Goal: Use online tool/utility: Utilize a website feature to perform a specific function

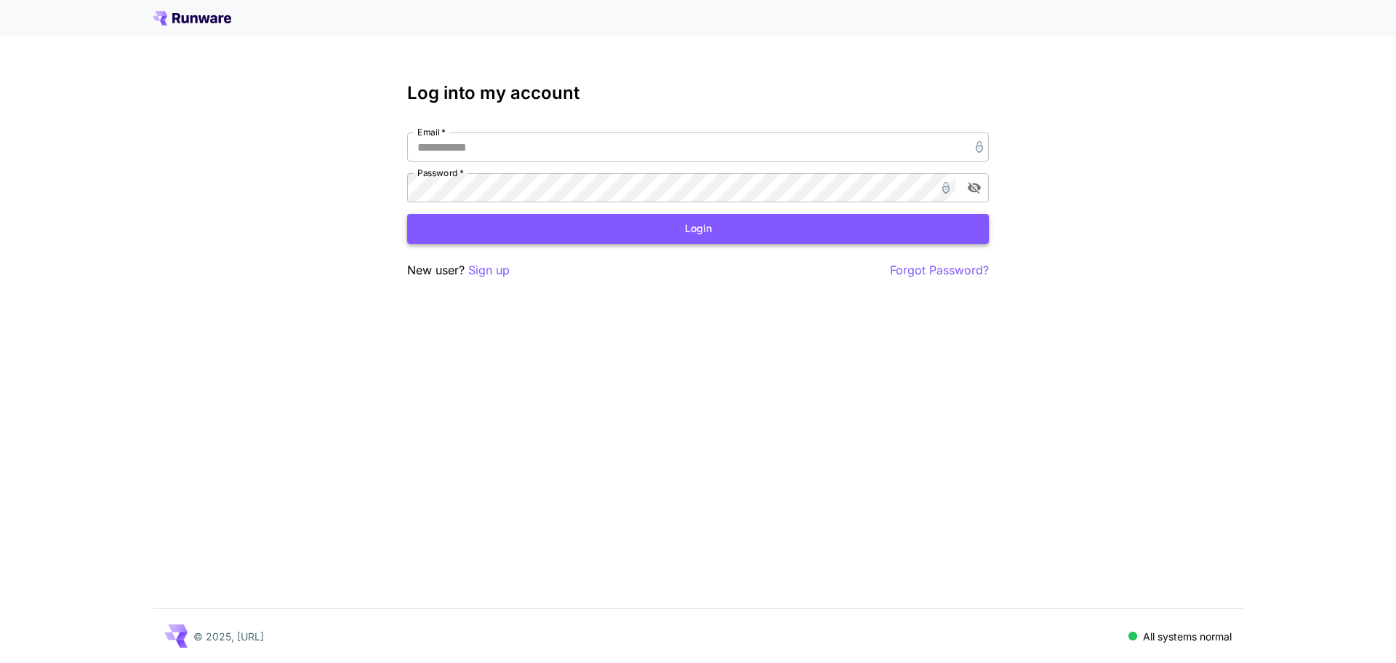
type input "**********"
click at [713, 224] on button "Login" at bounding box center [698, 229] width 582 height 30
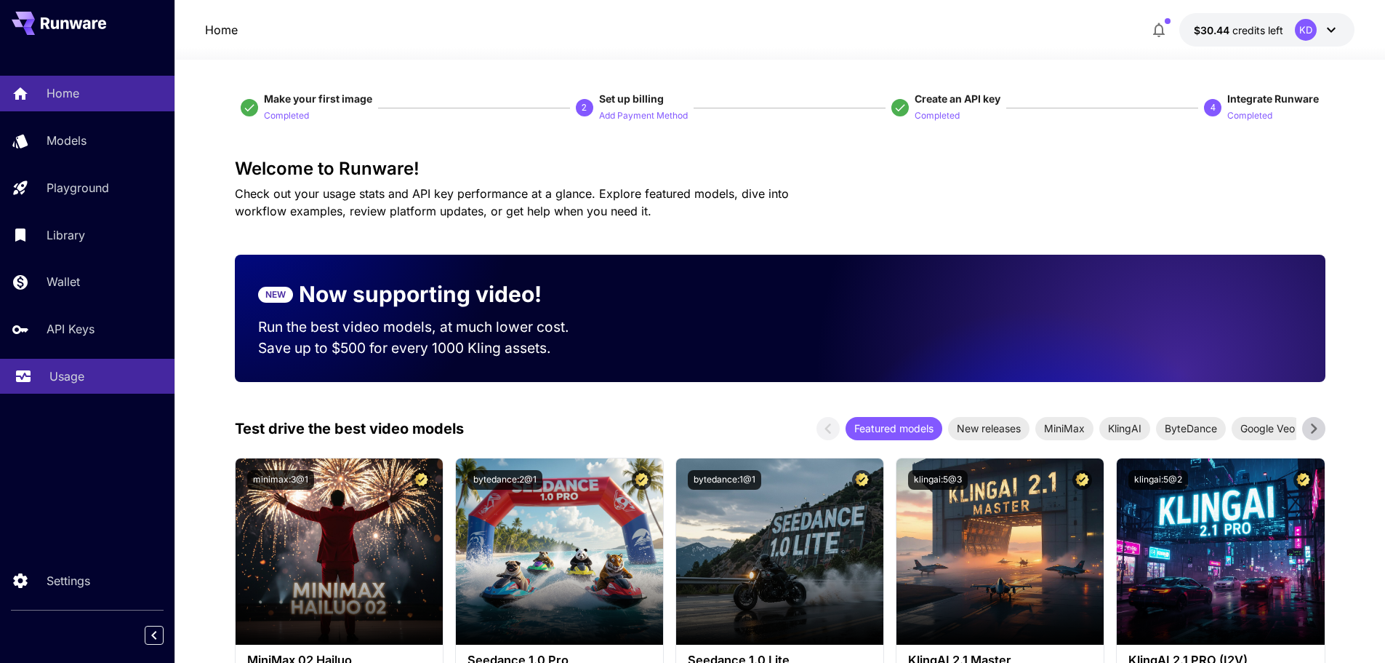
click at [68, 383] on p "Usage" at bounding box center [66, 375] width 35 height 17
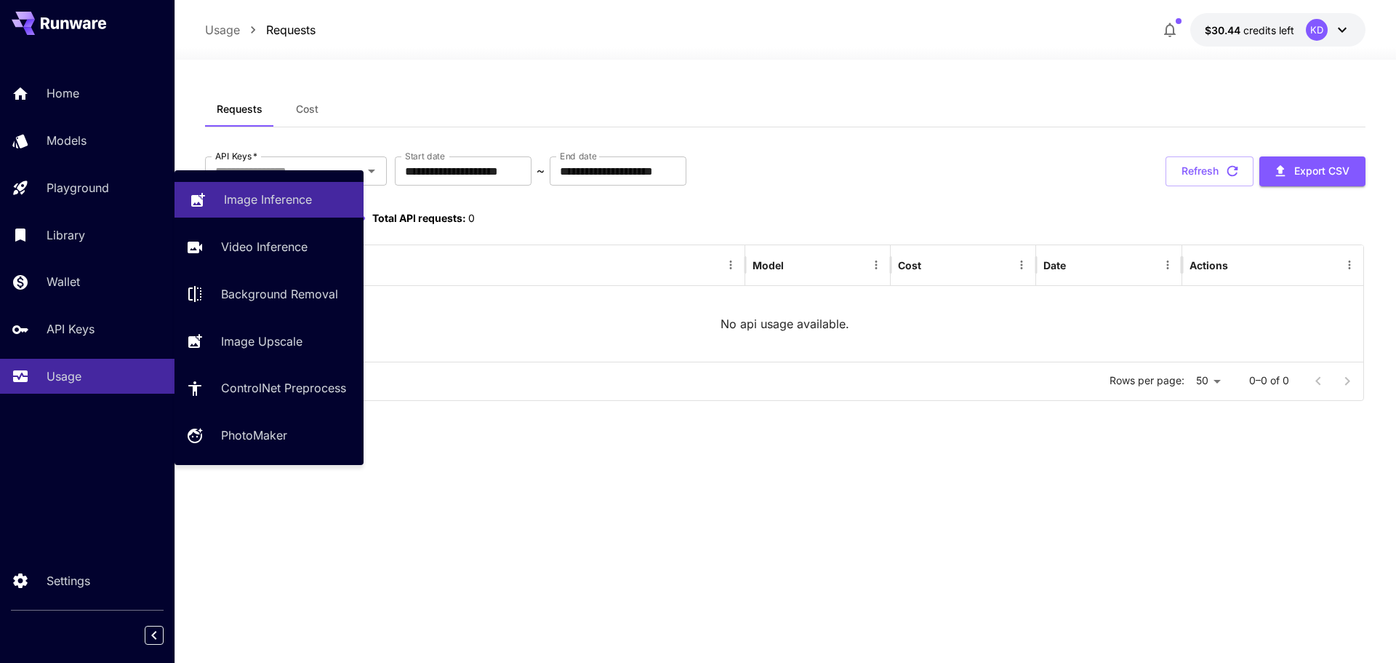
click at [259, 197] on p "Image Inference" at bounding box center [268, 199] width 88 height 17
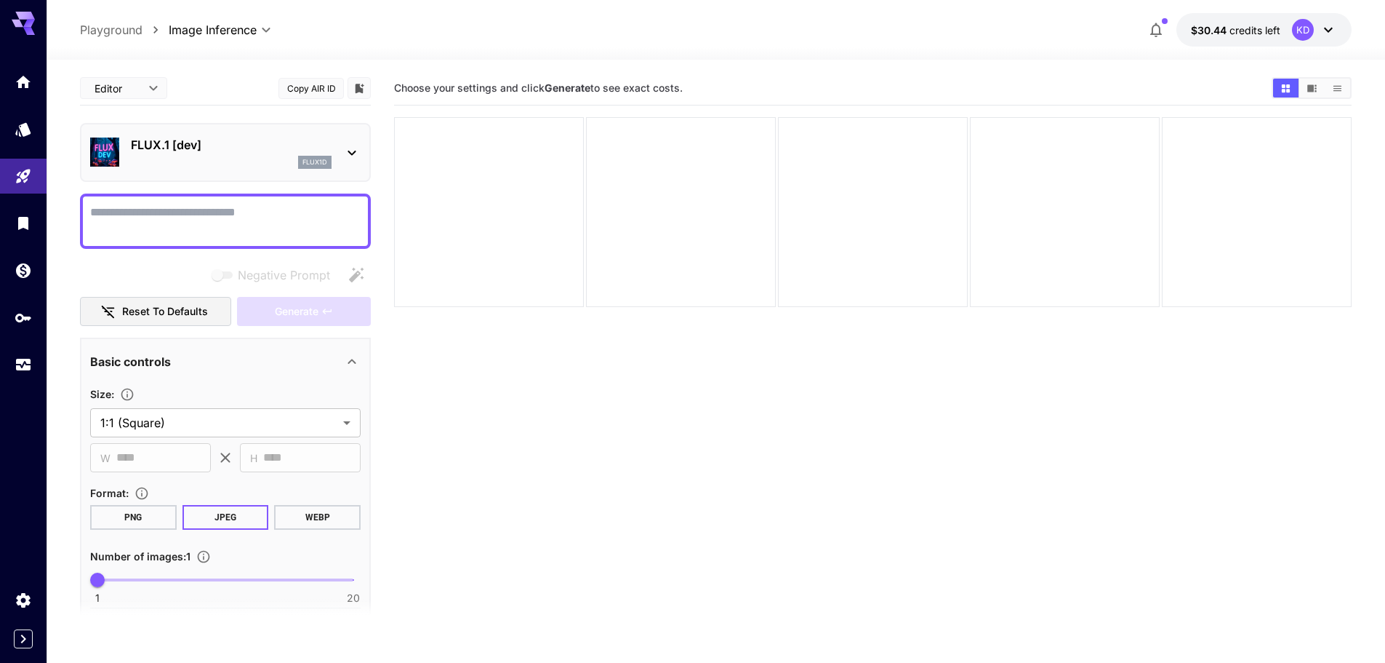
click at [353, 140] on div "FLUX.1 [dev] flux1d" at bounding box center [225, 152] width 271 height 44
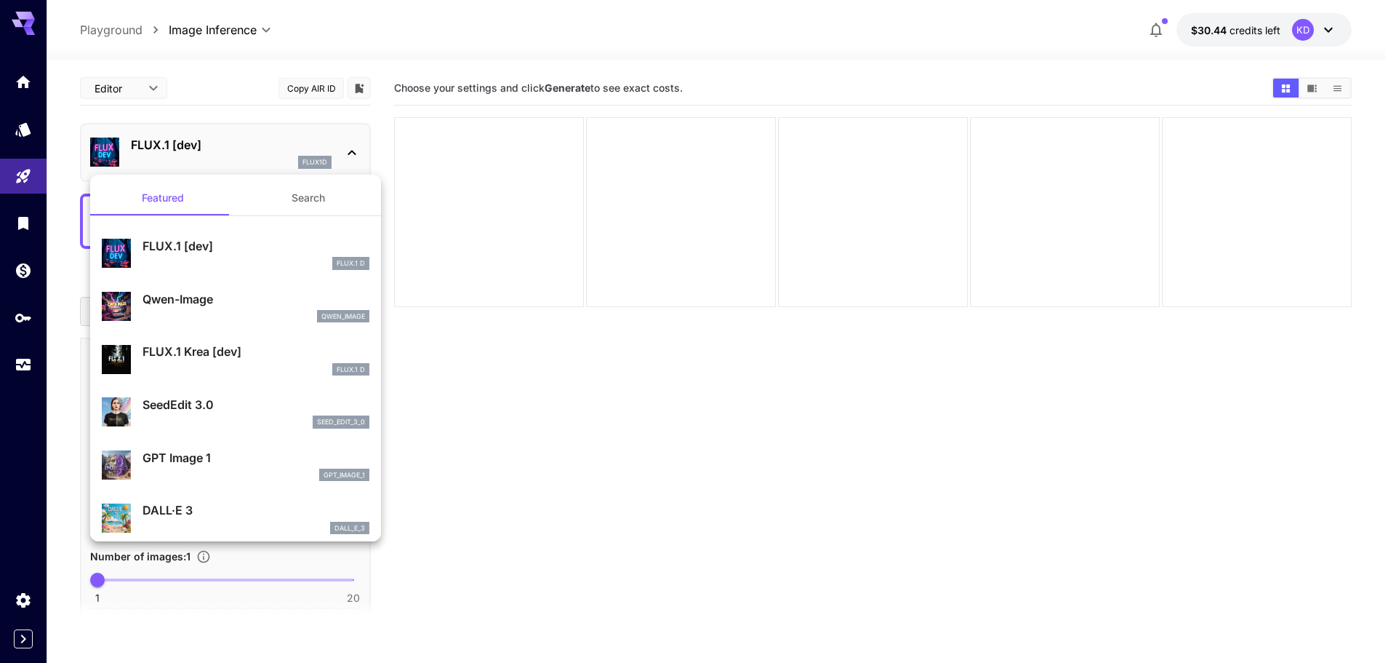
click at [29, 83] on div at bounding box center [698, 331] width 1396 height 663
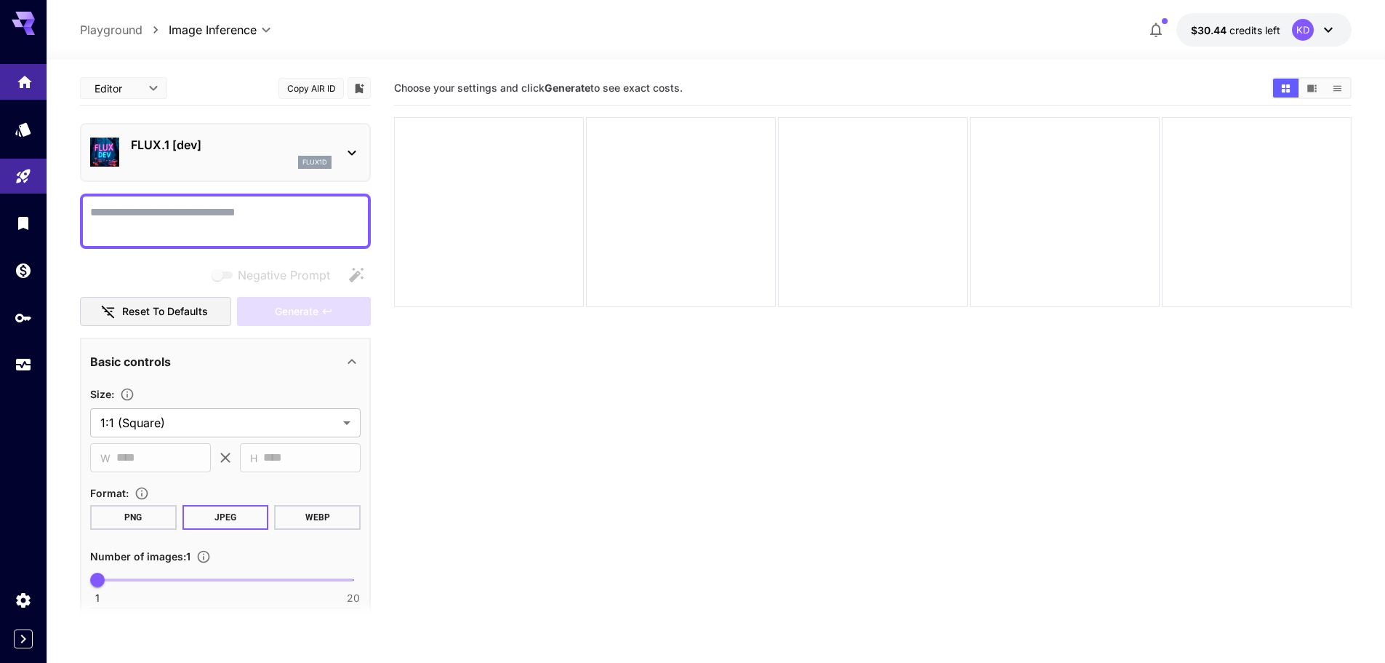
click at [20, 83] on icon "Home" at bounding box center [24, 77] width 15 height 12
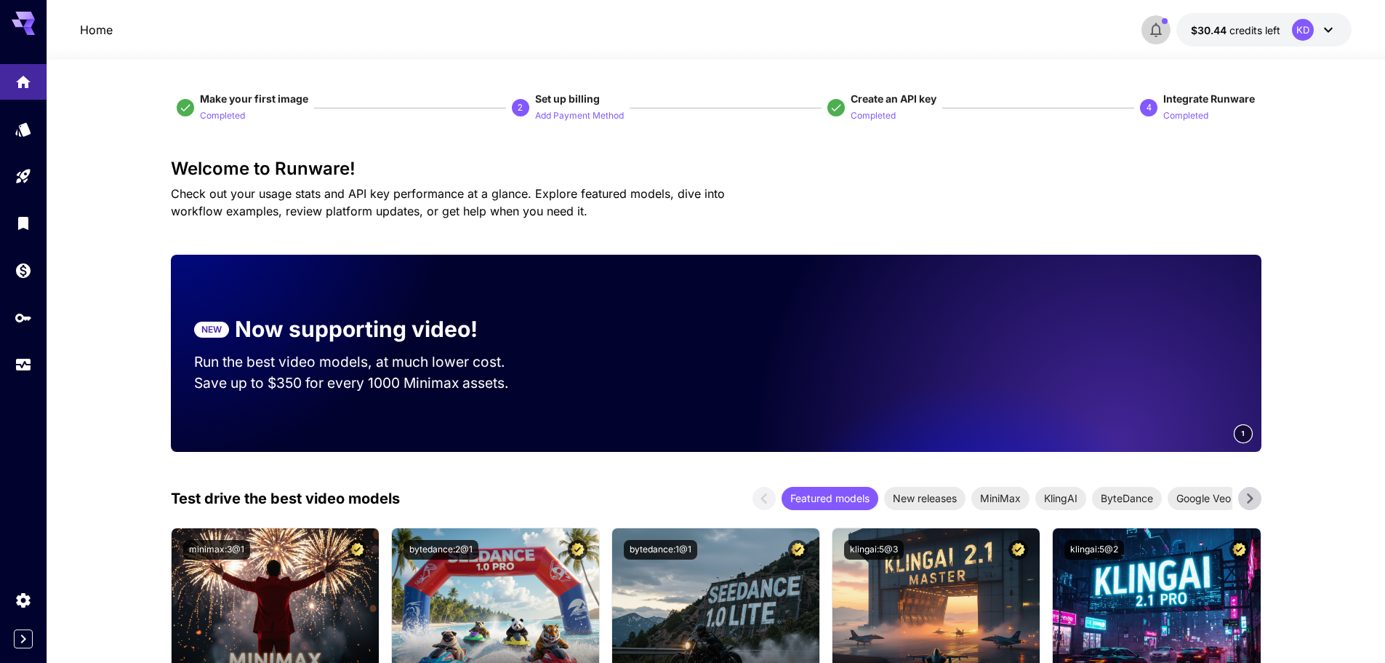
click at [1164, 31] on icon "button" at bounding box center [1156, 29] width 17 height 17
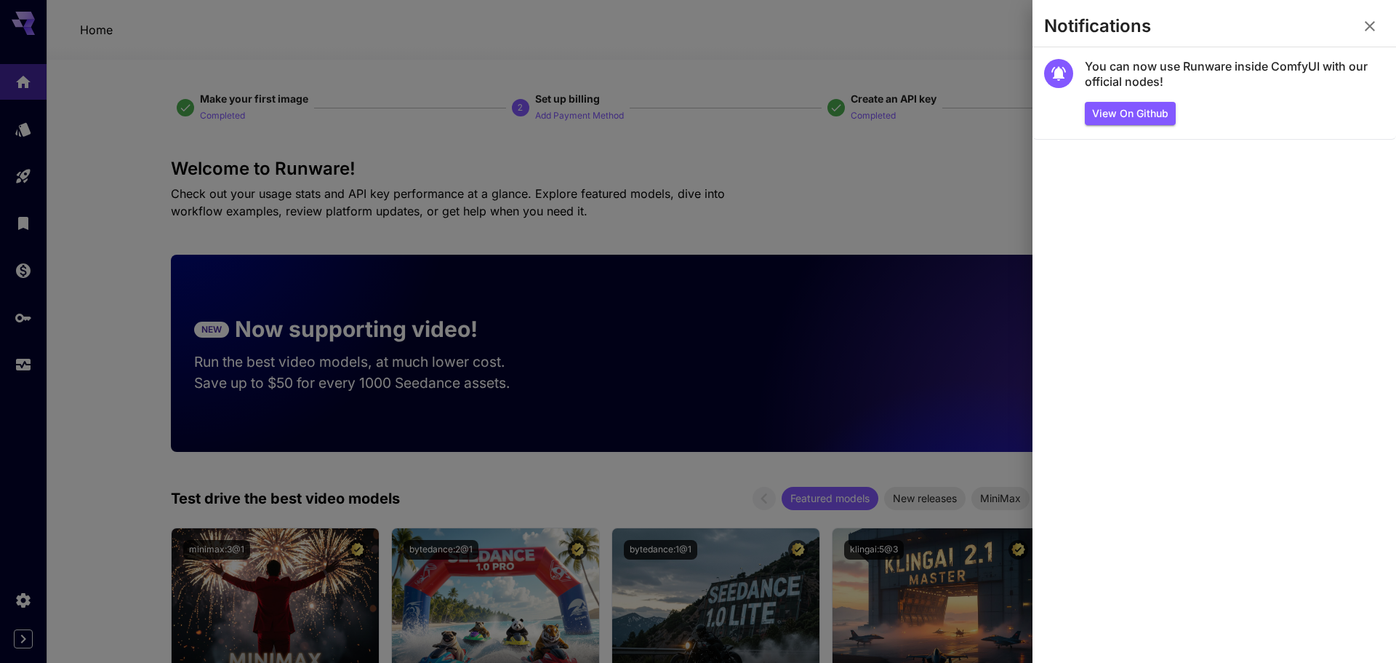
click at [1374, 30] on icon "button" at bounding box center [1370, 26] width 10 height 10
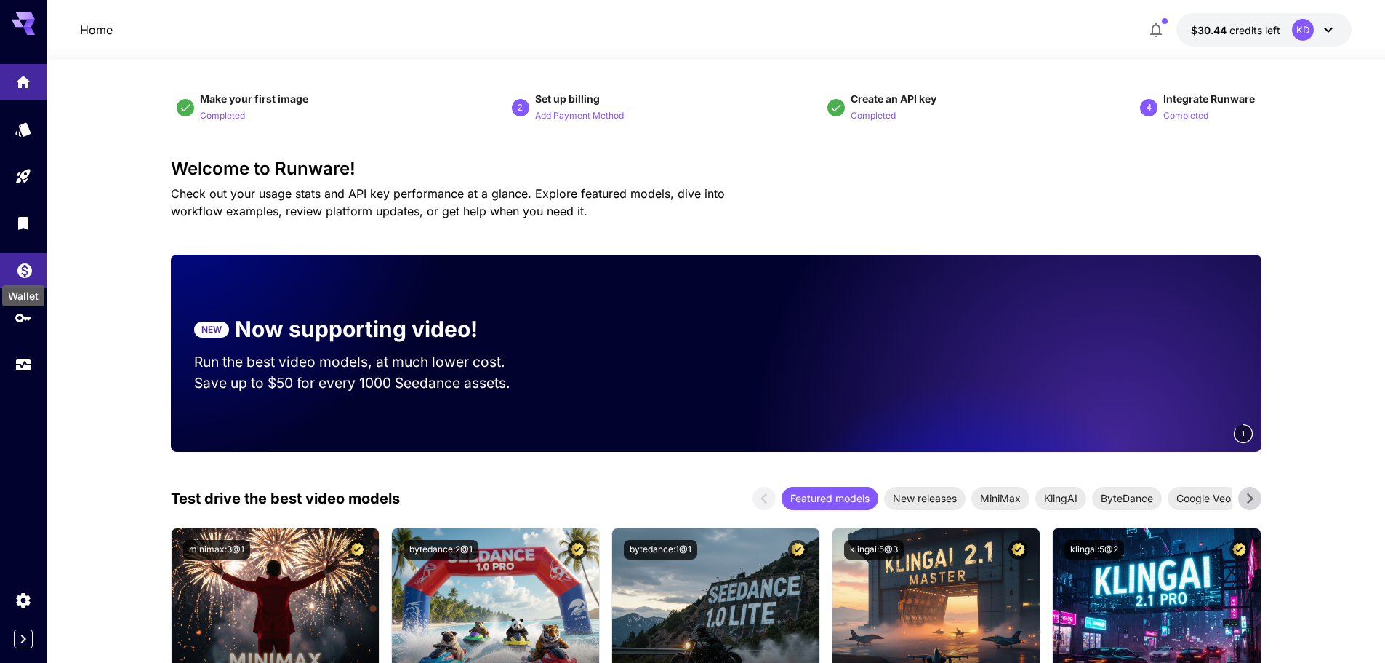
click at [23, 268] on icon "Wallet" at bounding box center [24, 266] width 15 height 15
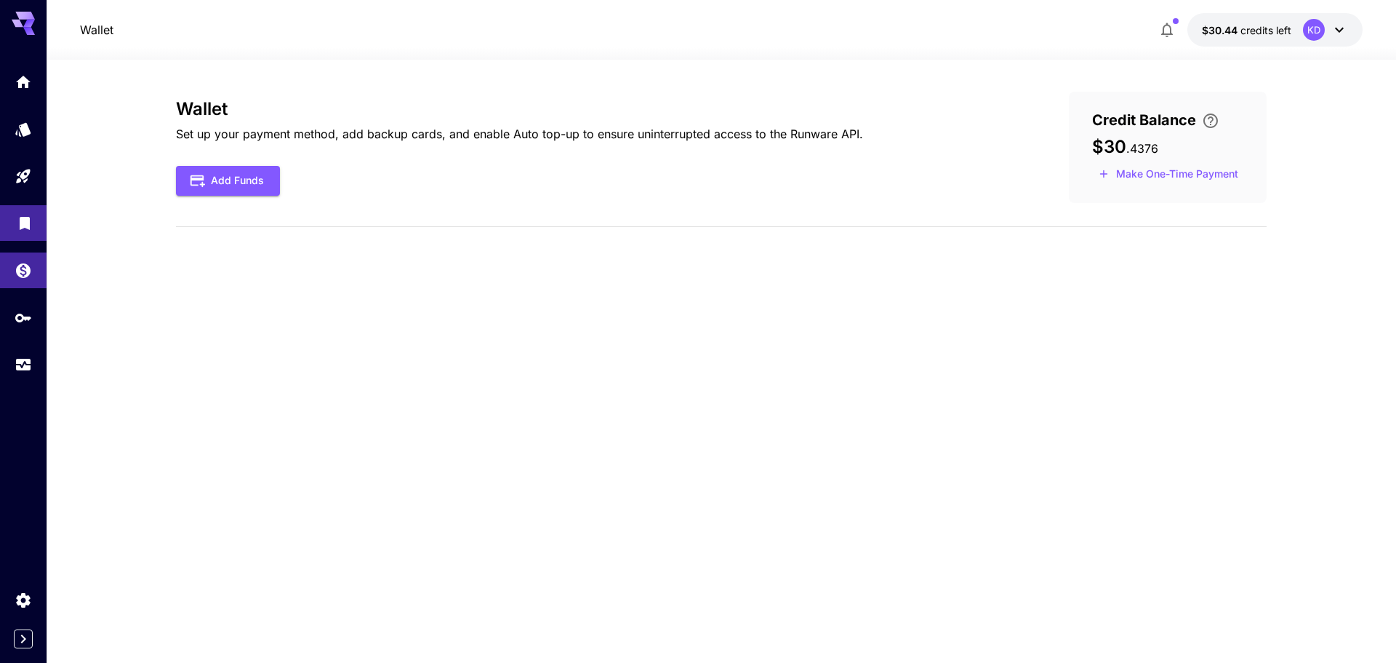
click at [23, 228] on body "Wallet $30.44 credits left KD Wallet Set up your payment method, add backup car…" at bounding box center [698, 331] width 1396 height 663
click at [23, 217] on icon "Library" at bounding box center [25, 218] width 10 height 13
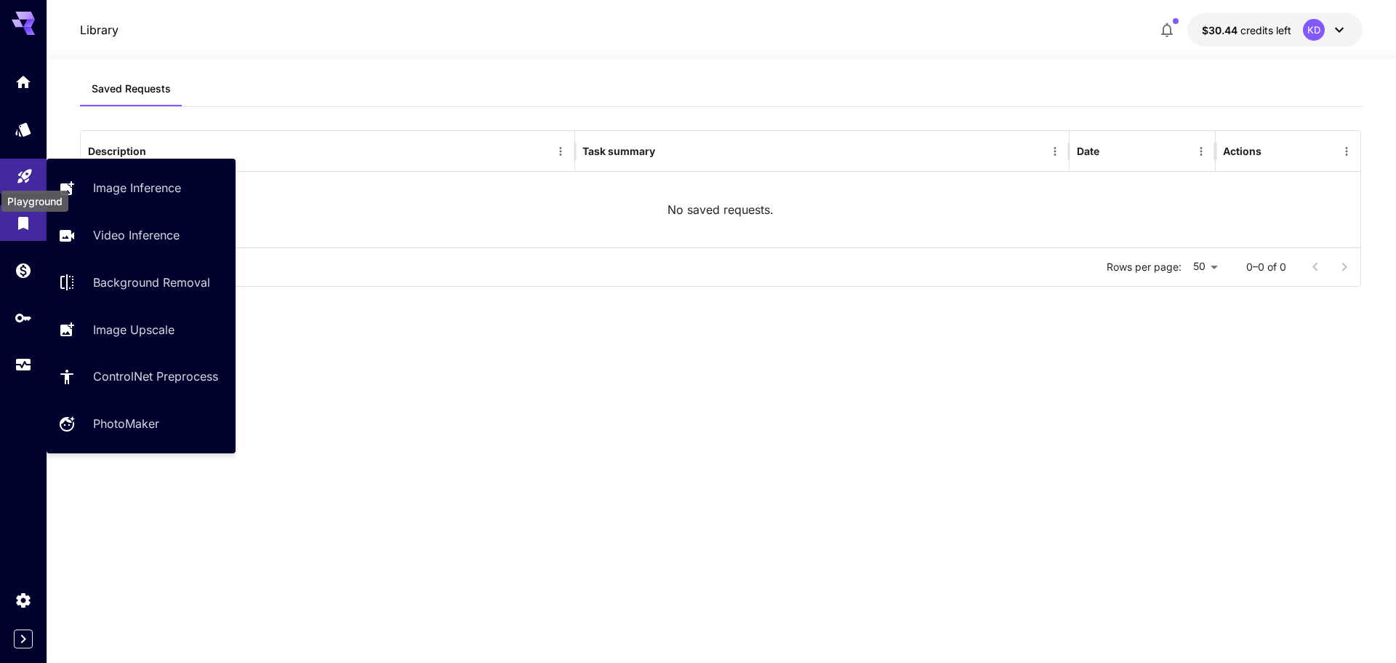
click at [23, 175] on icon "Playground" at bounding box center [24, 171] width 17 height 17
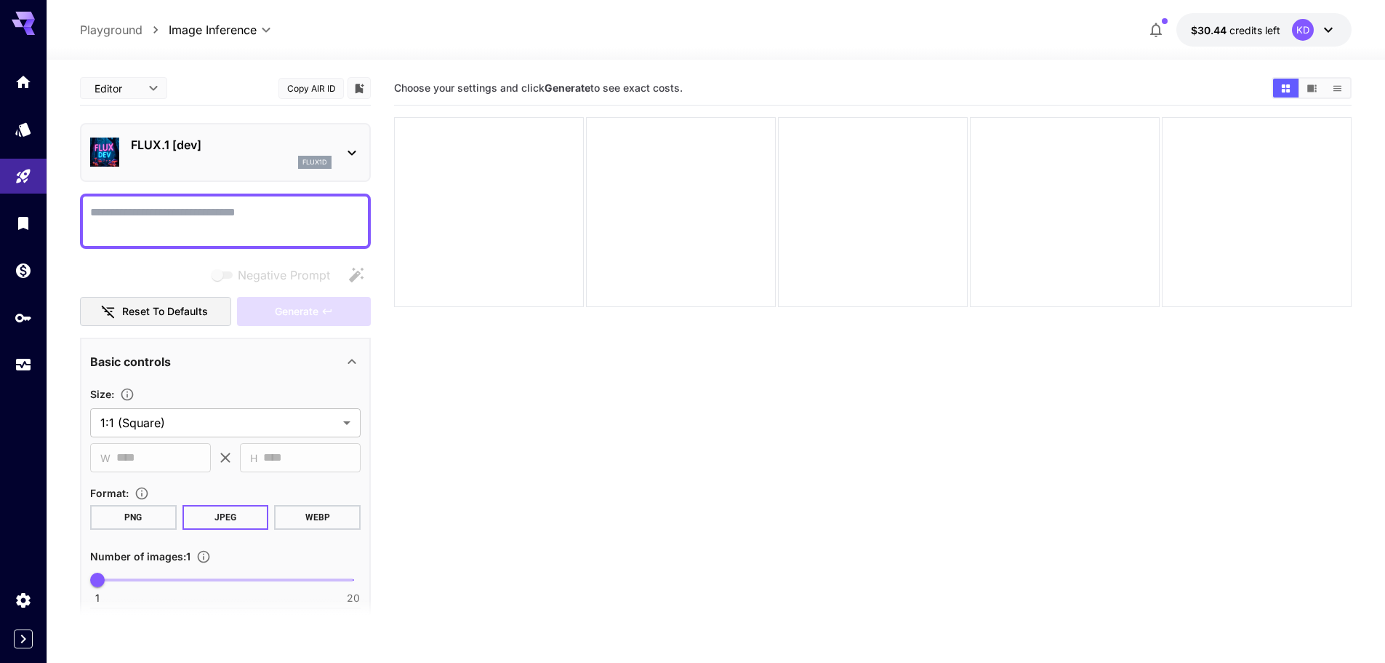
click at [295, 230] on textarea "Negative Prompt" at bounding box center [225, 221] width 271 height 35
click at [360, 144] on icon at bounding box center [351, 152] width 17 height 17
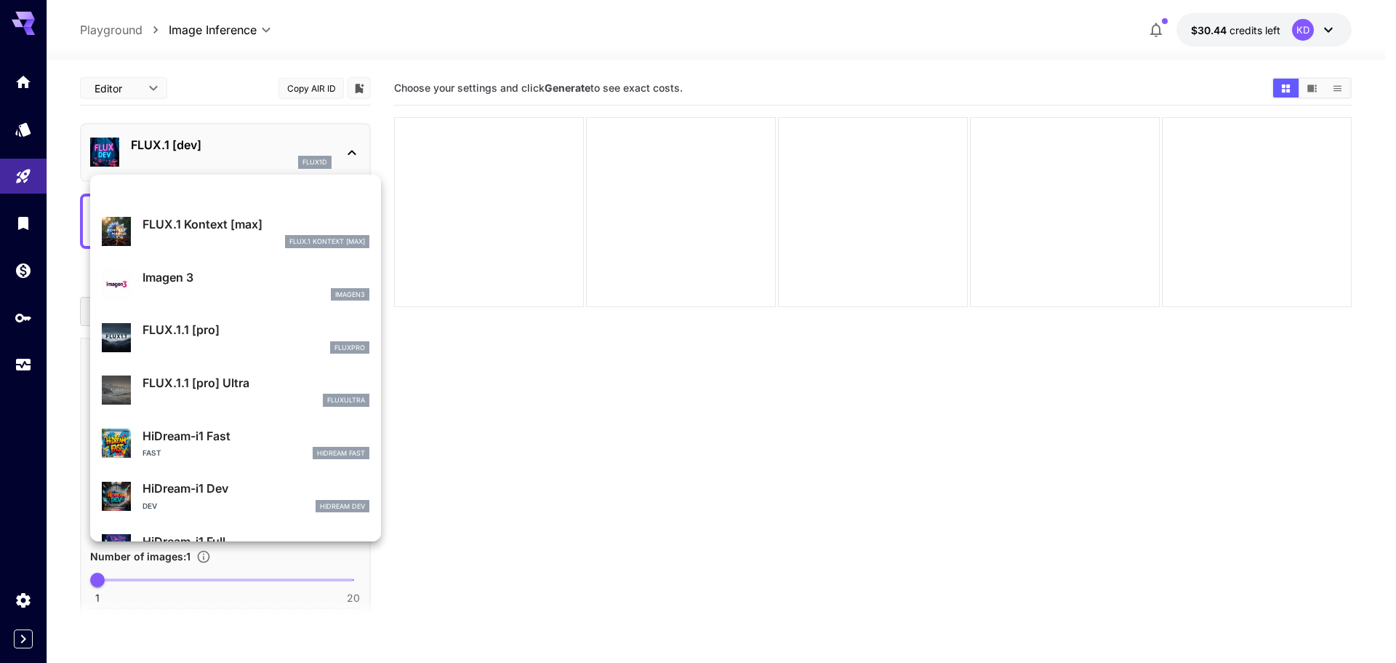
scroll to position [805, 0]
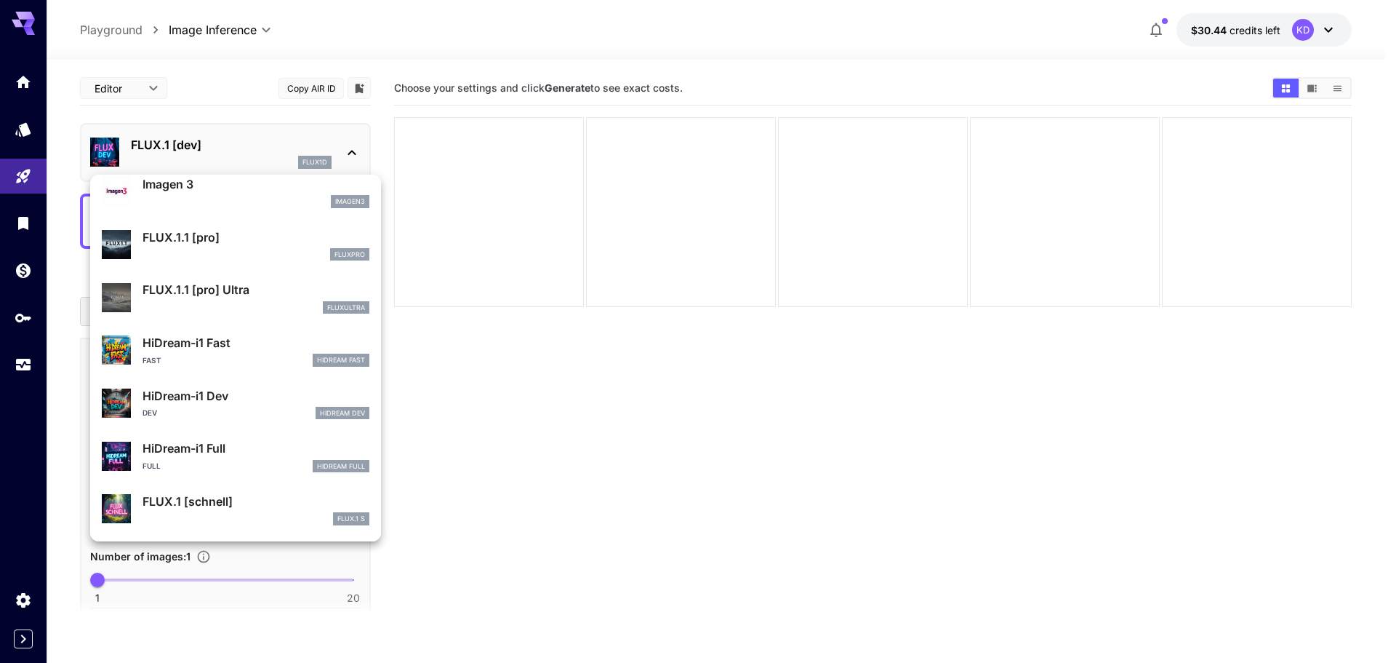
click at [500, 421] on div at bounding box center [698, 331] width 1396 height 663
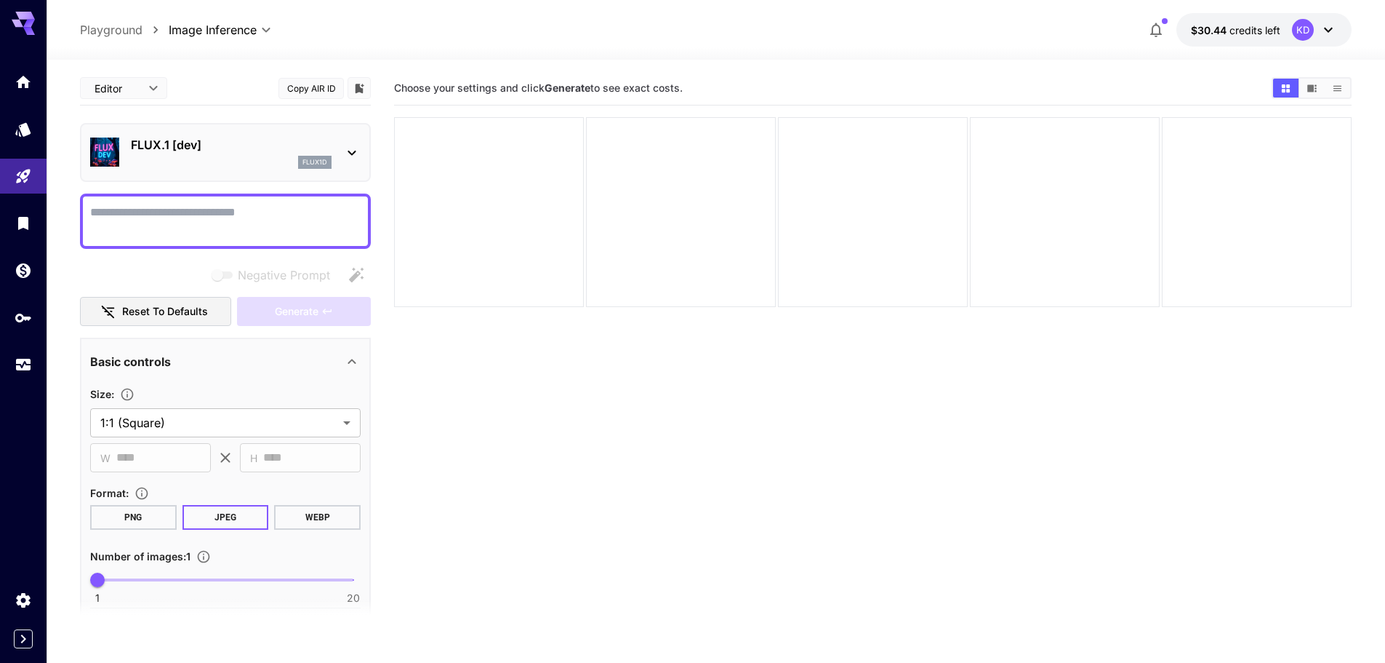
click at [500, 421] on div at bounding box center [692, 331] width 1385 height 663
click at [349, 161] on icon at bounding box center [351, 152] width 17 height 17
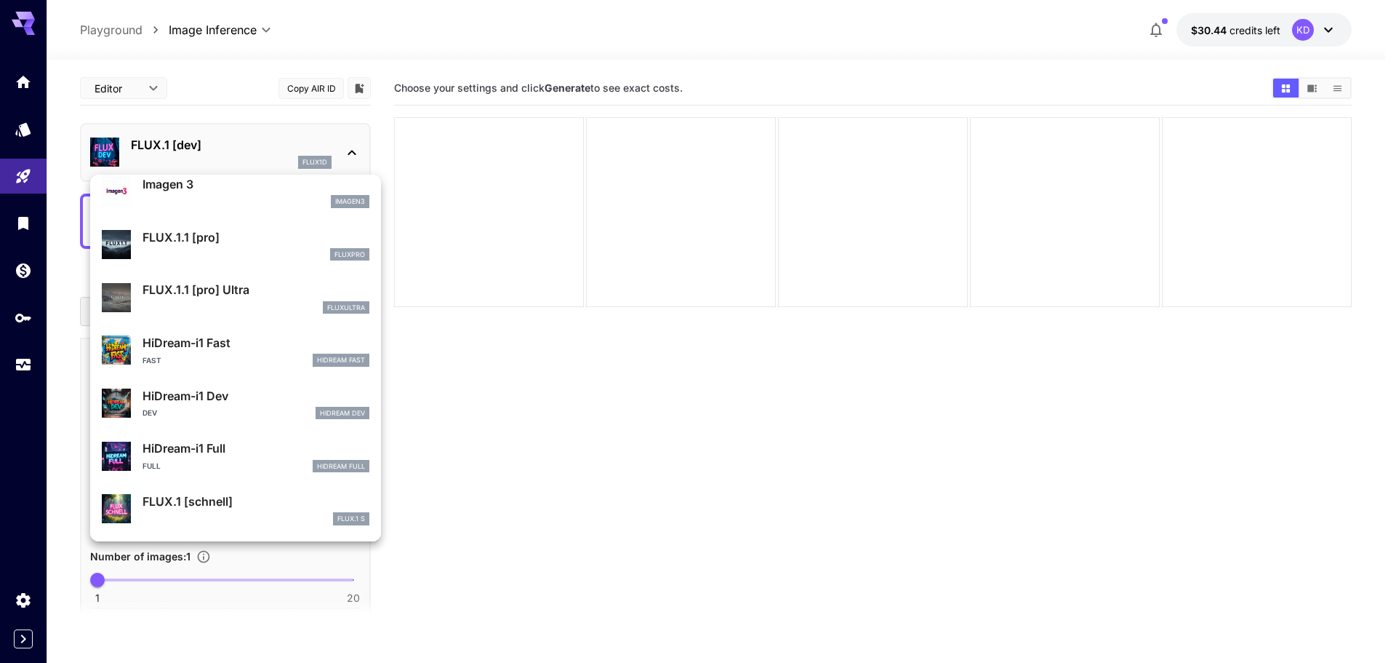
click at [199, 497] on p "FLUX.1 [schnell]" at bounding box center [256, 500] width 227 height 17
type input "*"
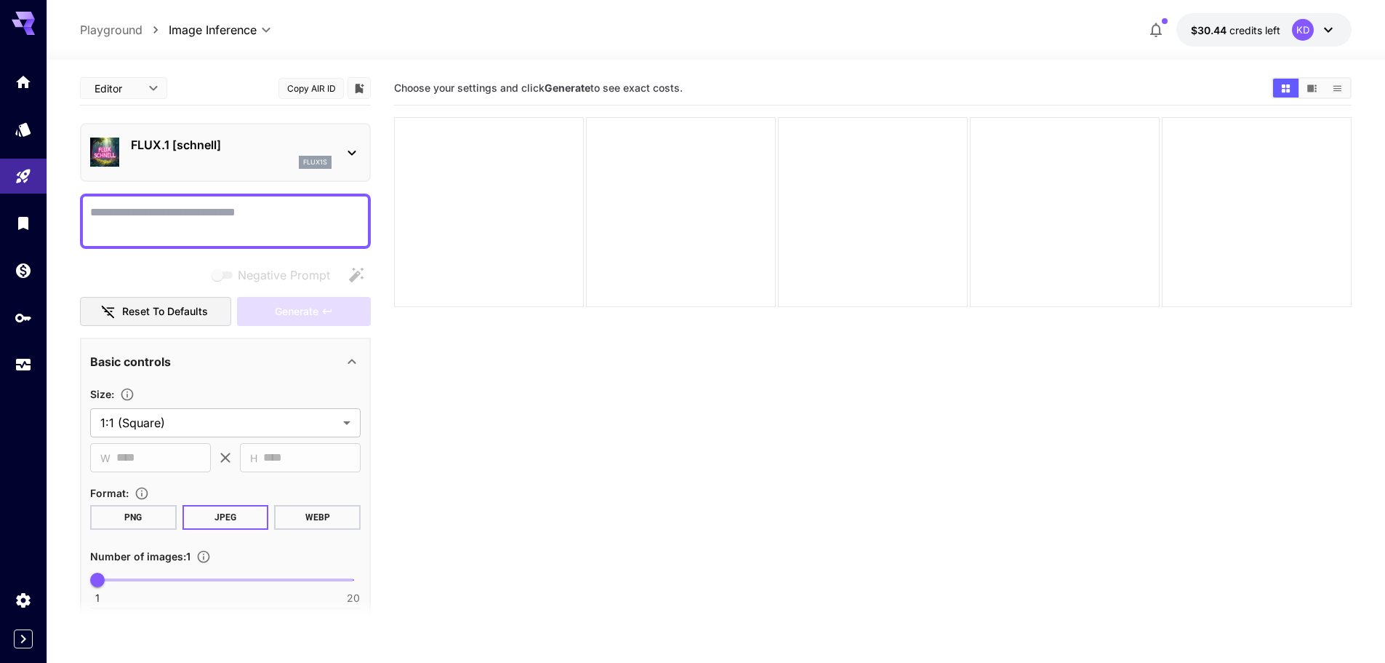
click at [268, 223] on textarea "Negative Prompt" at bounding box center [225, 221] width 271 height 35
paste textarea "**********"
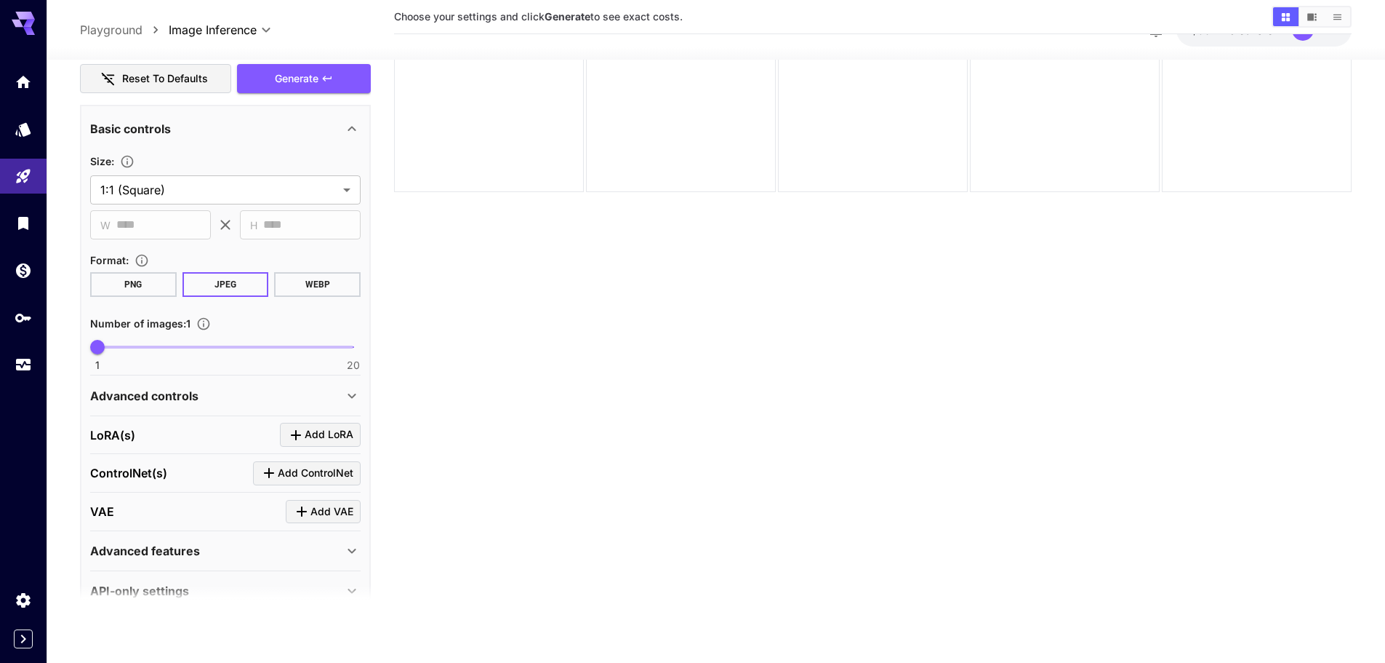
scroll to position [491, 0]
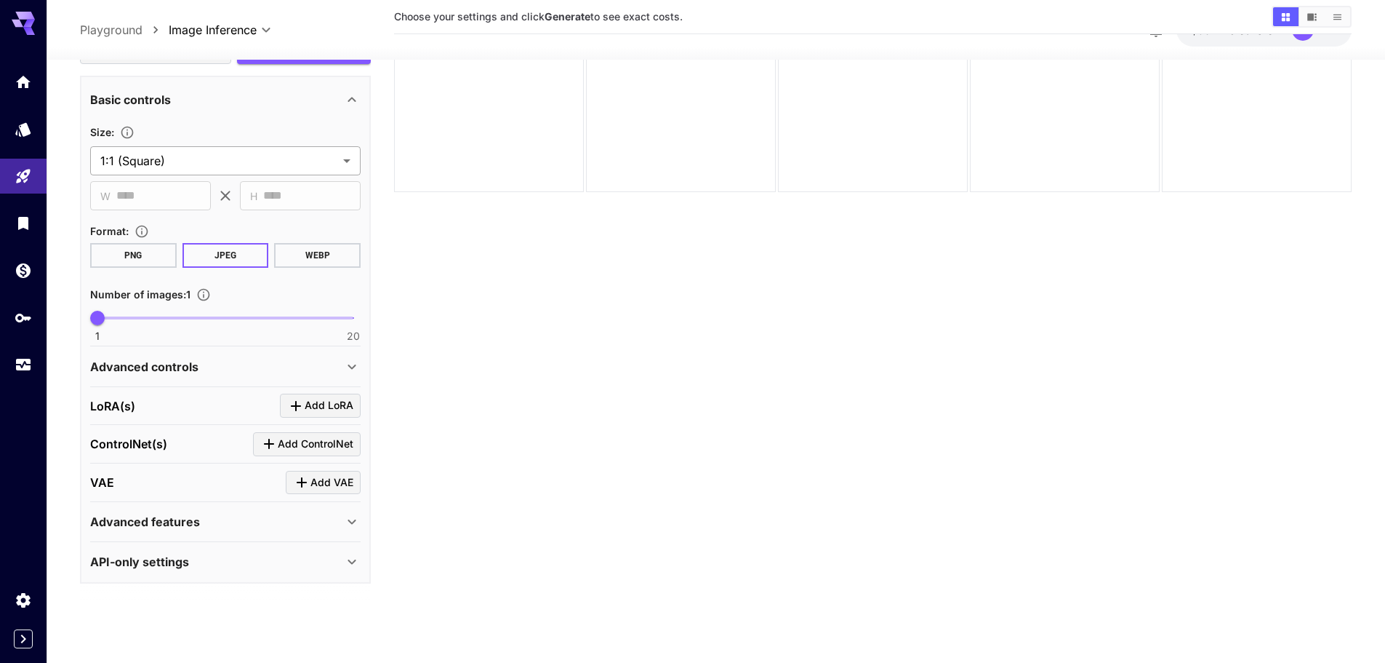
type textarea "**********"
click at [347, 153] on body "**********" at bounding box center [698, 273] width 1396 height 777
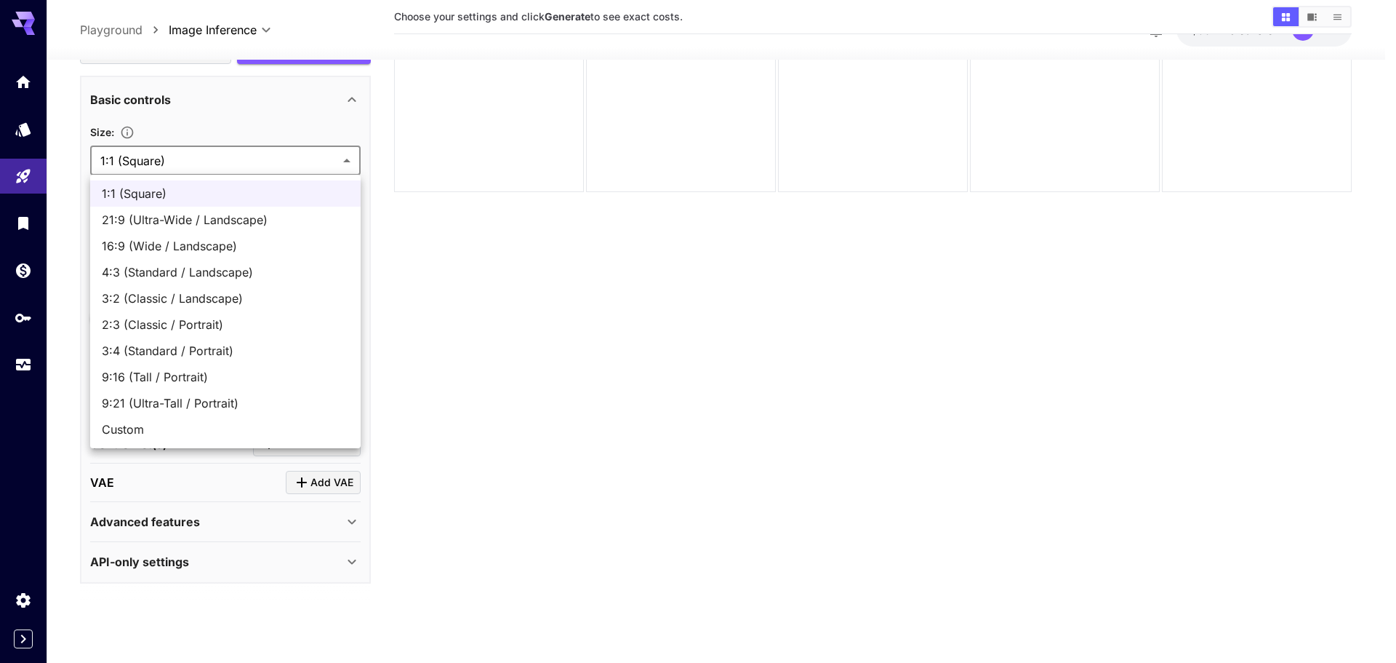
click at [347, 153] on div at bounding box center [698, 331] width 1396 height 663
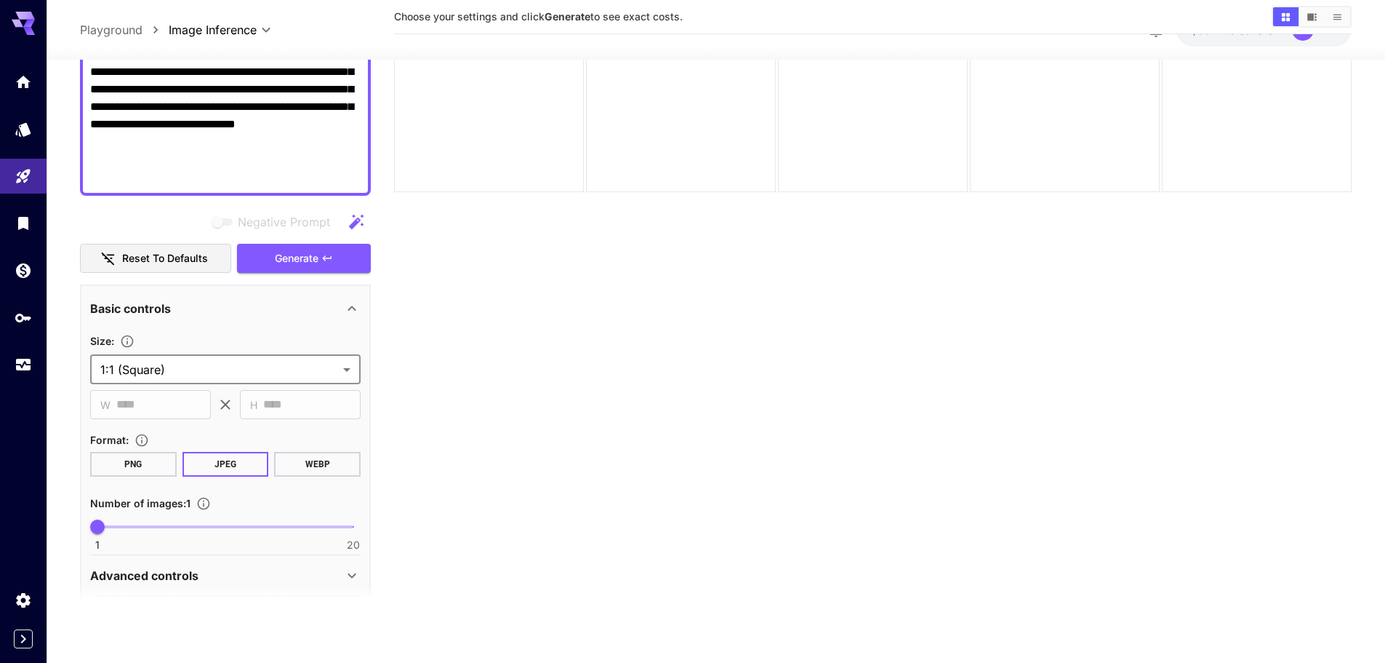
scroll to position [200, 0]
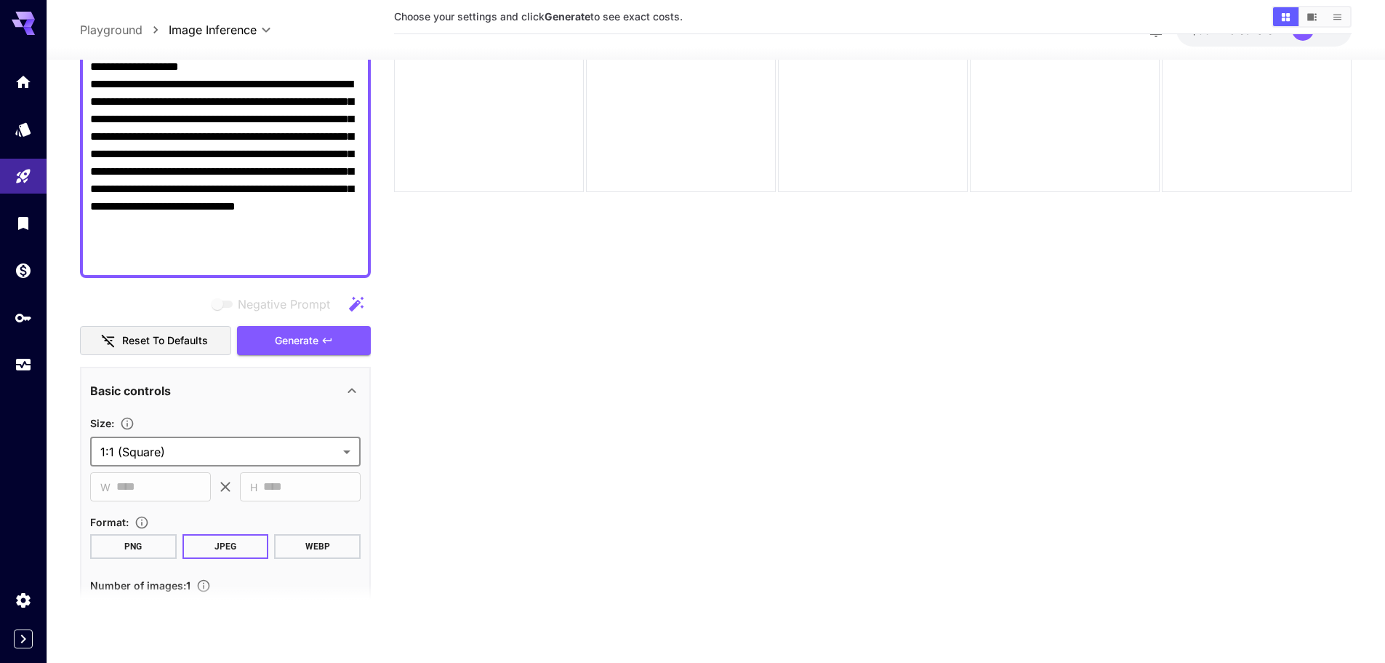
click at [261, 457] on body "**********" at bounding box center [692, 273] width 1385 height 777
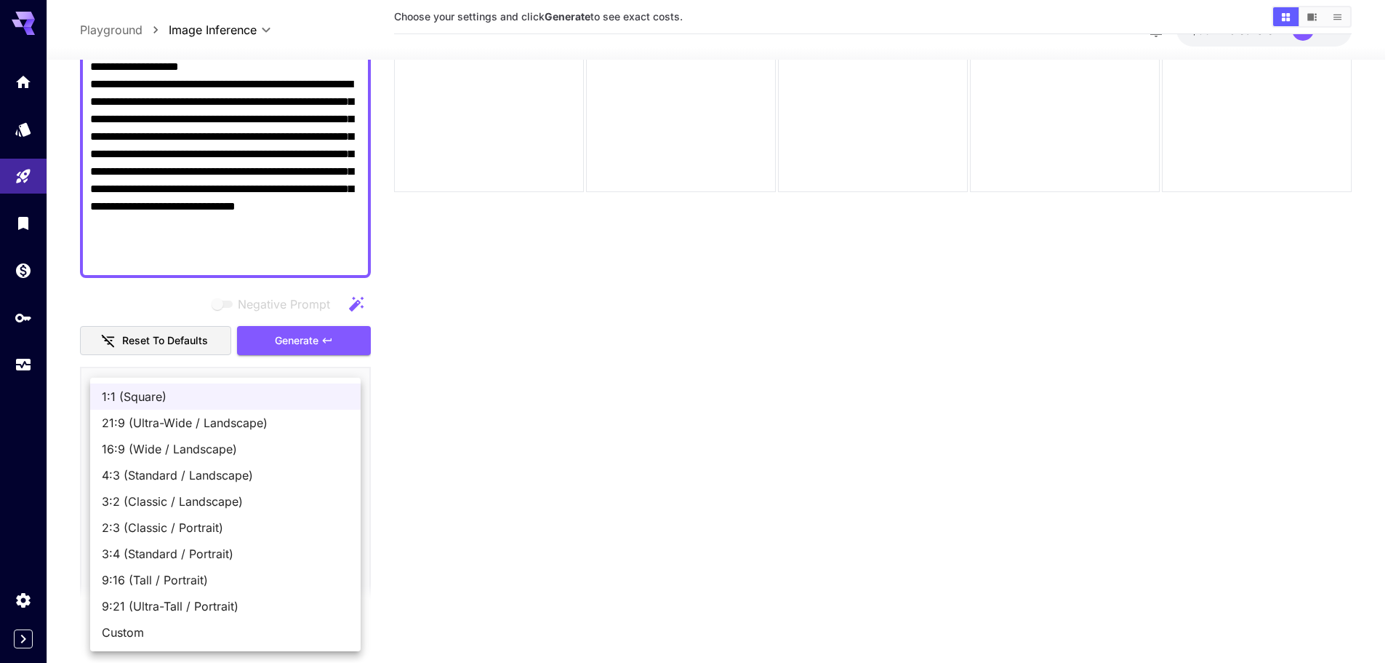
click at [158, 396] on span "1:1 (Square)" at bounding box center [225, 396] width 247 height 17
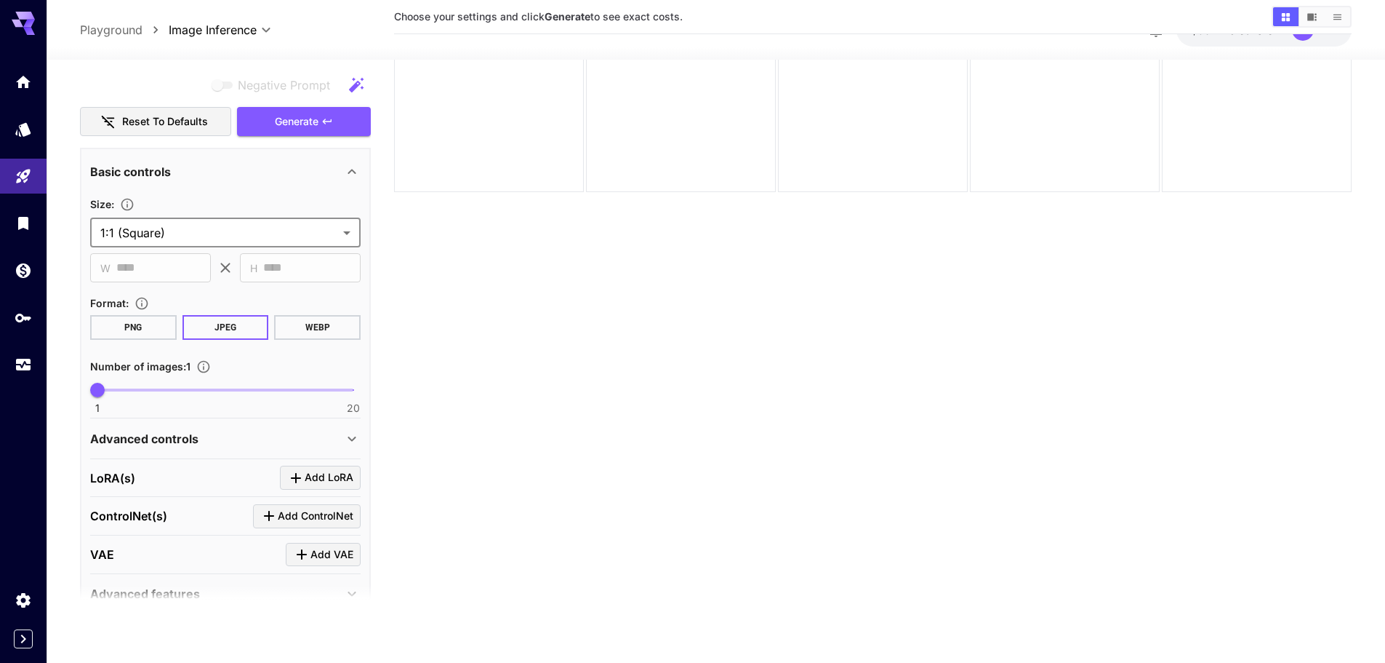
scroll to position [491, 0]
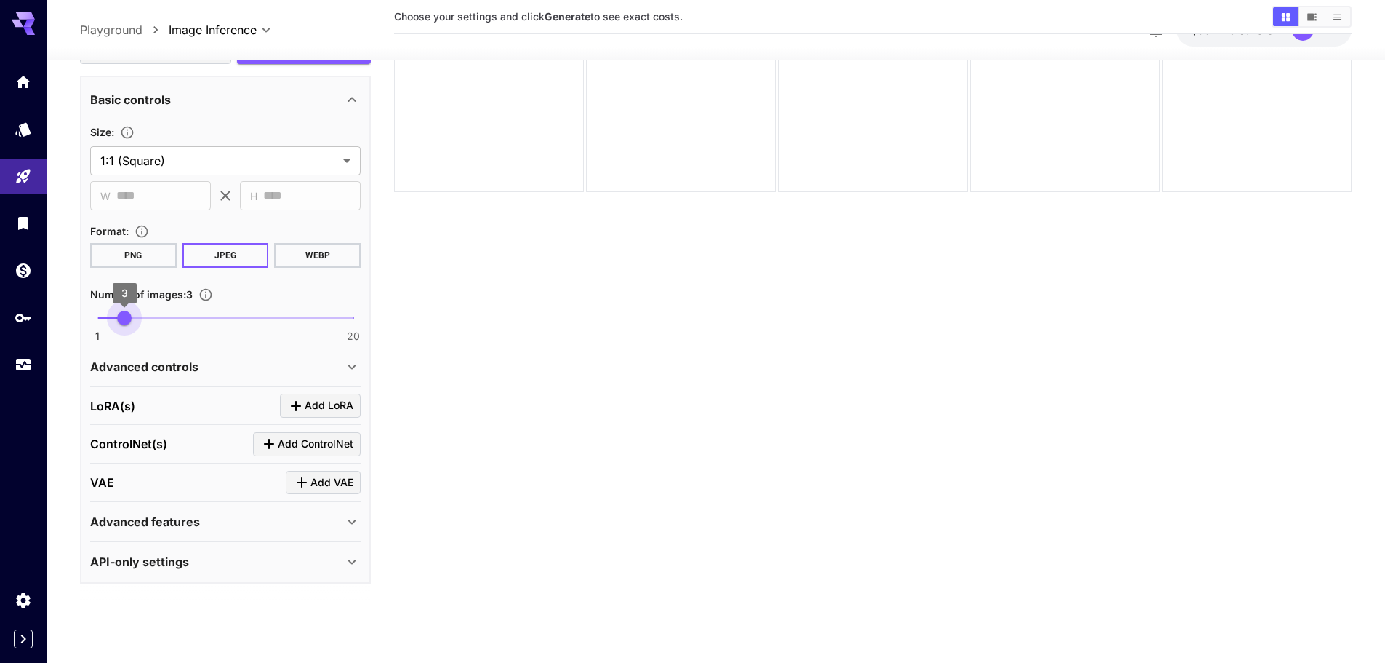
type input "*"
drag, startPoint x: 95, startPoint y: 321, endPoint x: 139, endPoint y: 322, distance: 43.7
click at [139, 322] on span "4" at bounding box center [138, 318] width 15 height 15
click at [355, 367] on icon at bounding box center [351, 365] width 17 height 17
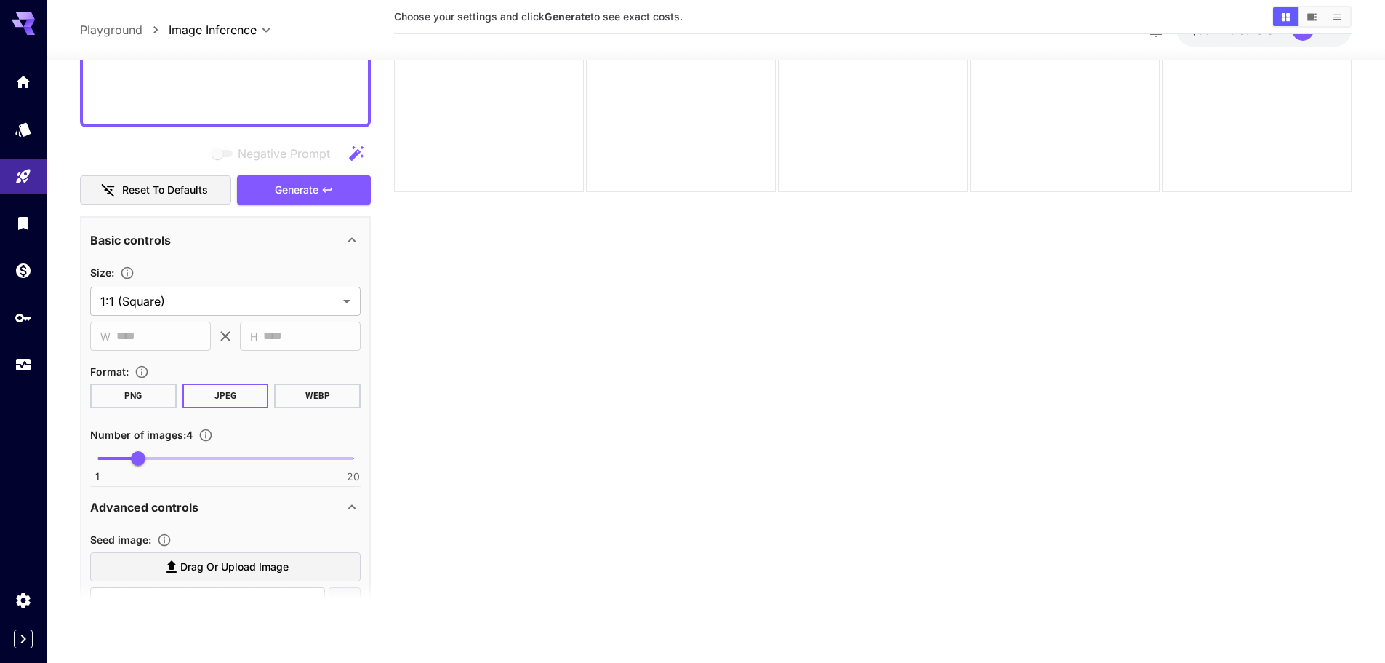
scroll to position [345, 0]
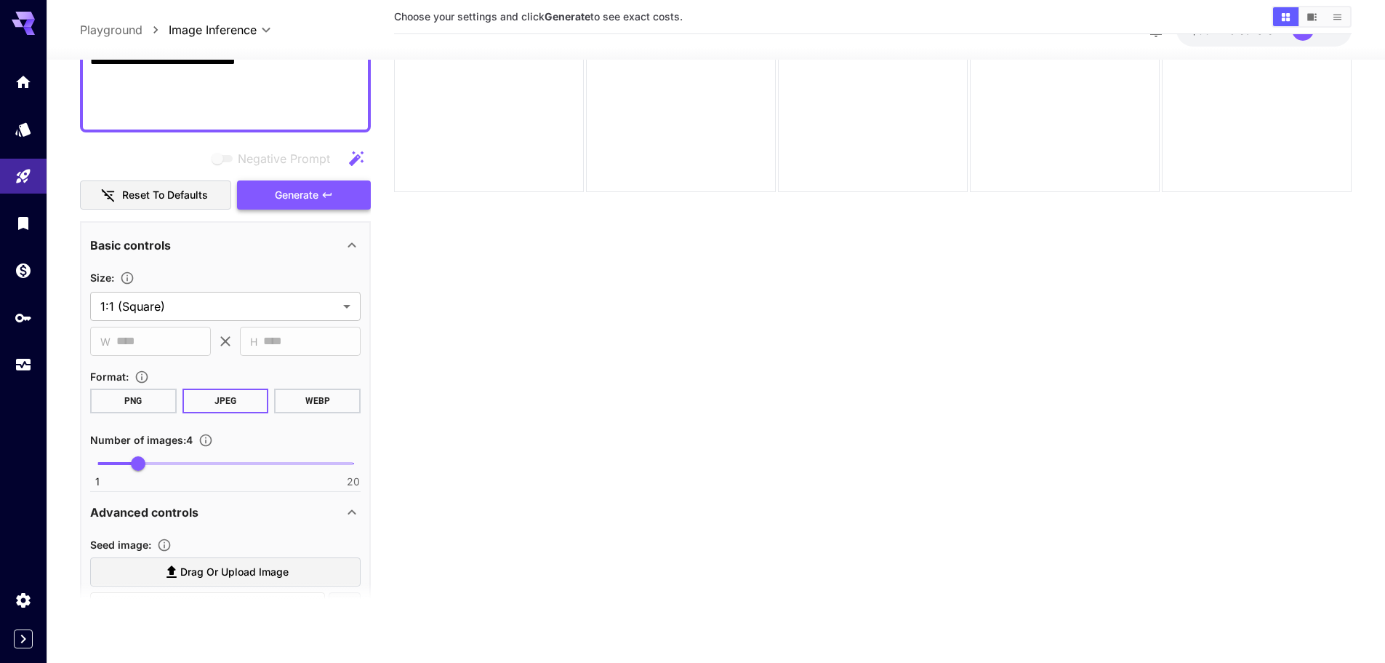
click at [315, 191] on span "Generate" at bounding box center [297, 194] width 44 height 18
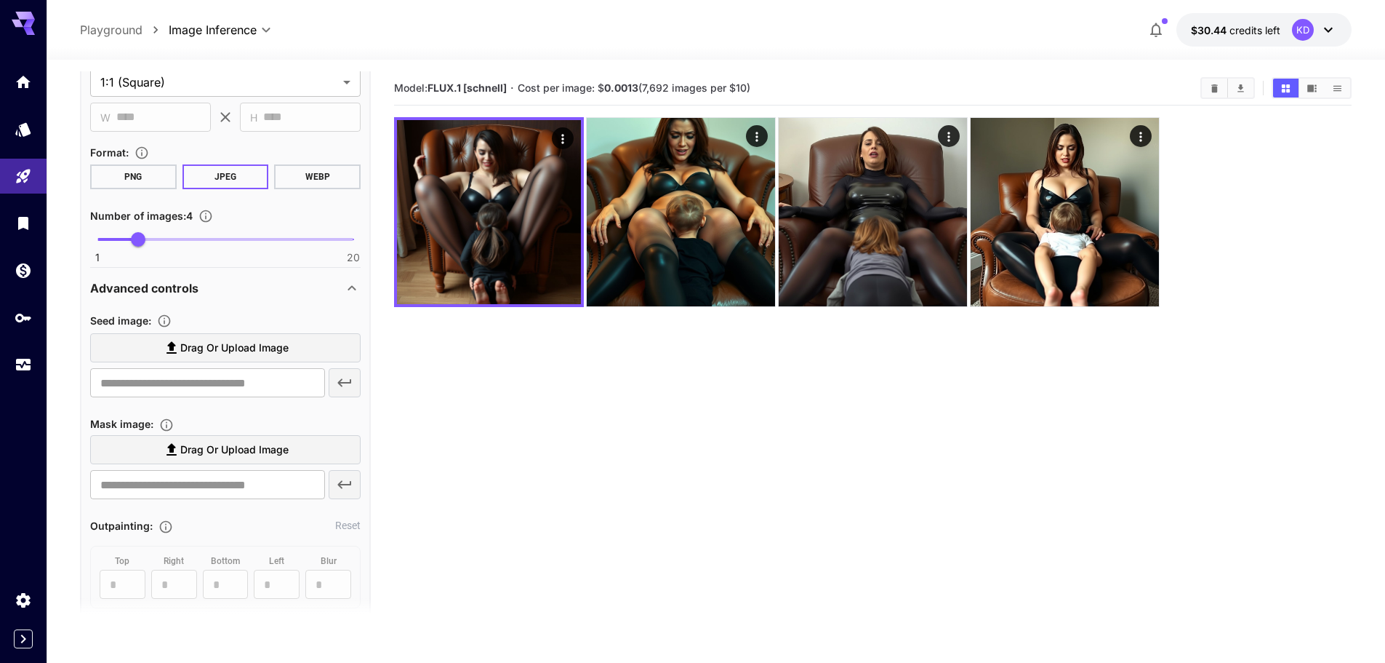
scroll to position [636, 0]
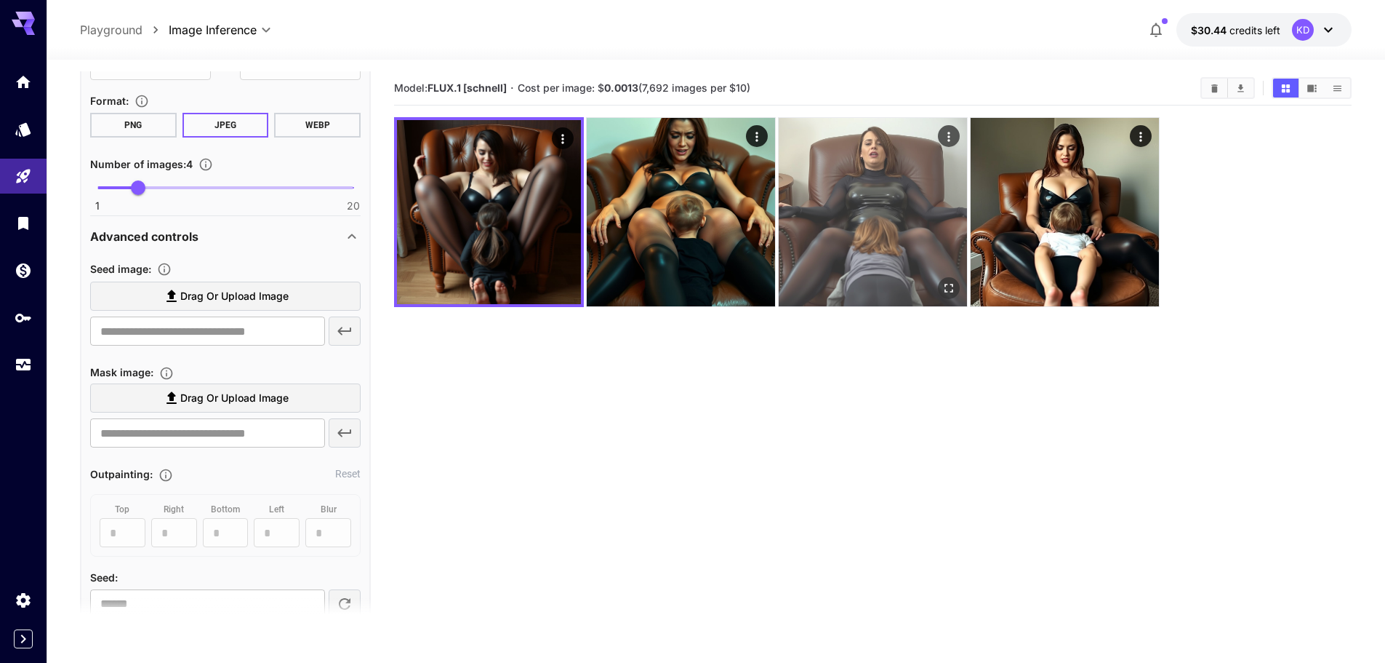
click at [959, 292] on button "Open in fullscreen" at bounding box center [949, 288] width 22 height 22
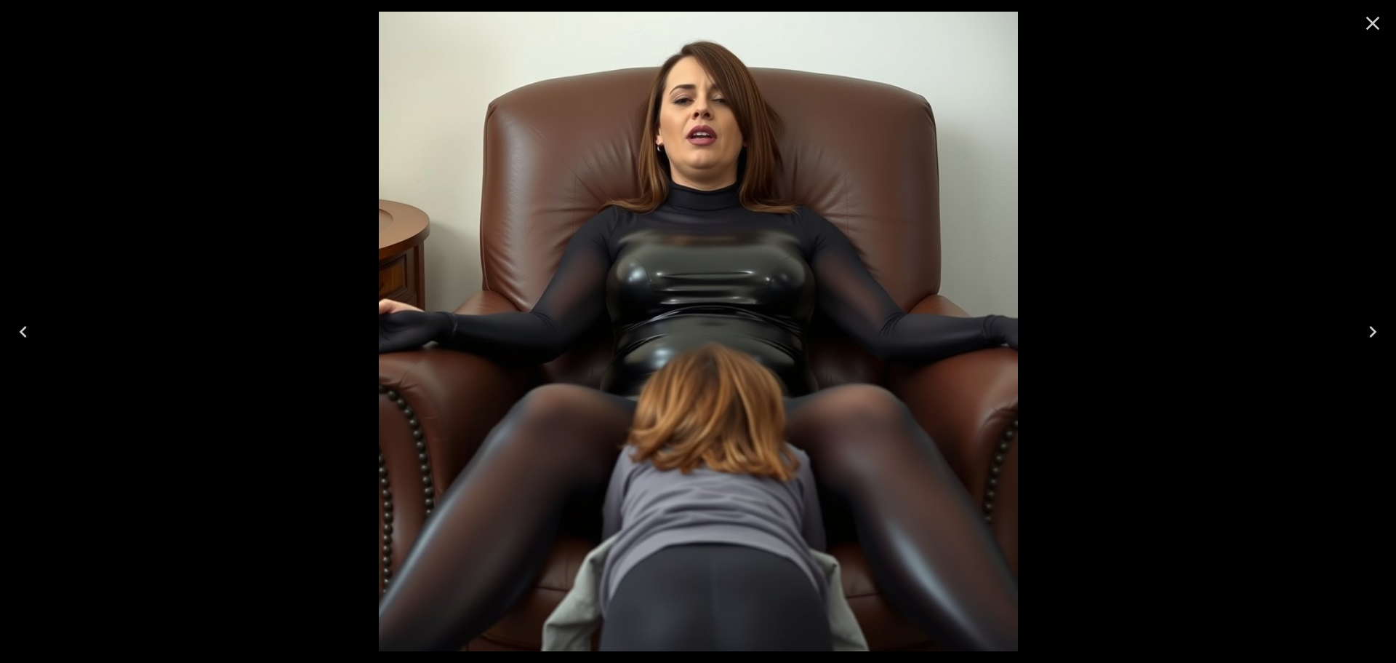
click at [1377, 334] on icon "Next" at bounding box center [1372, 331] width 23 height 23
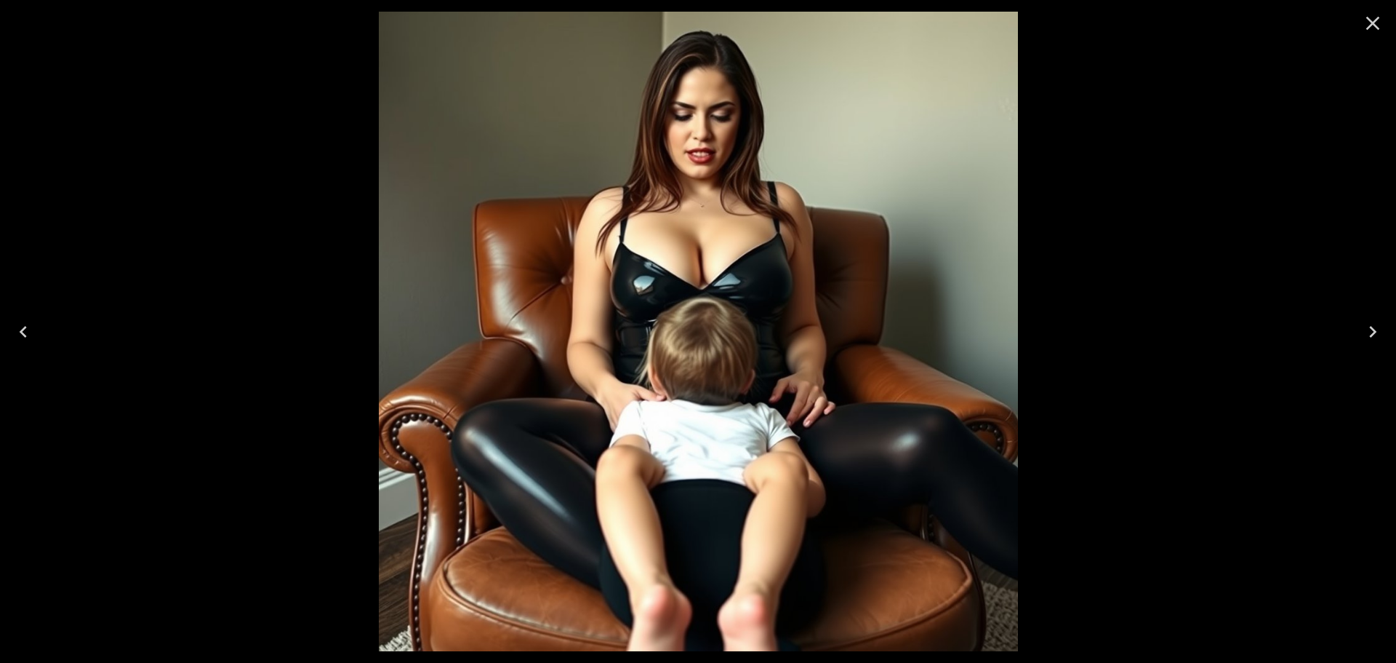
click at [1377, 334] on icon "Next" at bounding box center [1372, 331] width 23 height 23
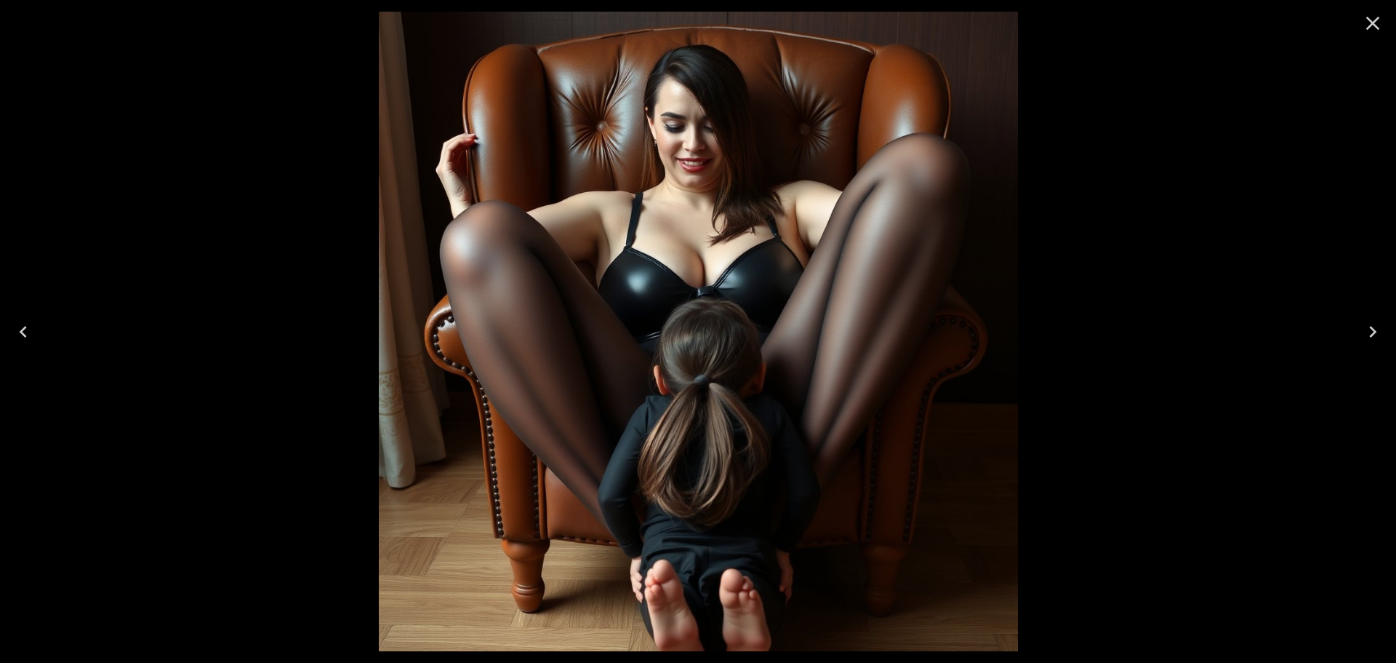
click at [1377, 334] on icon "Next" at bounding box center [1372, 331] width 23 height 23
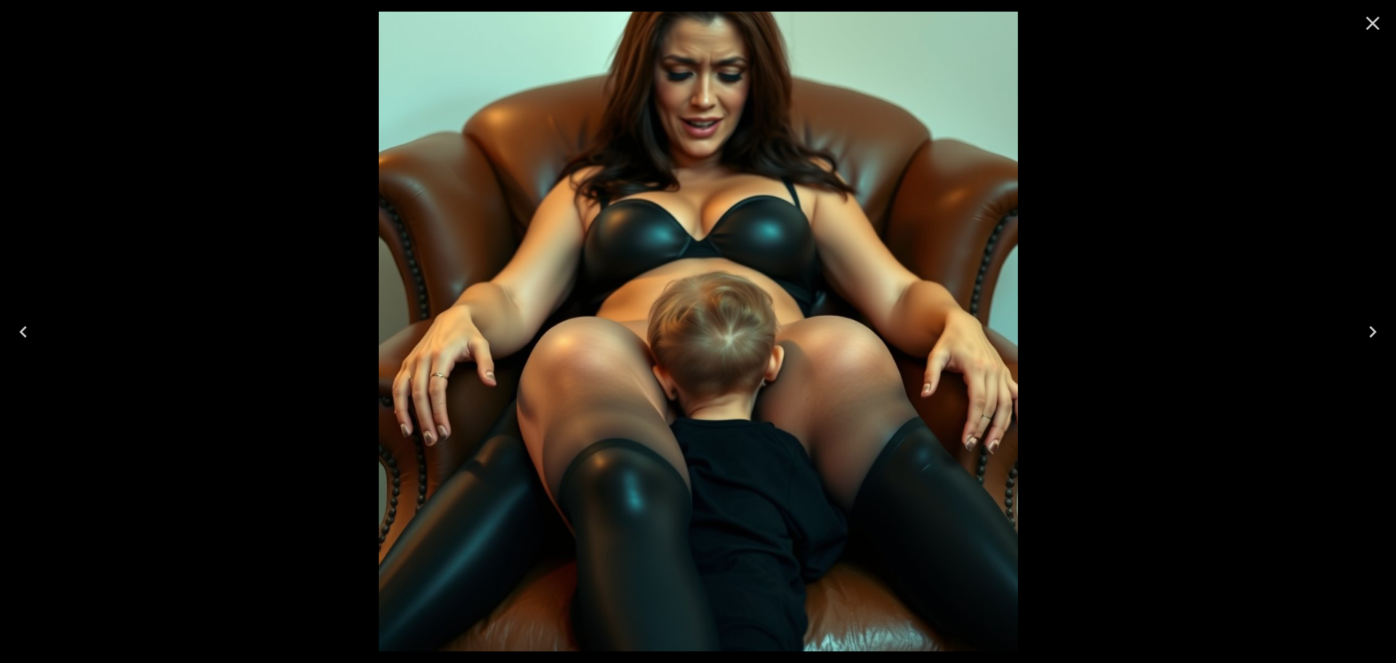
click at [1377, 334] on icon "Next" at bounding box center [1372, 331] width 23 height 23
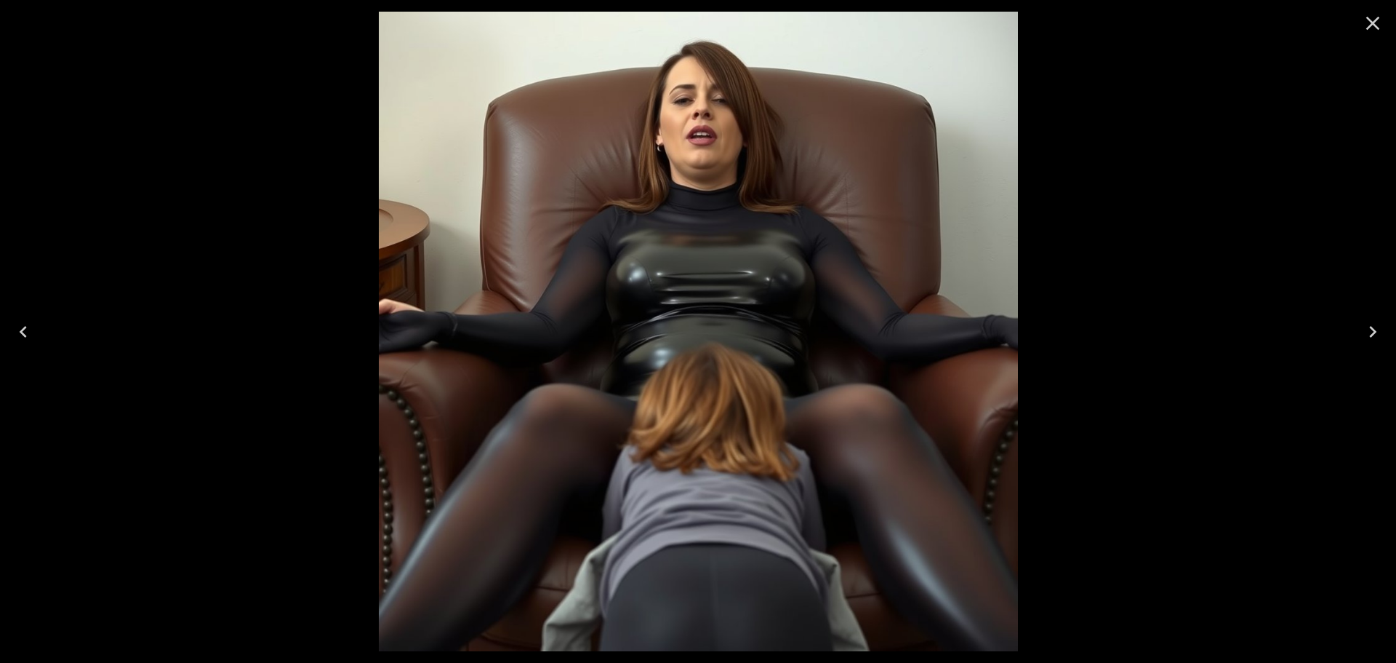
click at [1369, 21] on icon "Close" at bounding box center [1372, 23] width 23 height 23
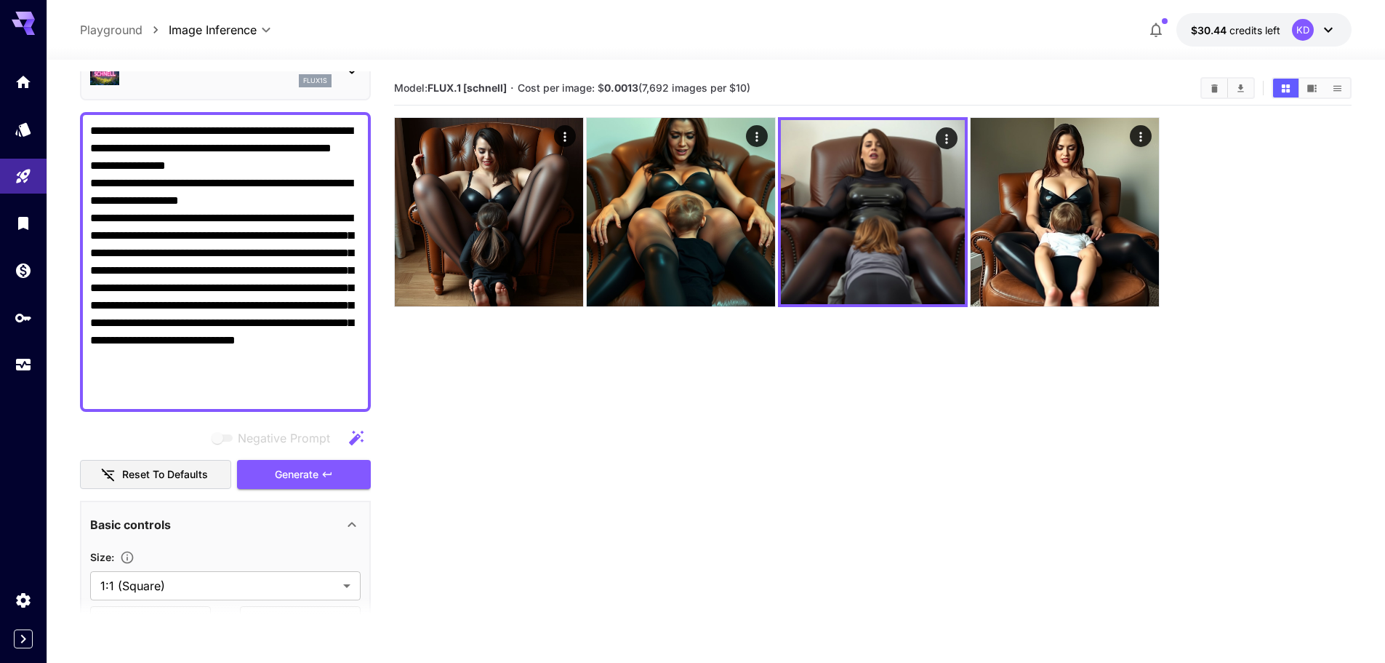
scroll to position [0, 0]
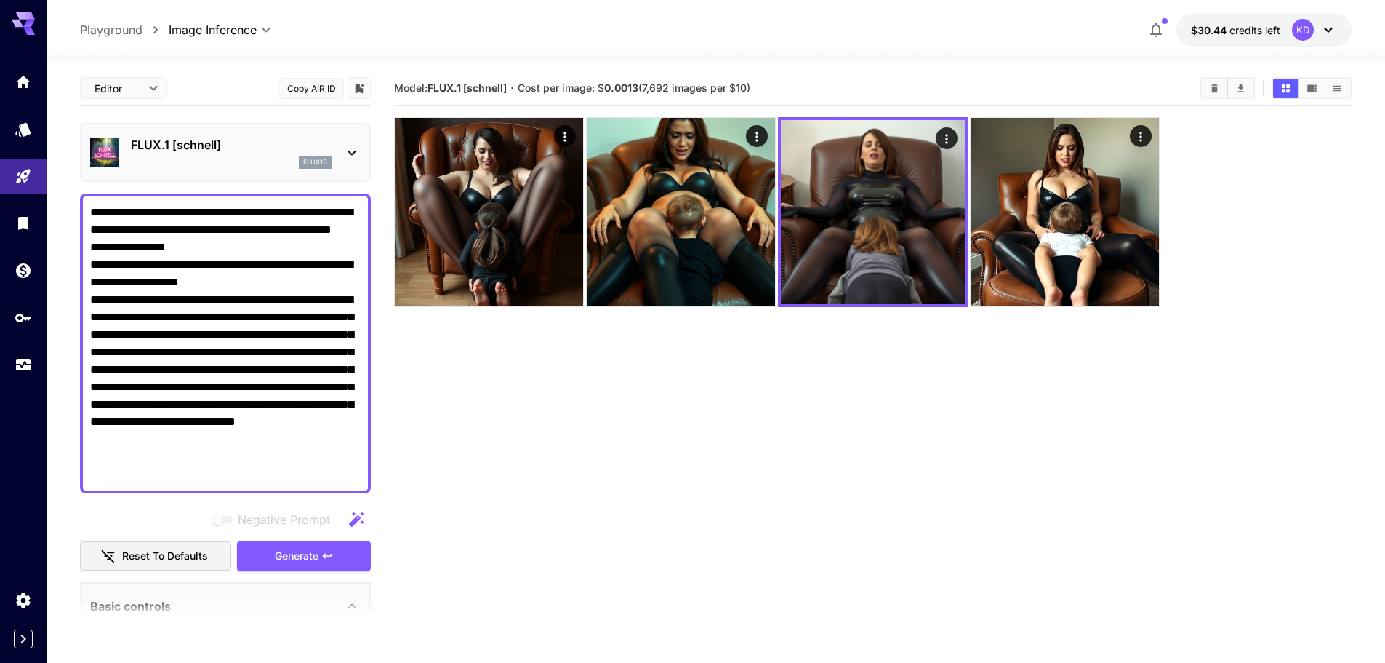
click at [207, 280] on textarea "**********" at bounding box center [225, 343] width 271 height 279
type textarea "**********"
click at [332, 553] on icon "button" at bounding box center [327, 556] width 12 height 12
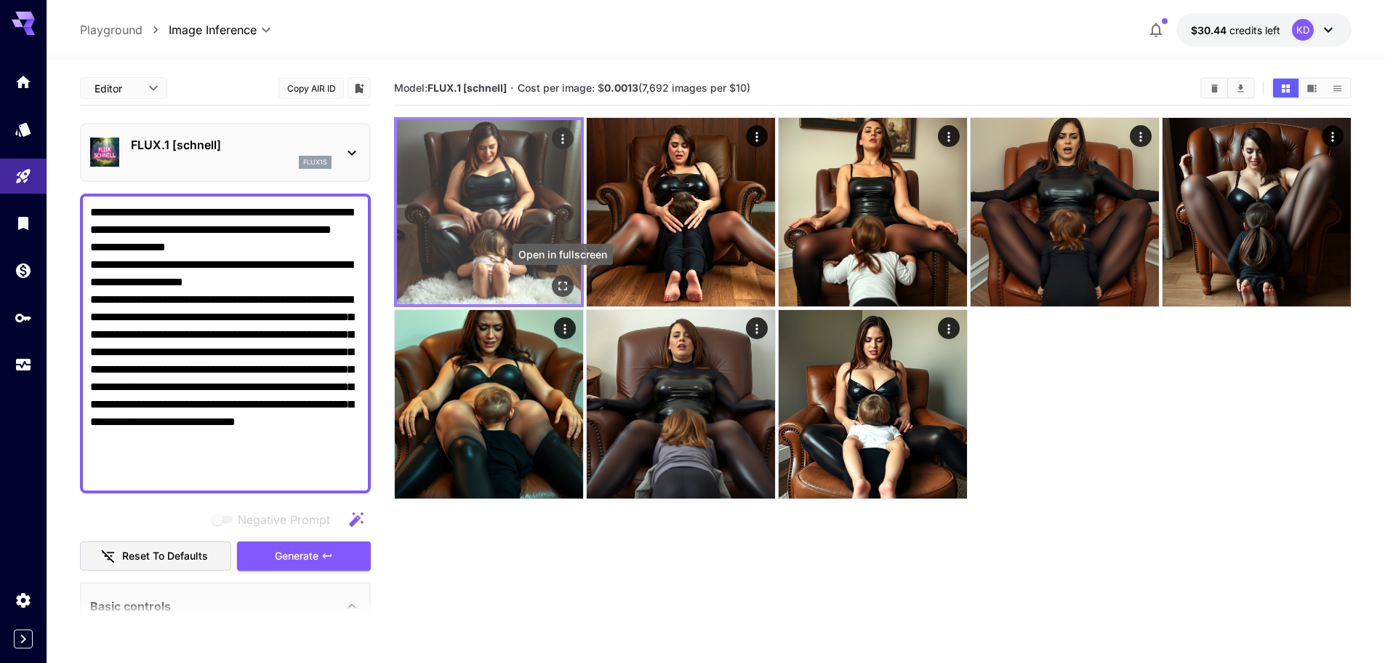
click at [561, 285] on icon "Open in fullscreen" at bounding box center [563, 286] width 15 height 15
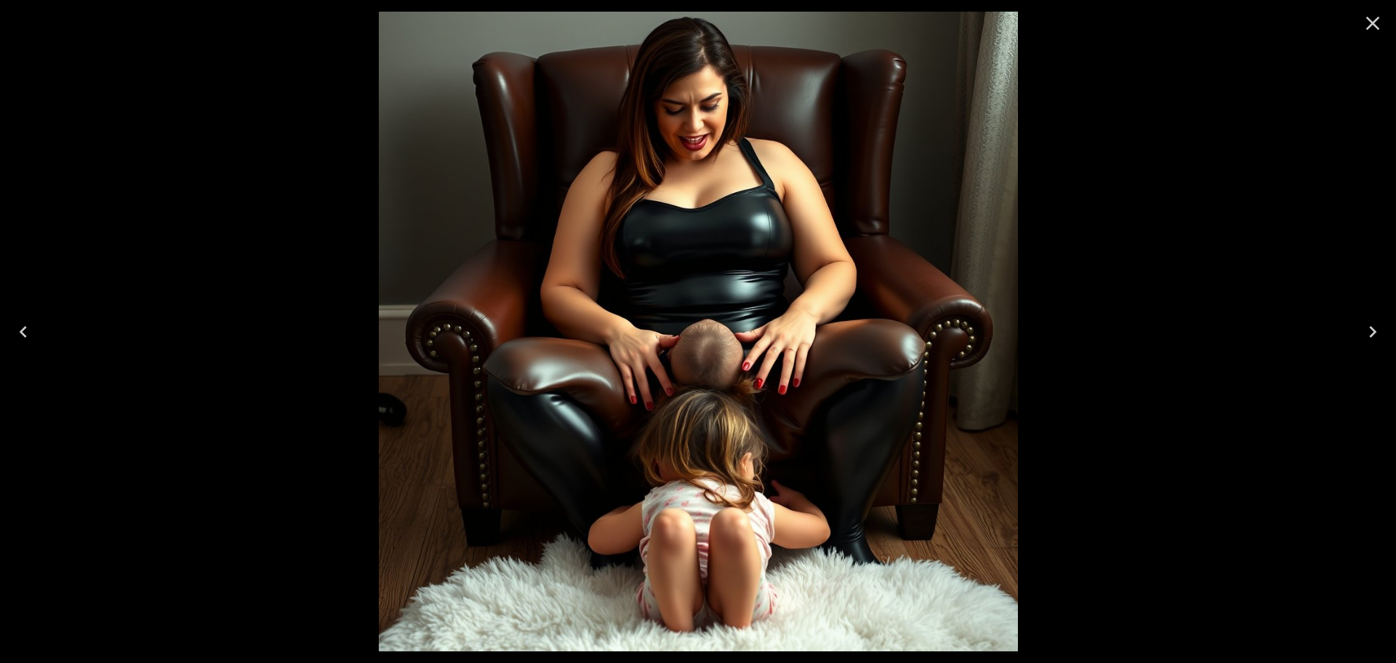
click at [1388, 324] on button "Next" at bounding box center [1373, 332] width 47 height 58
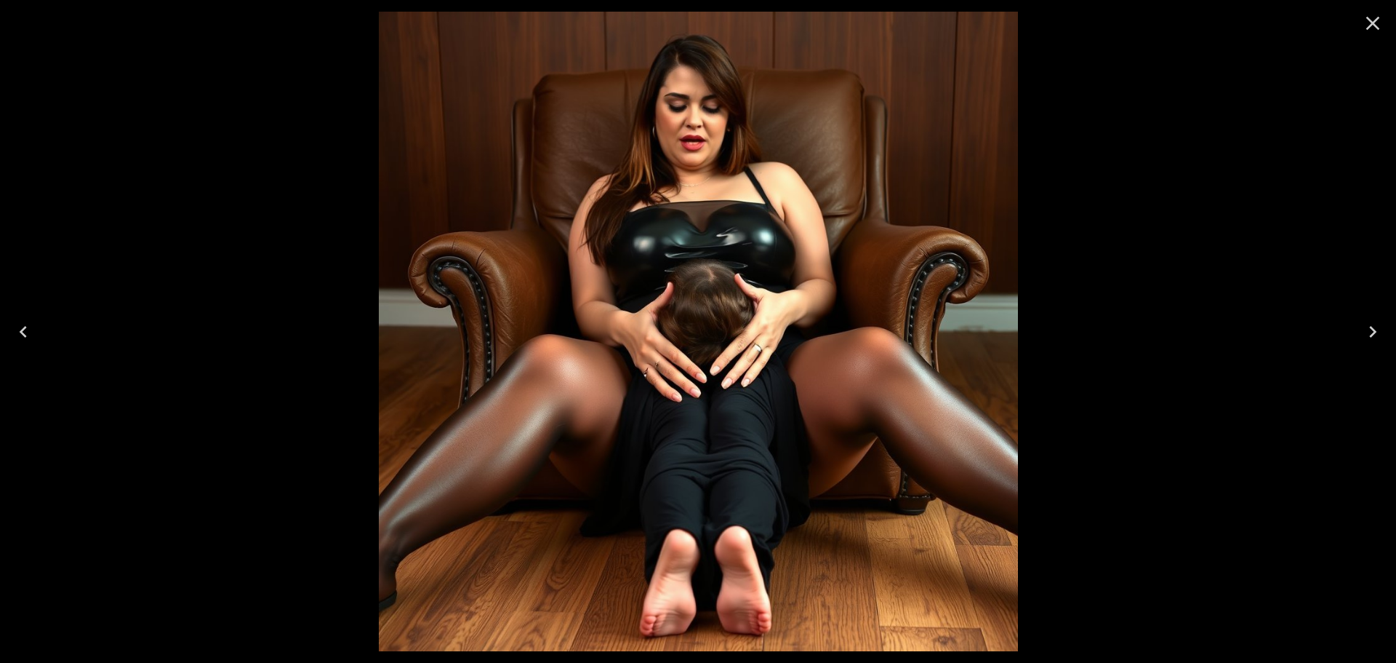
click at [1388, 324] on button "Next" at bounding box center [1373, 332] width 47 height 58
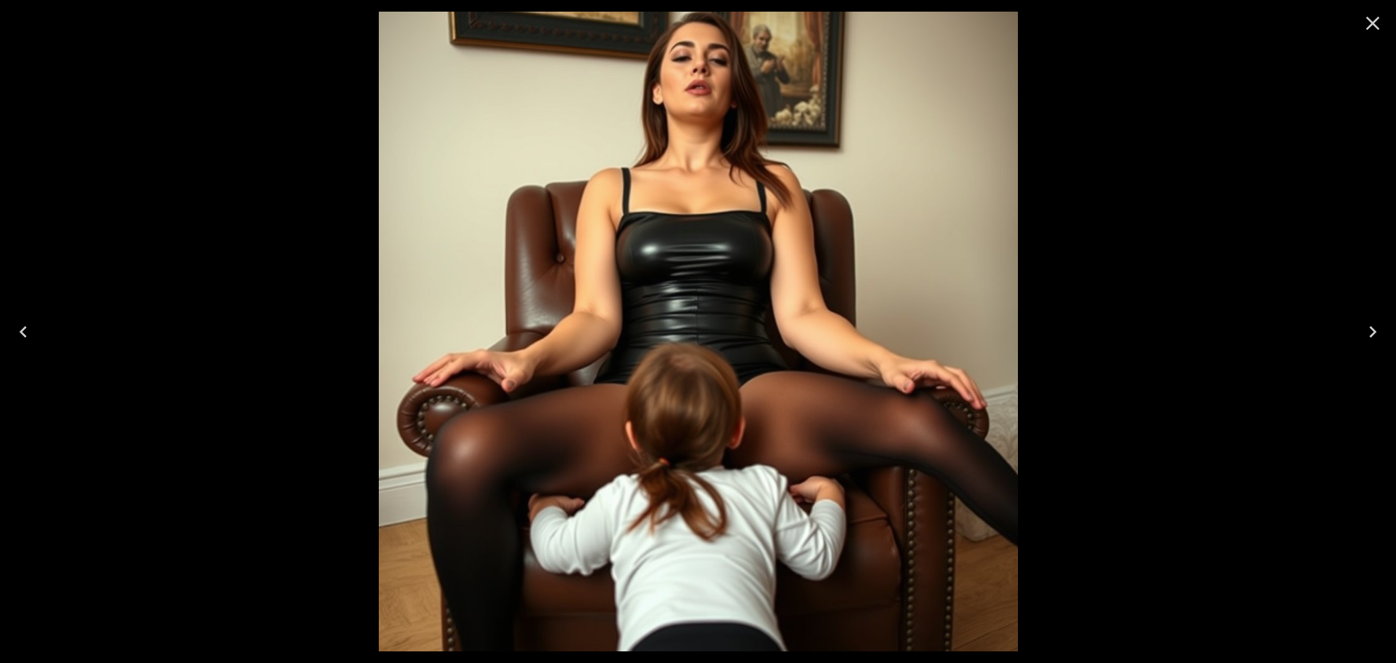
click at [1378, 31] on icon "Close" at bounding box center [1372, 23] width 23 height 23
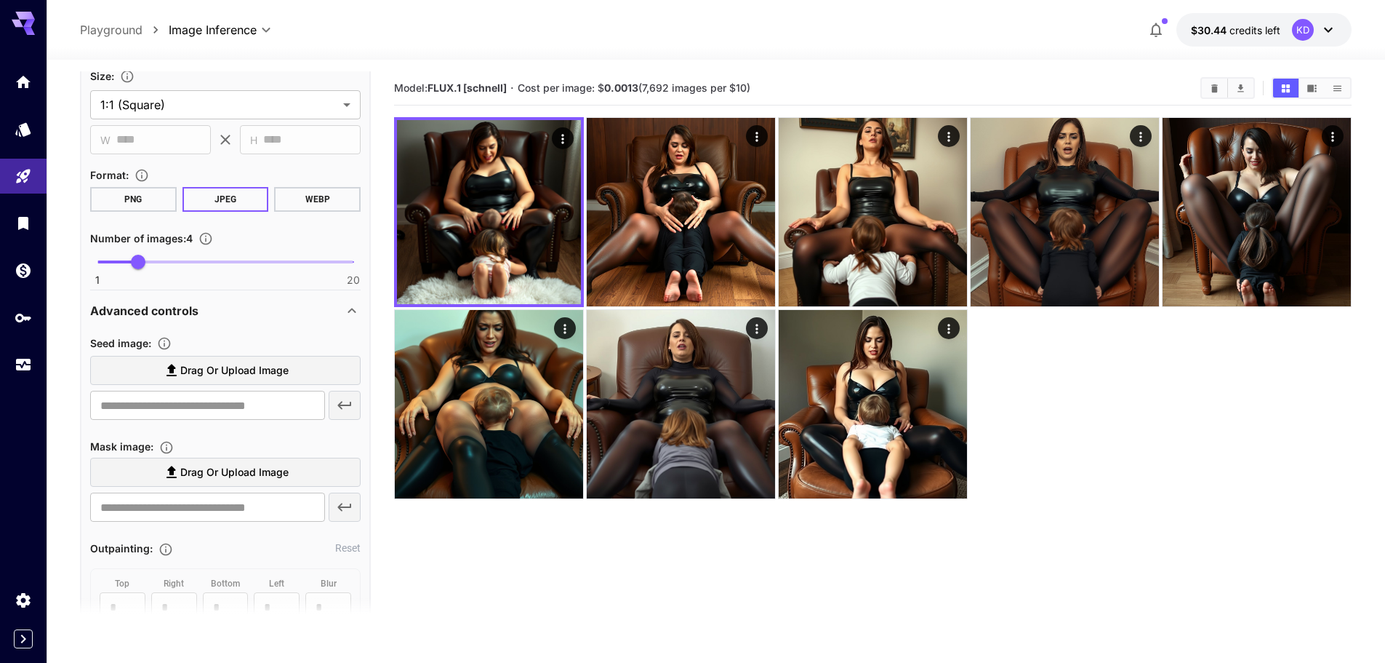
scroll to position [582, 0]
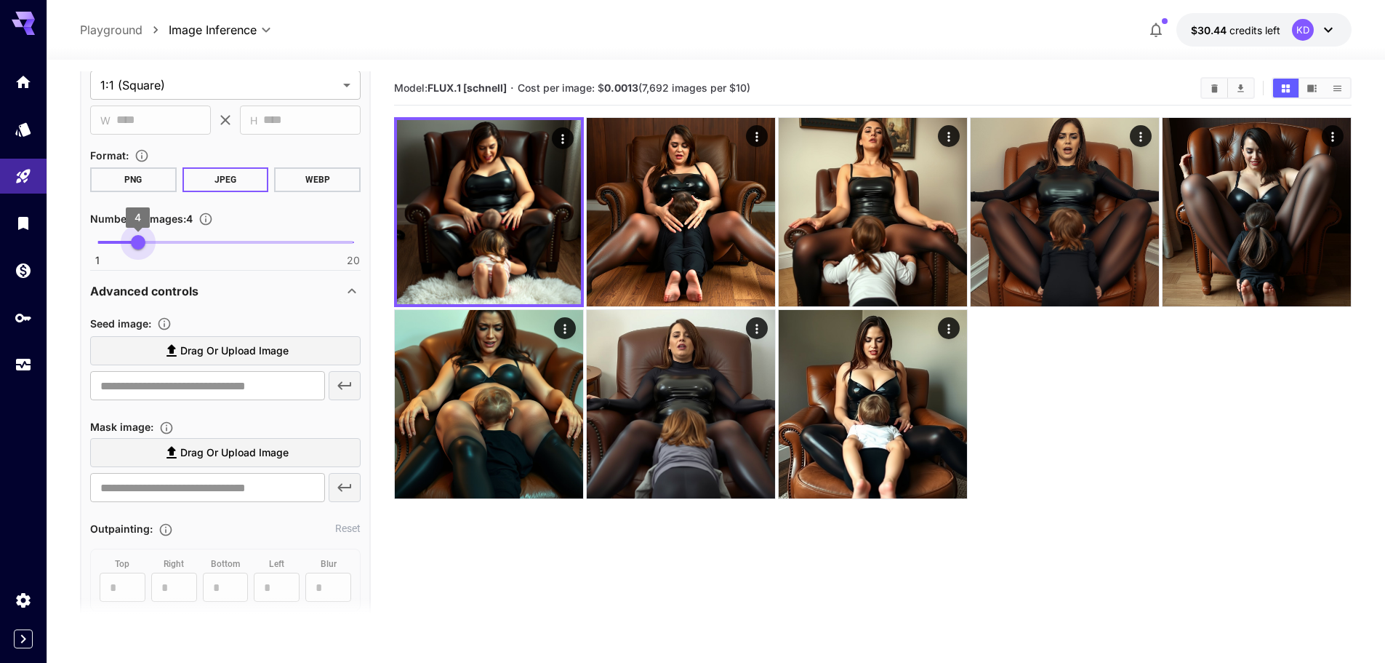
type input "*"
drag, startPoint x: 138, startPoint y: 247, endPoint x: 129, endPoint y: 247, distance: 9.5
click at [129, 247] on span "3" at bounding box center [124, 242] width 15 height 15
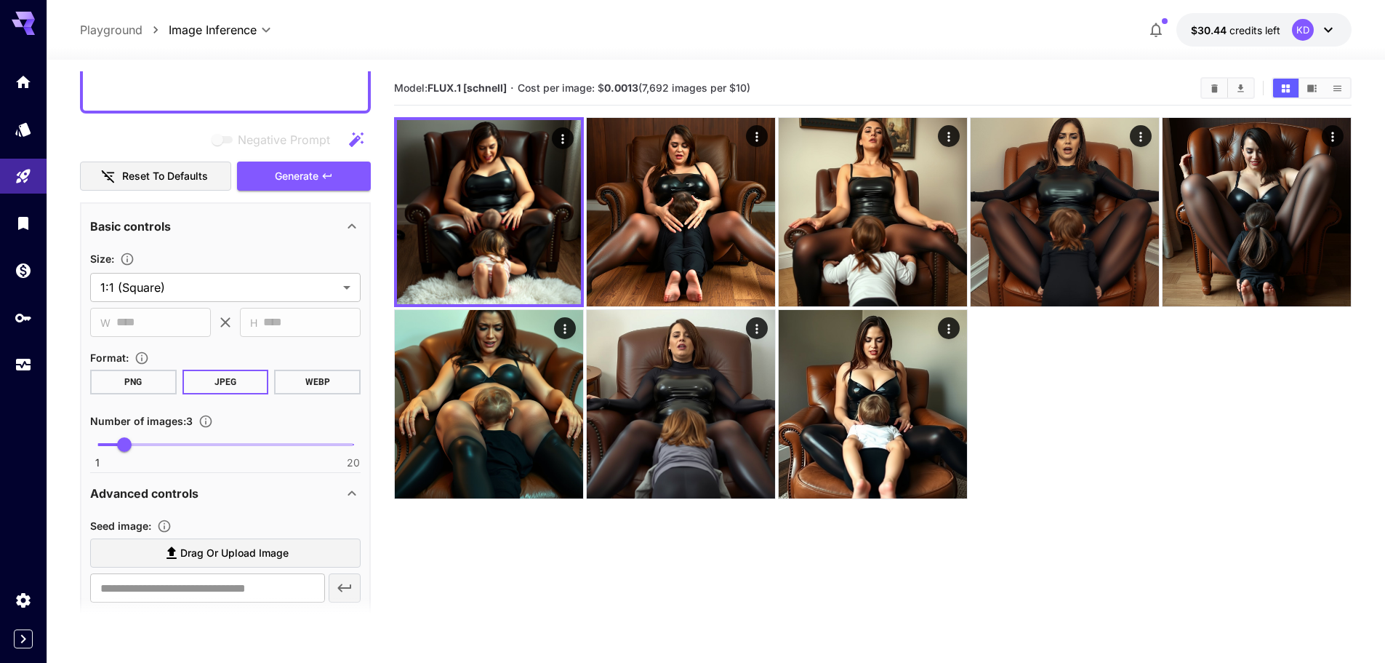
scroll to position [364, 0]
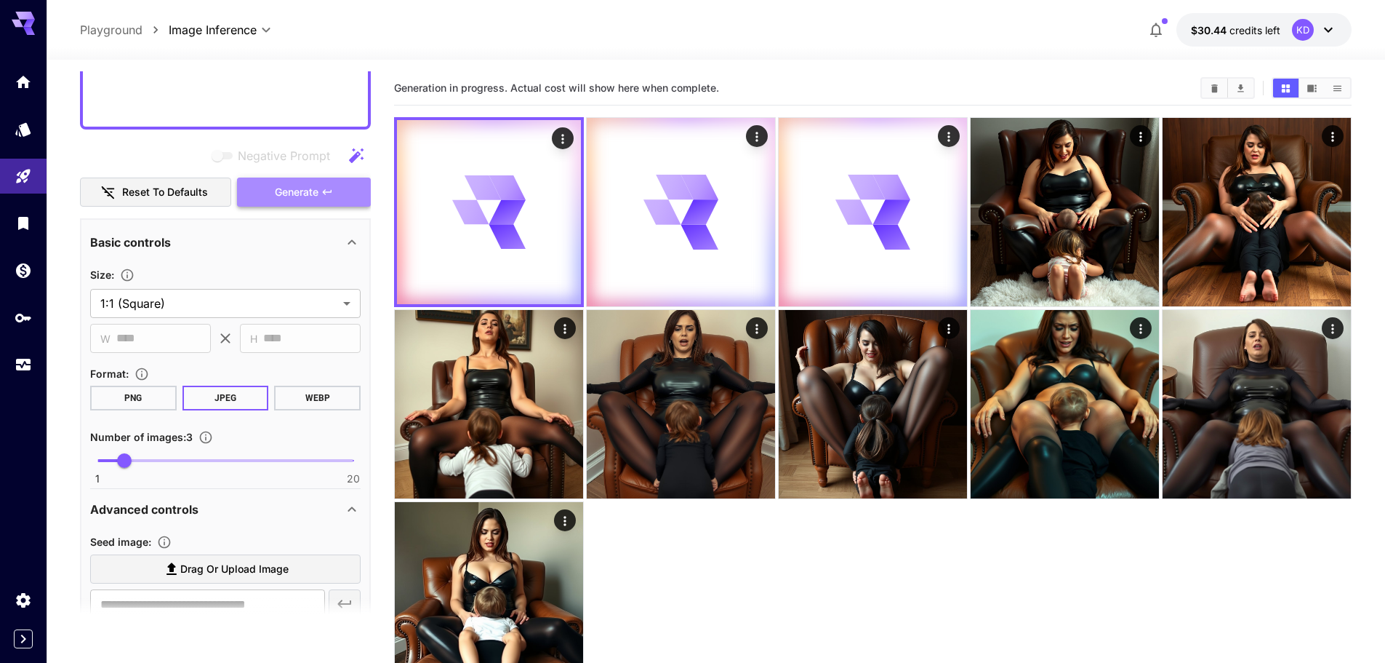
click at [297, 201] on button "Generate" at bounding box center [304, 192] width 134 height 30
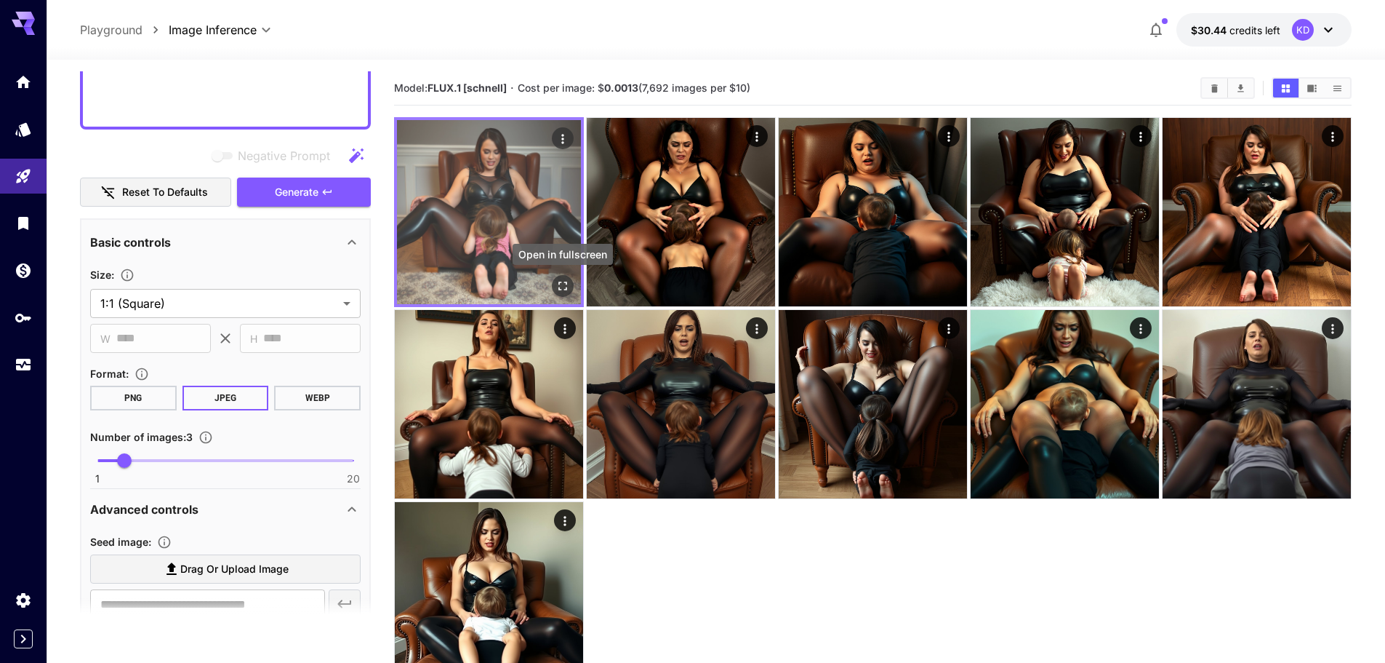
click at [567, 288] on icon "Open in fullscreen" at bounding box center [563, 285] width 9 height 9
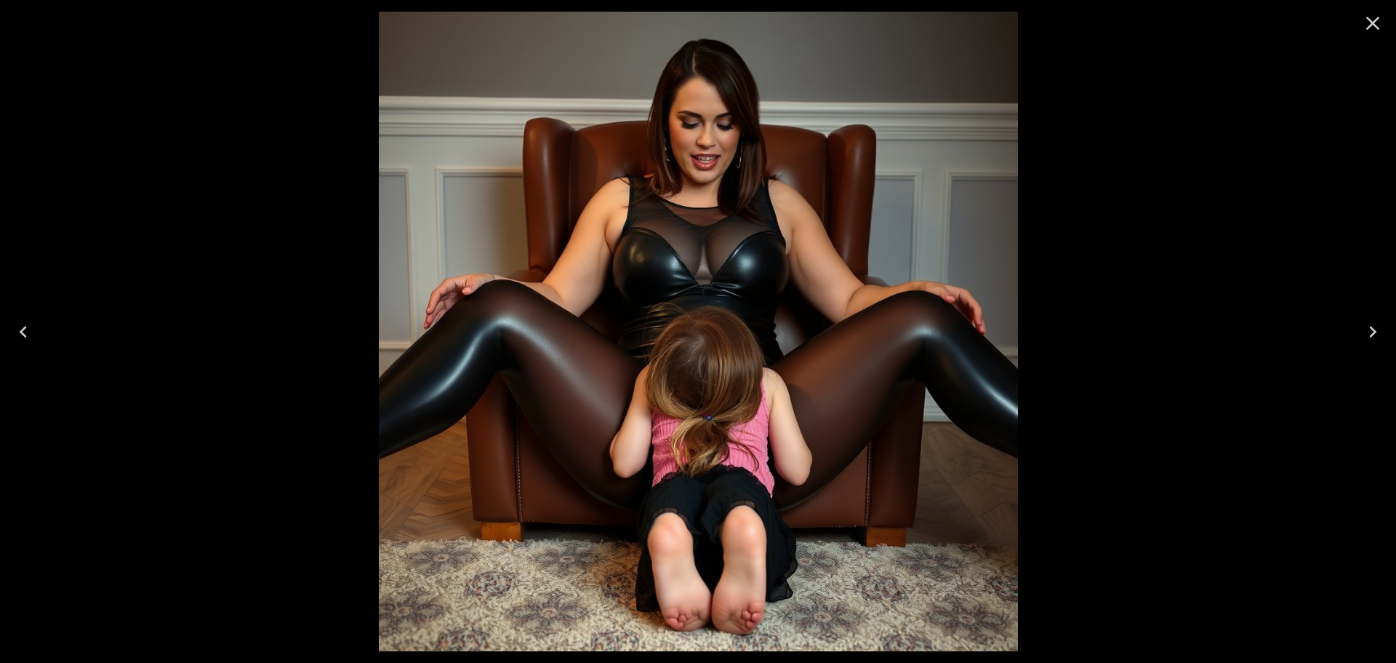
click at [1396, 338] on button "Next" at bounding box center [1373, 332] width 47 height 58
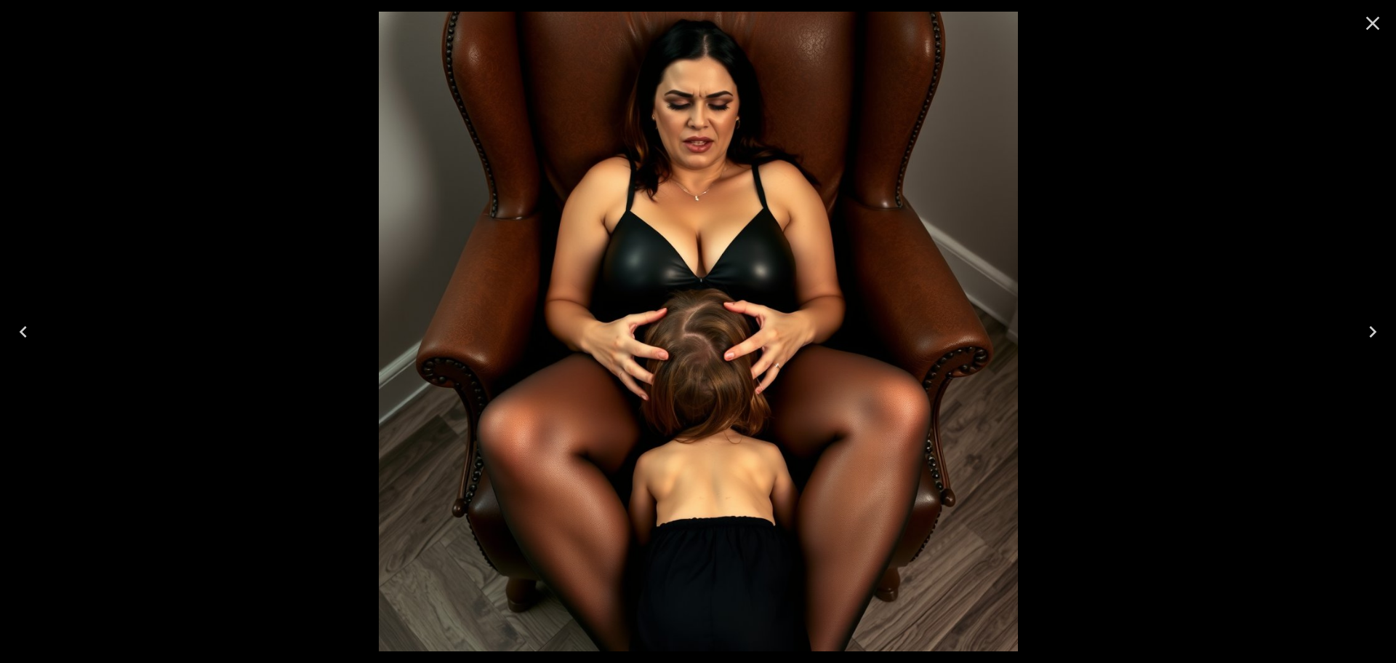
click at [1396, 338] on button "Next" at bounding box center [1373, 332] width 47 height 58
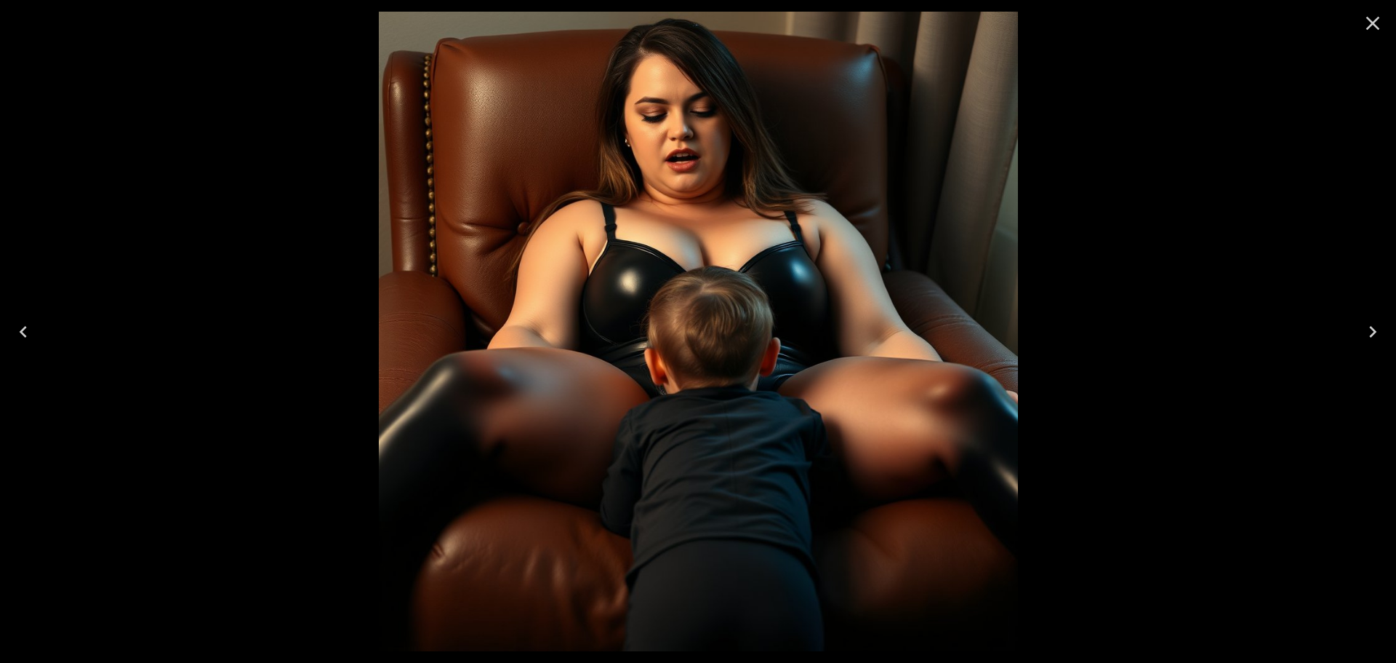
click at [1364, 29] on icon "Close" at bounding box center [1372, 23] width 23 height 23
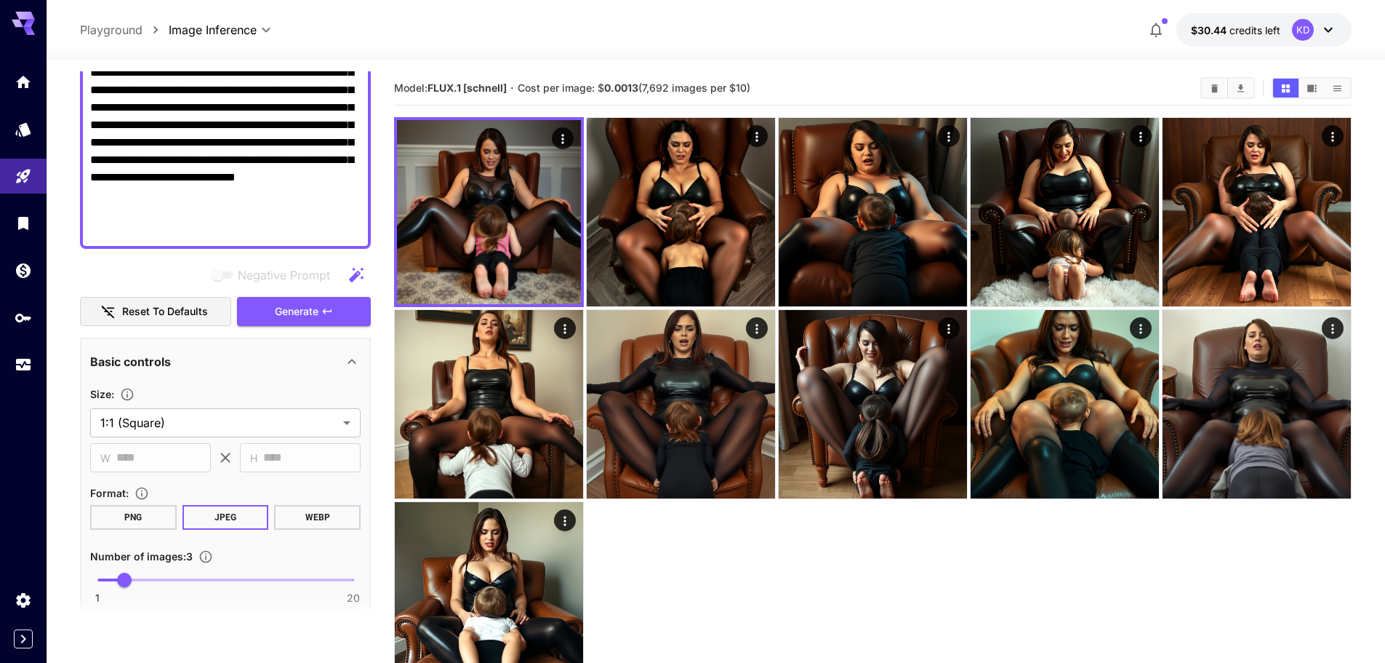
scroll to position [218, 0]
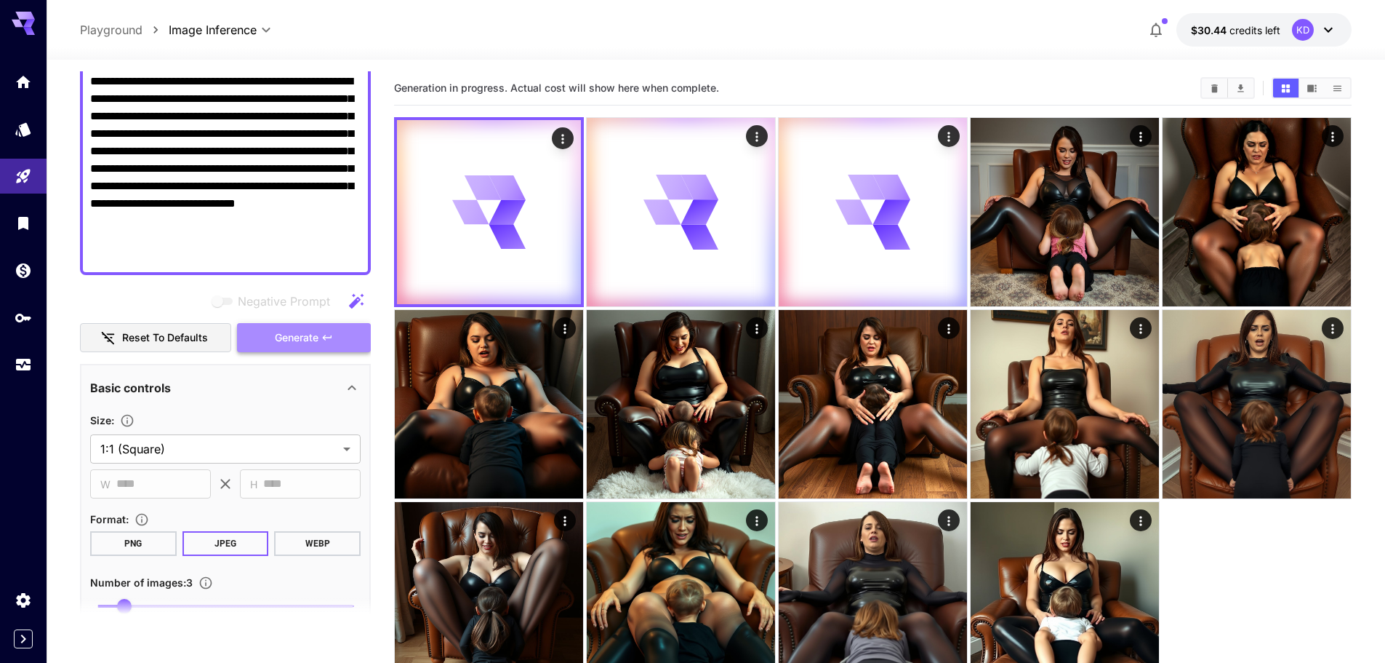
click at [305, 329] on span "Generate" at bounding box center [297, 338] width 44 height 18
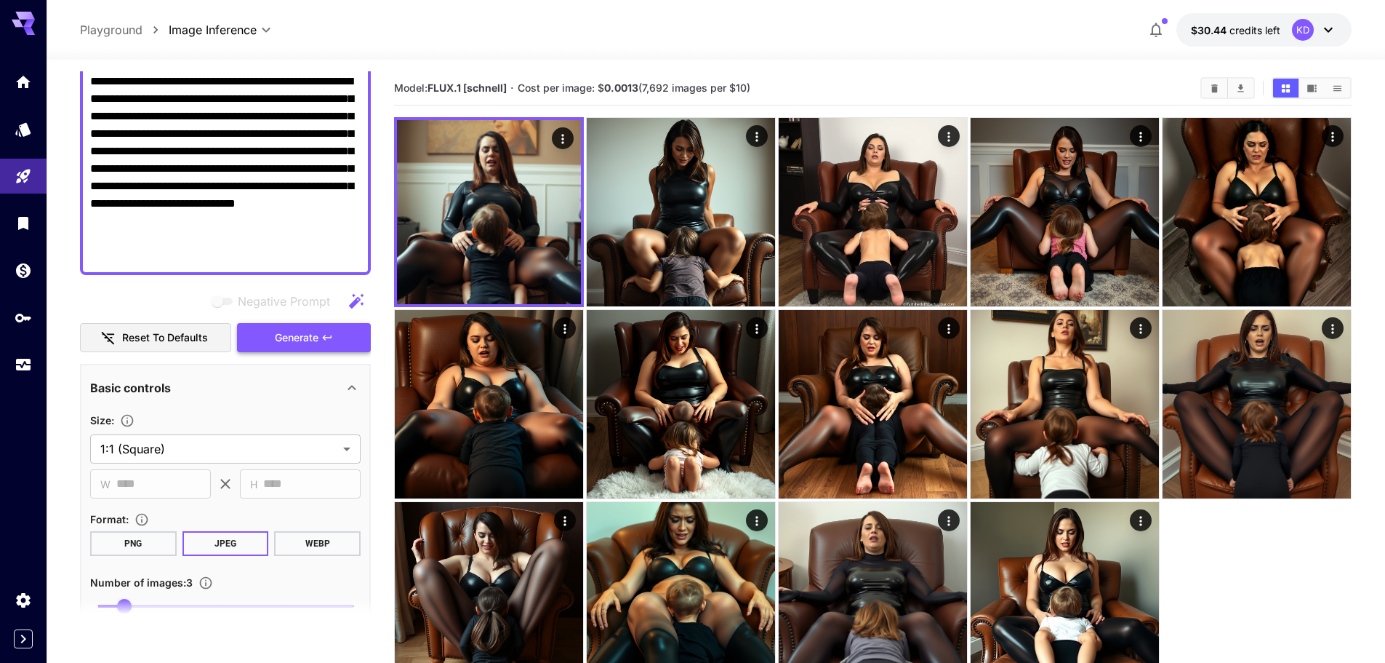
click at [311, 329] on span "Generate" at bounding box center [297, 338] width 44 height 18
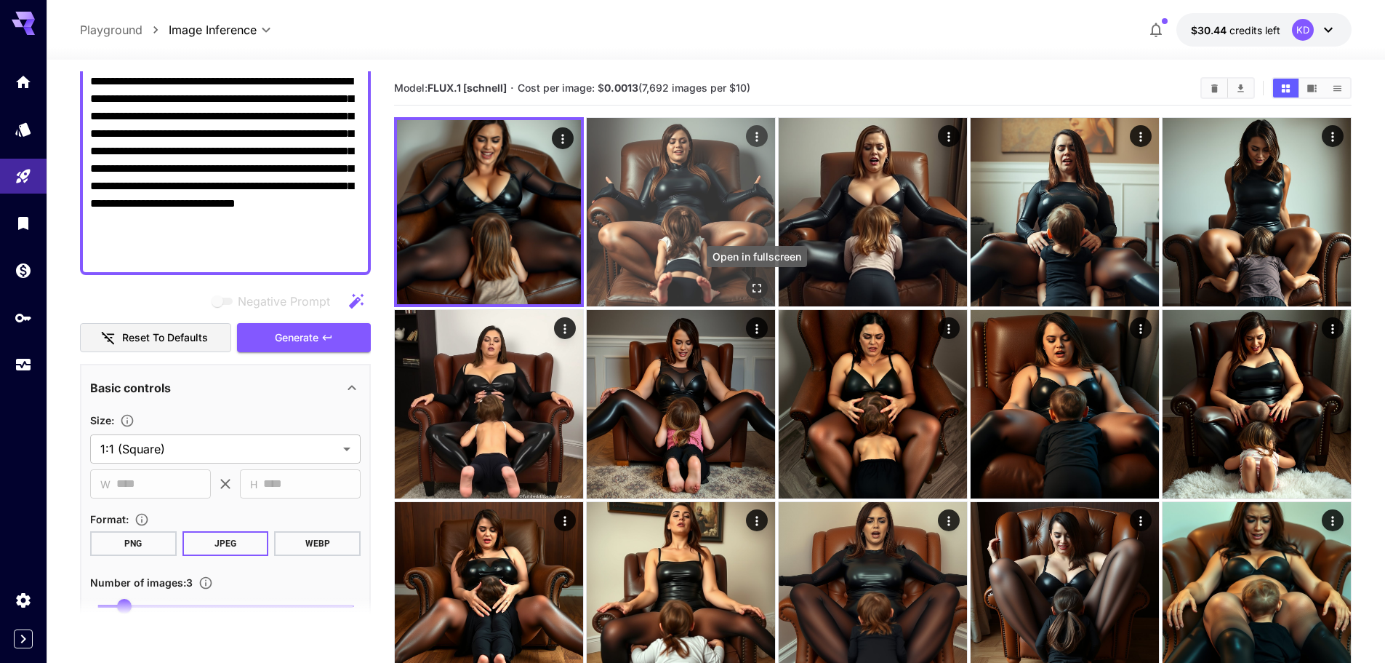
click at [759, 287] on icon "Open in fullscreen" at bounding box center [757, 288] width 15 height 15
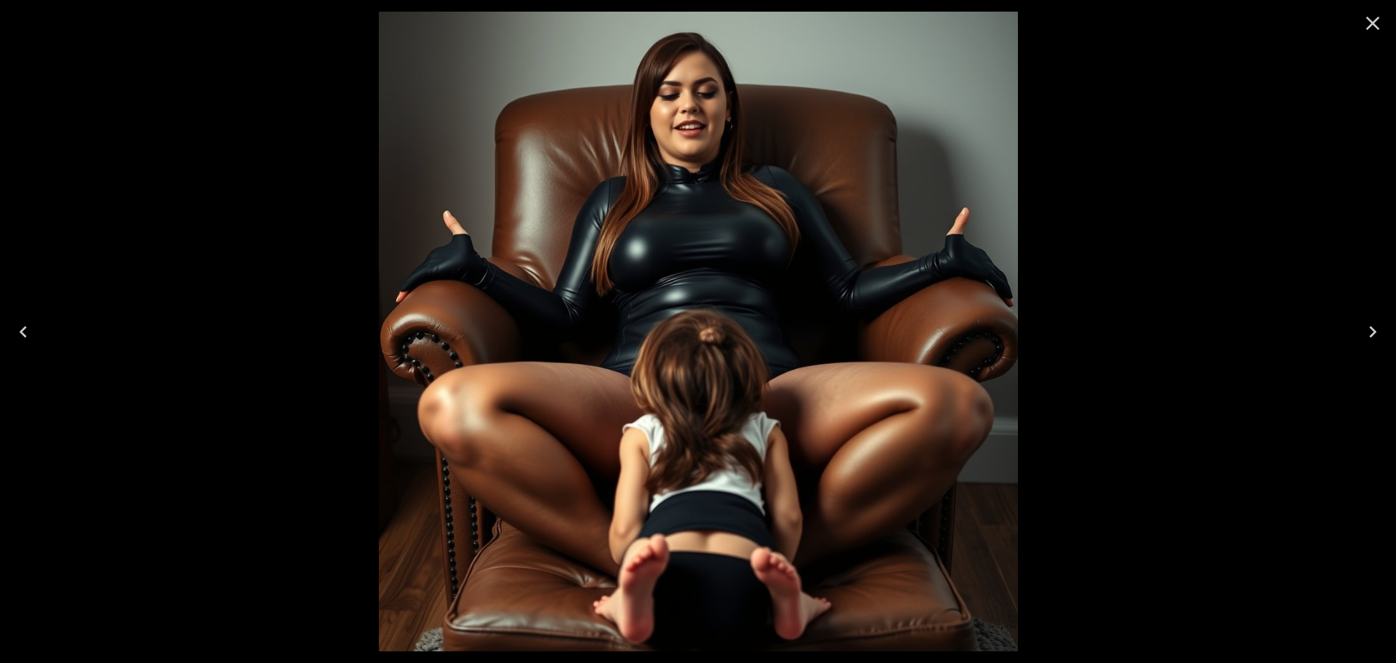
click at [1396, 329] on button "Next" at bounding box center [1373, 332] width 47 height 58
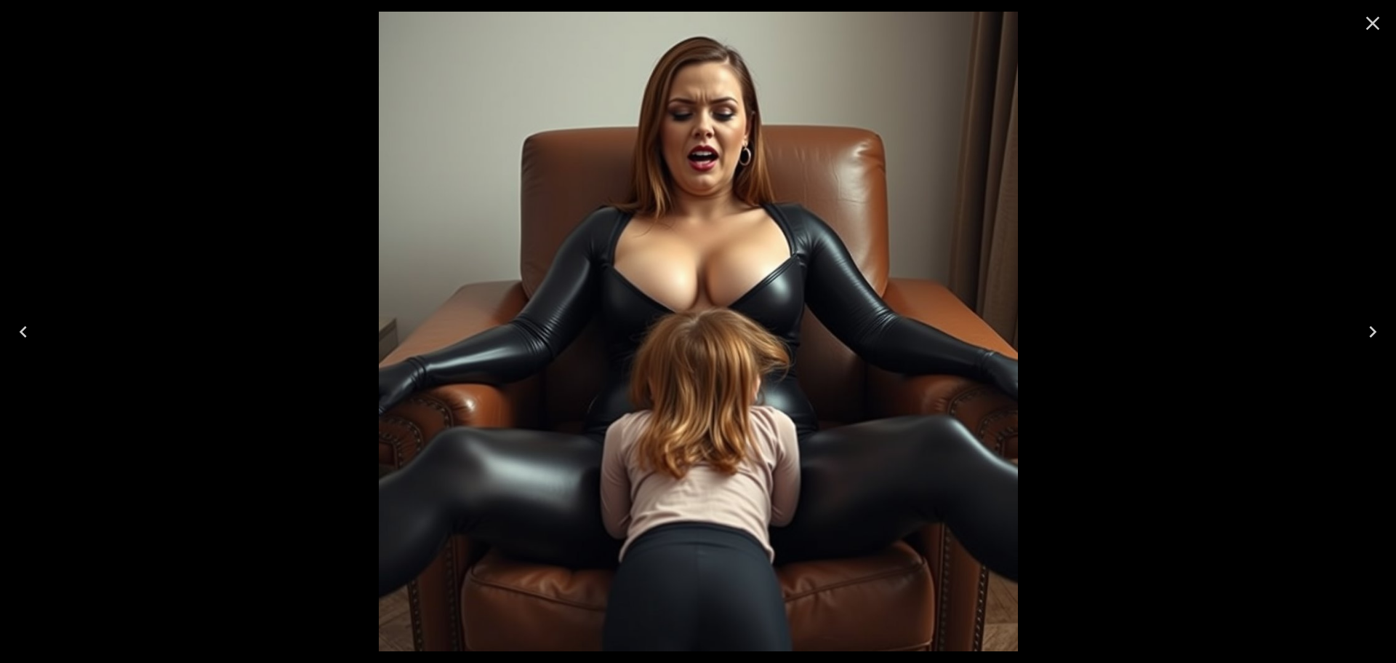
click at [1372, 21] on icon "Close" at bounding box center [1372, 23] width 23 height 23
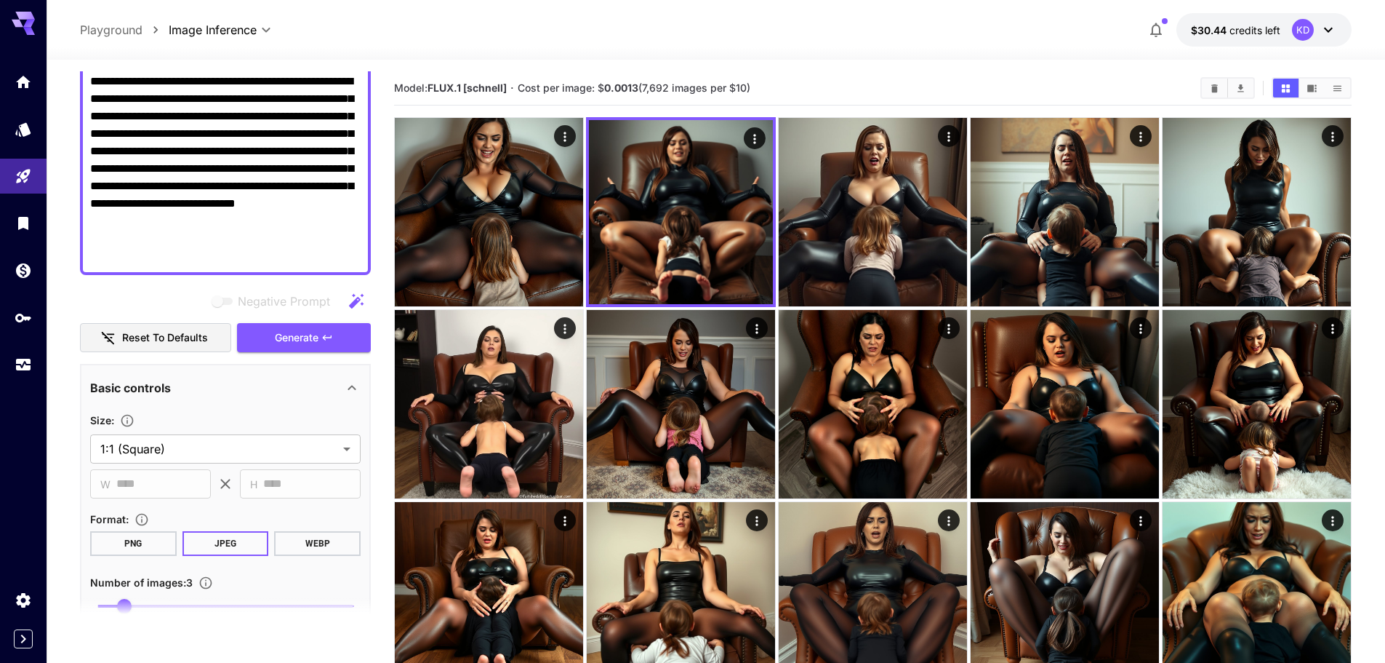
click at [233, 260] on textarea "**********" at bounding box center [225, 124] width 271 height 279
click at [319, 342] on button "Generate" at bounding box center [304, 338] width 134 height 30
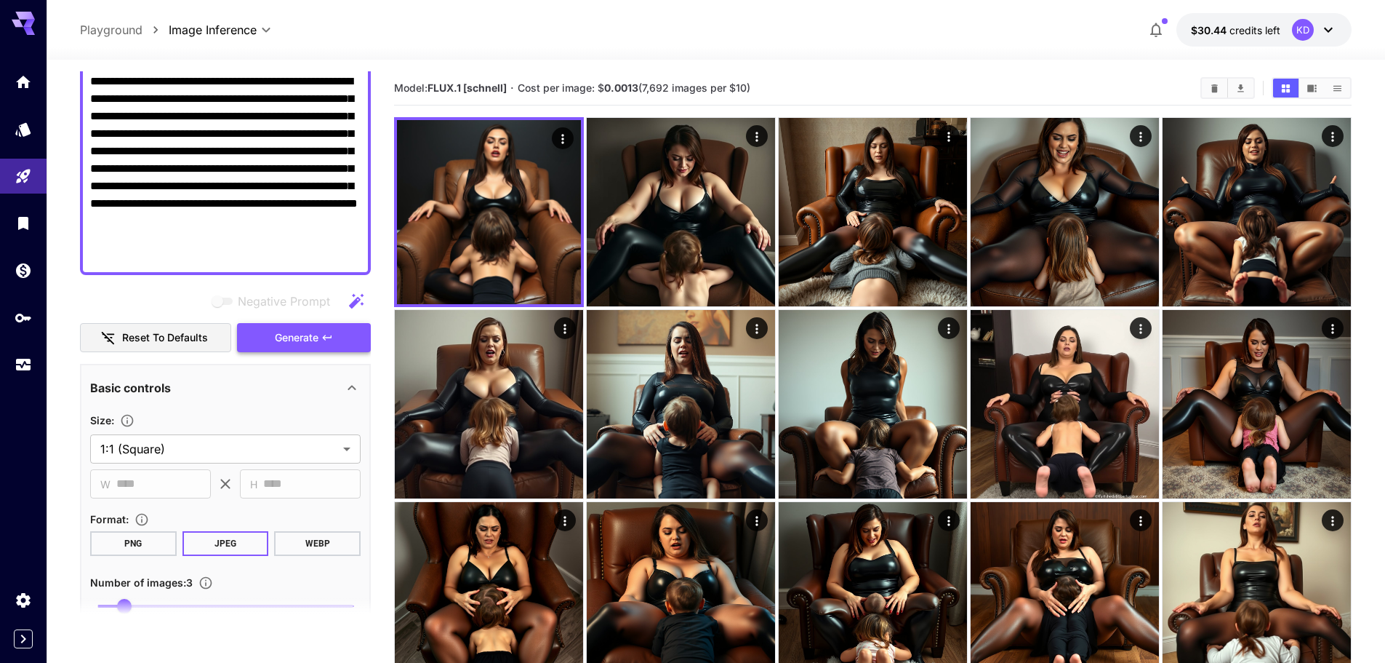
click at [303, 332] on span "Generate" at bounding box center [297, 338] width 44 height 18
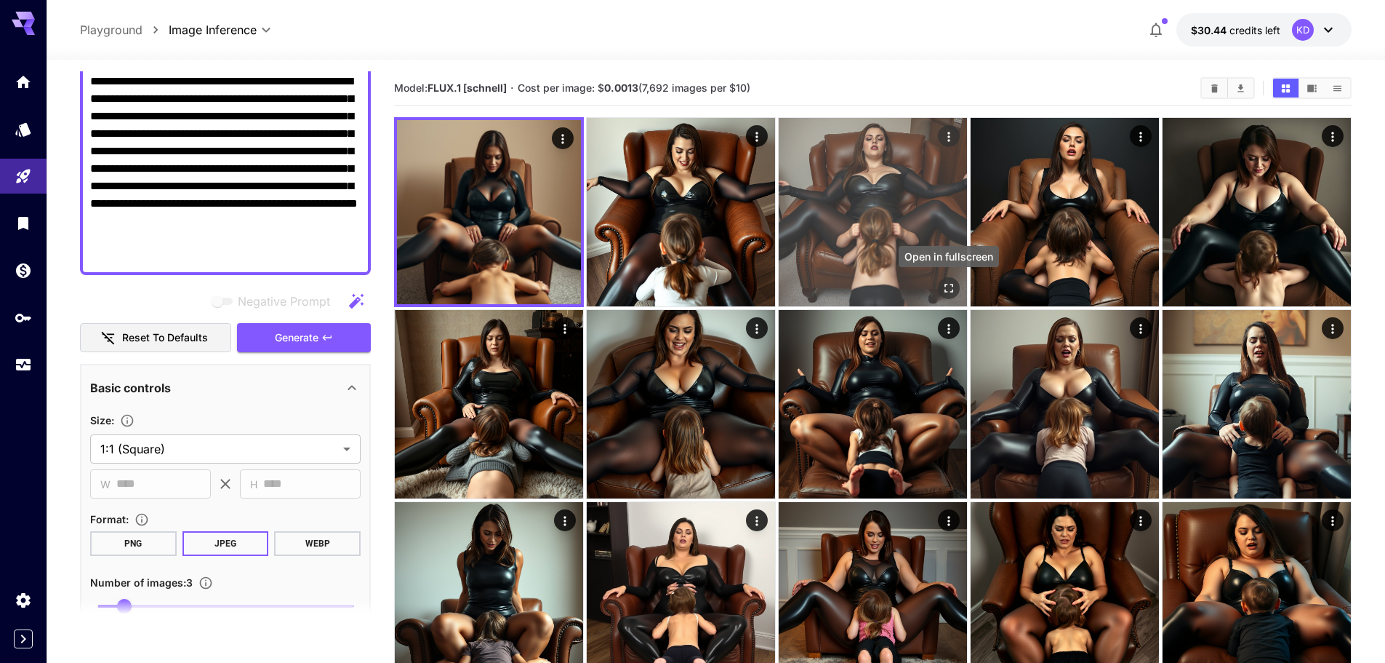
click at [948, 292] on icon "Open in fullscreen" at bounding box center [949, 288] width 15 height 15
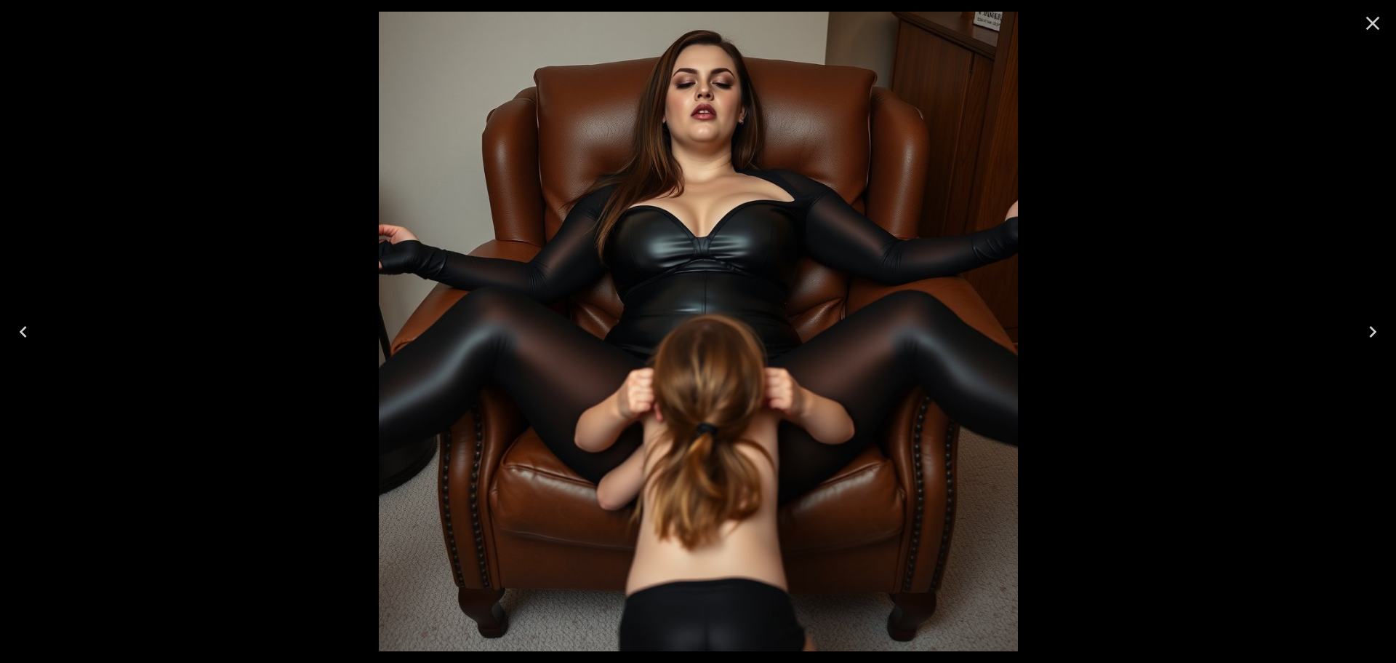
click at [1395, 324] on button "Next" at bounding box center [1373, 332] width 47 height 58
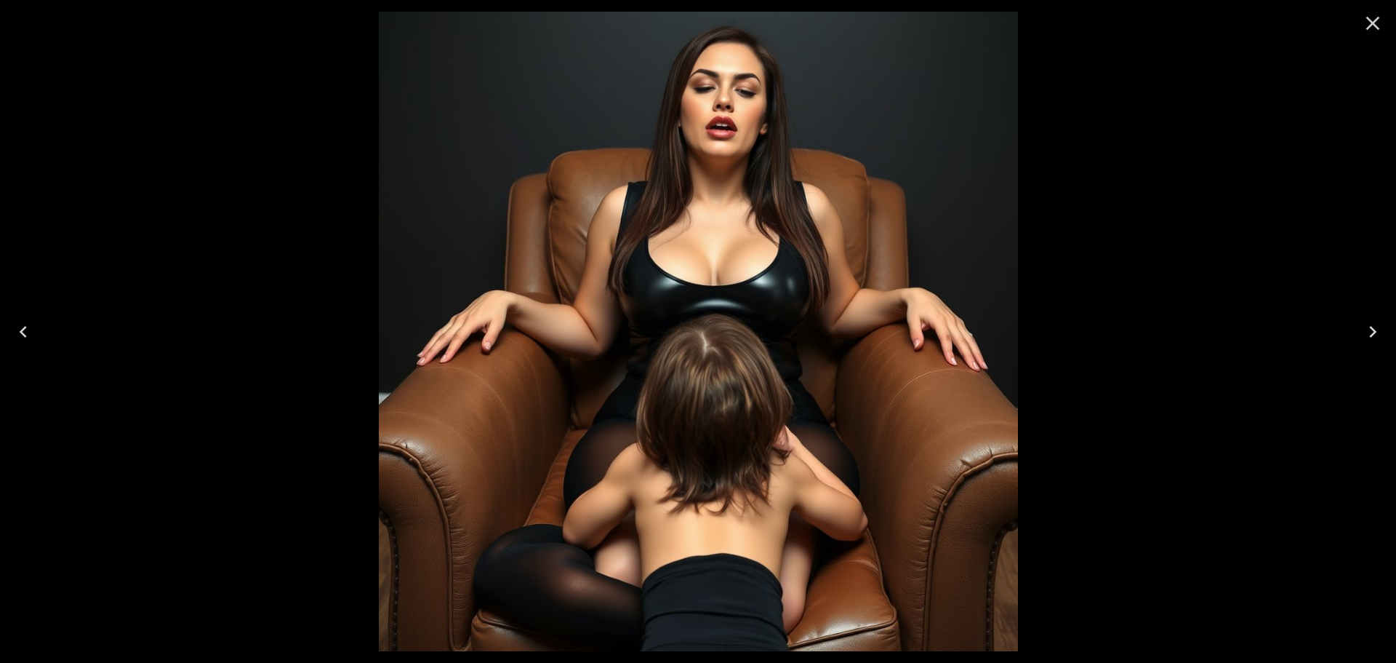
click at [1395, 324] on button "Next" at bounding box center [1373, 332] width 47 height 58
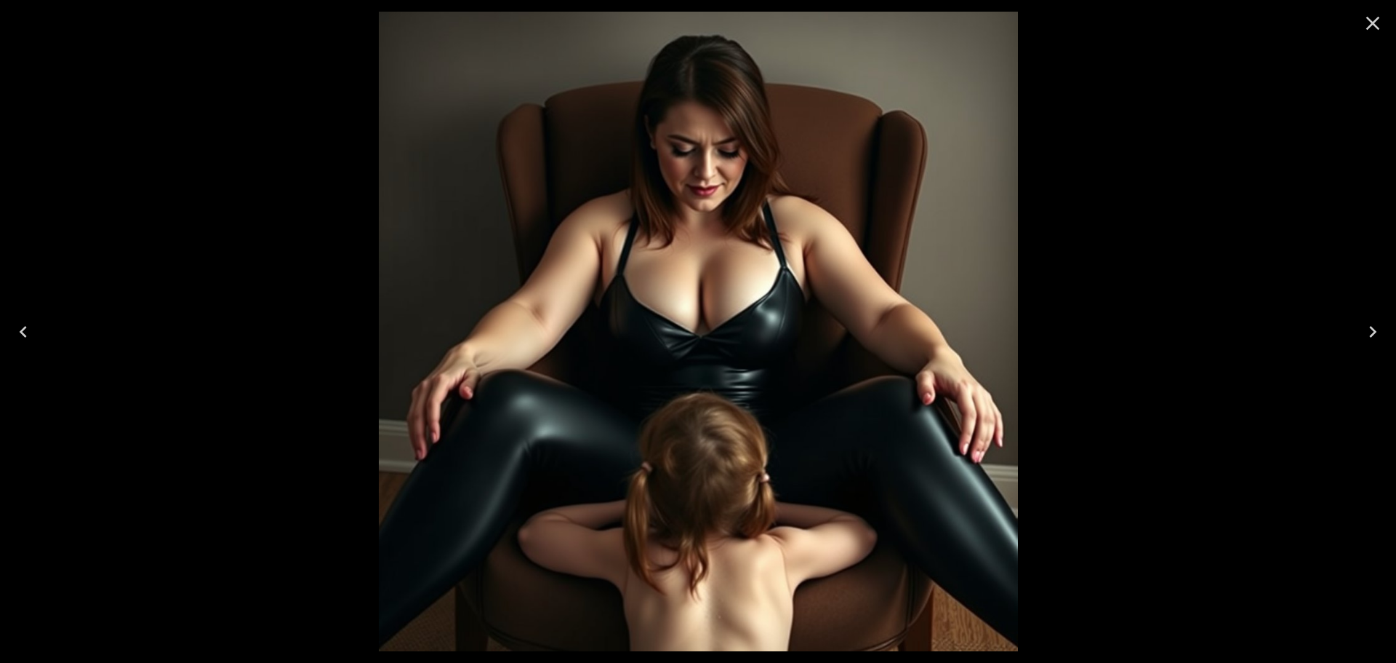
click at [1372, 30] on icon "Close" at bounding box center [1372, 23] width 23 height 23
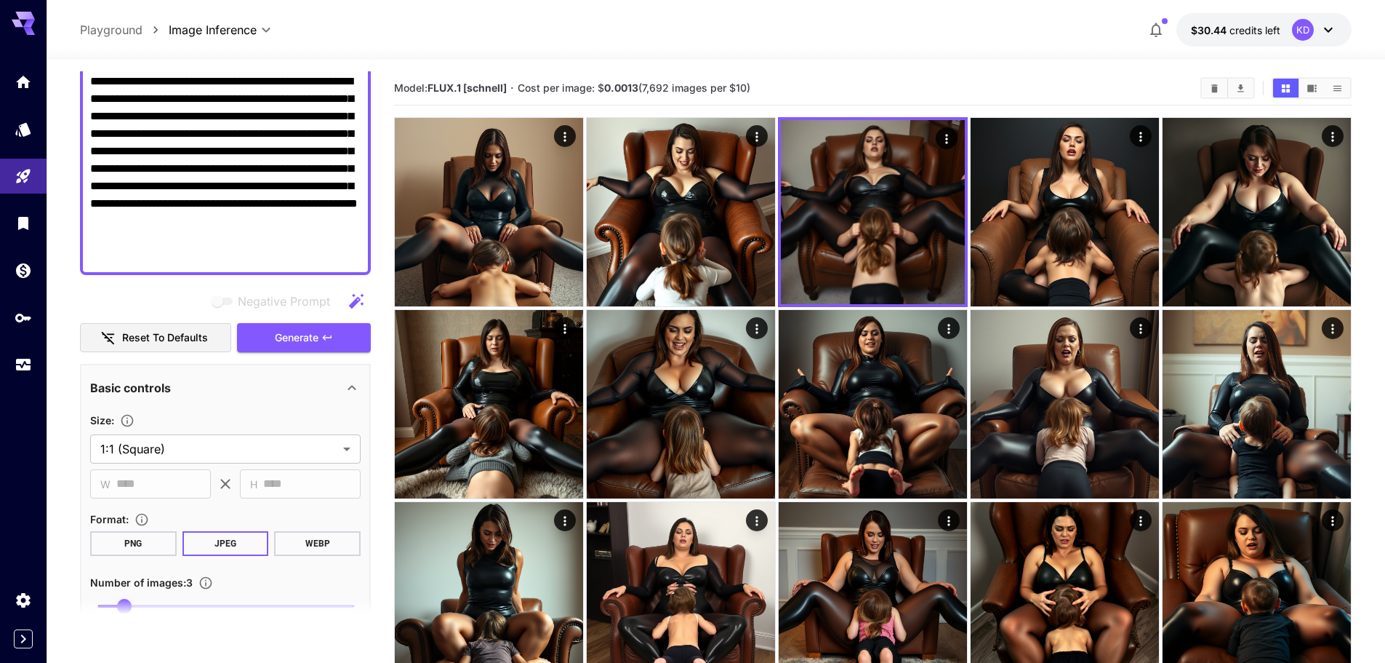
drag, startPoint x: 261, startPoint y: 254, endPoint x: 197, endPoint y: 261, distance: 64.4
click at [197, 261] on textarea "**********" at bounding box center [225, 124] width 271 height 279
paste textarea "******"
click at [334, 336] on button "Generate" at bounding box center [304, 338] width 134 height 30
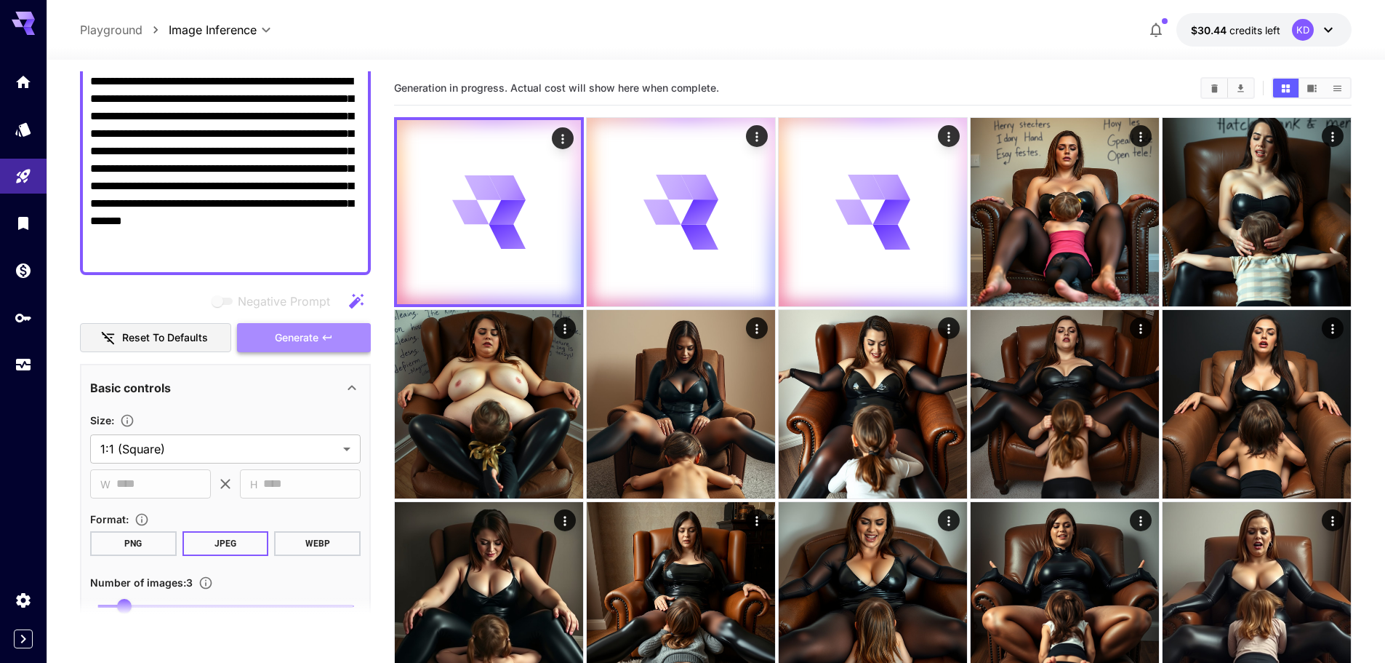
click at [329, 335] on icon "button" at bounding box center [327, 338] width 12 height 12
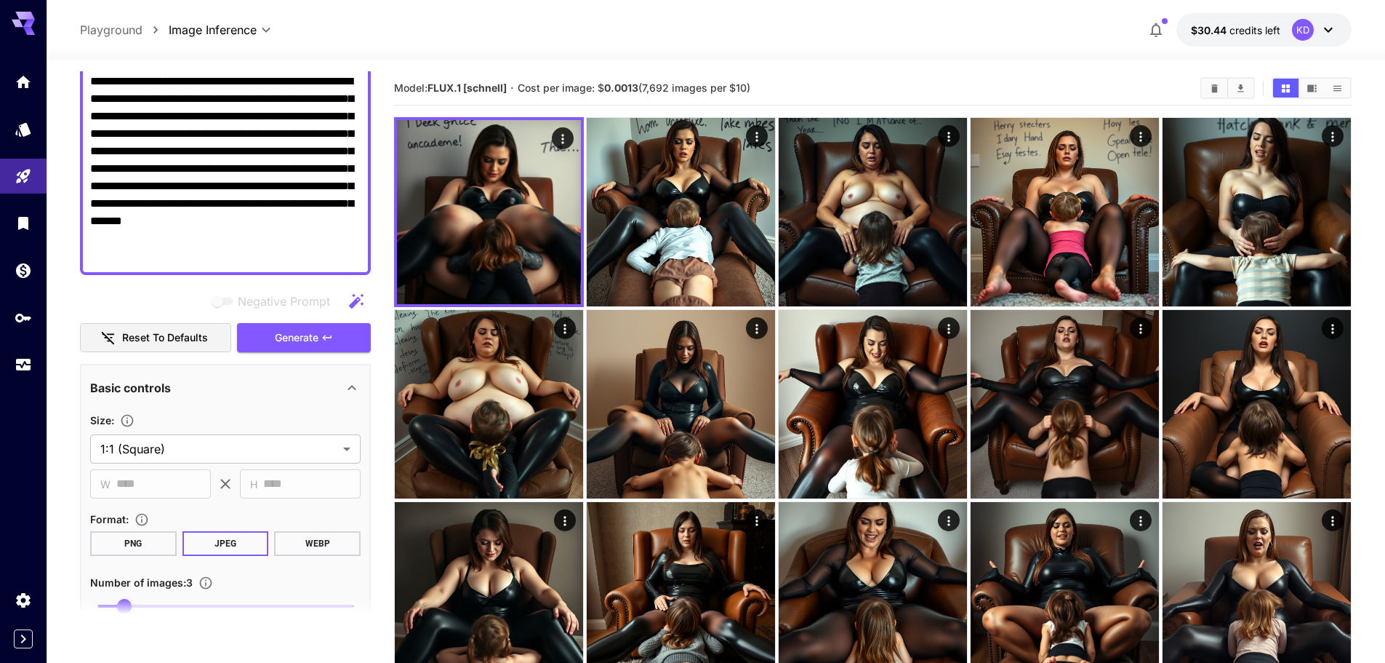
click at [291, 252] on textarea "**********" at bounding box center [225, 124] width 271 height 279
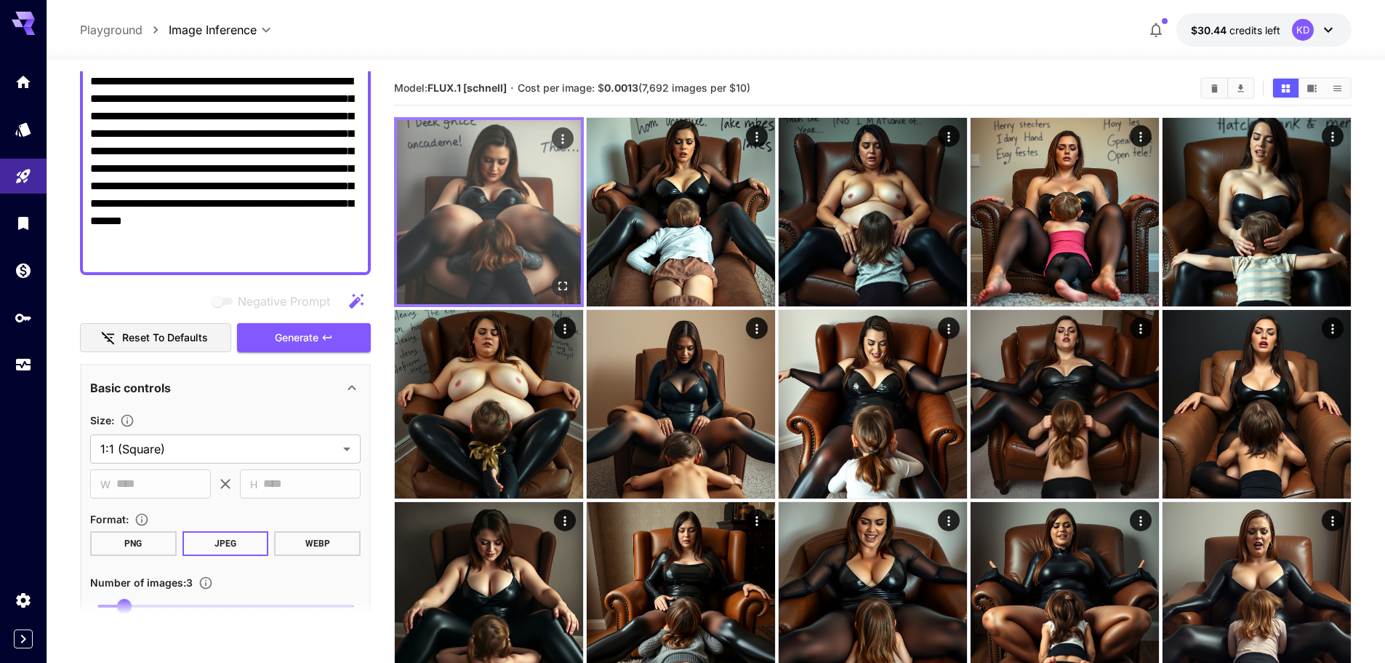
drag, startPoint x: 314, startPoint y: 257, endPoint x: 423, endPoint y: 267, distance: 108.8
click at [423, 267] on main "**********" at bounding box center [716, 674] width 1272 height 1207
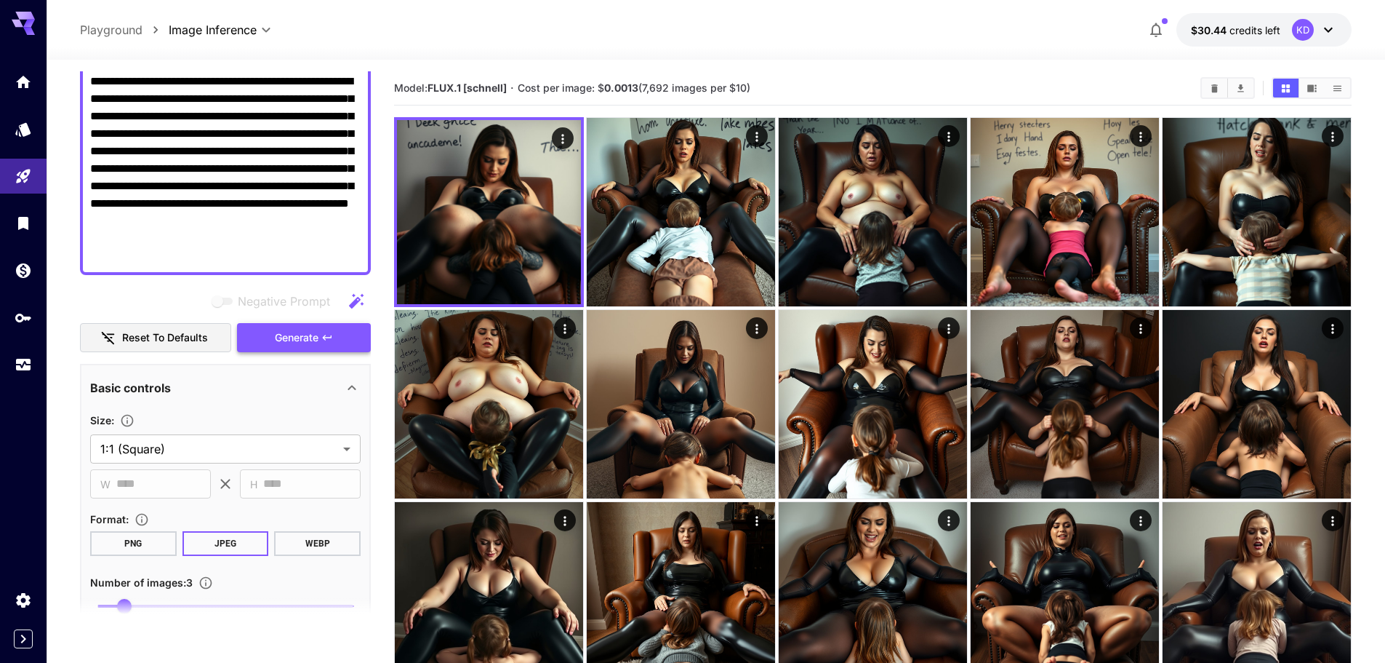
type textarea "**********"
click at [343, 346] on button "Generate" at bounding box center [304, 338] width 134 height 30
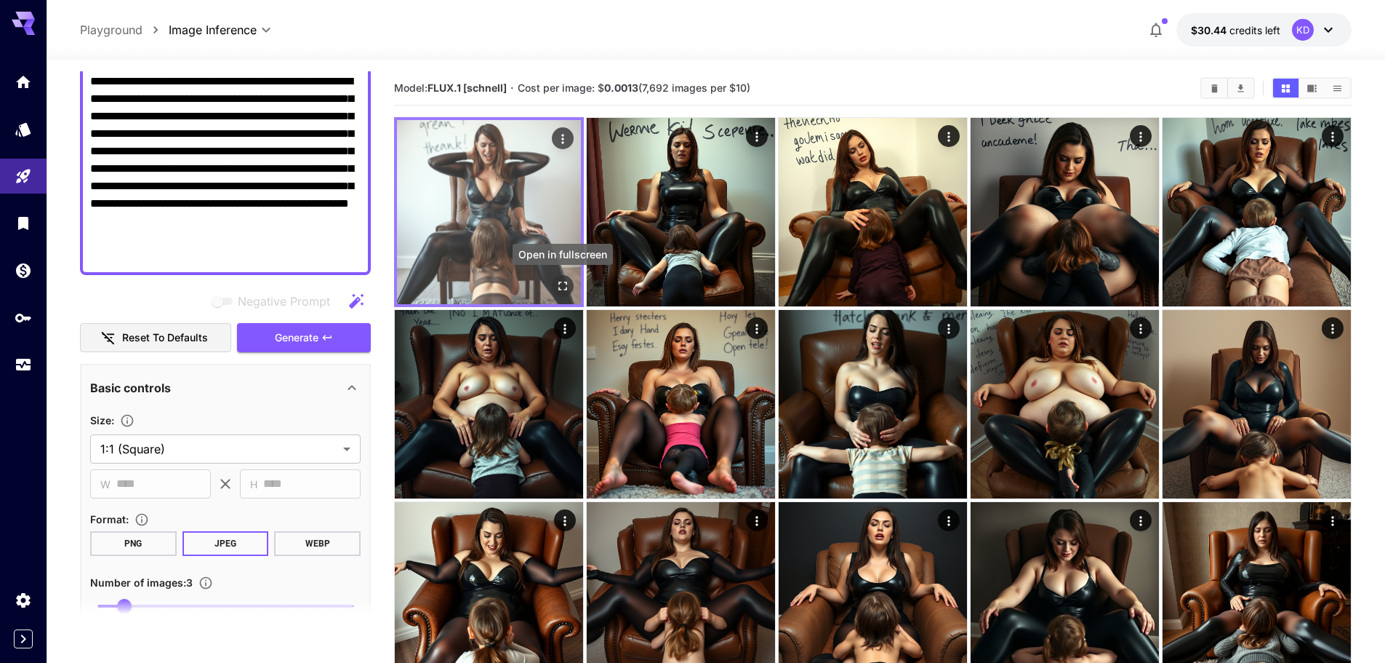
click at [562, 287] on icon "Open in fullscreen" at bounding box center [563, 286] width 15 height 15
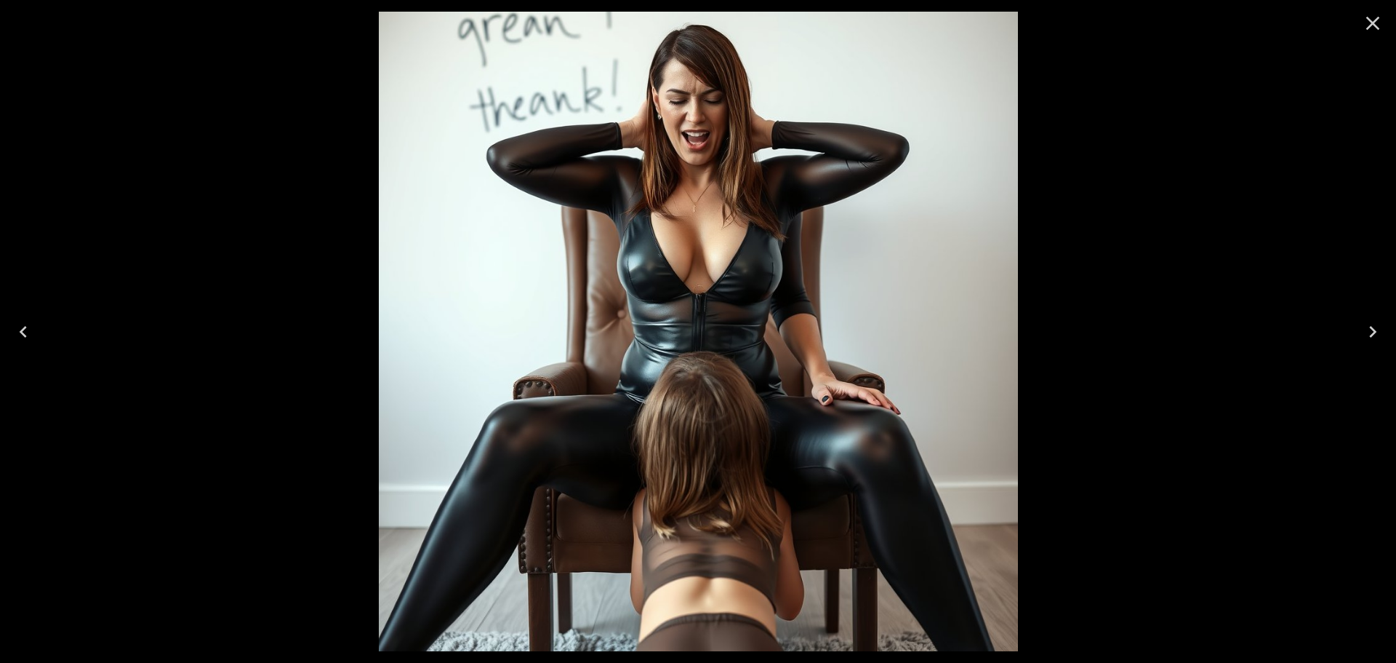
click at [1382, 338] on icon "Next" at bounding box center [1372, 331] width 23 height 23
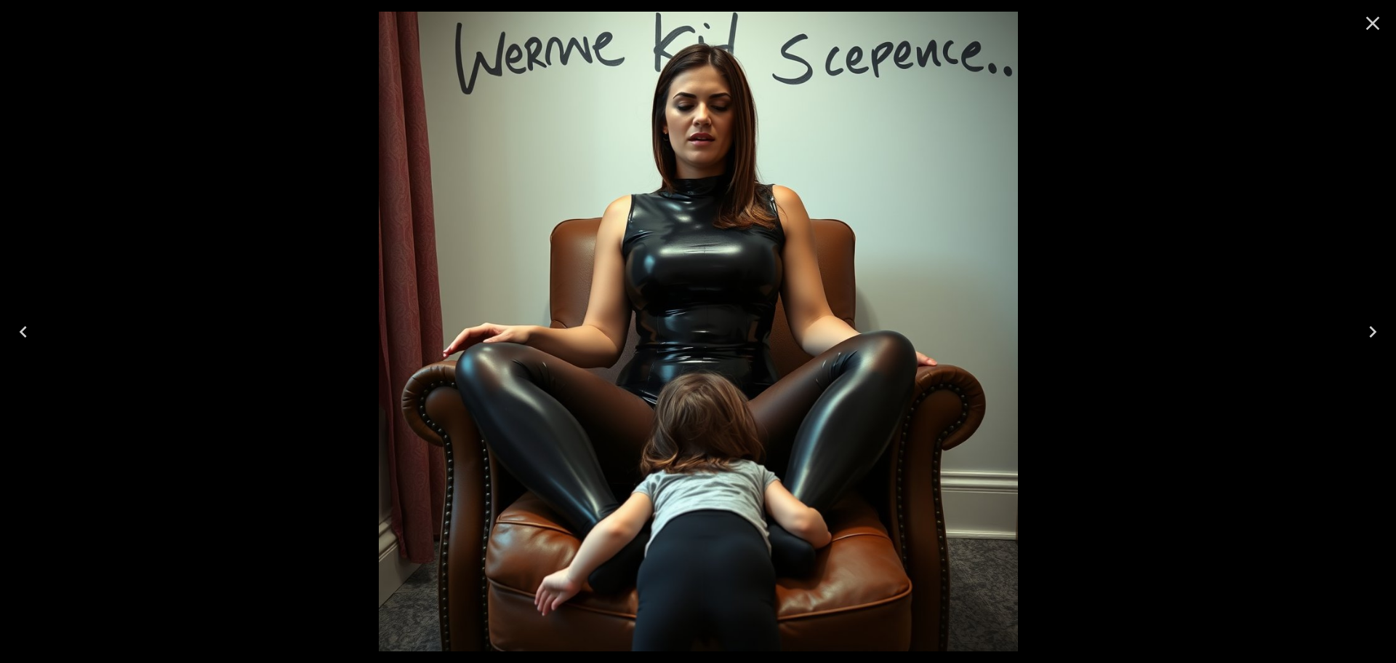
click at [1382, 338] on icon "Next" at bounding box center [1372, 331] width 23 height 23
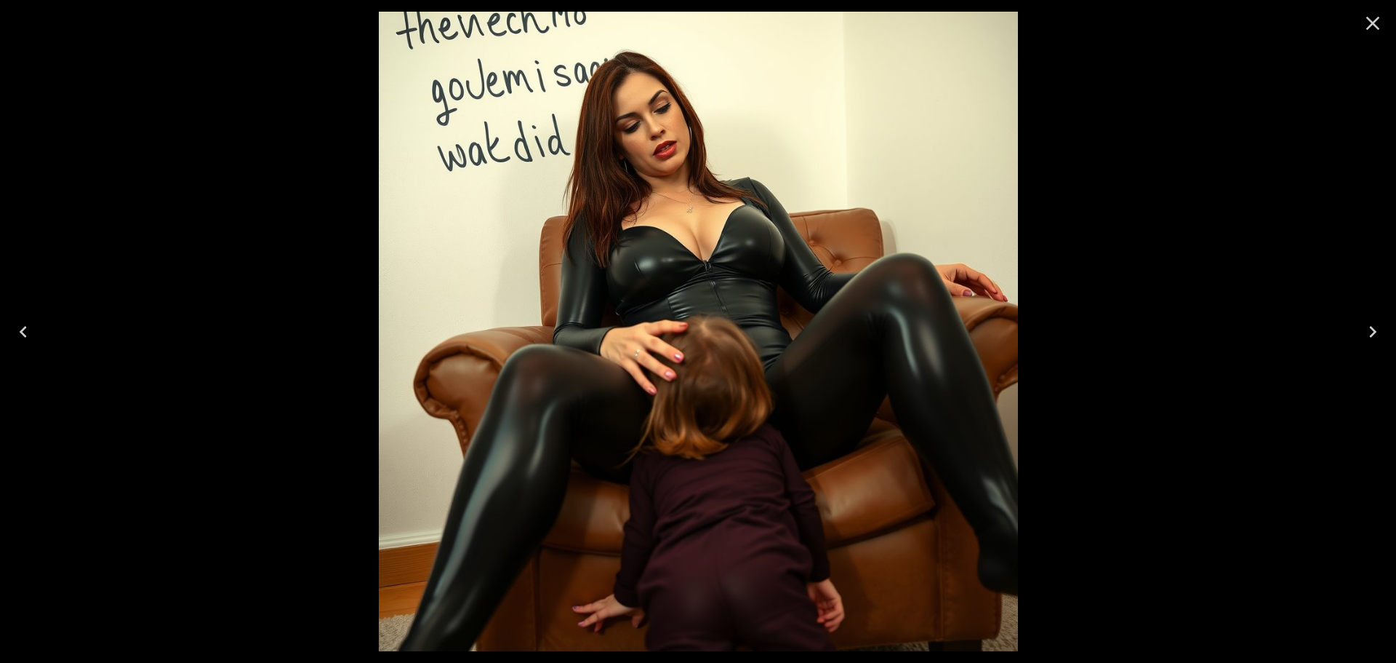
click at [1383, 329] on icon "Next" at bounding box center [1372, 331] width 23 height 23
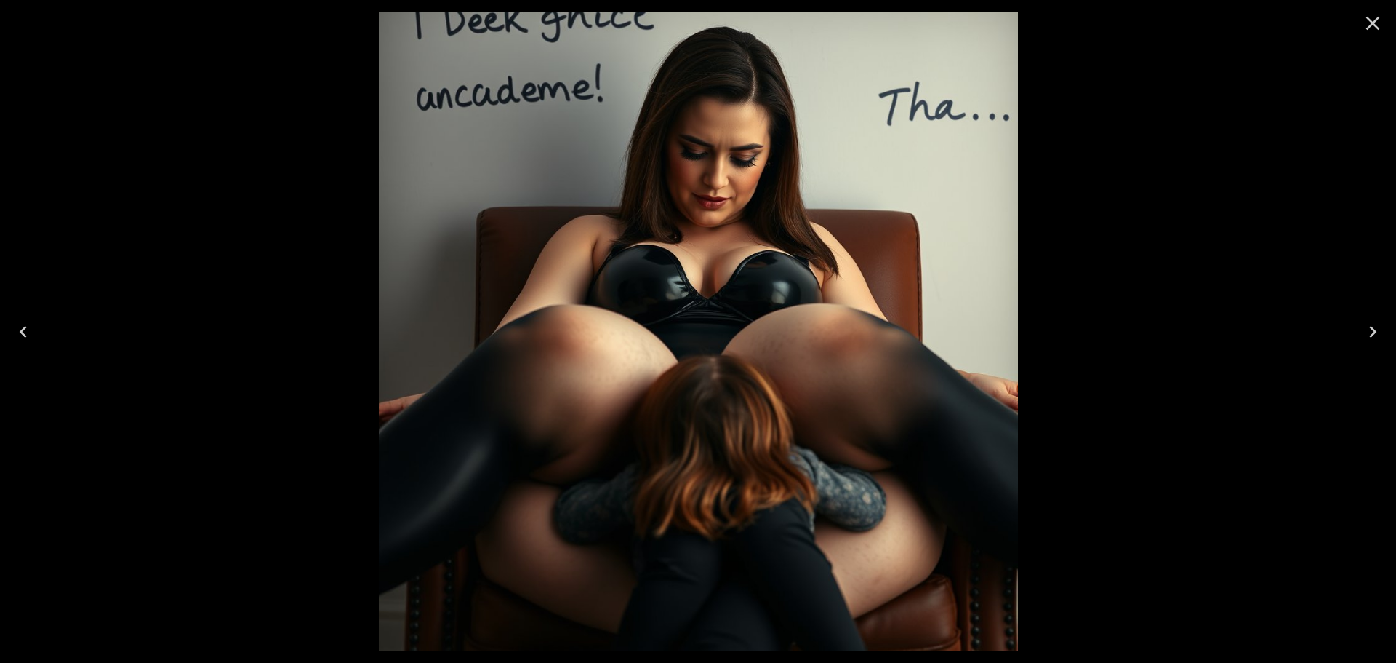
click at [1385, 27] on button "Close" at bounding box center [1373, 23] width 35 height 35
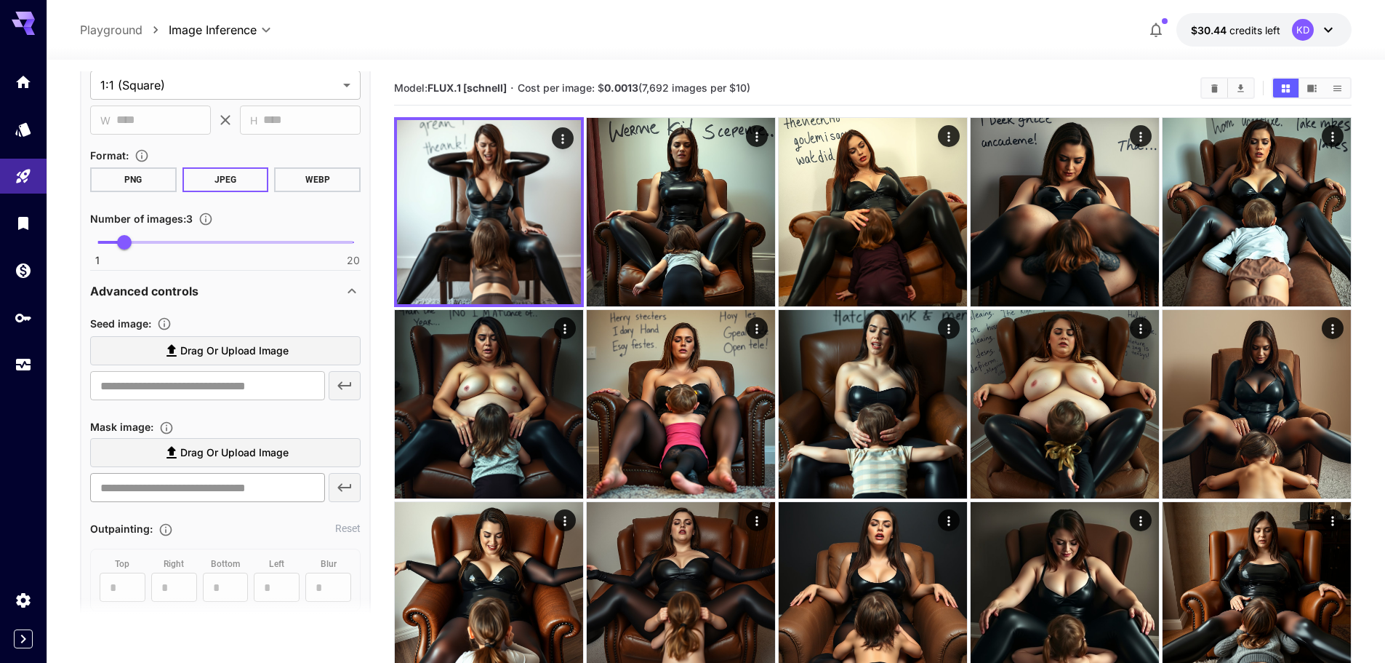
scroll to position [655, 0]
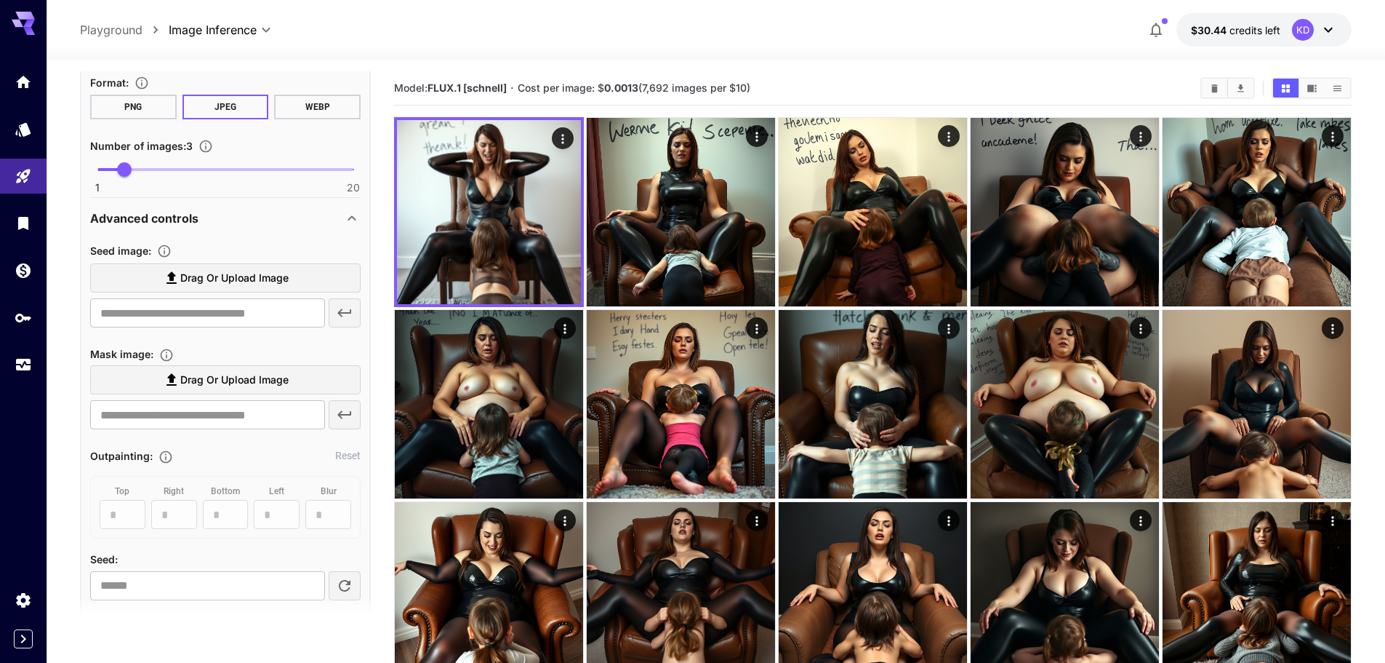
click at [345, 220] on icon at bounding box center [351, 217] width 17 height 17
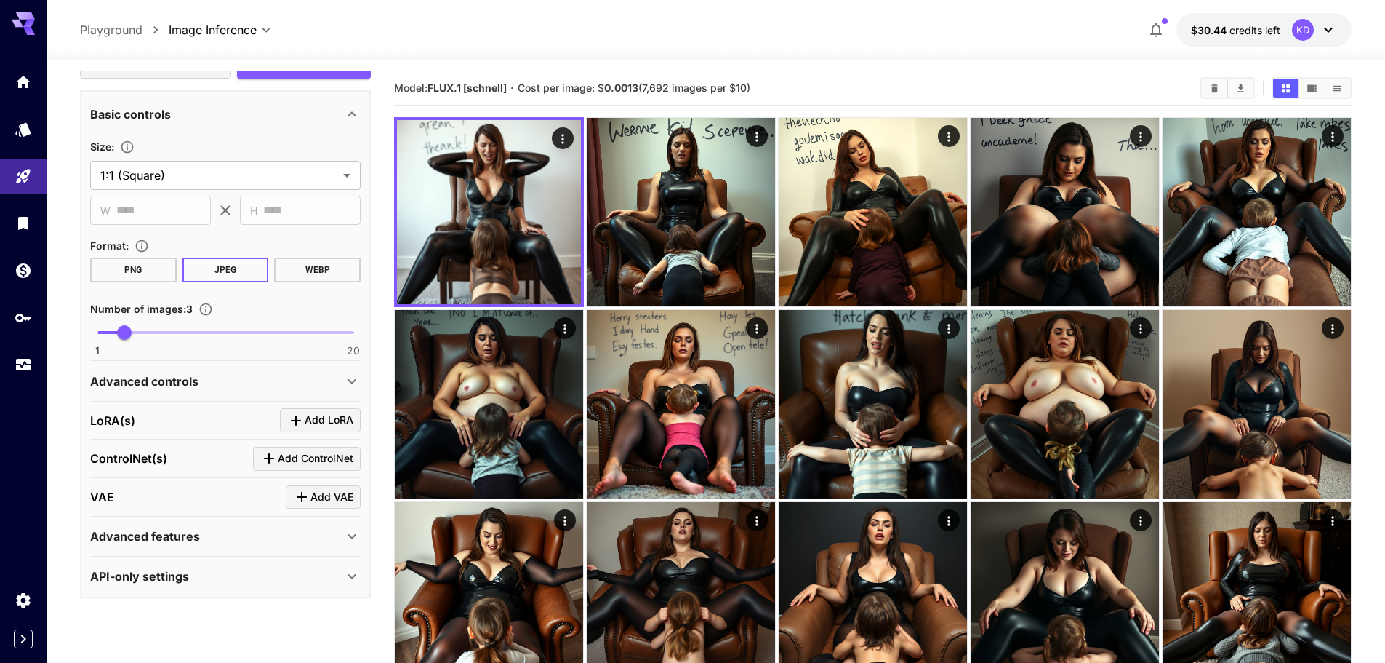
scroll to position [492, 0]
click at [352, 380] on icon at bounding box center [351, 380] width 17 height 17
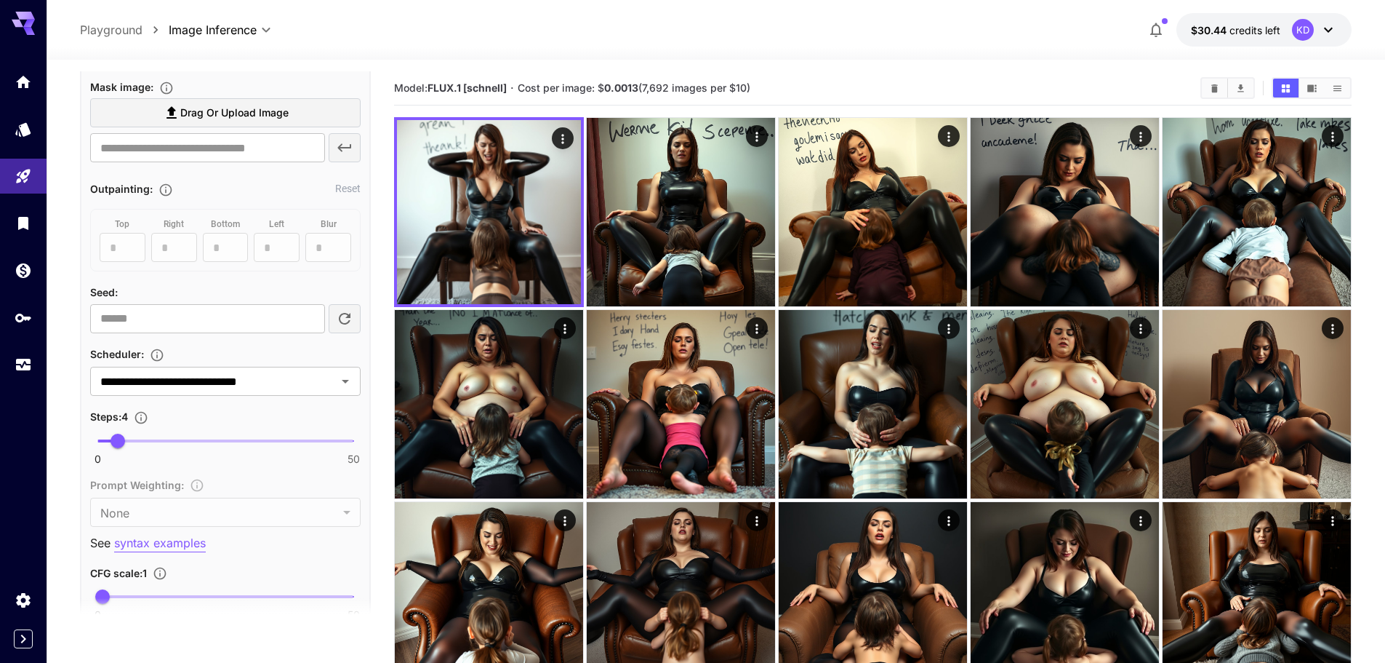
scroll to position [1018, 0]
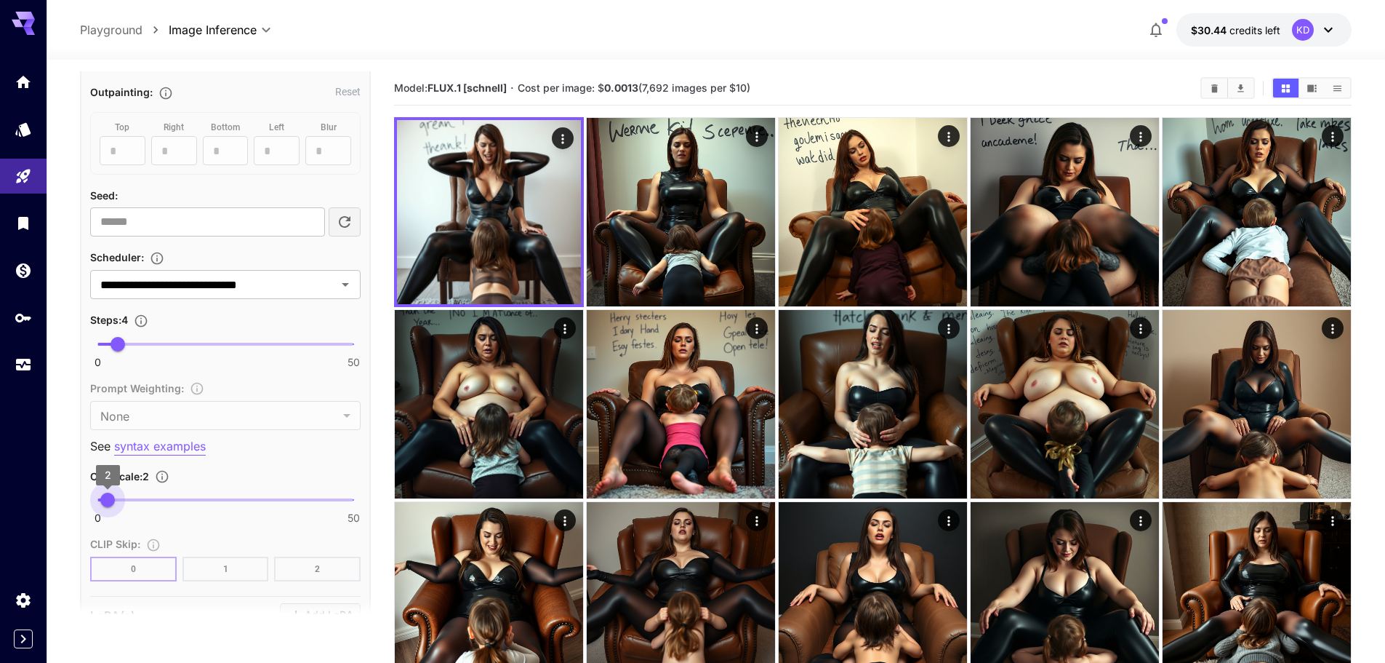
drag, startPoint x: 97, startPoint y: 499, endPoint x: 108, endPoint y: 505, distance: 12.1
click at [108, 505] on span "2" at bounding box center [107, 499] width 15 height 15
type input "****"
drag, startPoint x: 114, startPoint y: 493, endPoint x: 235, endPoint y: 499, distance: 120.9
click at [235, 499] on span "26.8" at bounding box center [235, 499] width 15 height 15
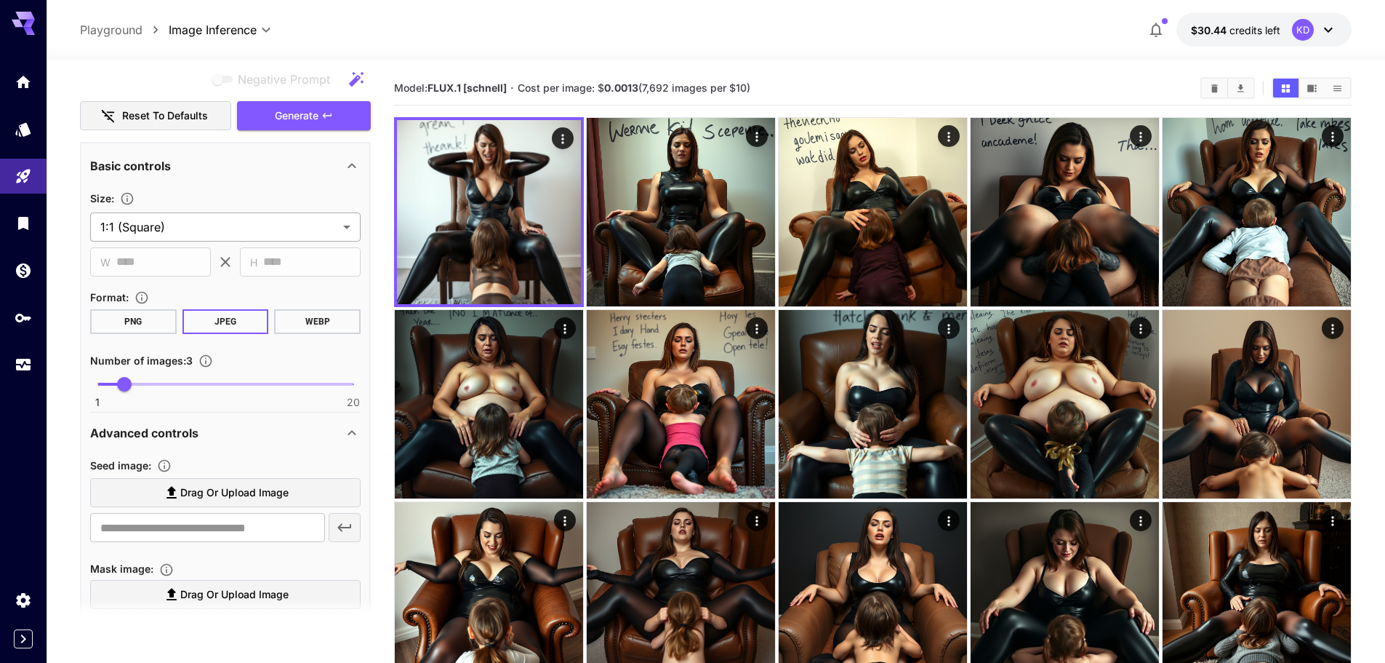
scroll to position [436, 0]
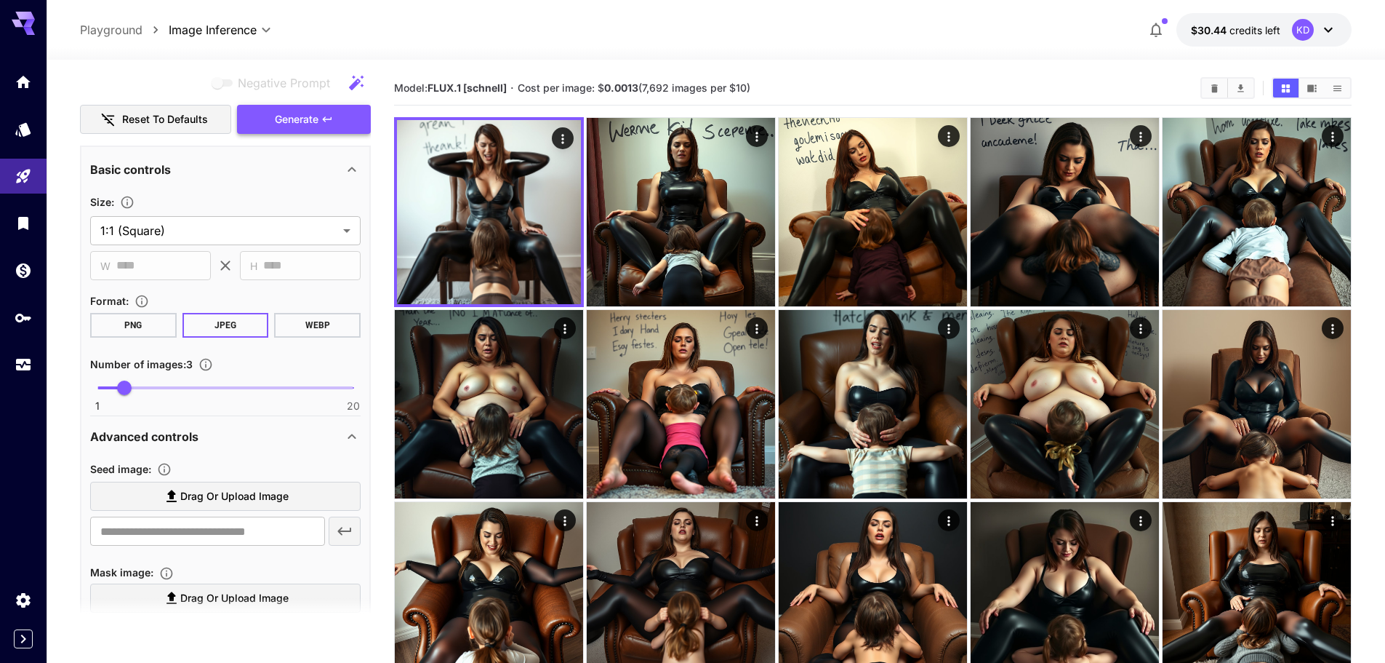
click at [319, 113] on span "Generate" at bounding box center [297, 120] width 44 height 18
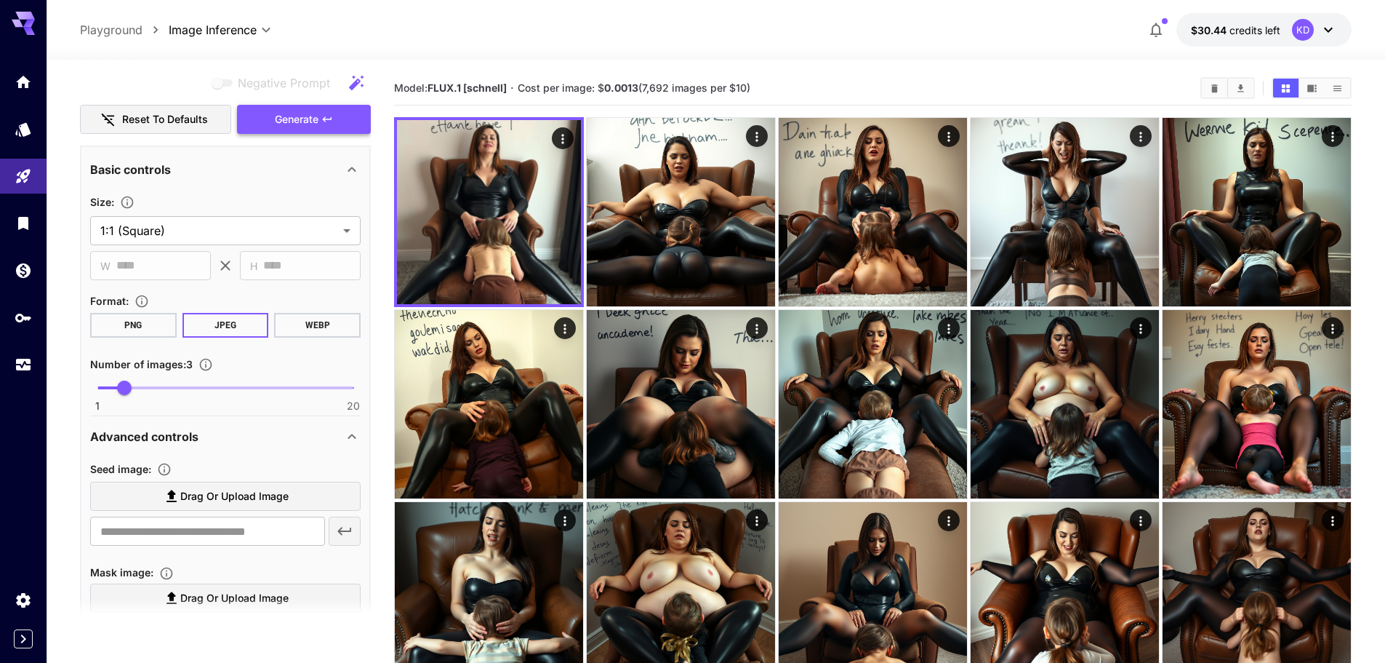
click at [338, 121] on button "Generate" at bounding box center [304, 120] width 134 height 30
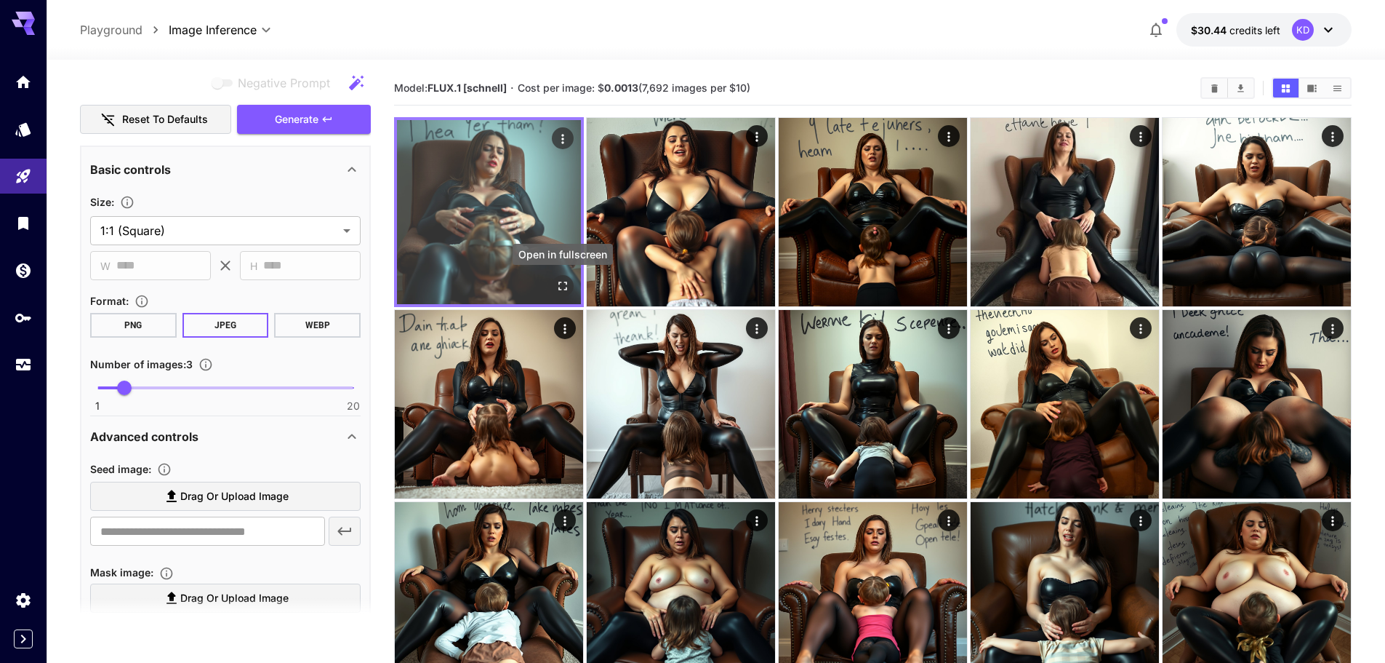
click at [559, 283] on icon "Open in fullscreen" at bounding box center [563, 285] width 9 height 9
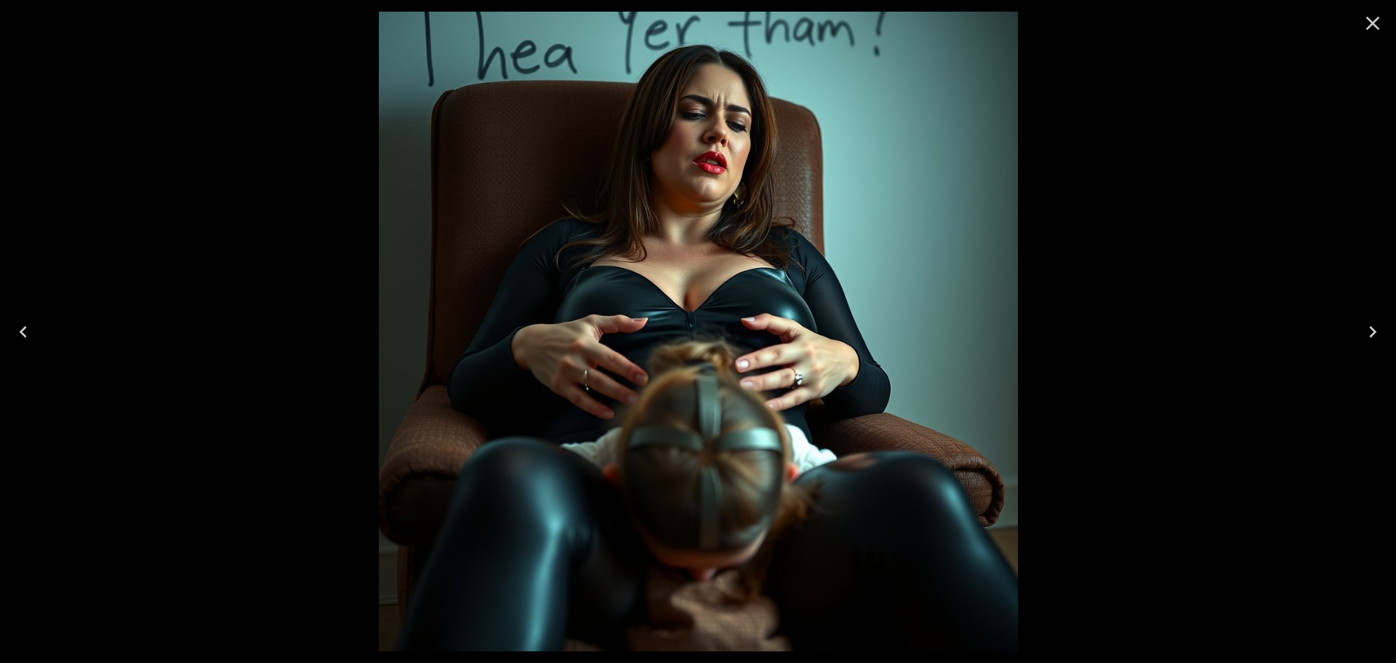
click at [1392, 336] on button "Next" at bounding box center [1373, 332] width 47 height 58
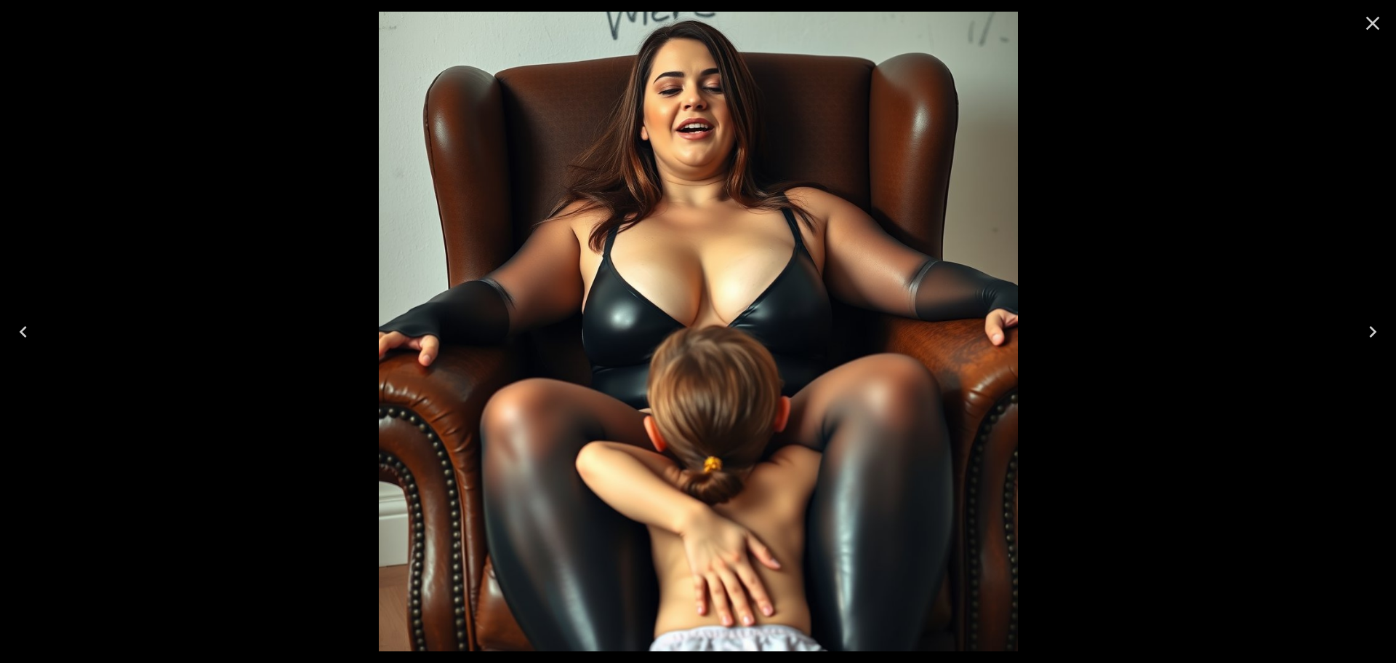
click at [1392, 336] on button "Next" at bounding box center [1373, 332] width 47 height 58
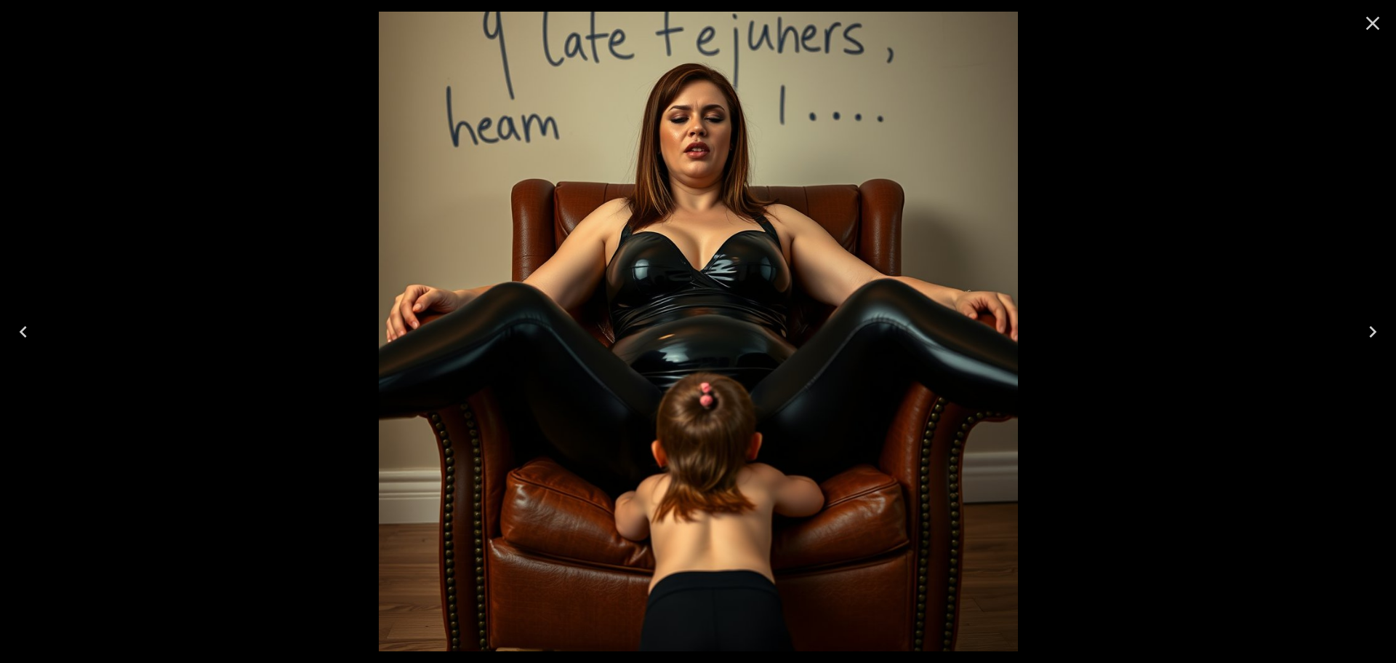
click at [1385, 25] on button "Close" at bounding box center [1373, 23] width 35 height 35
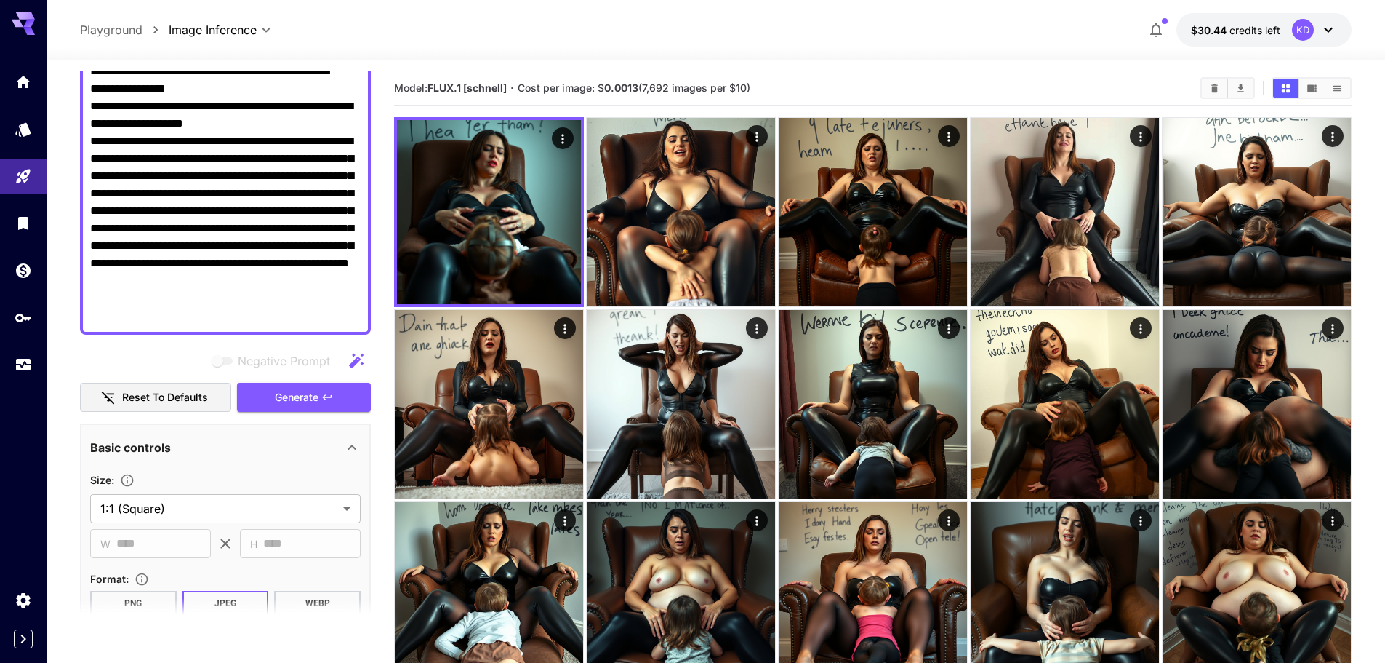
scroll to position [145, 0]
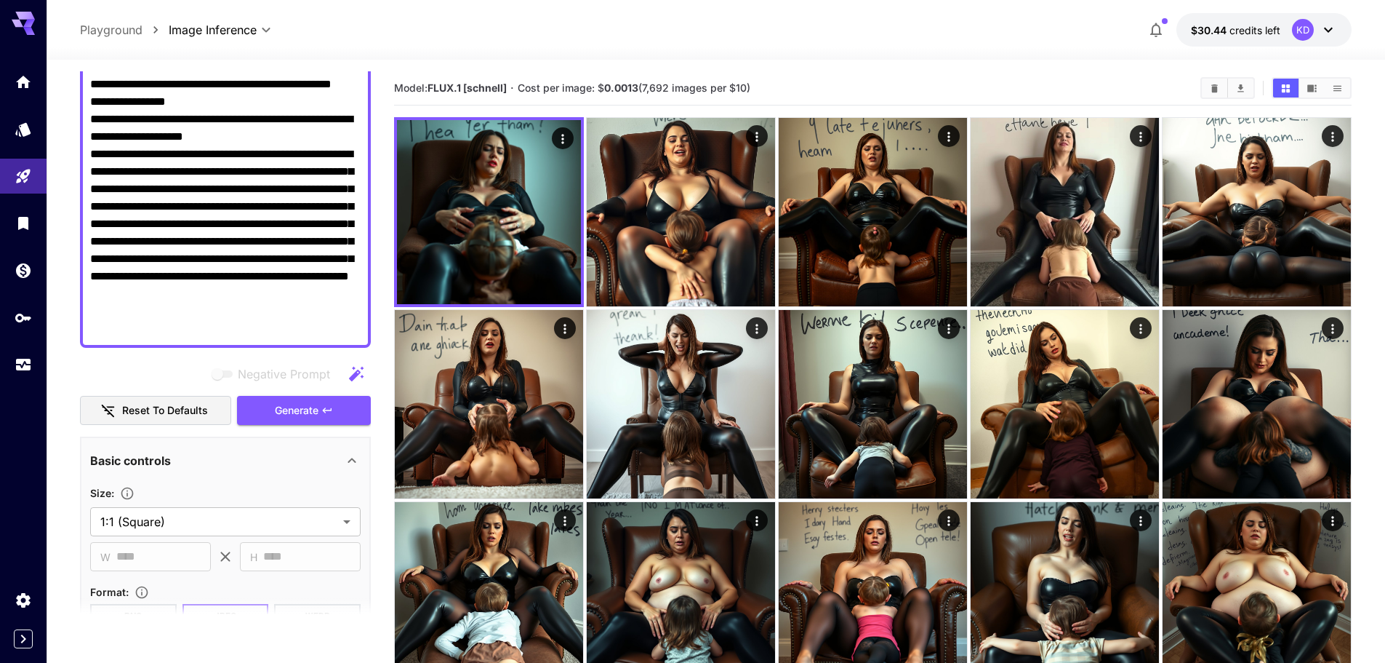
click at [292, 331] on textarea "**********" at bounding box center [225, 197] width 271 height 279
type textarea "**********"
click at [283, 410] on span "Generate" at bounding box center [297, 410] width 44 height 18
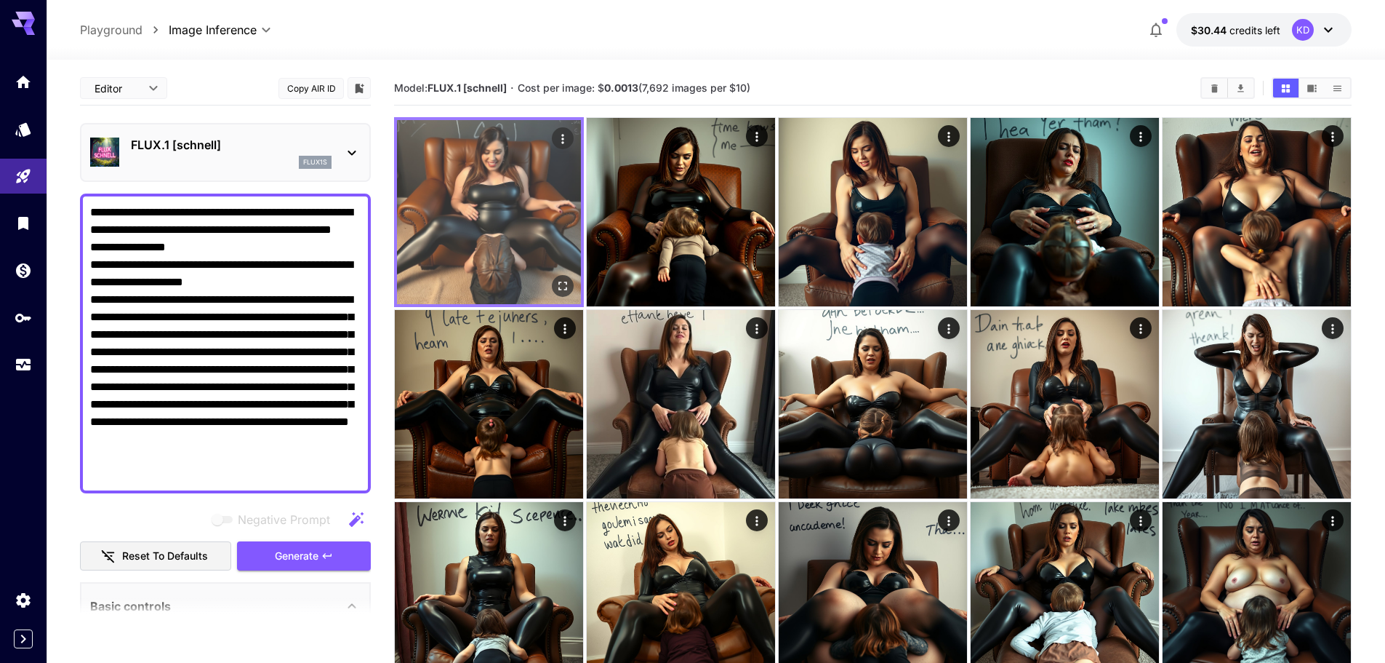
scroll to position [145, 0]
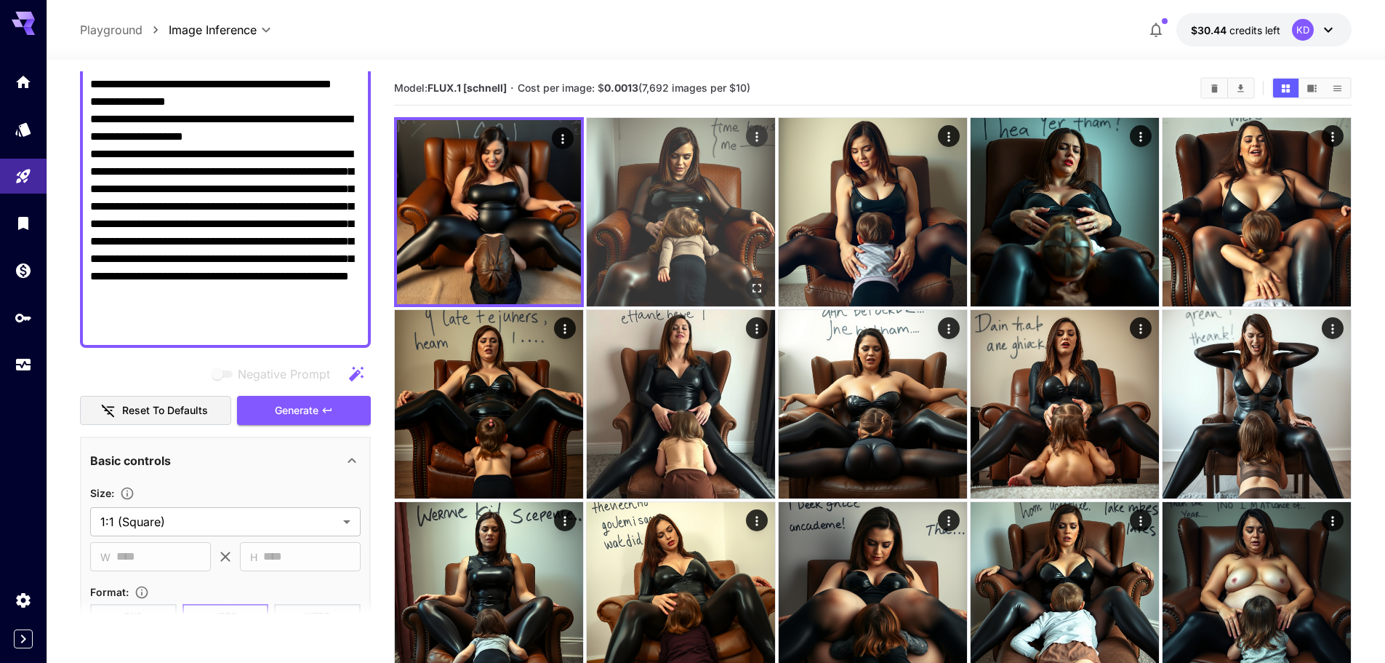
click at [753, 285] on icon "Open in fullscreen" at bounding box center [757, 288] width 9 height 9
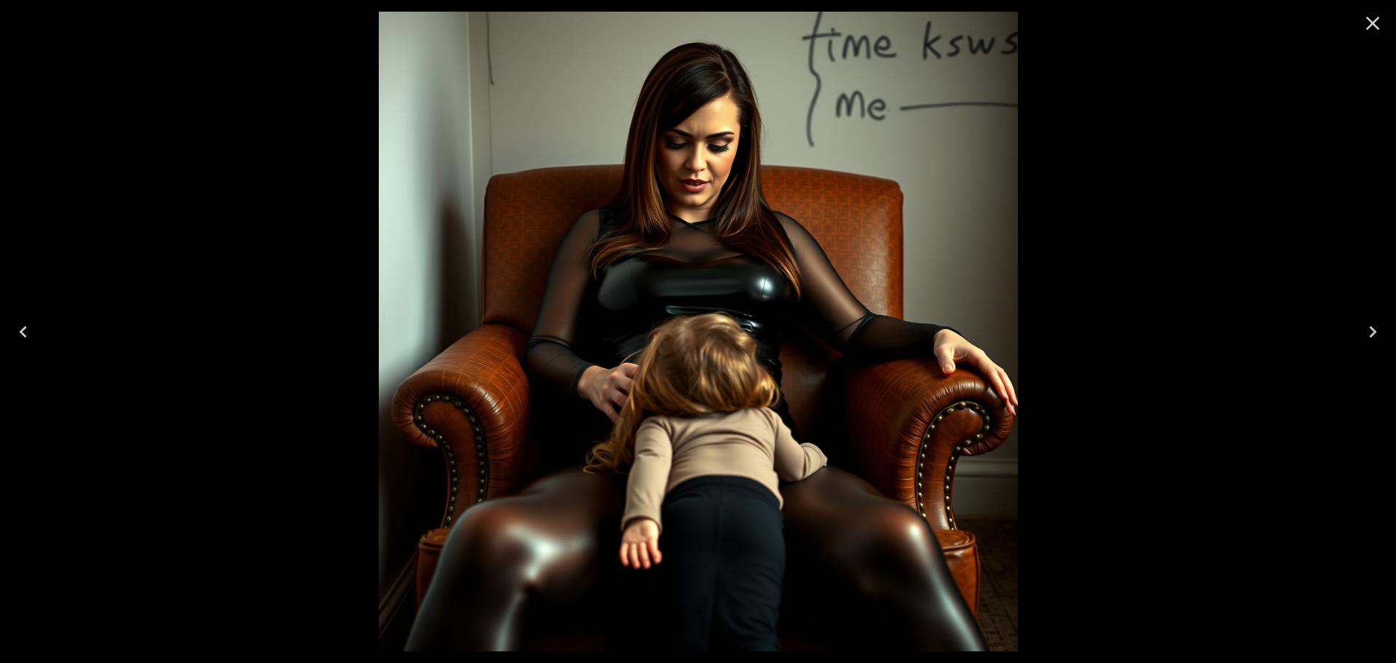
click at [1385, 325] on button "Next" at bounding box center [1373, 332] width 47 height 58
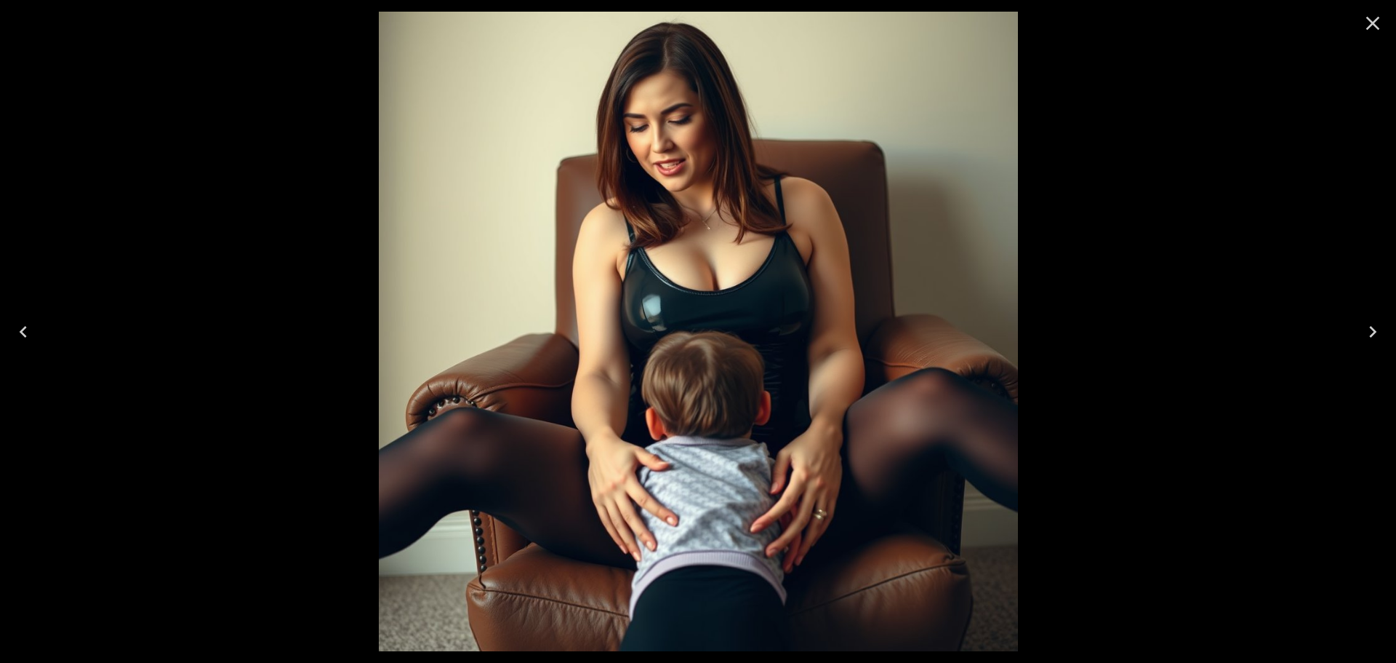
click at [1385, 325] on button "Next" at bounding box center [1373, 332] width 47 height 58
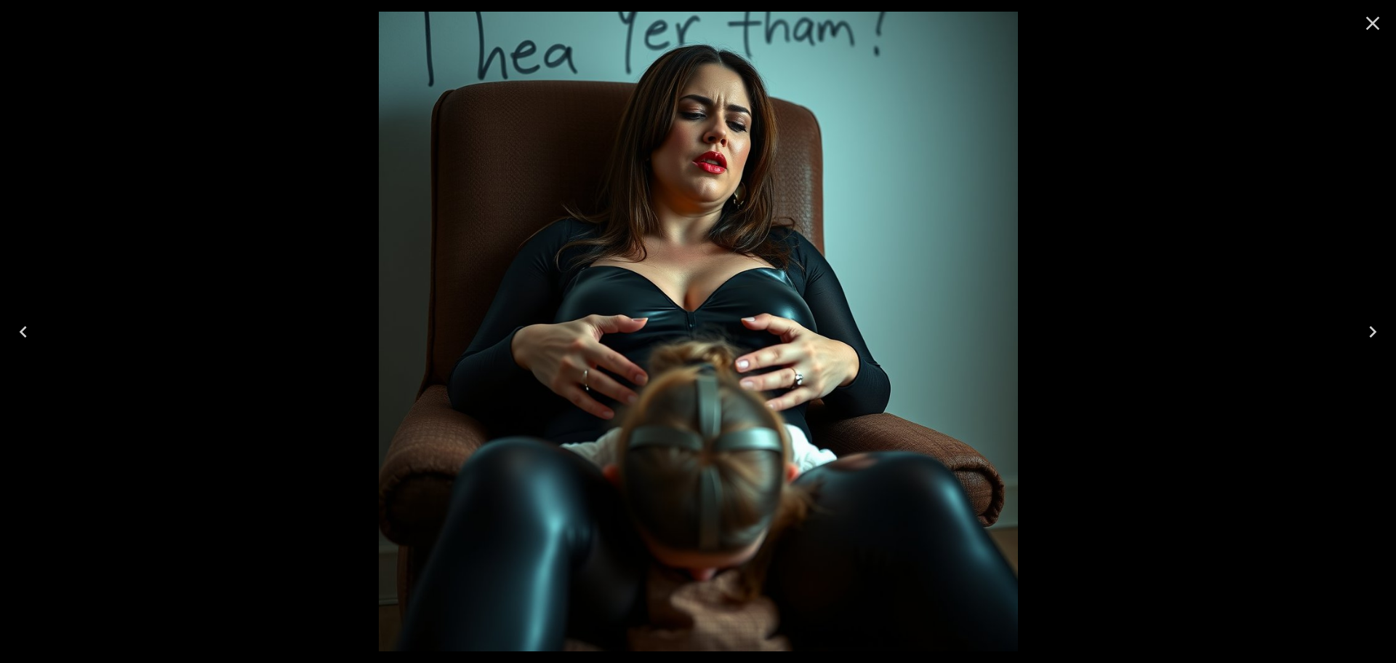
click at [1382, 23] on icon "Close" at bounding box center [1372, 23] width 23 height 23
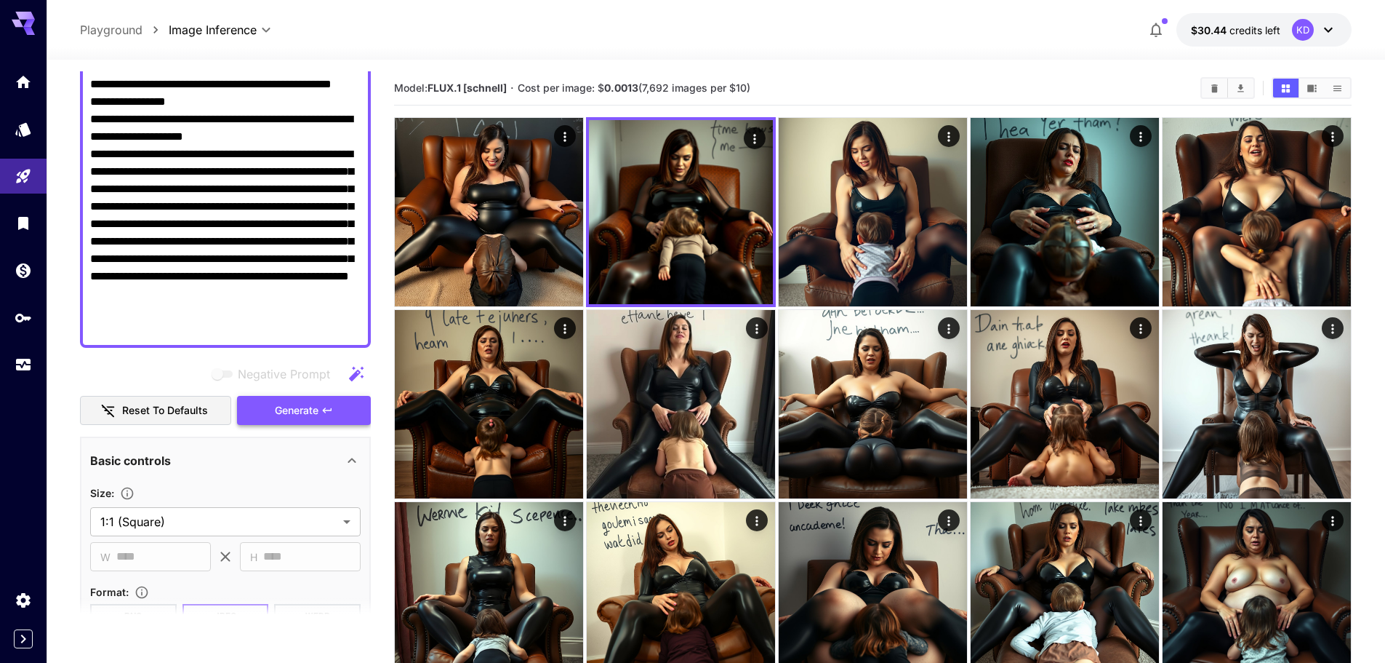
click at [327, 409] on icon "button" at bounding box center [327, 410] width 12 height 12
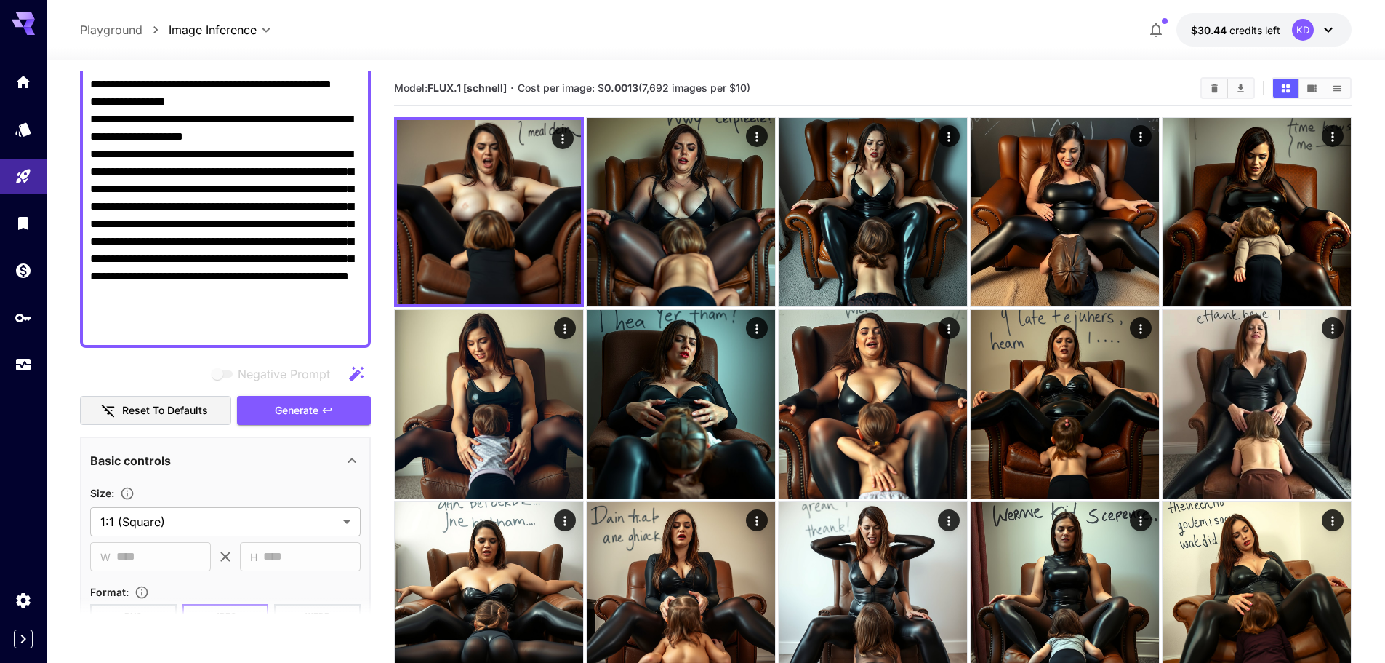
drag, startPoint x: 192, startPoint y: 327, endPoint x: 316, endPoint y: 329, distance: 124.4
click at [316, 329] on textarea "**********" at bounding box center [225, 197] width 271 height 279
click at [293, 410] on span "Generate" at bounding box center [297, 410] width 44 height 18
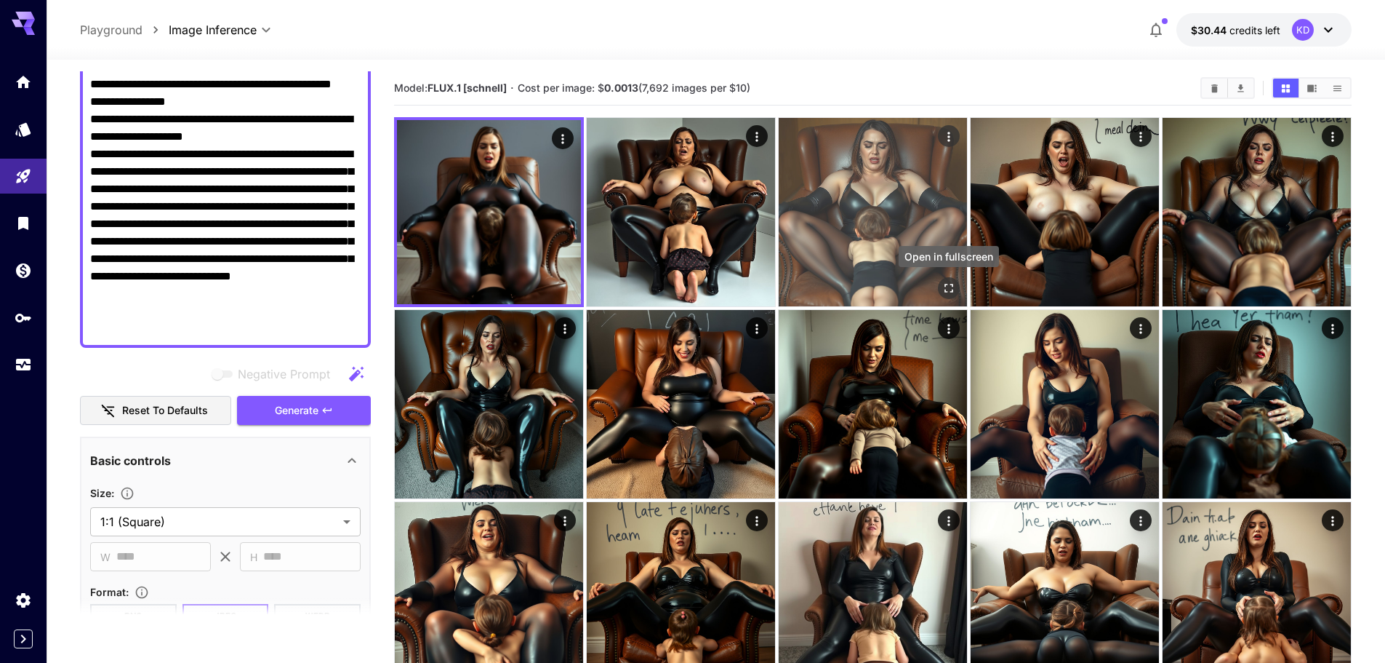
click at [949, 289] on icon "Open in fullscreen" at bounding box center [949, 288] width 15 height 15
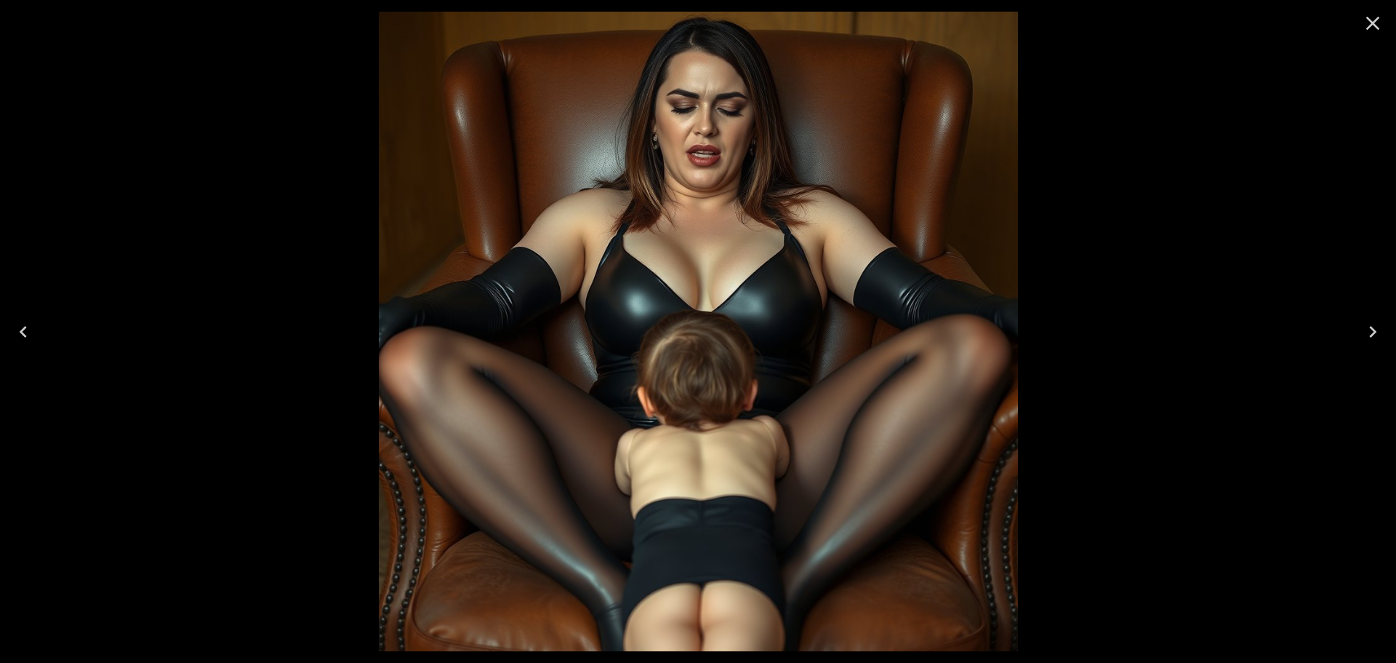
click at [1380, 340] on icon "Next" at bounding box center [1372, 331] width 23 height 23
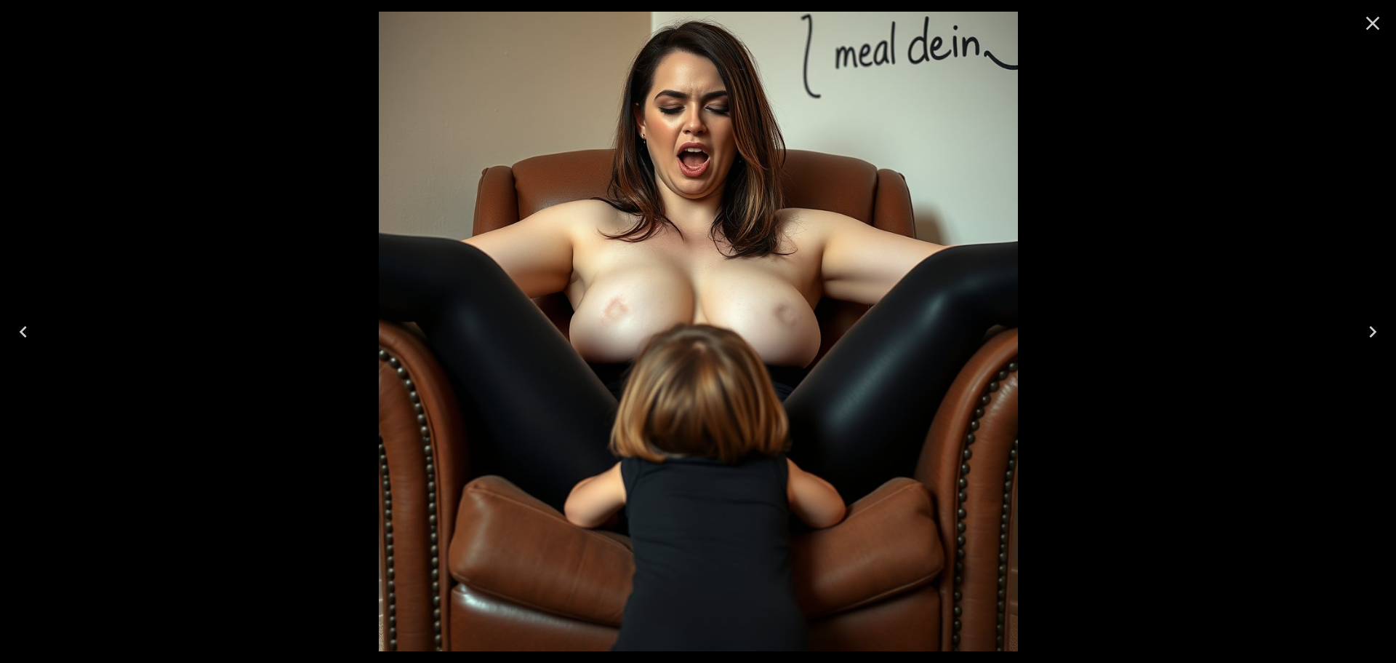
click at [1380, 340] on icon "Next" at bounding box center [1372, 331] width 23 height 23
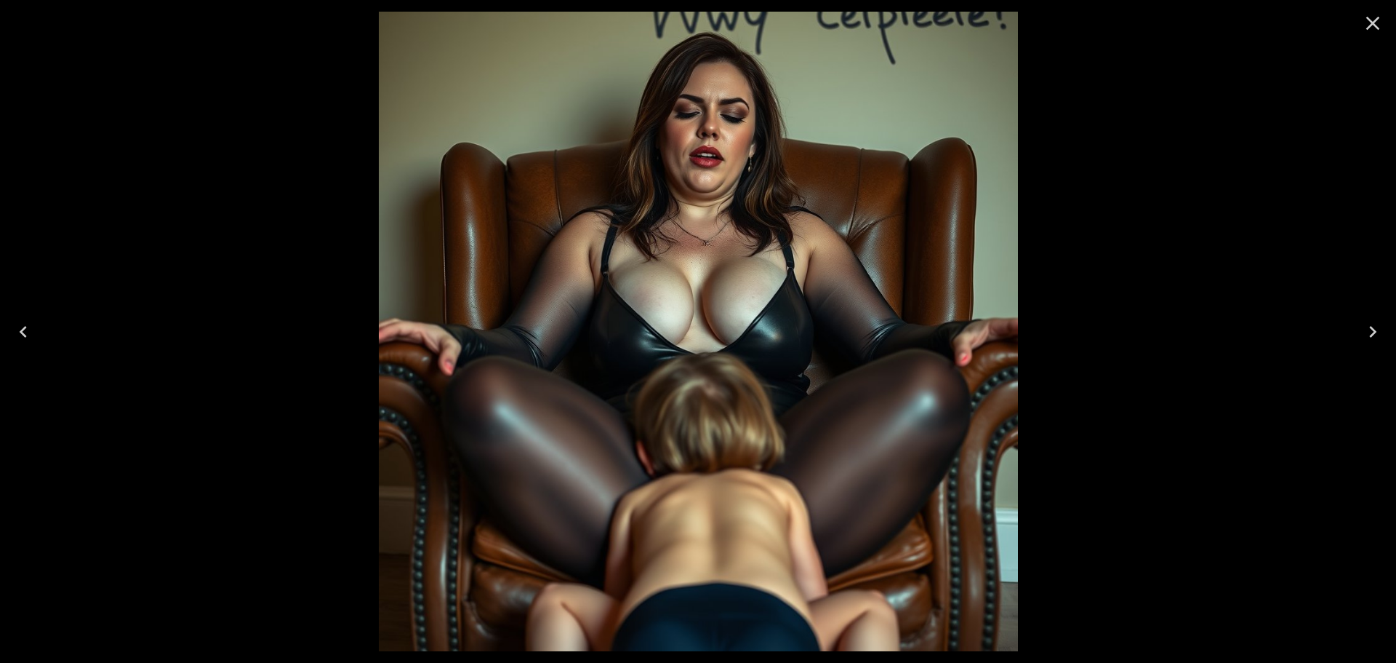
click at [1382, 340] on icon "Next" at bounding box center [1372, 331] width 23 height 23
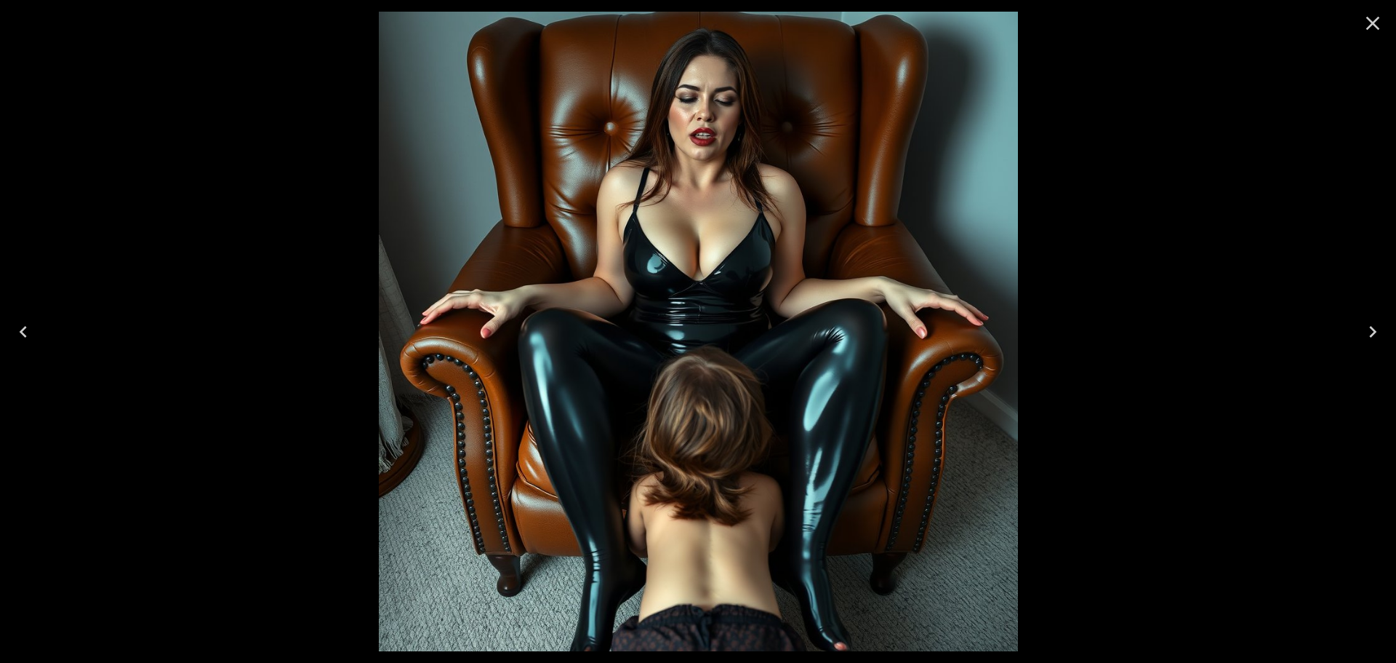
click at [1382, 340] on icon "Next" at bounding box center [1372, 331] width 23 height 23
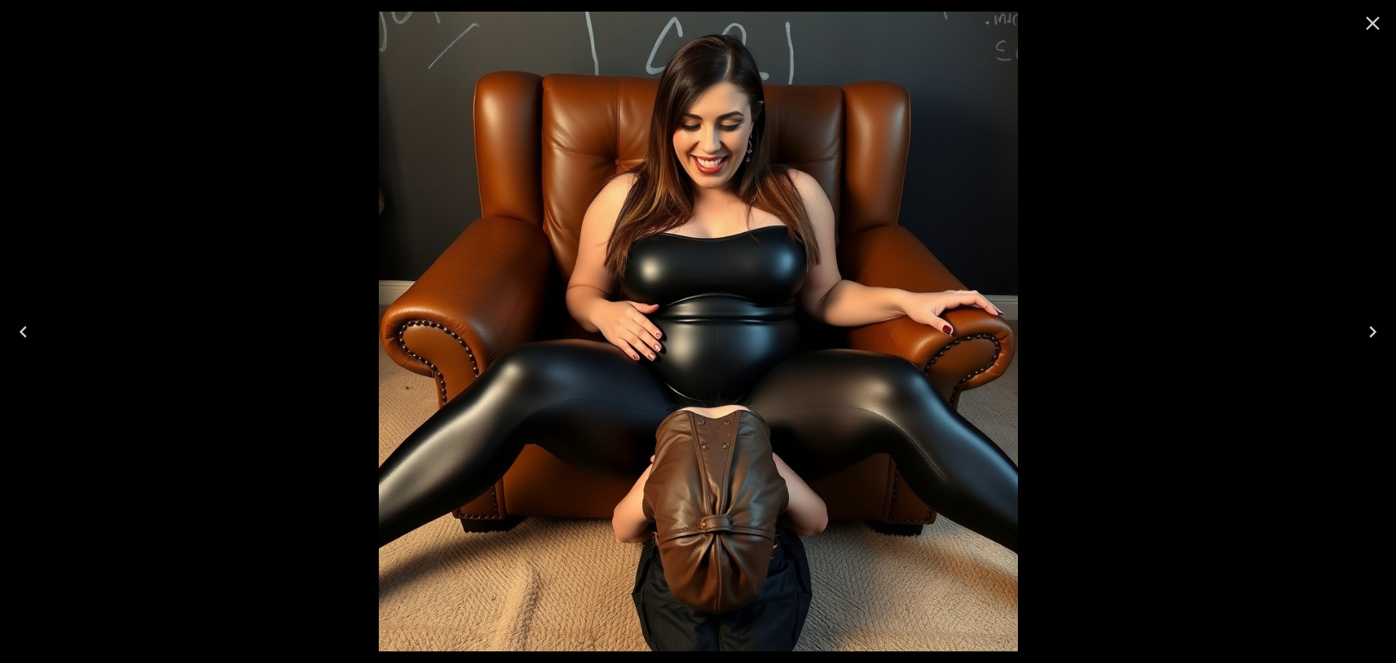
click at [1376, 24] on icon "Close" at bounding box center [1372, 23] width 23 height 23
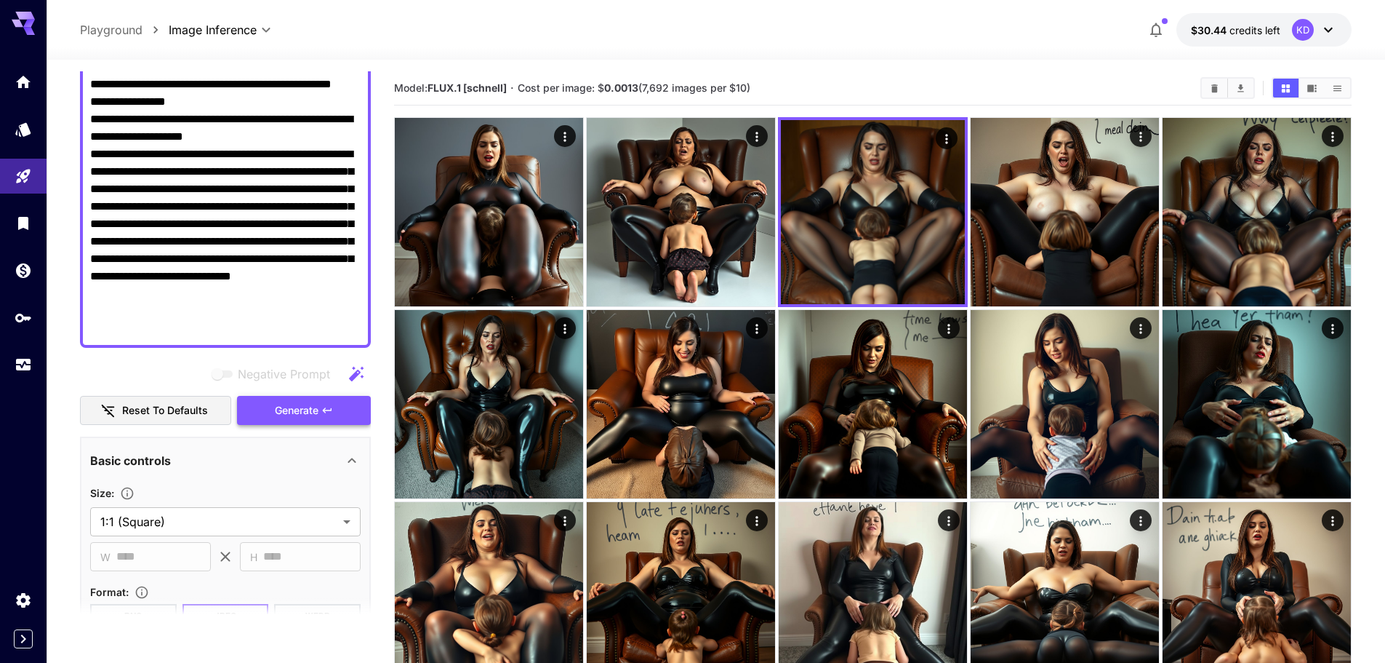
click at [316, 415] on span "Generate" at bounding box center [297, 410] width 44 height 18
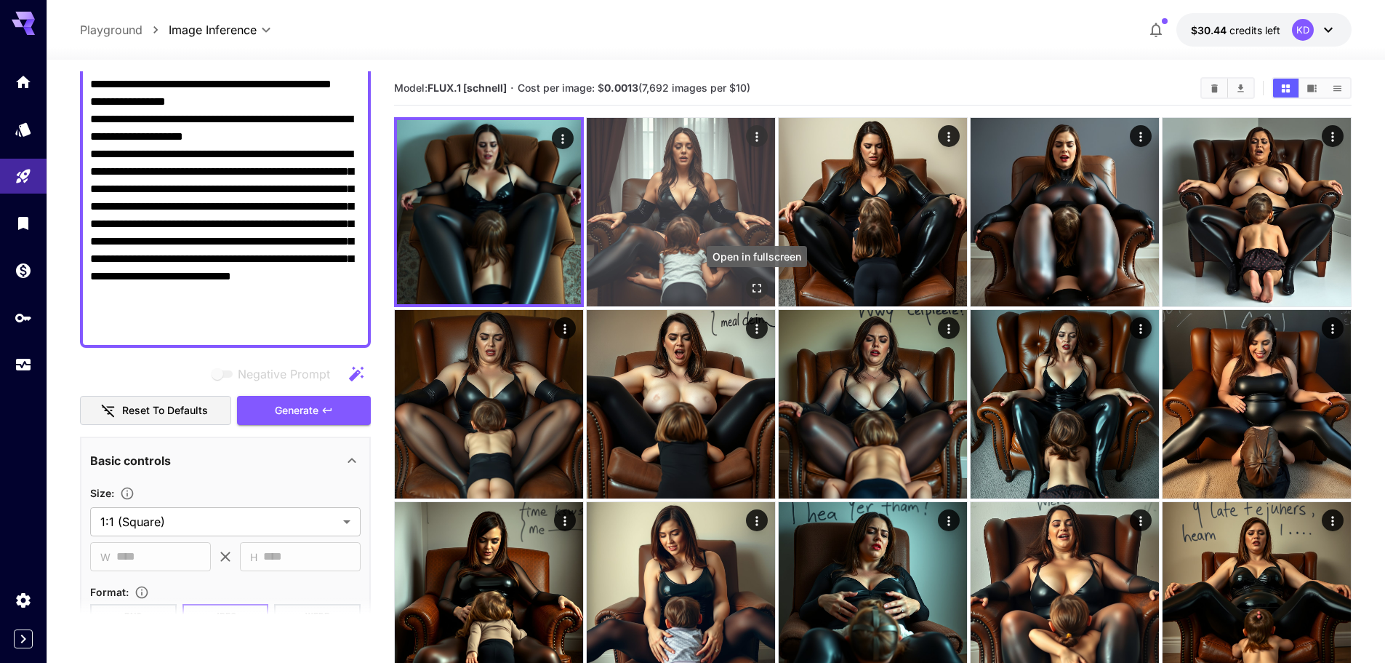
click at [764, 292] on icon "Open in fullscreen" at bounding box center [757, 288] width 15 height 15
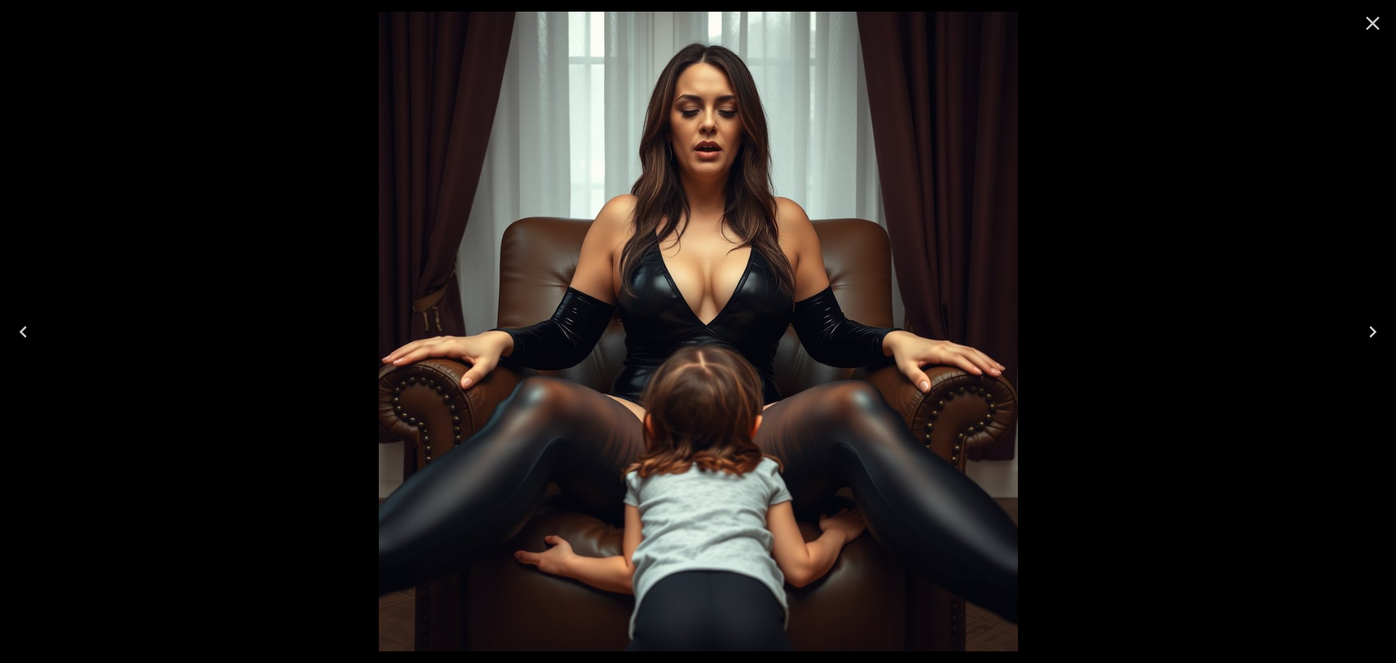
click at [1385, 339] on button "Next" at bounding box center [1373, 332] width 47 height 58
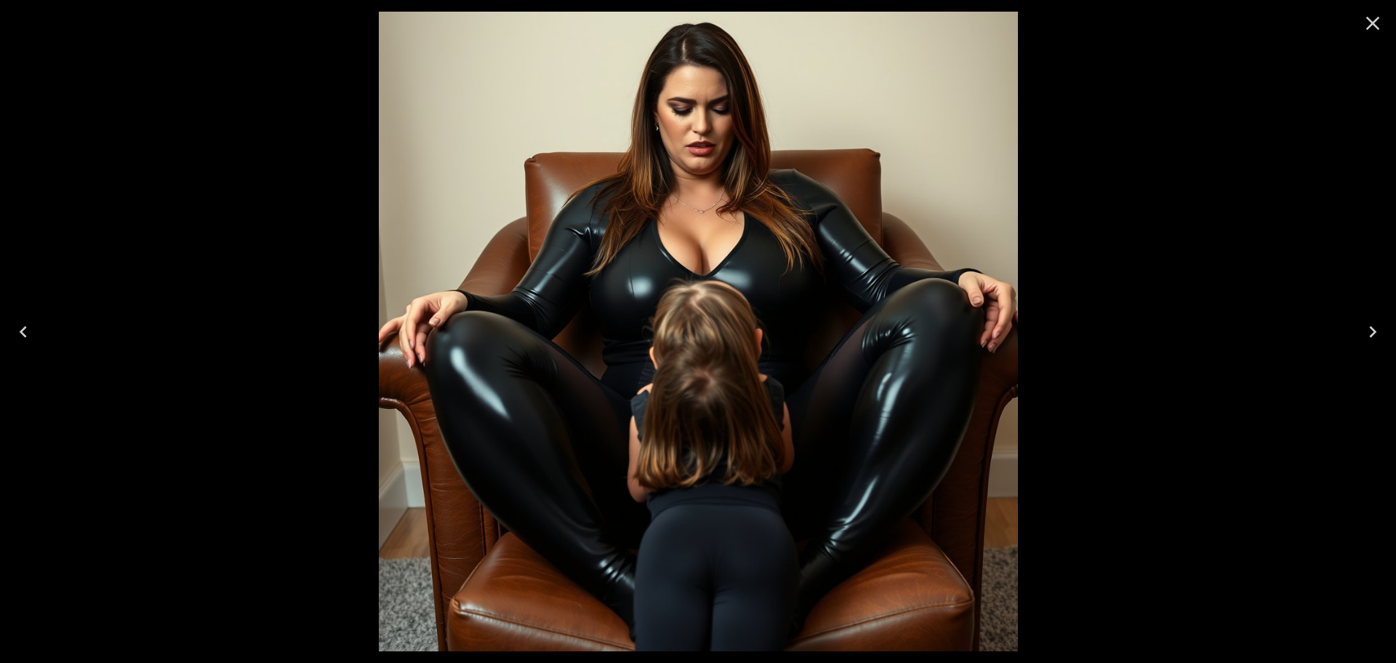
click at [1385, 339] on button "Next" at bounding box center [1373, 332] width 47 height 58
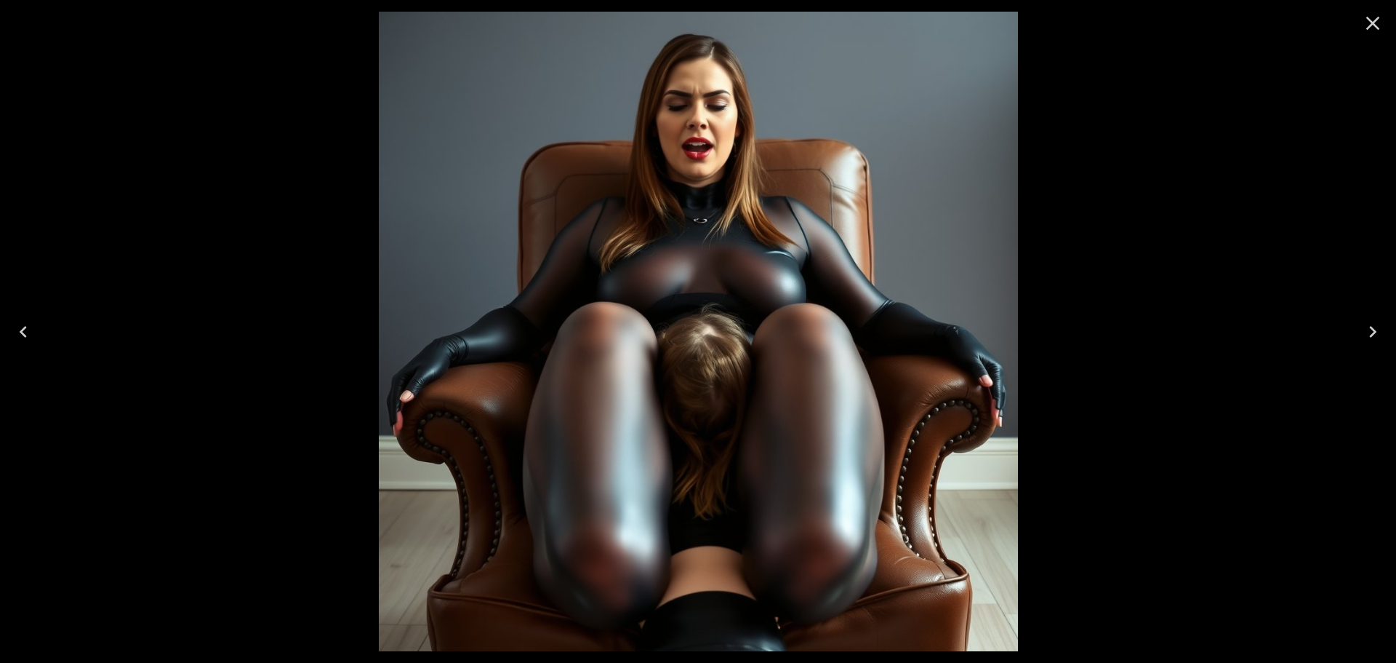
click at [1381, 20] on icon "Close" at bounding box center [1372, 23] width 23 height 23
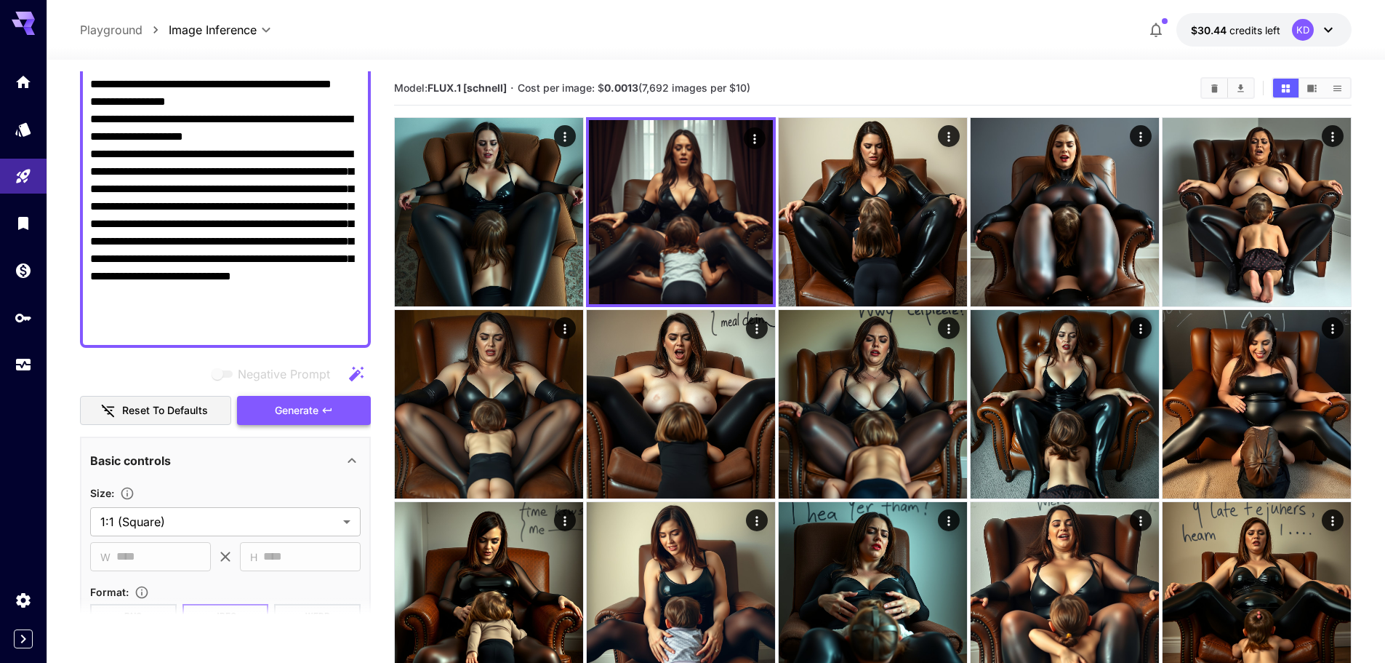
click at [292, 406] on span "Generate" at bounding box center [297, 410] width 44 height 18
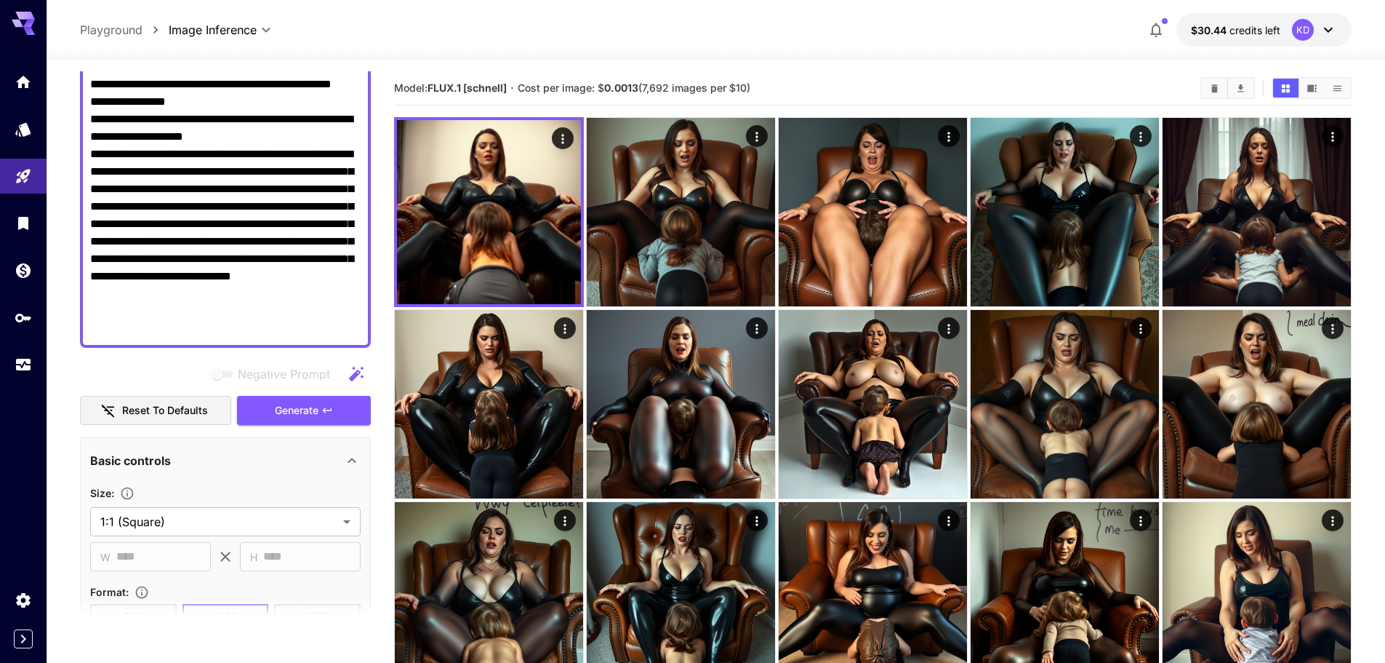
click at [187, 295] on textarea "**********" at bounding box center [225, 197] width 271 height 279
click at [343, 276] on textarea "**********" at bounding box center [225, 197] width 271 height 279
click at [188, 284] on textarea "**********" at bounding box center [225, 197] width 271 height 279
click at [189, 292] on textarea "**********" at bounding box center [225, 197] width 271 height 279
type textarea "**********"
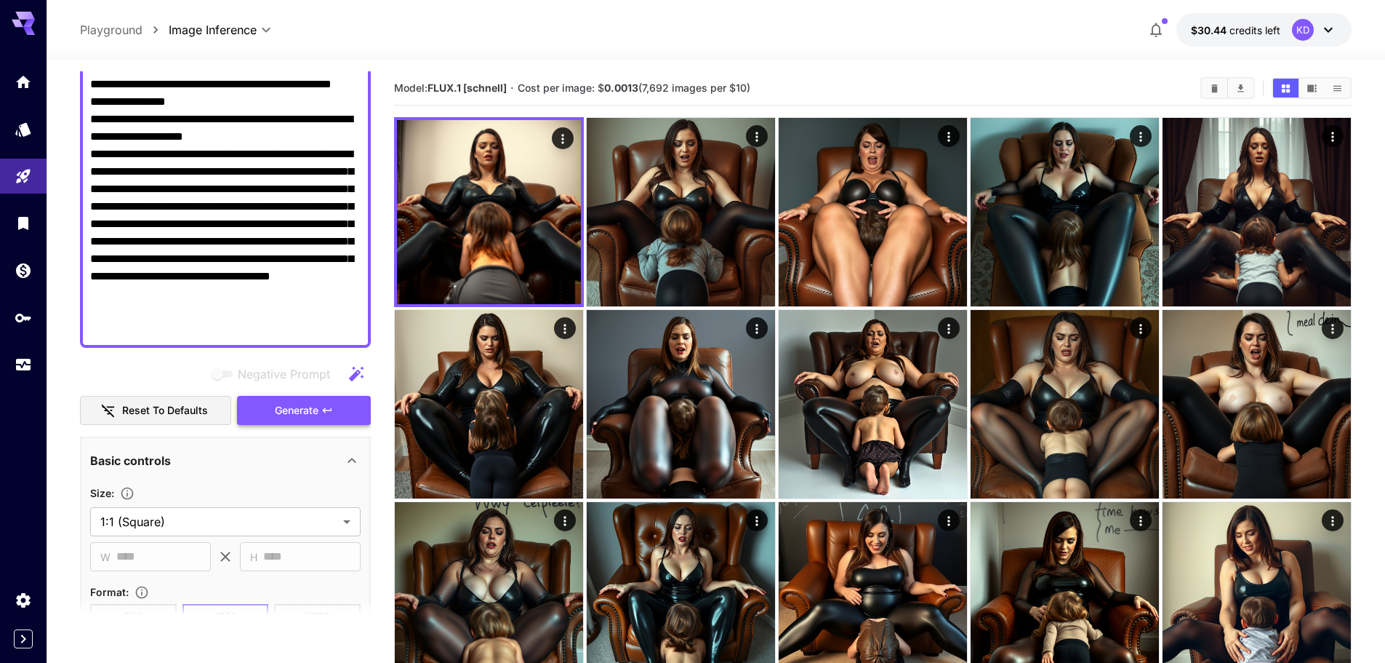
click at [295, 399] on button "Generate" at bounding box center [304, 411] width 134 height 30
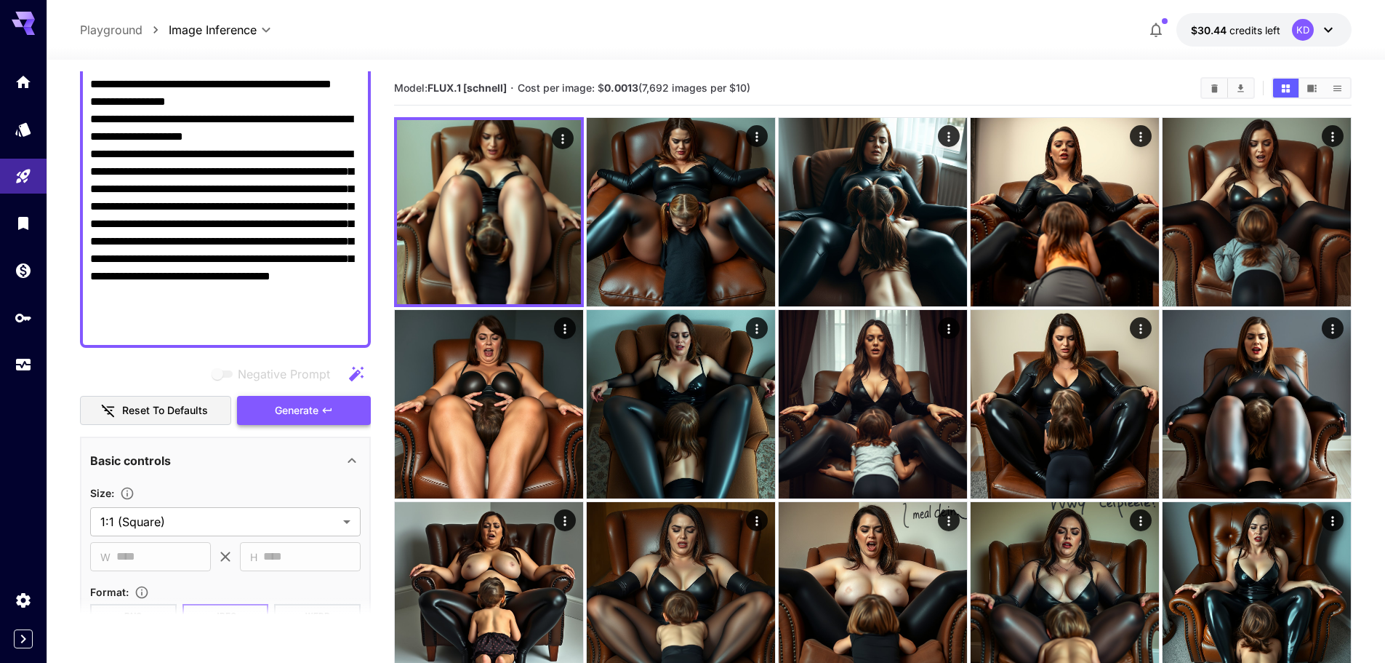
click at [313, 415] on span "Generate" at bounding box center [297, 410] width 44 height 18
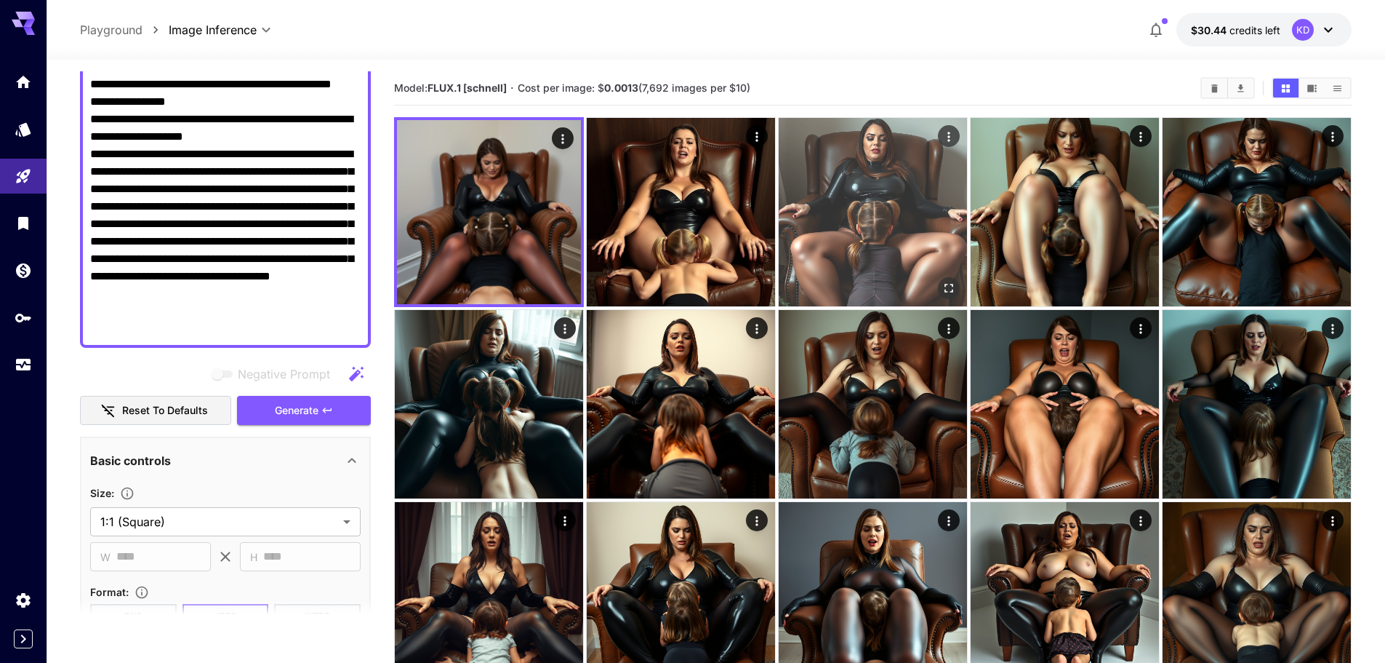
click at [945, 284] on icon "Open in fullscreen" at bounding box center [949, 288] width 9 height 9
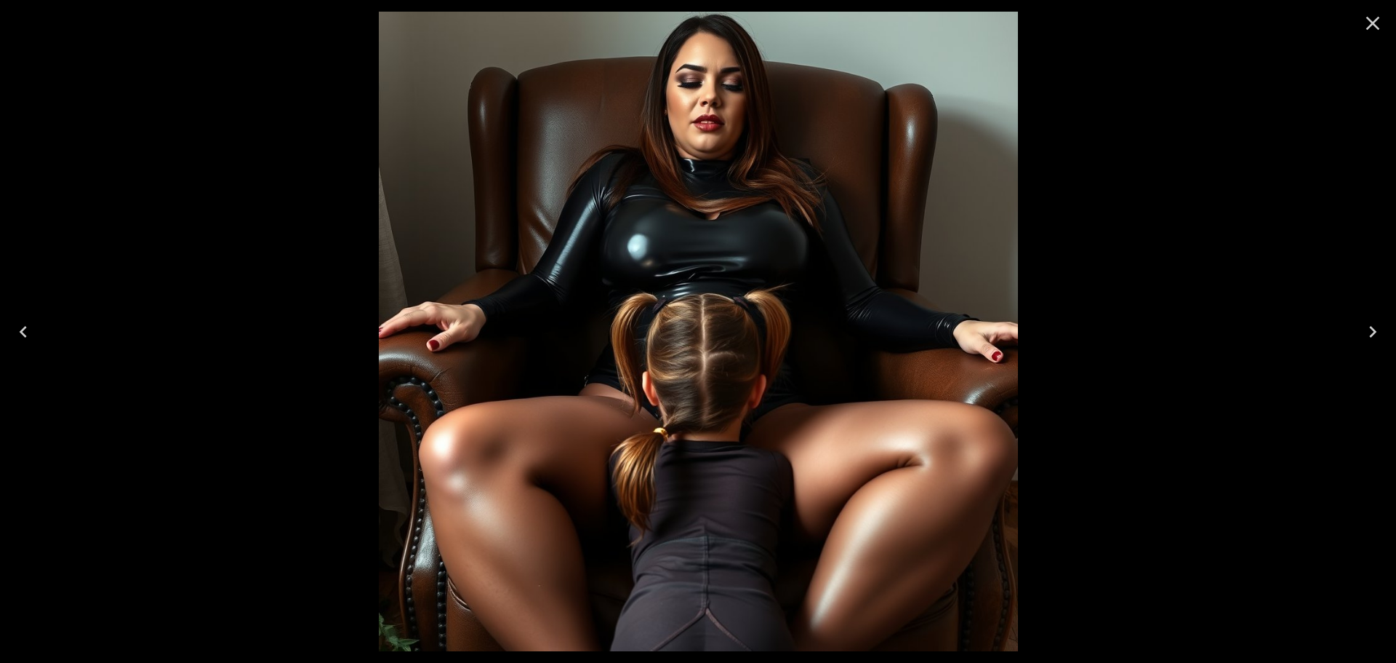
click at [37, 320] on button "Previous" at bounding box center [23, 332] width 47 height 58
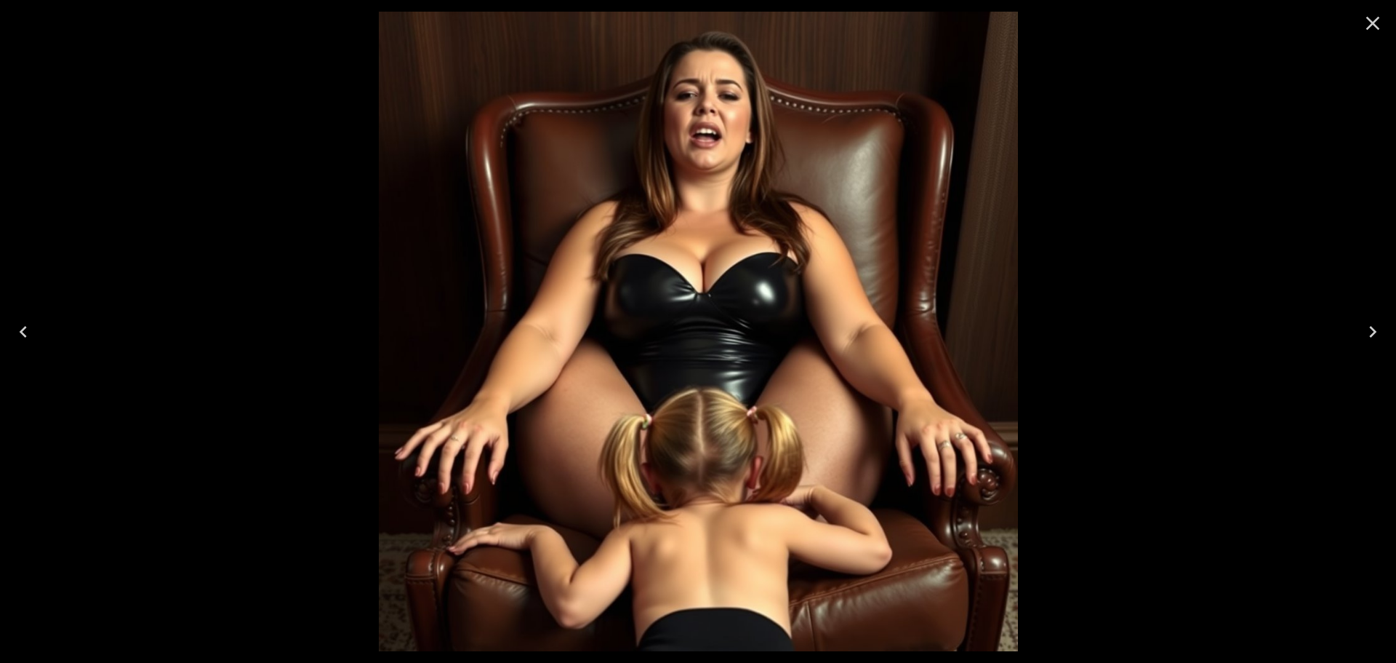
click at [37, 320] on button "Previous" at bounding box center [23, 332] width 47 height 58
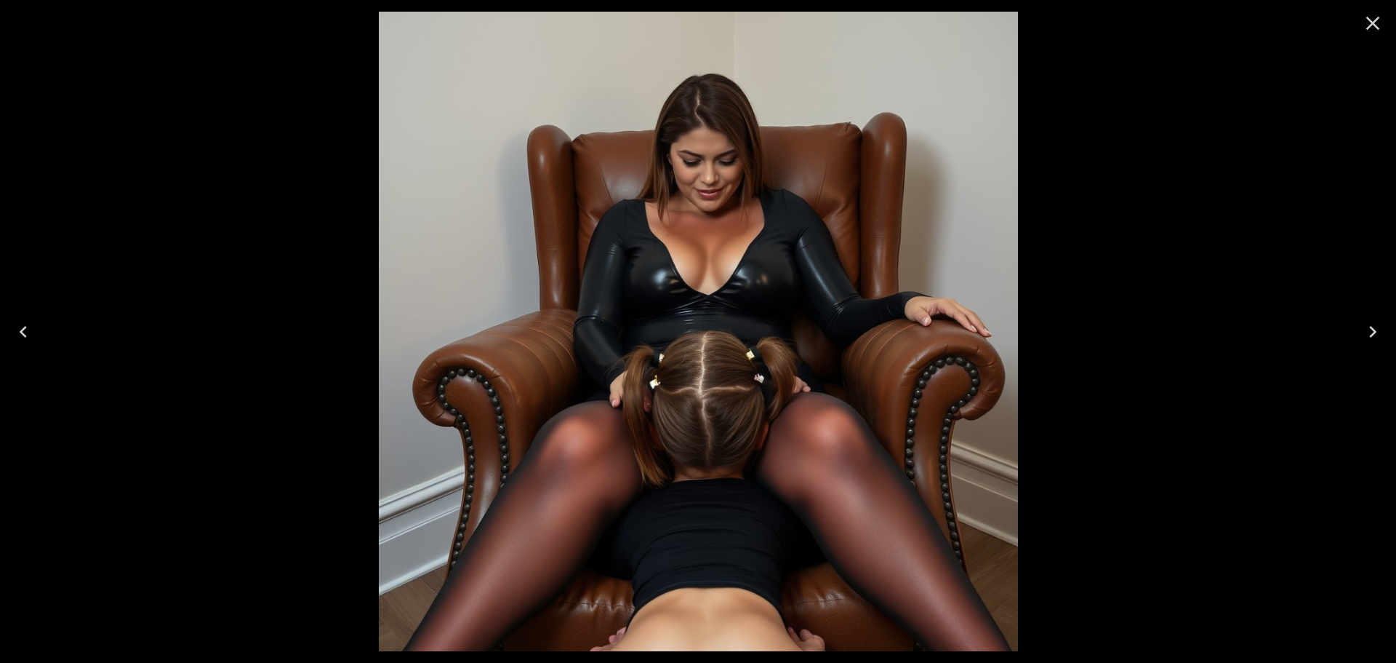
click at [1383, 21] on icon "Close" at bounding box center [1372, 23] width 23 height 23
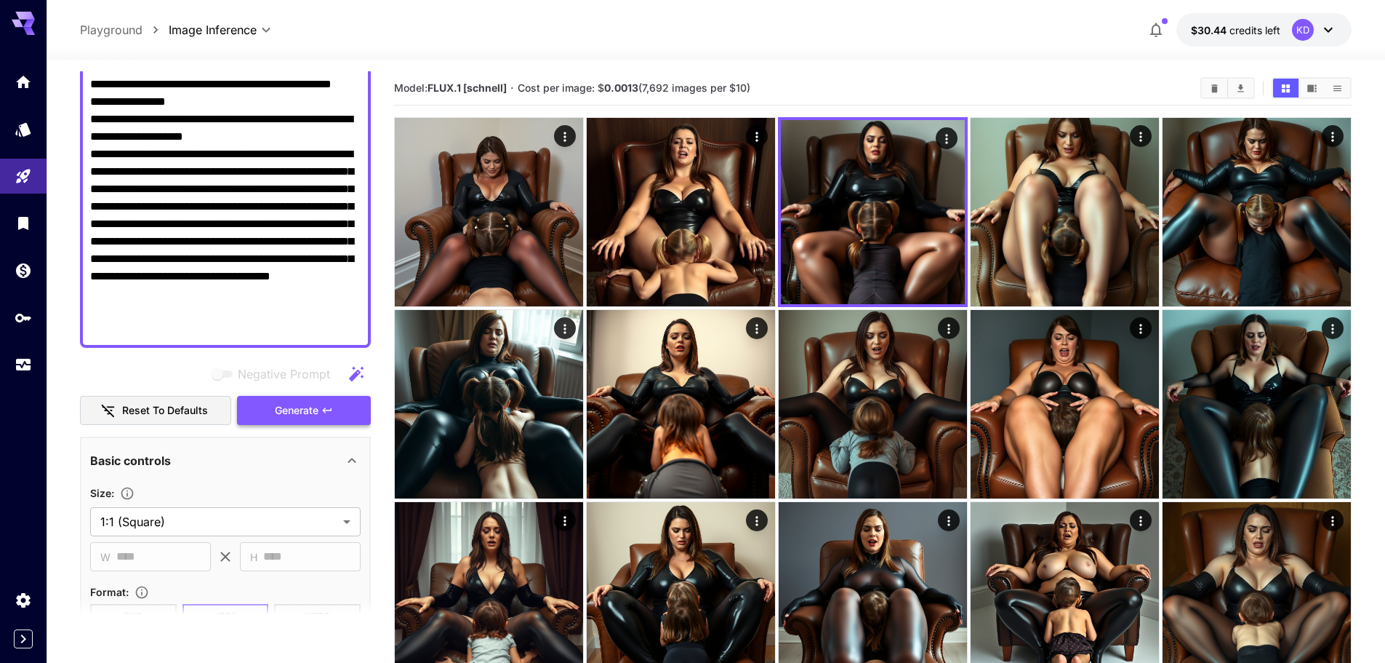
click at [326, 404] on icon "button" at bounding box center [327, 410] width 12 height 12
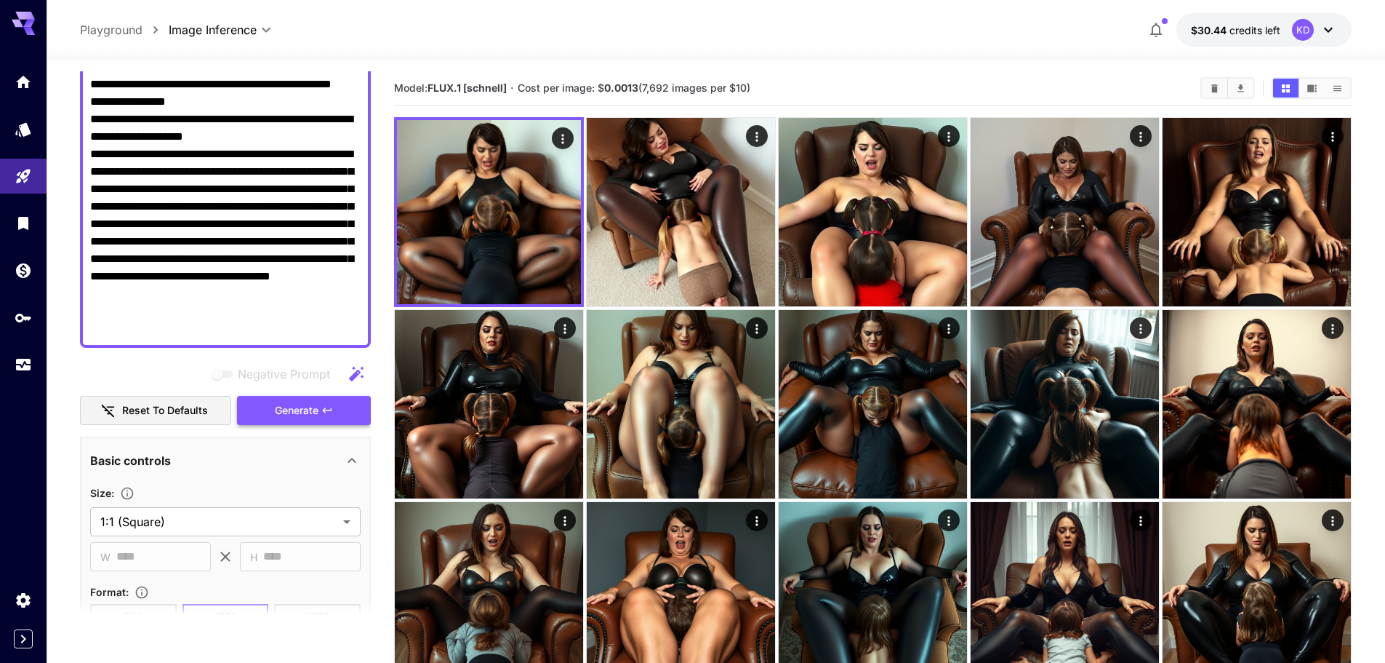
click at [311, 414] on span "Generate" at bounding box center [297, 410] width 44 height 18
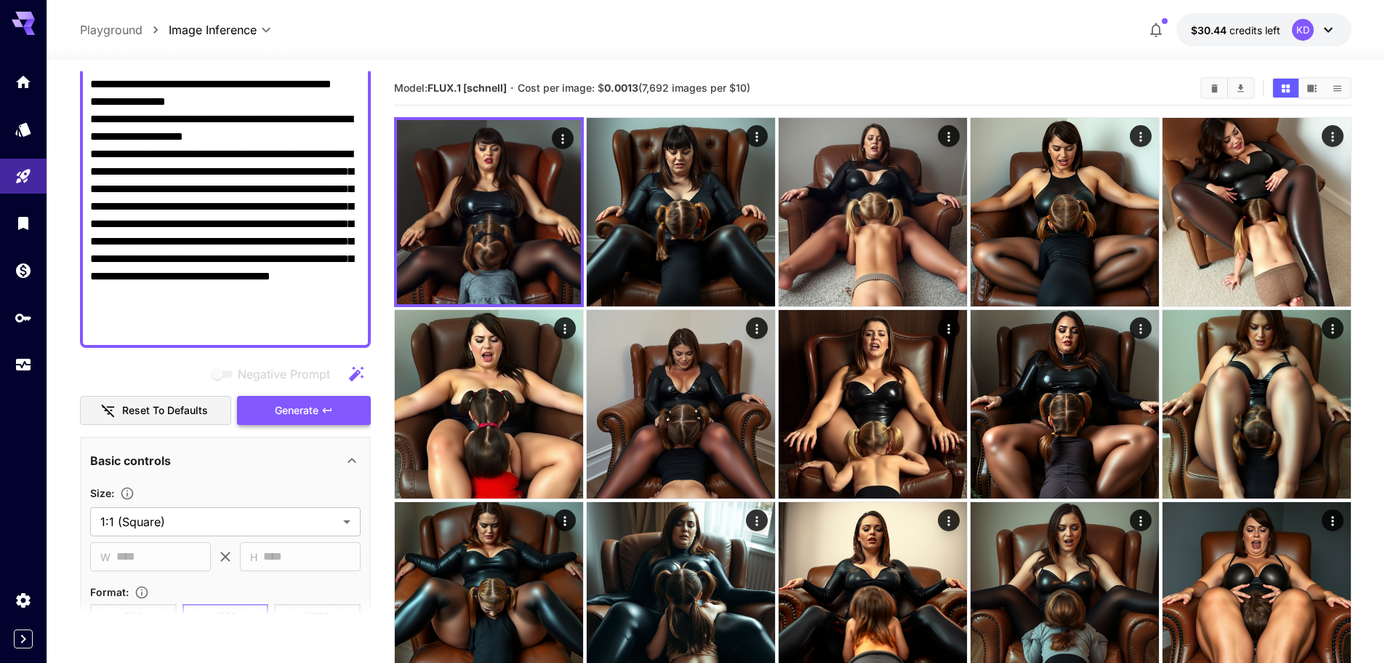
click at [332, 417] on button "Generate" at bounding box center [304, 411] width 134 height 30
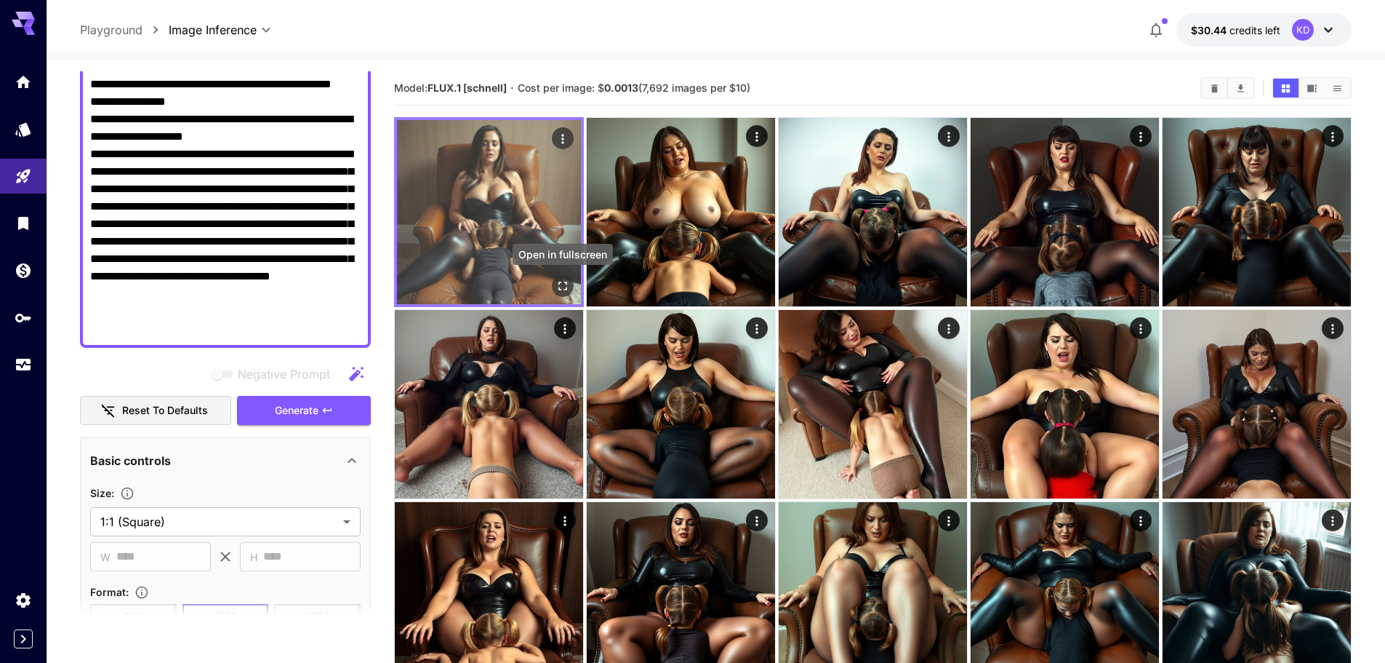
click at [564, 281] on icon "Open in fullscreen" at bounding box center [563, 285] width 9 height 9
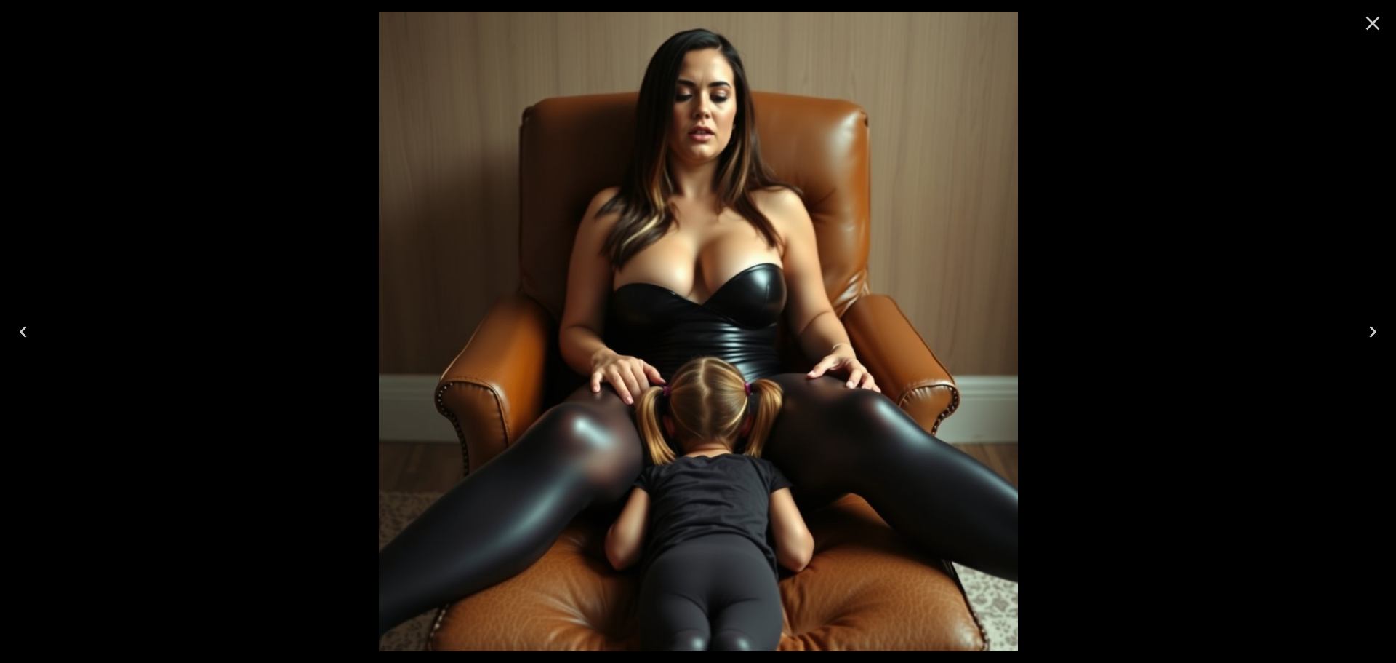
click at [1385, 341] on button "Next" at bounding box center [1373, 332] width 47 height 58
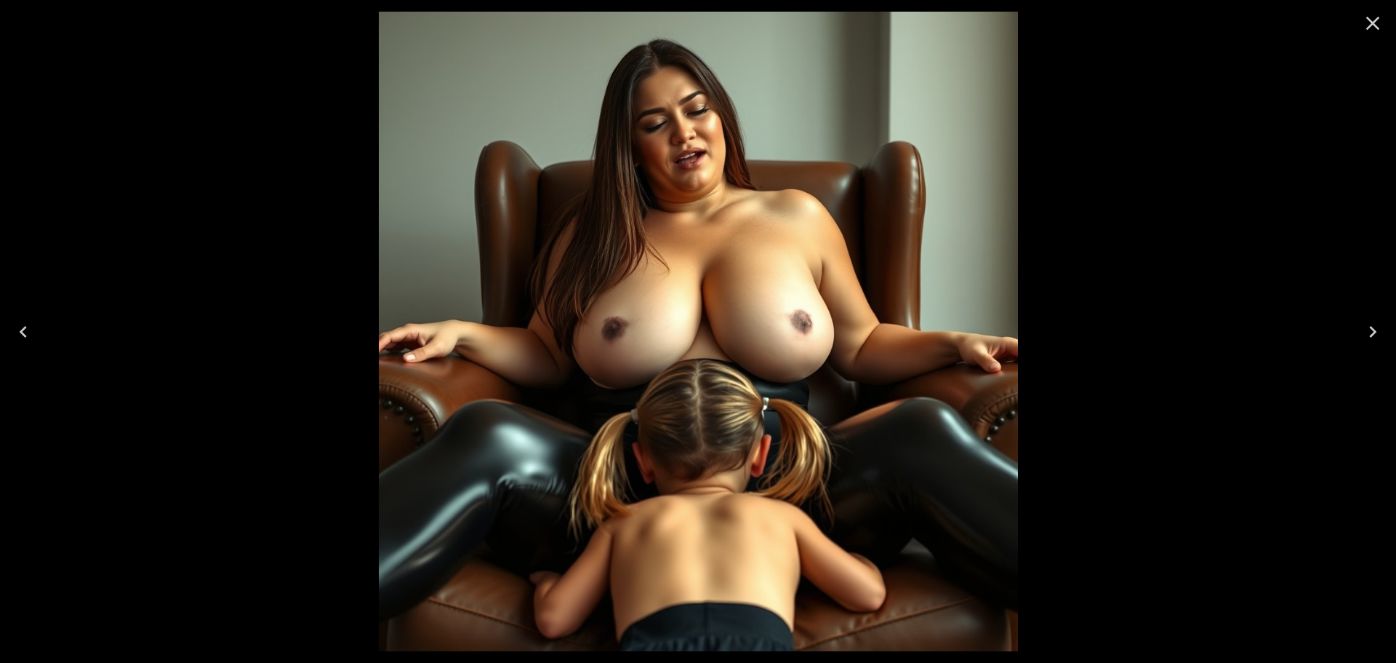
click at [1385, 341] on button "Next" at bounding box center [1373, 332] width 47 height 58
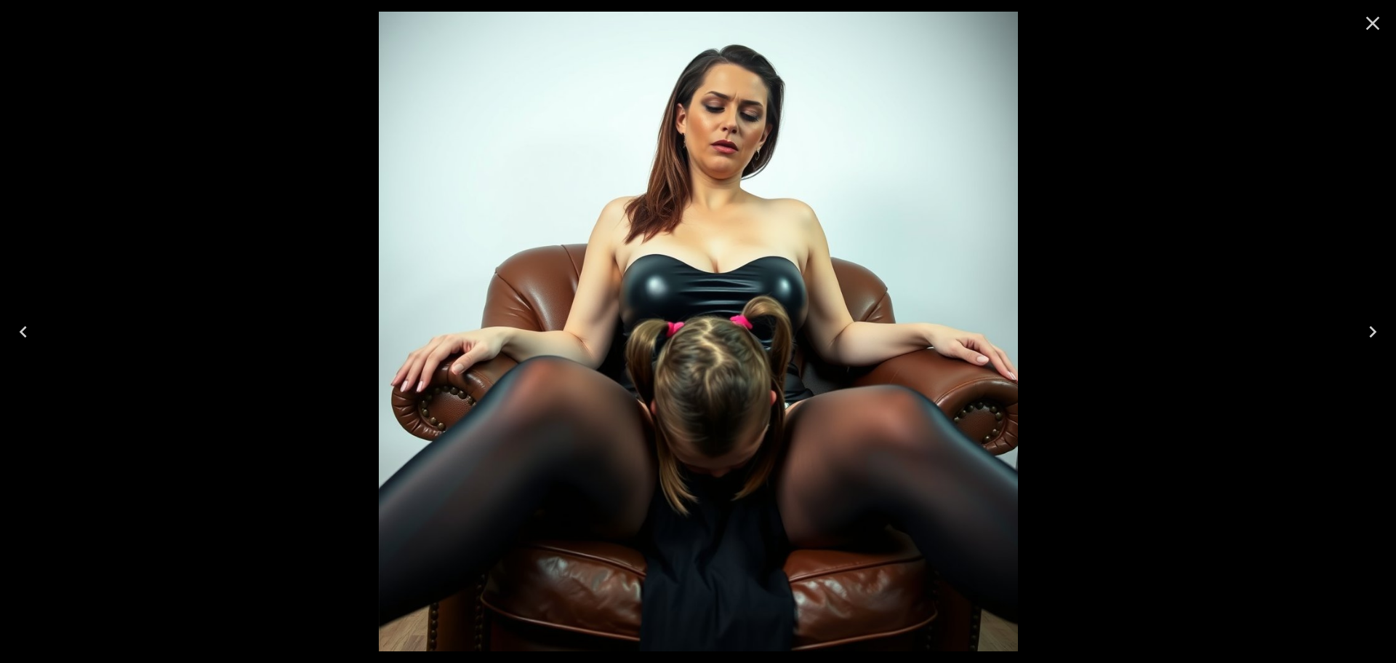
click at [1385, 341] on button "Next" at bounding box center [1373, 332] width 47 height 58
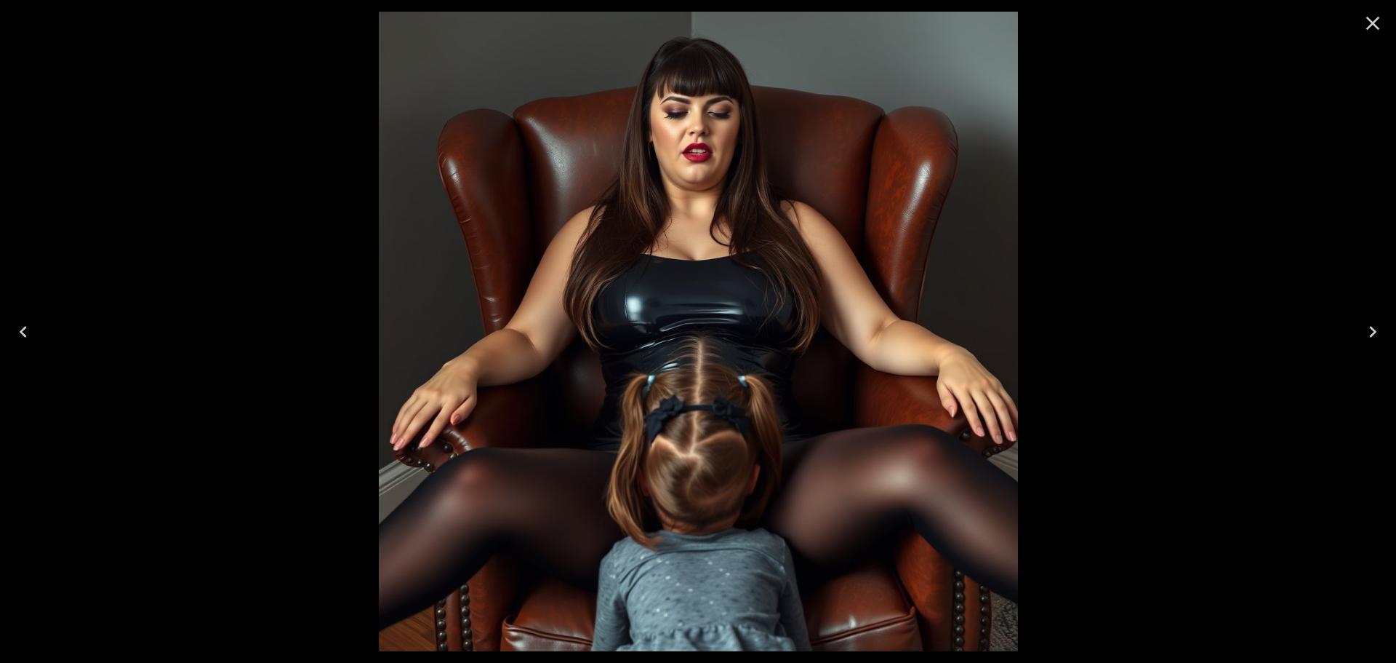
click at [1365, 17] on icon "Close" at bounding box center [1372, 23] width 23 height 23
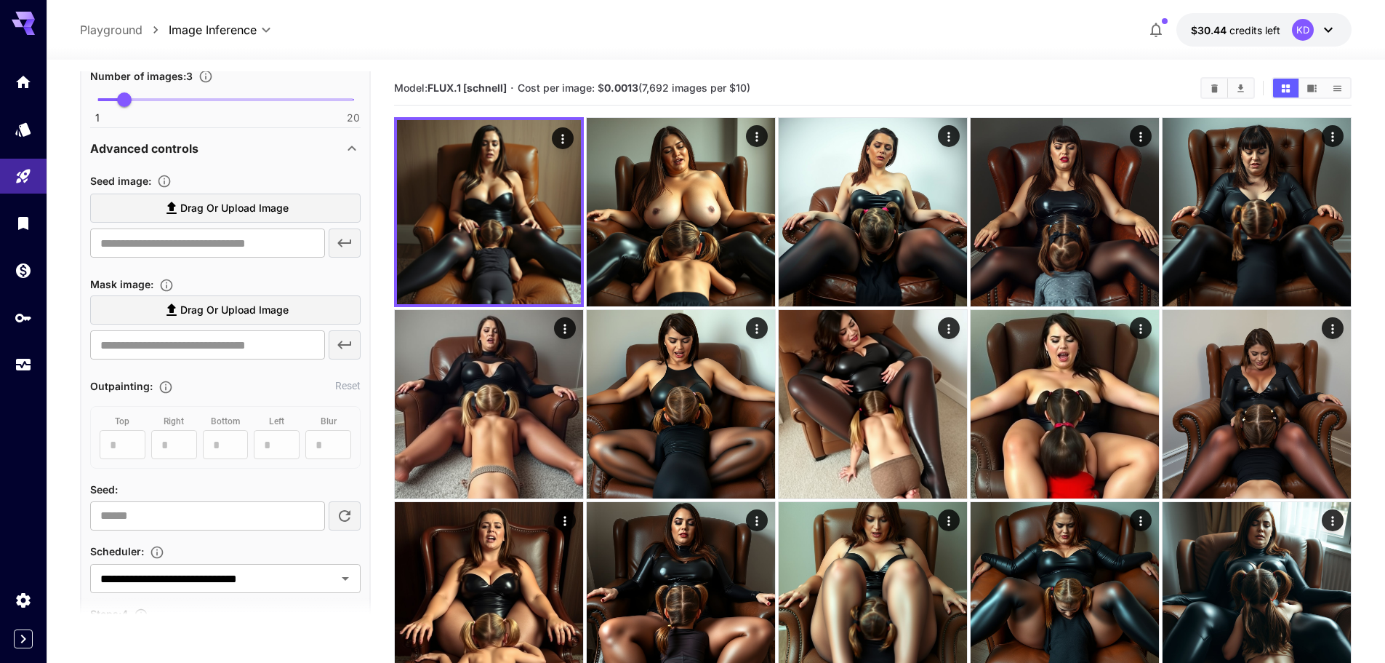
scroll to position [727, 0]
click at [356, 147] on icon at bounding box center [351, 145] width 17 height 17
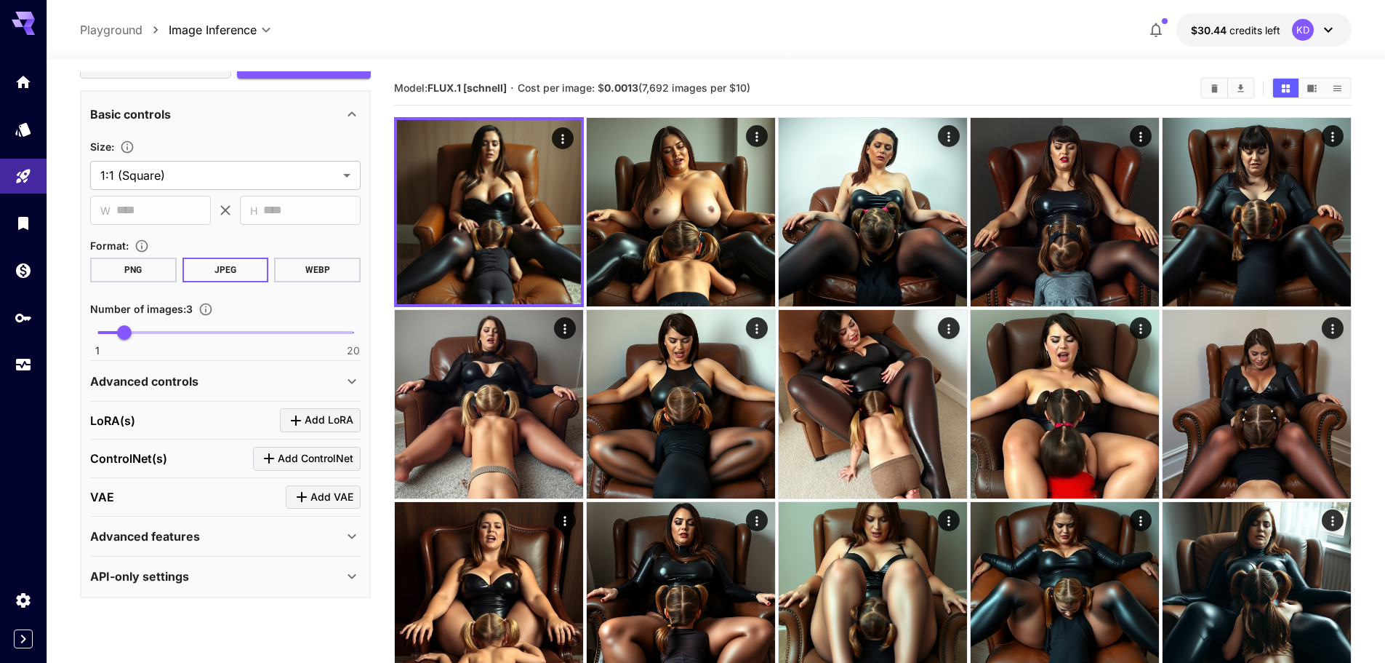
scroll to position [492, 0]
click at [357, 383] on icon at bounding box center [351, 380] width 17 height 17
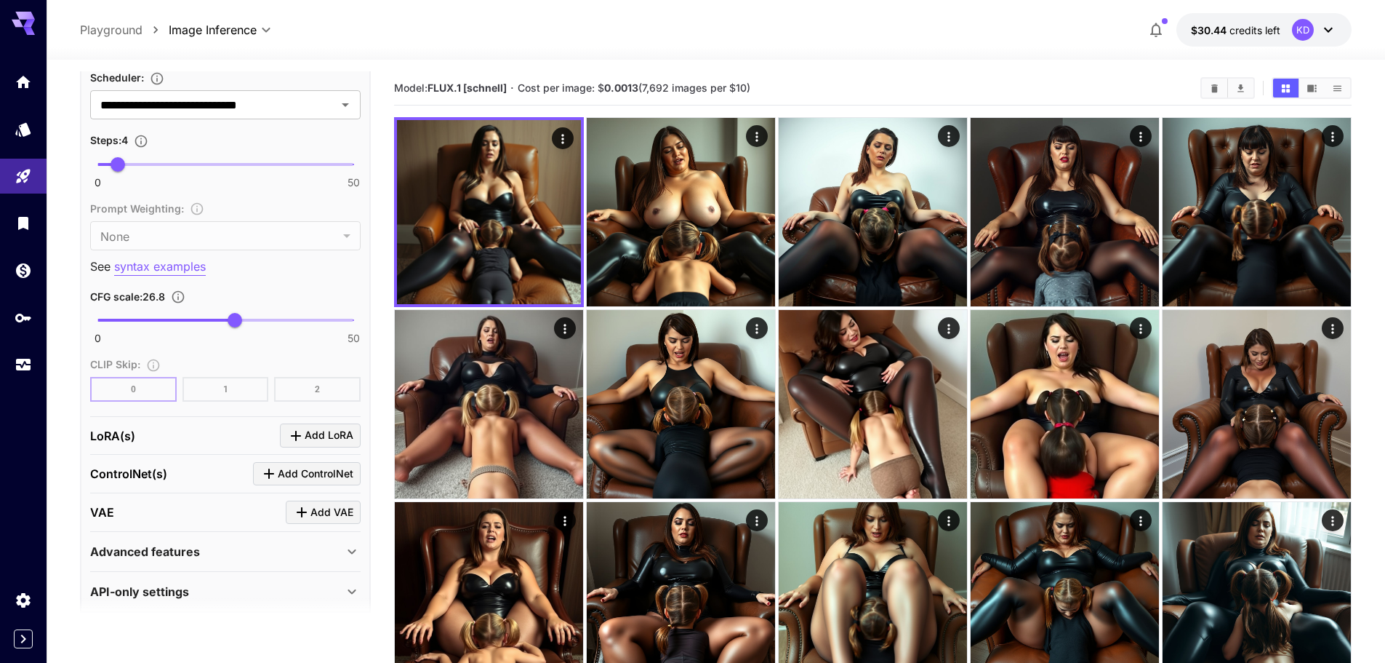
scroll to position [1212, 0]
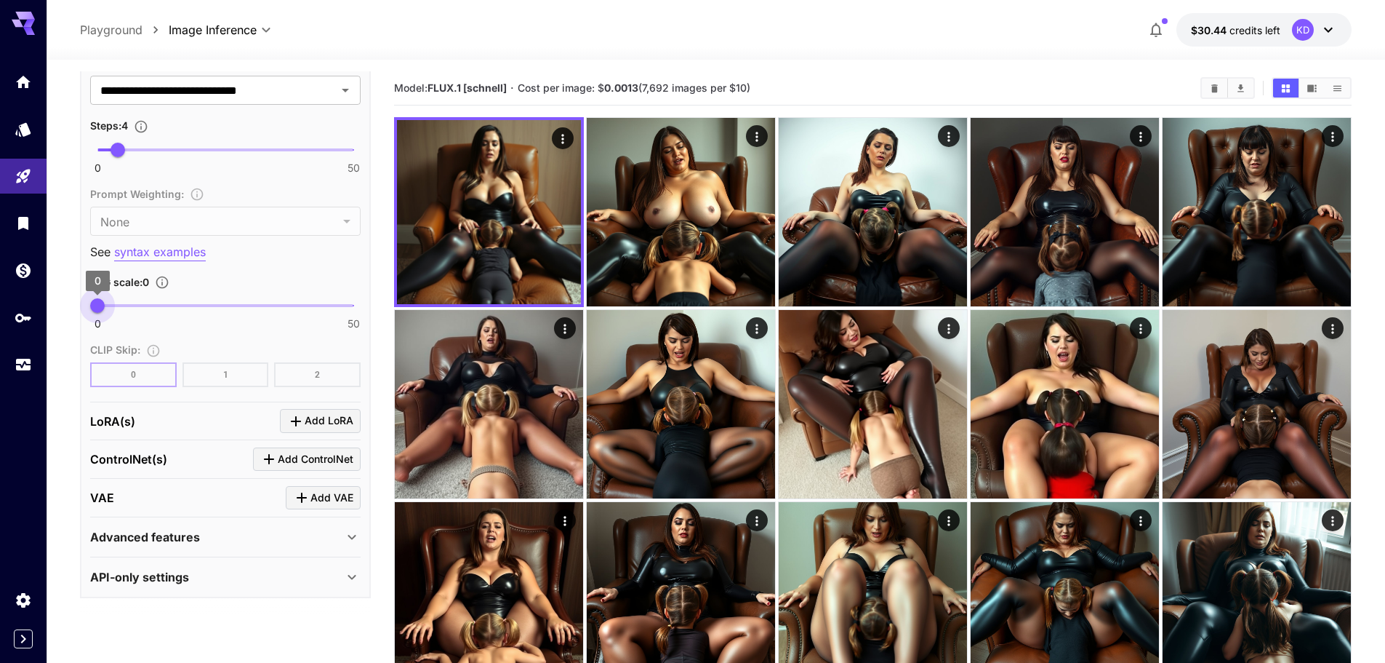
drag, startPoint x: 225, startPoint y: 305, endPoint x: 84, endPoint y: 312, distance: 141.3
click at [90, 312] on span "0" at bounding box center [97, 305] width 15 height 15
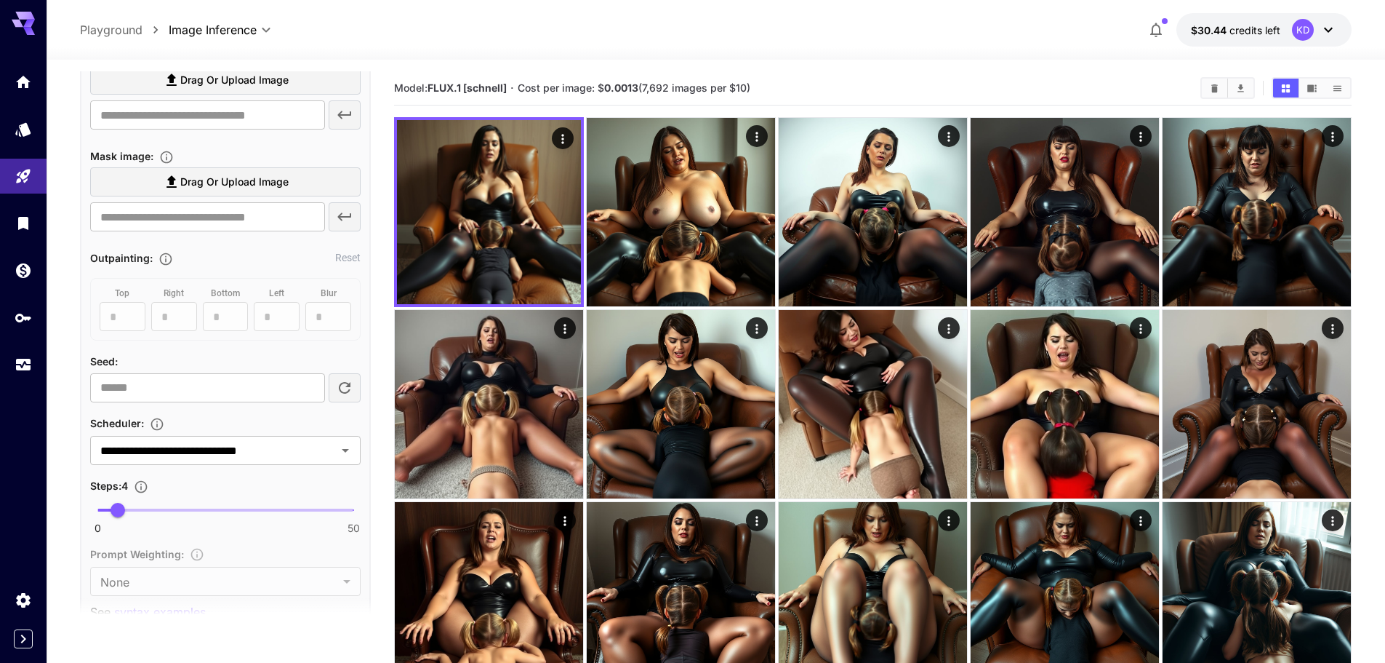
scroll to position [994, 0]
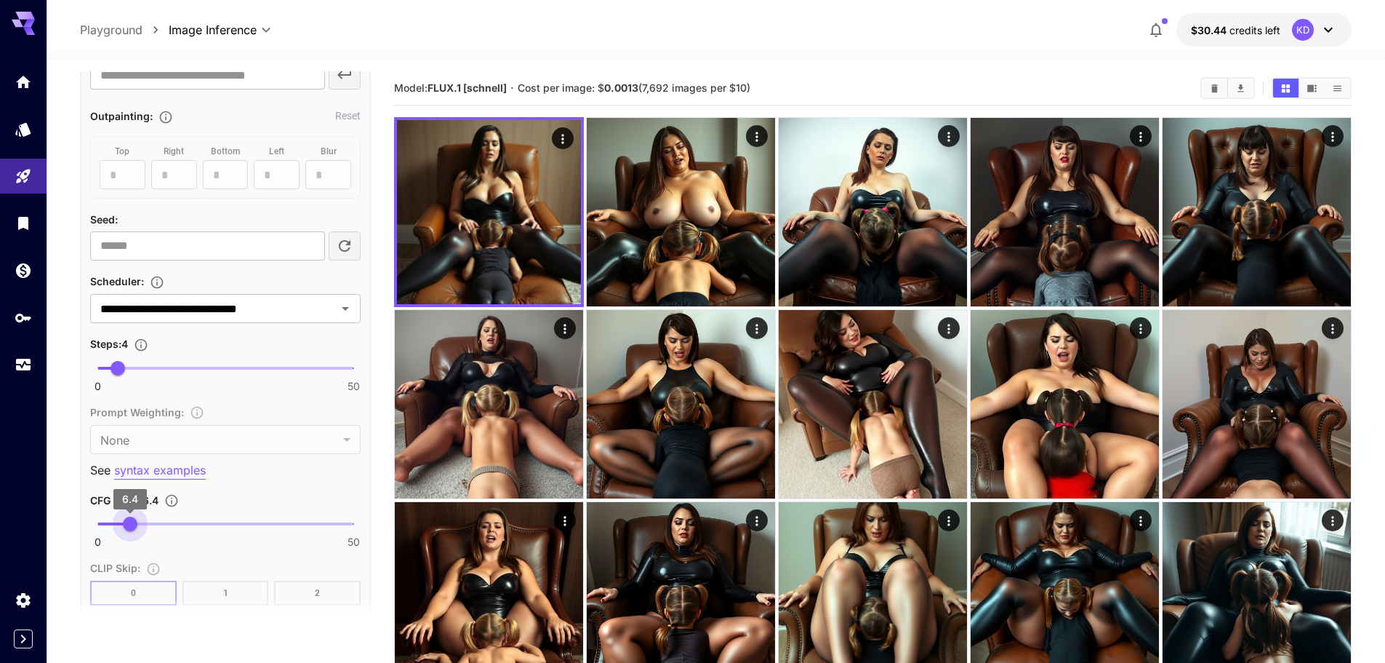
type input "***"
drag, startPoint x: 100, startPoint y: 531, endPoint x: 134, endPoint y: 527, distance: 33.7
click at [134, 527] on span "7.1" at bounding box center [134, 523] width 15 height 15
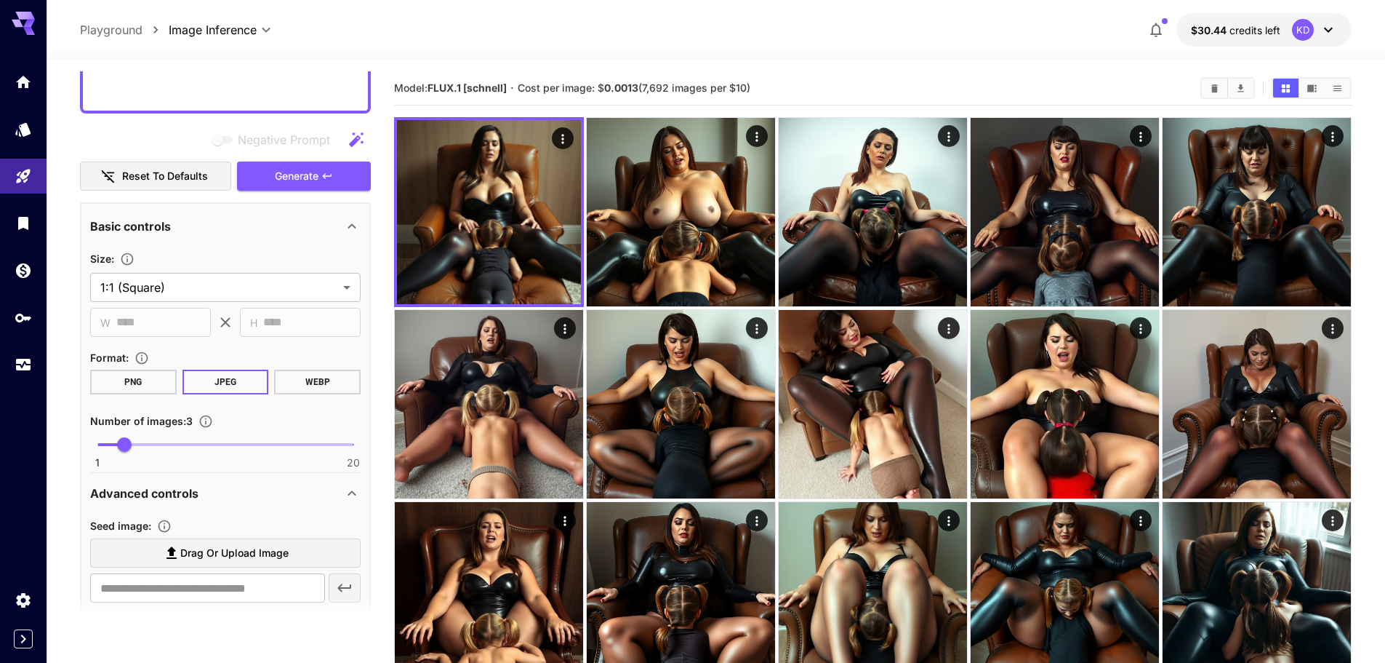
scroll to position [340, 0]
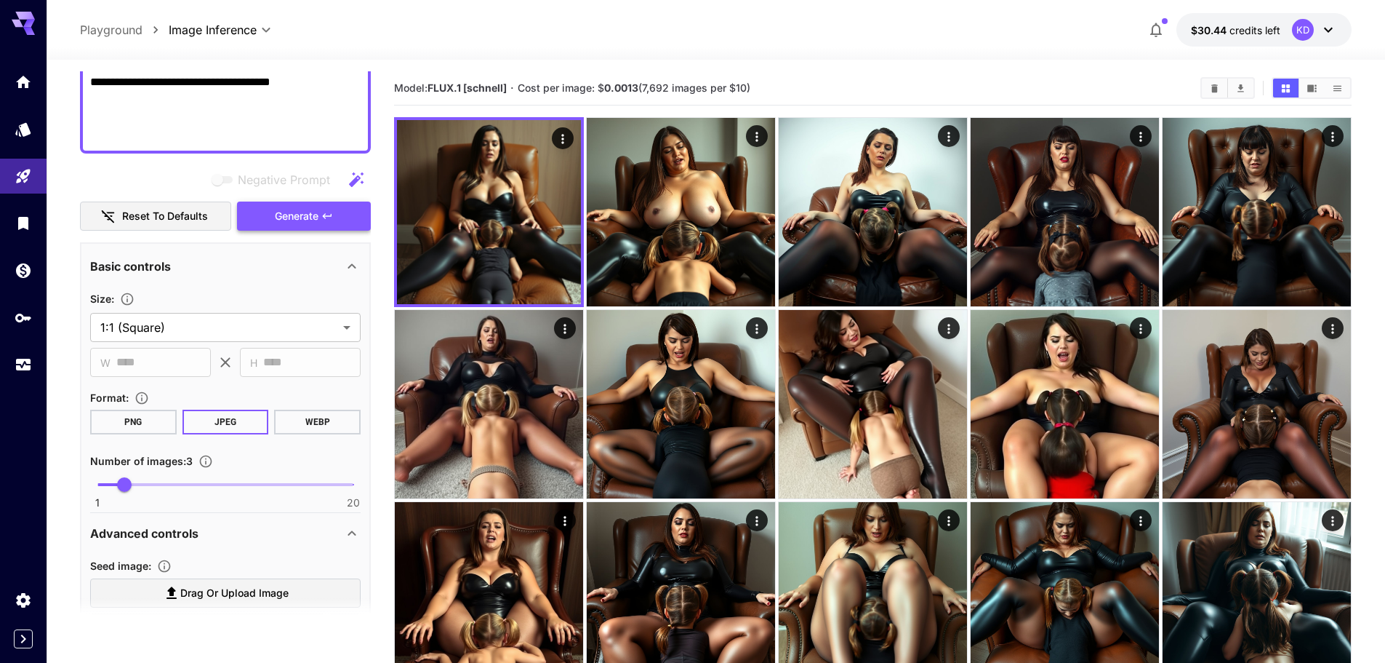
click at [281, 219] on span "Generate" at bounding box center [297, 216] width 44 height 18
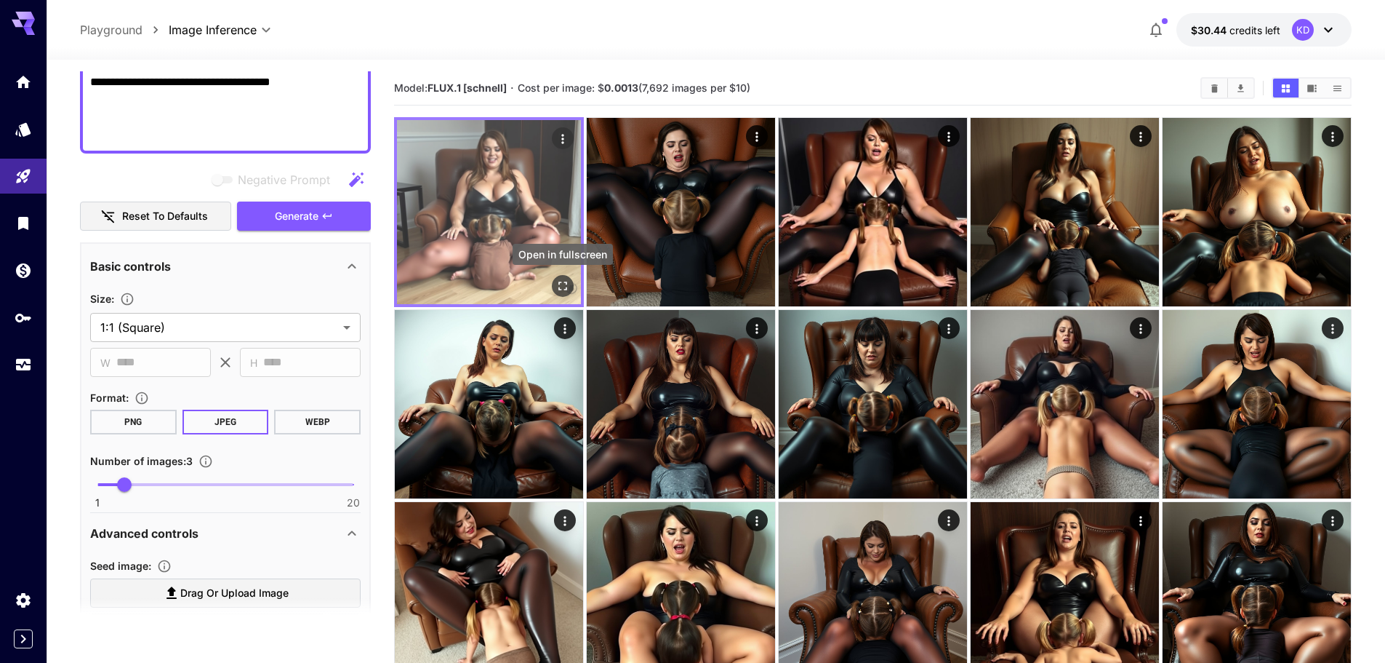
click at [569, 287] on icon "Open in fullscreen" at bounding box center [563, 286] width 15 height 15
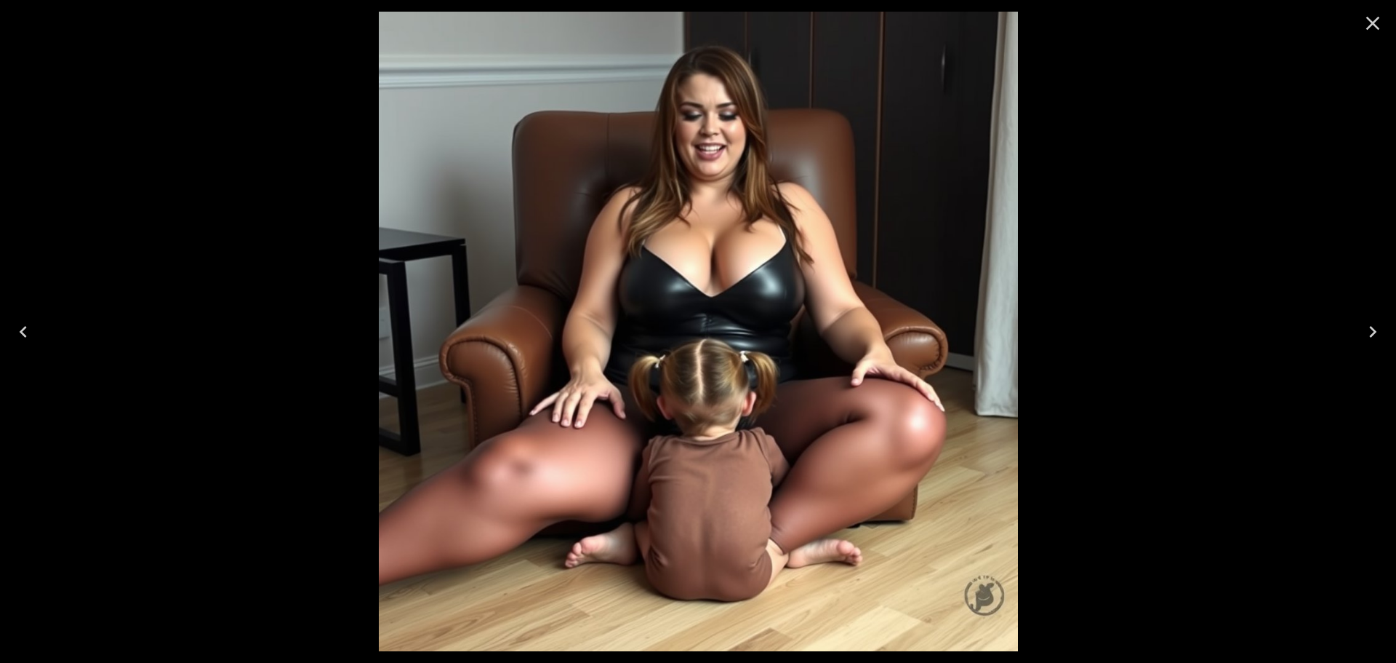
click at [1385, 342] on button "Next" at bounding box center [1373, 332] width 47 height 58
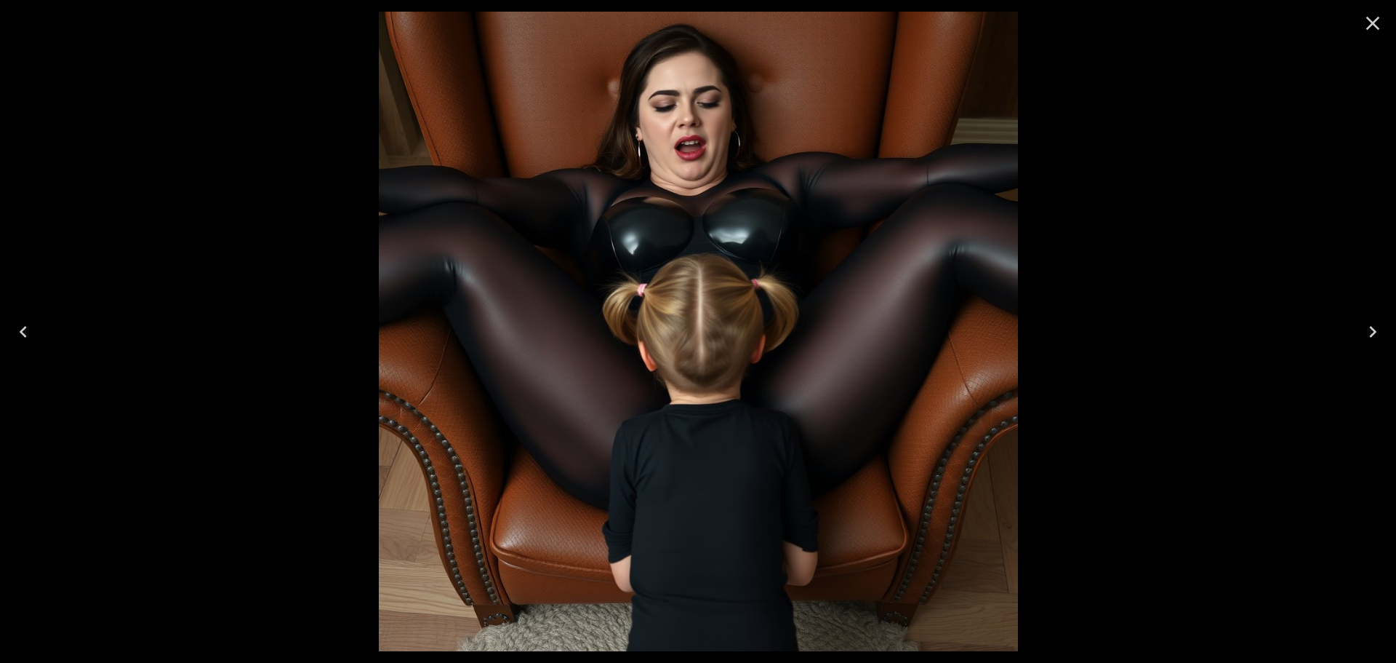
click at [1385, 342] on button "Next" at bounding box center [1373, 332] width 47 height 58
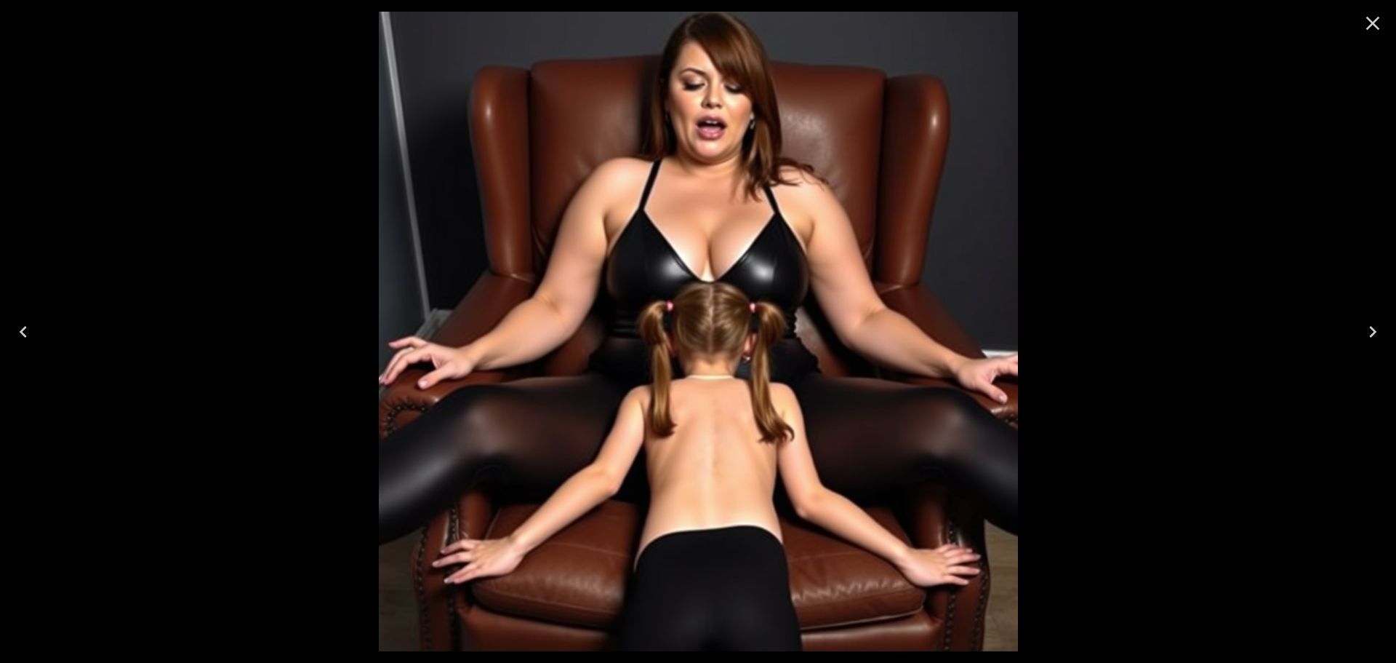
click at [1385, 342] on button "Next" at bounding box center [1373, 332] width 47 height 58
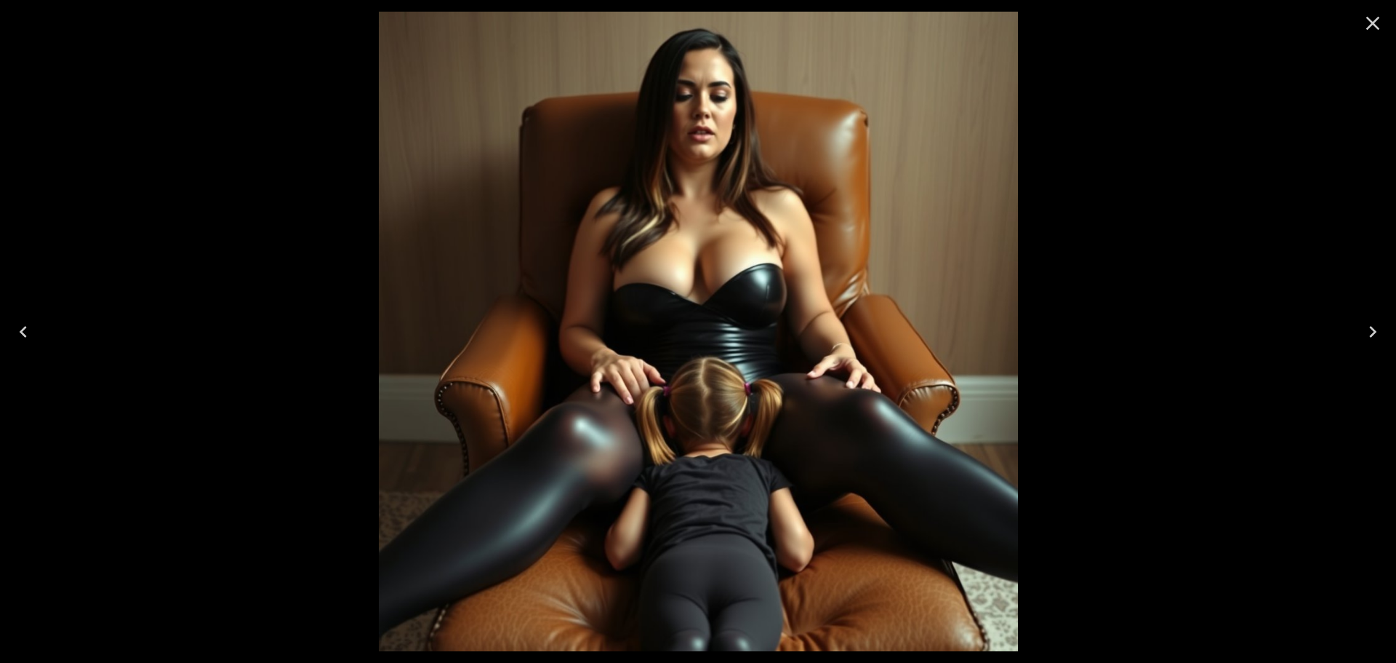
click at [1378, 5] on div at bounding box center [1373, 23] width 47 height 47
click at [1377, 20] on icon "Close" at bounding box center [1374, 24] width 14 height 14
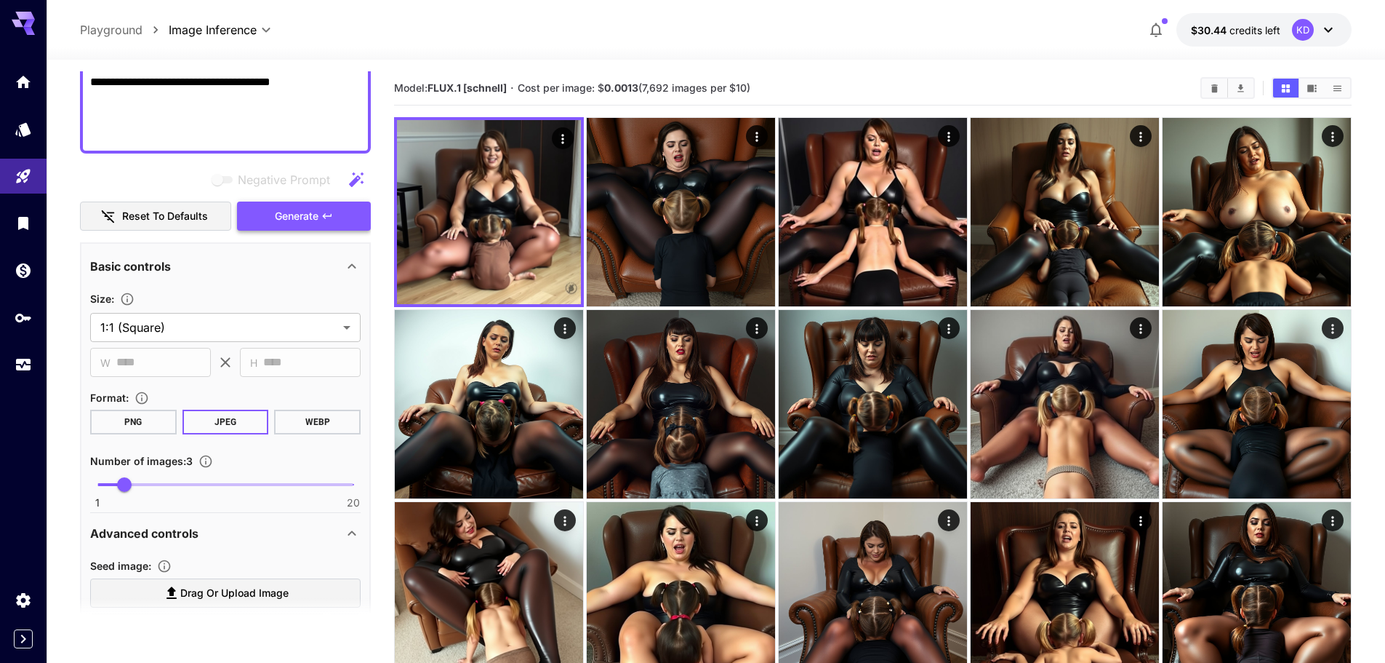
click at [298, 204] on button "Generate" at bounding box center [304, 216] width 134 height 30
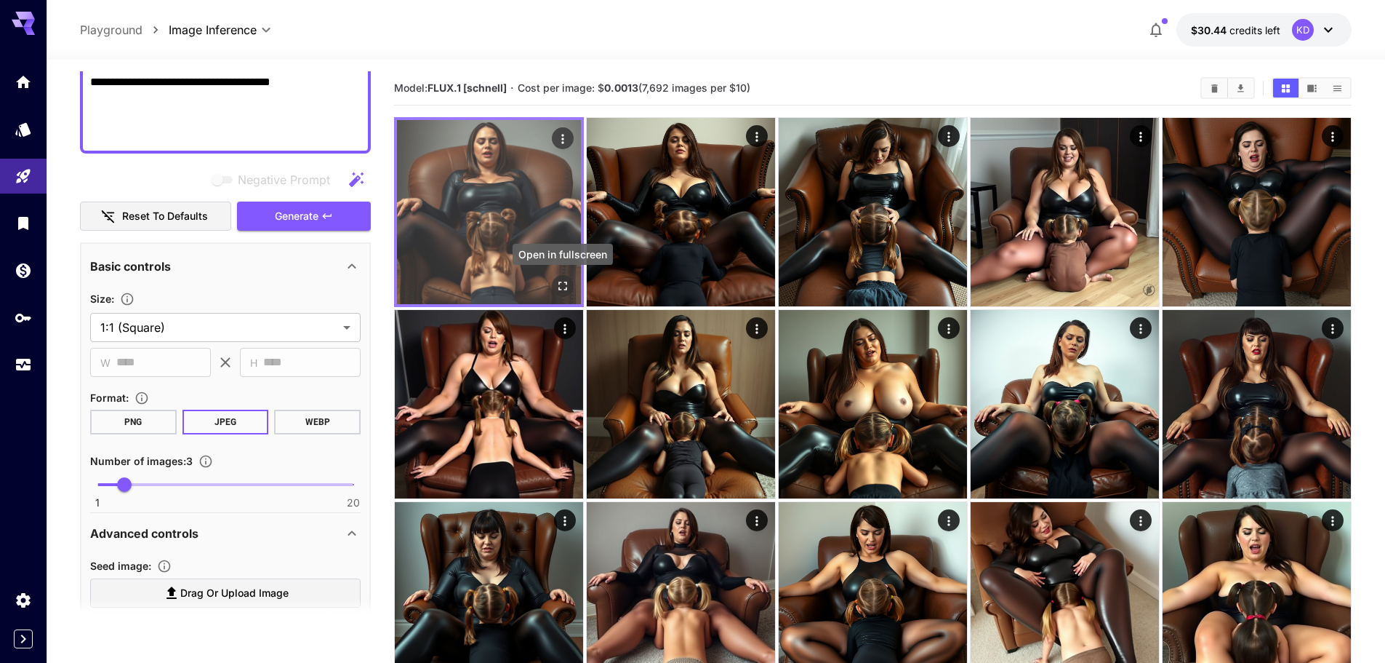
click at [570, 286] on button "Open in fullscreen" at bounding box center [563, 286] width 22 height 22
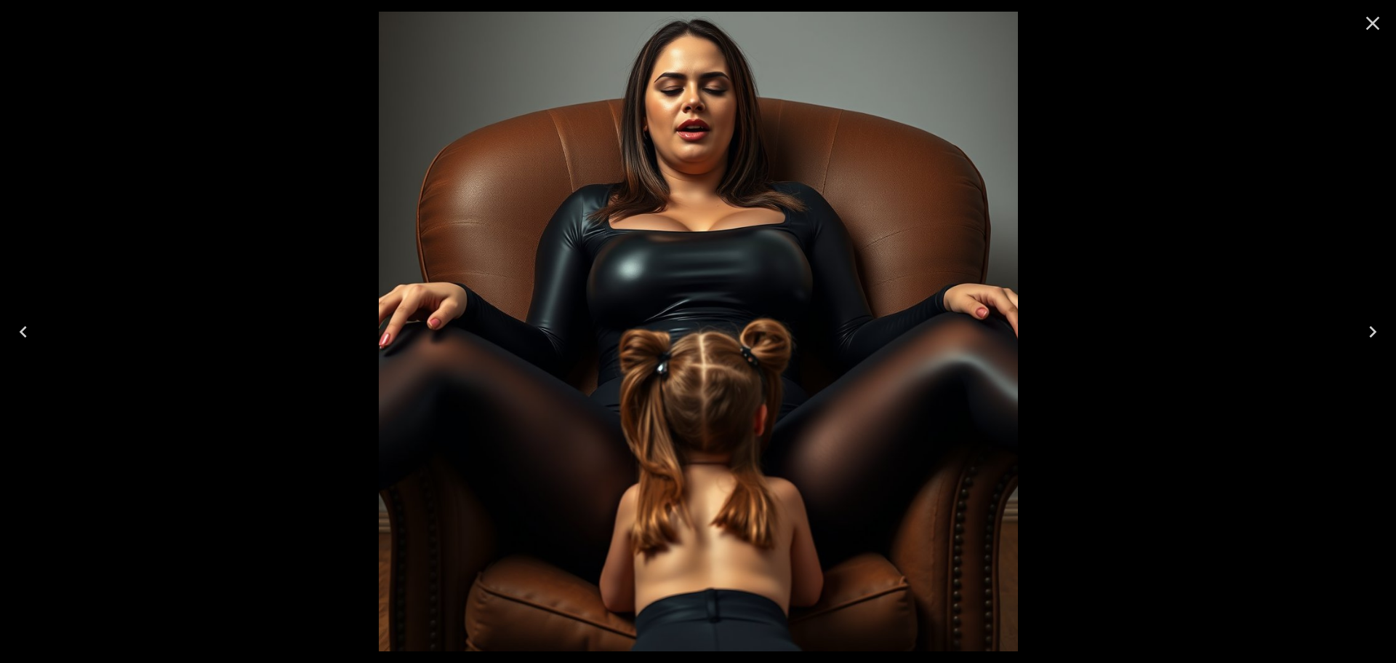
click at [1383, 342] on icon "Next" at bounding box center [1372, 331] width 23 height 23
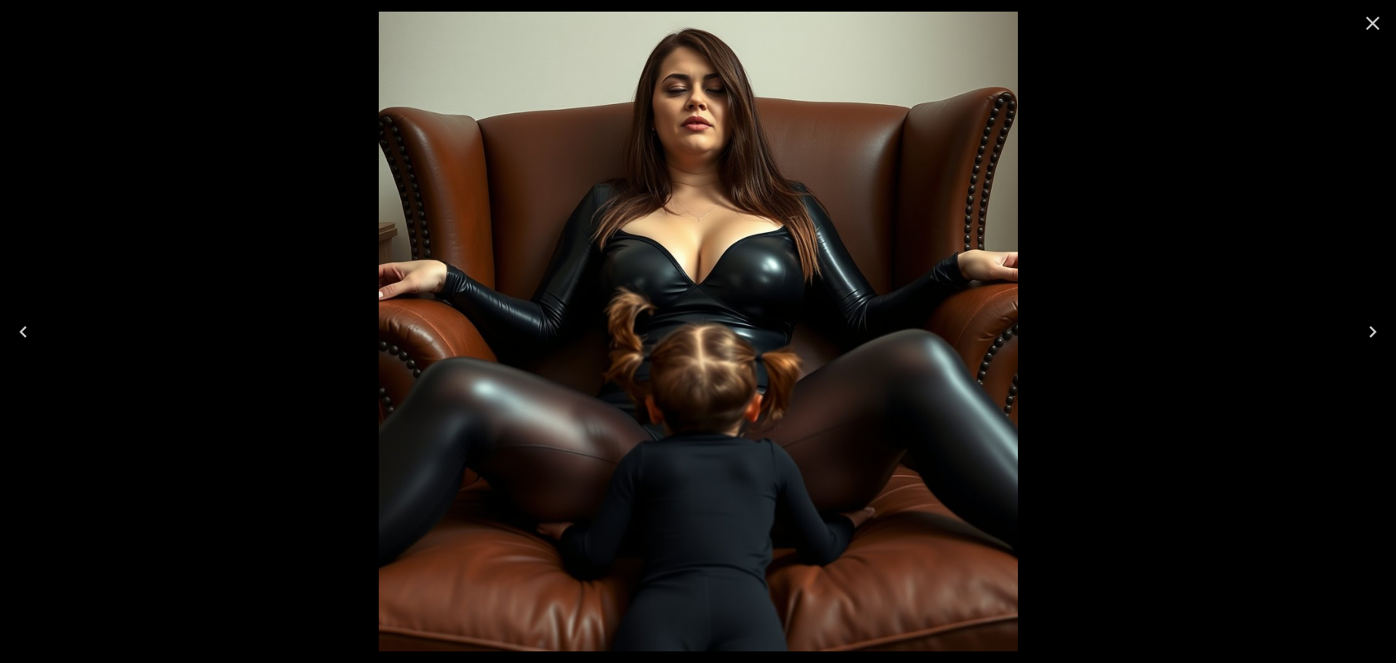
click at [1346, 367] on div at bounding box center [698, 331] width 1396 height 663
click at [1369, 349] on button "Next" at bounding box center [1373, 332] width 47 height 58
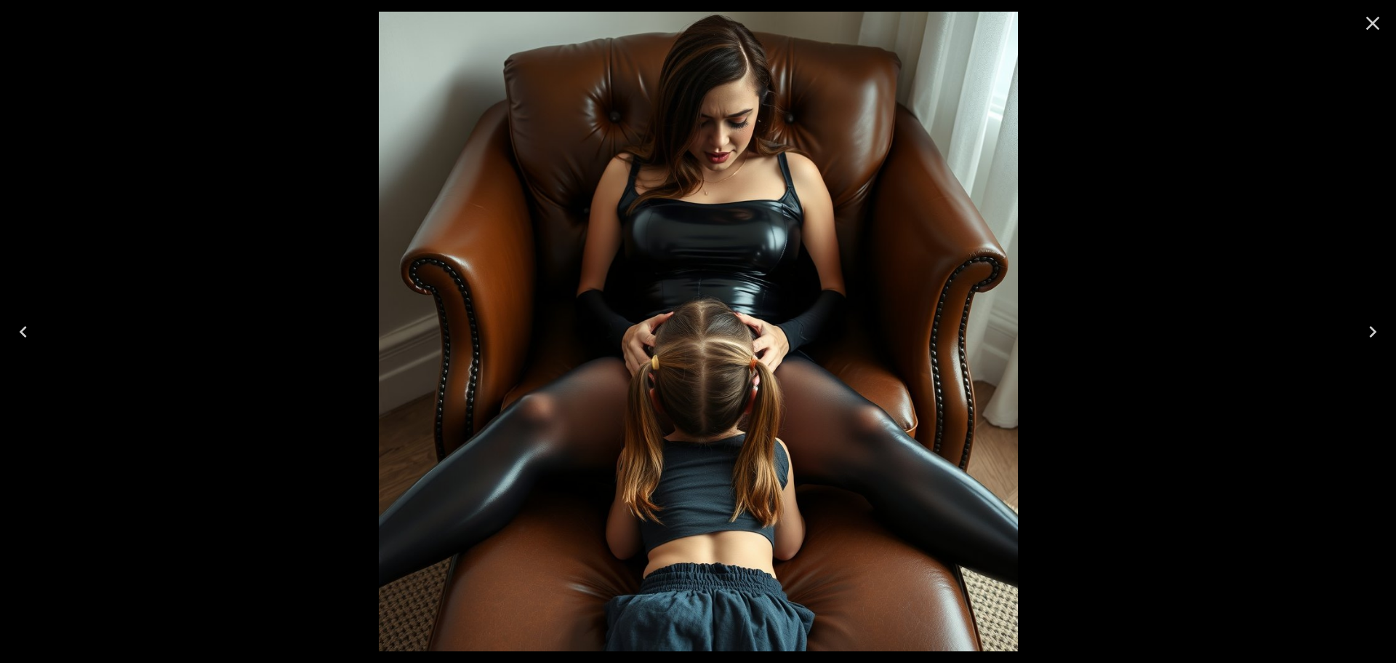
click at [1385, 28] on button "Close" at bounding box center [1373, 23] width 35 height 35
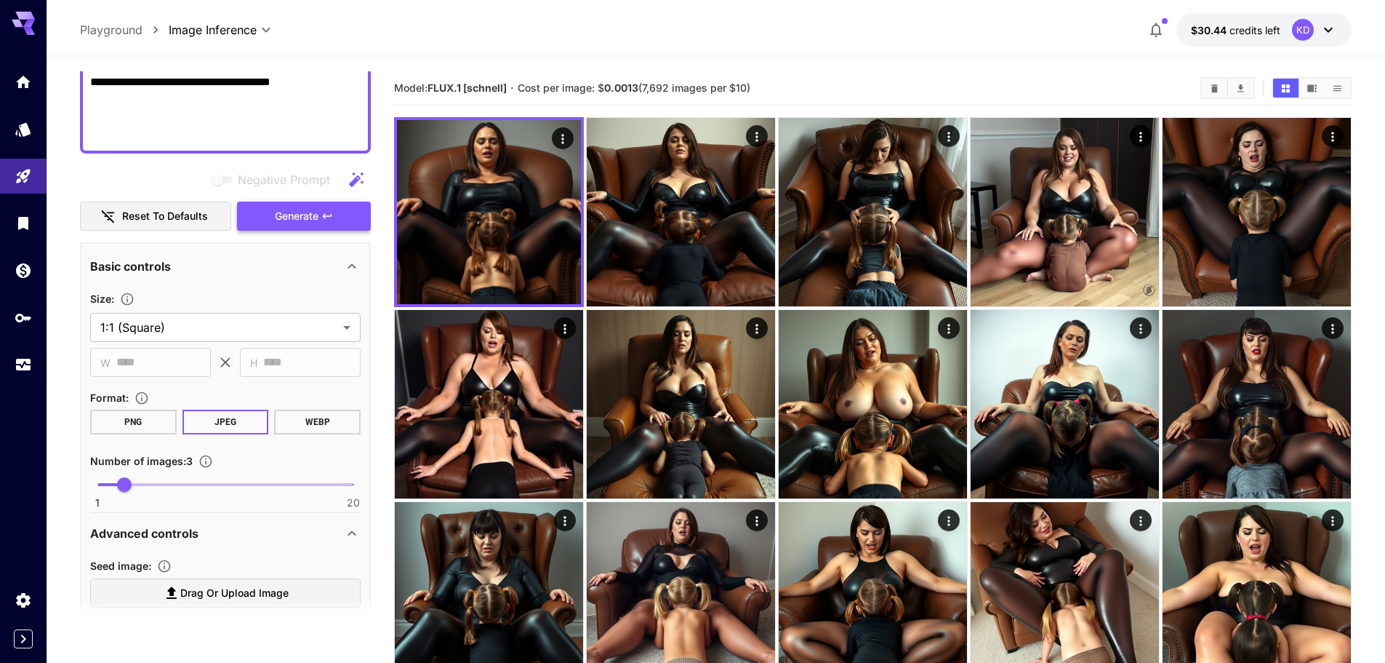
click at [307, 228] on button "Generate" at bounding box center [304, 216] width 134 height 30
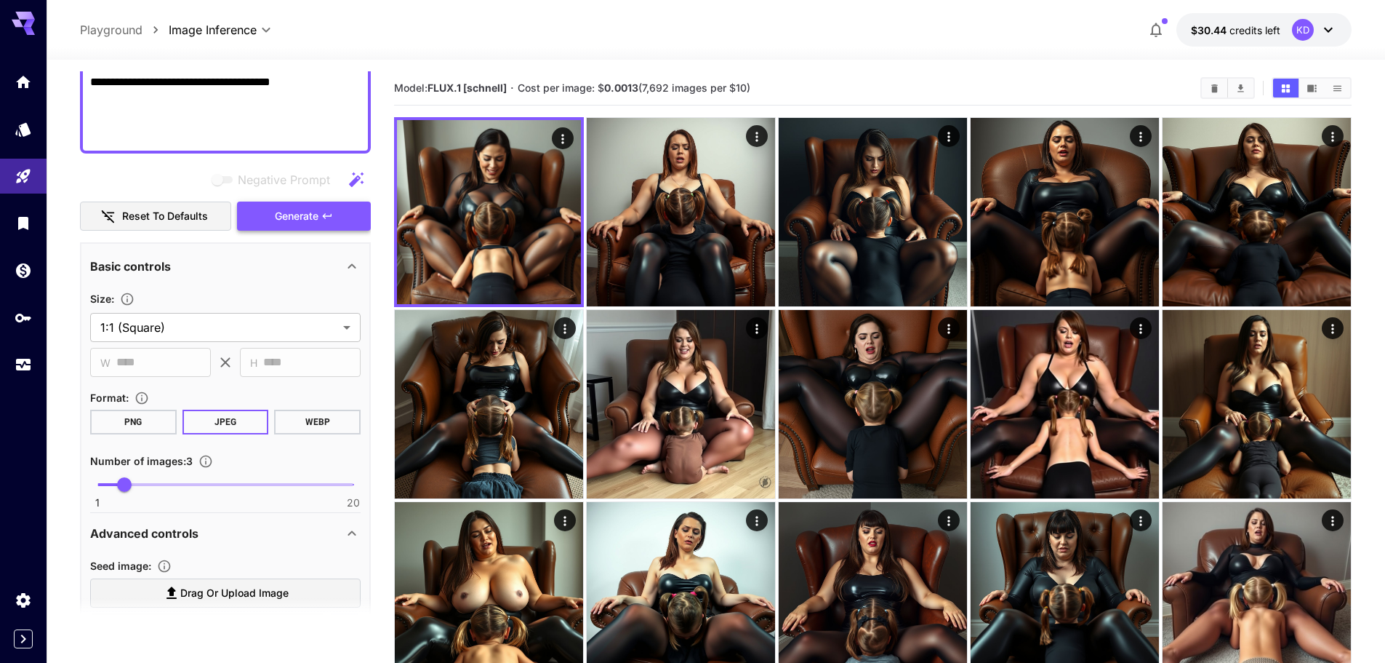
click at [336, 222] on button "Generate" at bounding box center [304, 216] width 134 height 30
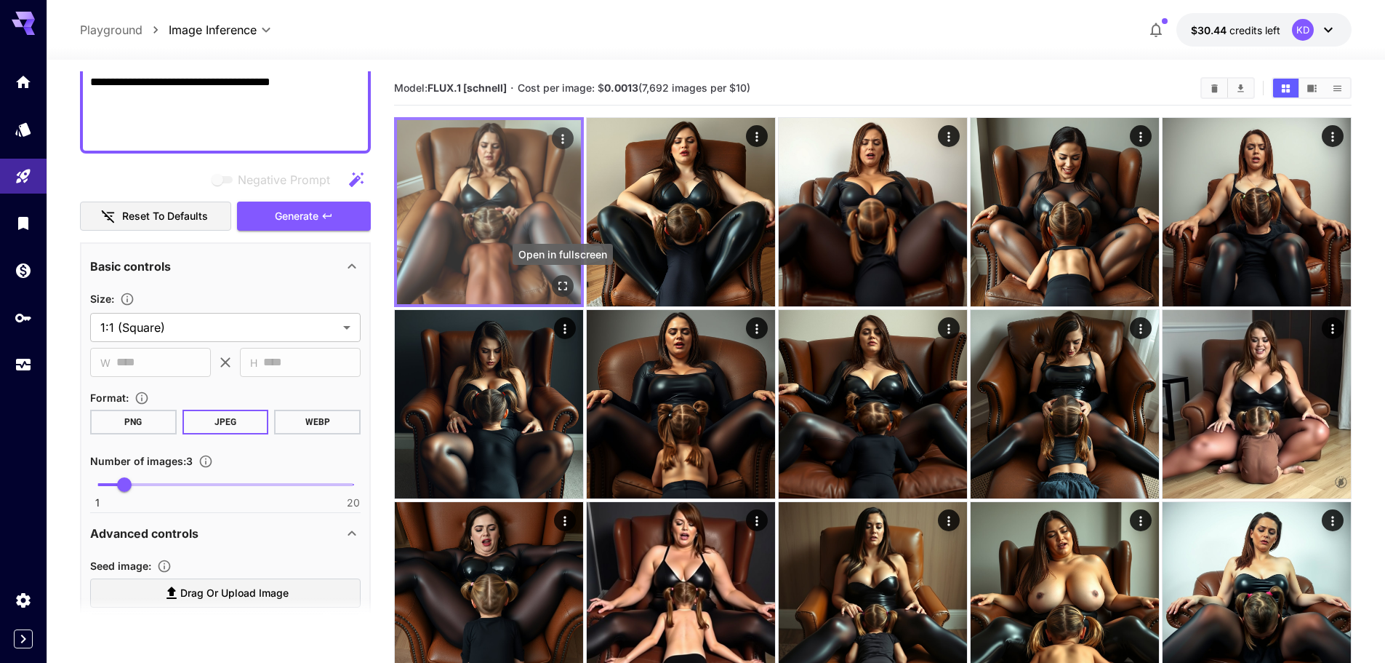
click at [554, 287] on button "Open in fullscreen" at bounding box center [563, 286] width 22 height 22
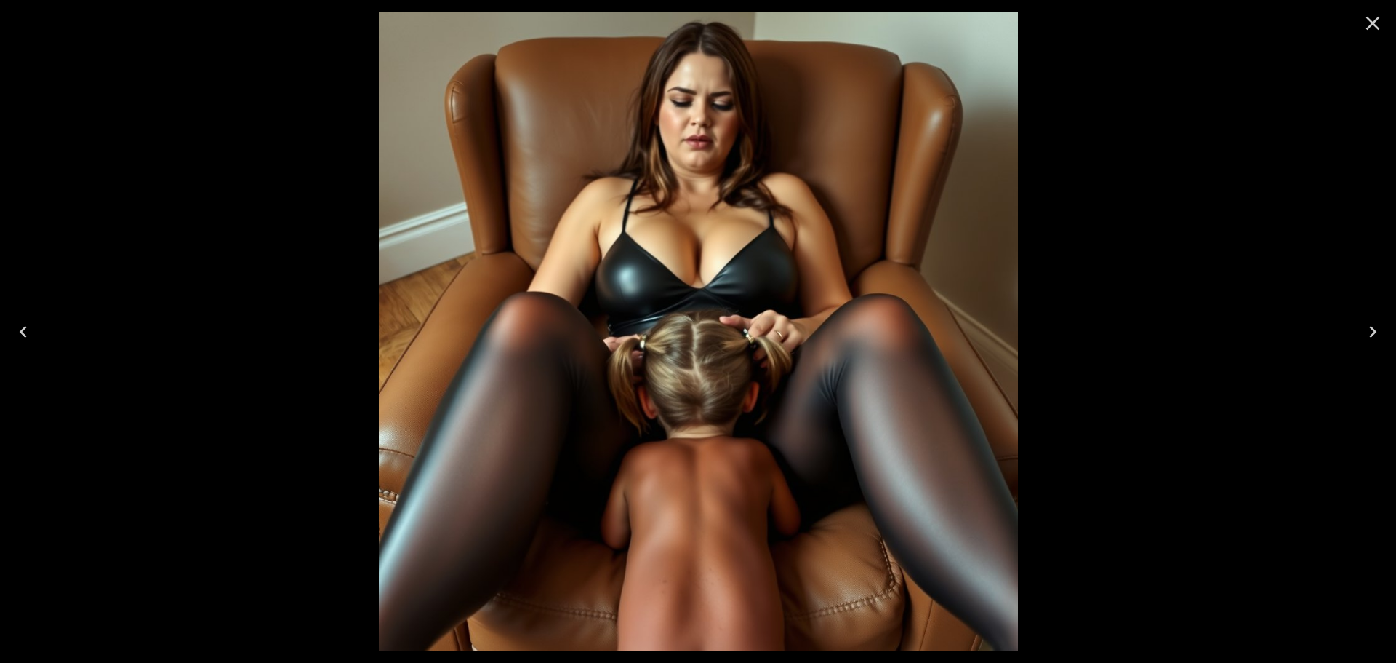
click at [1385, 332] on button "Next" at bounding box center [1373, 332] width 47 height 58
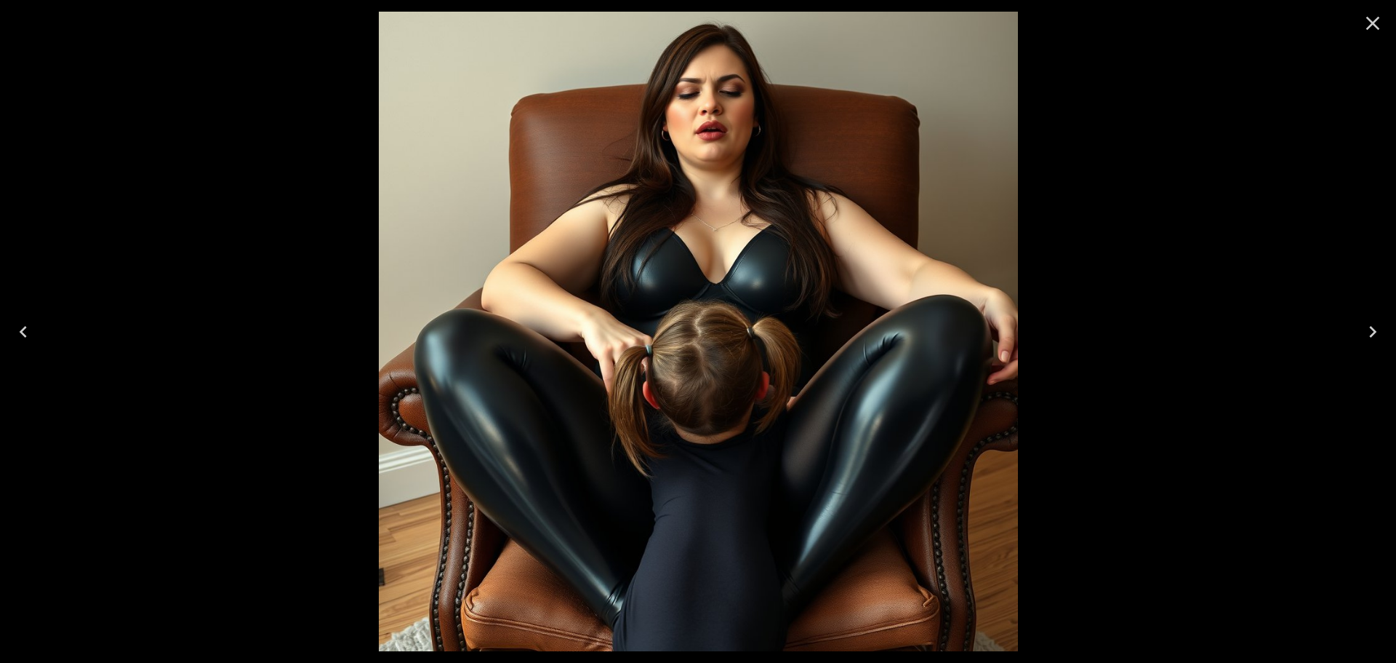
click at [1385, 332] on button "Next" at bounding box center [1373, 332] width 47 height 58
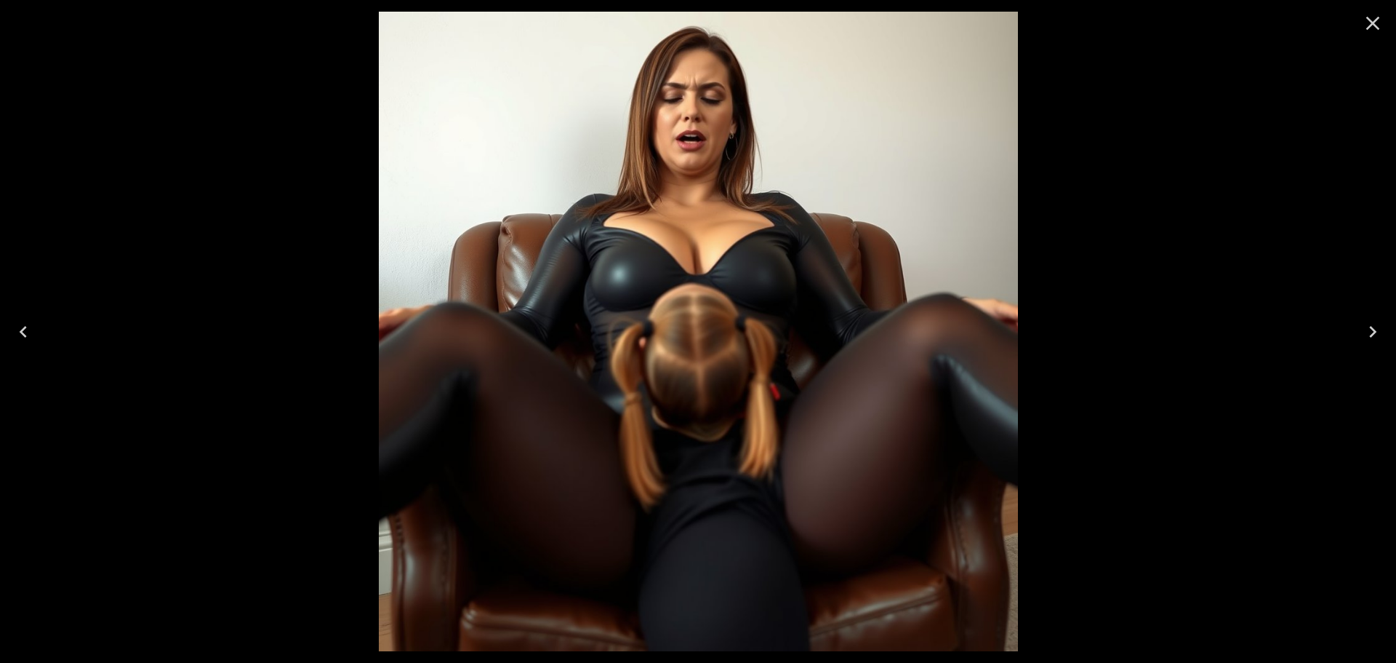
click at [1384, 31] on icon "Close" at bounding box center [1372, 23] width 23 height 23
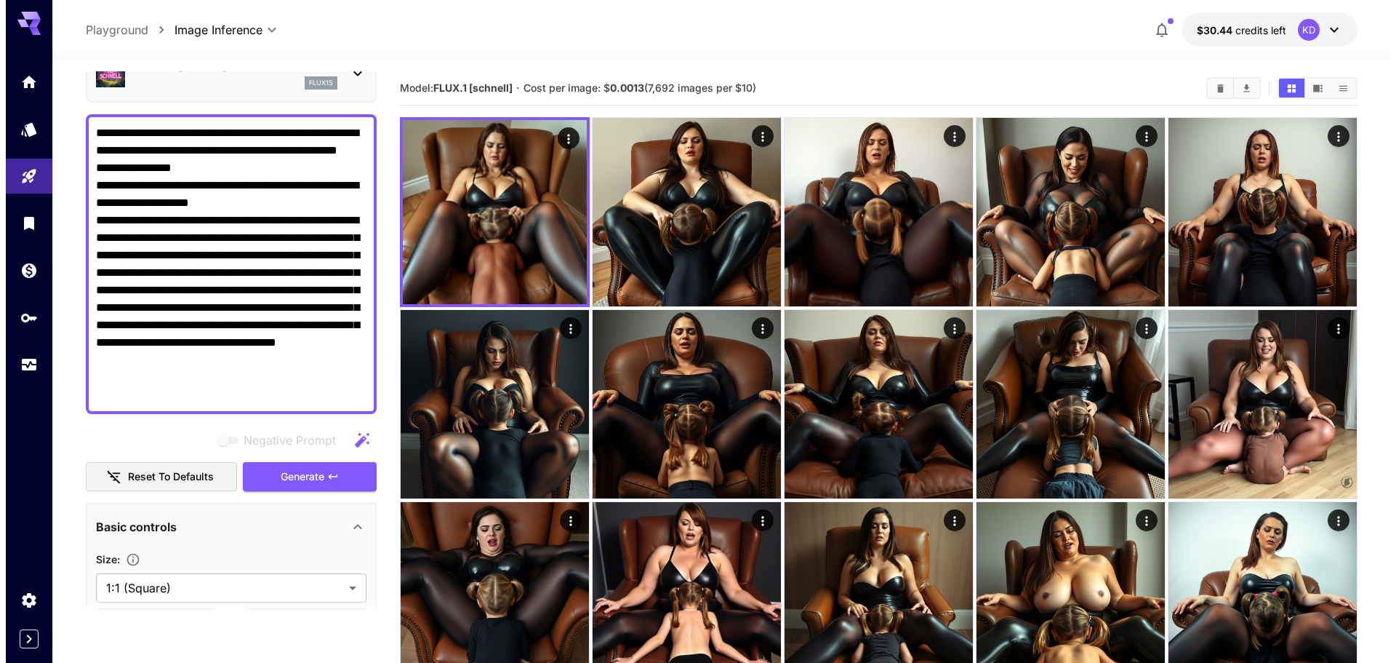
scroll to position [49, 0]
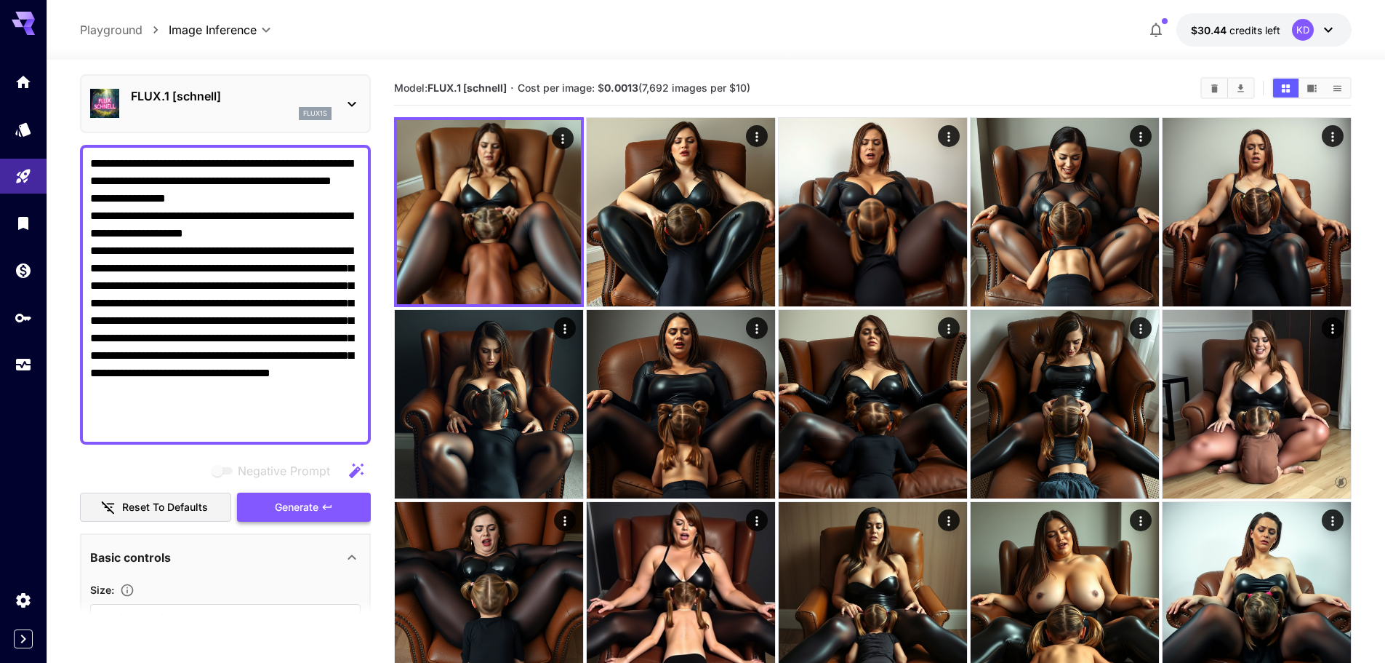
click at [298, 509] on span "Generate" at bounding box center [297, 507] width 44 height 18
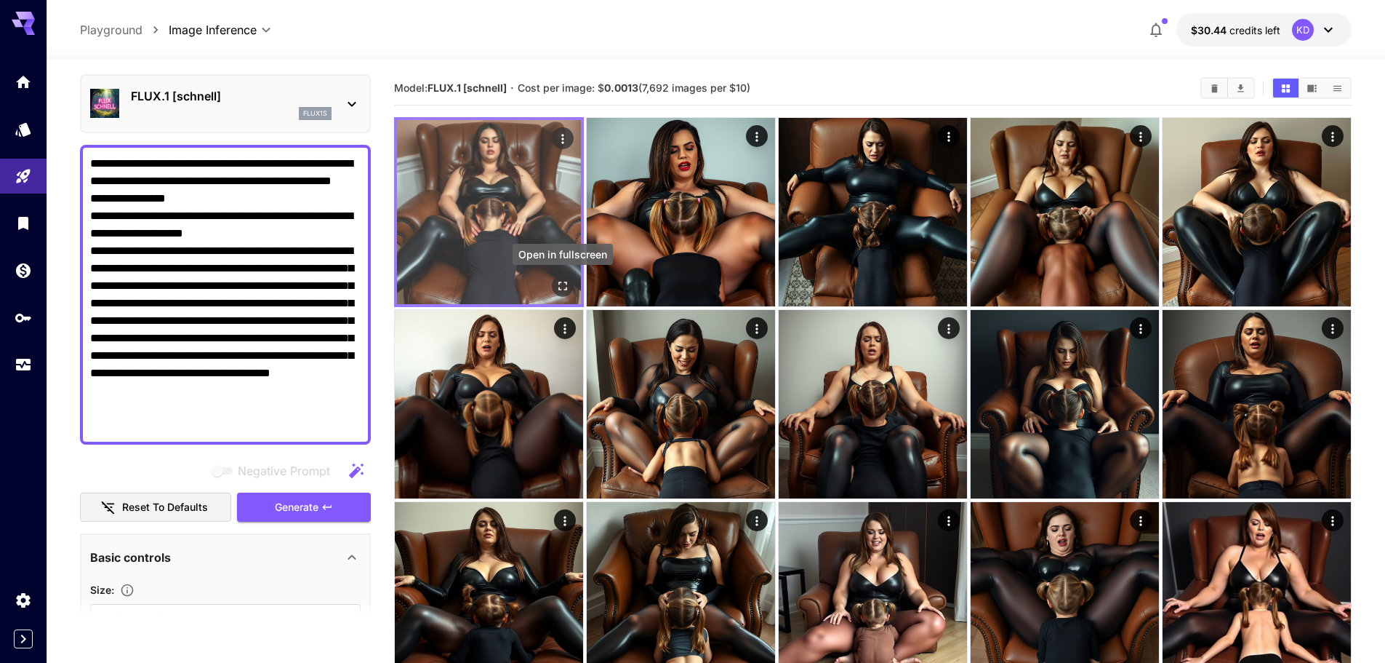
click at [566, 287] on icon "Open in fullscreen" at bounding box center [563, 286] width 15 height 15
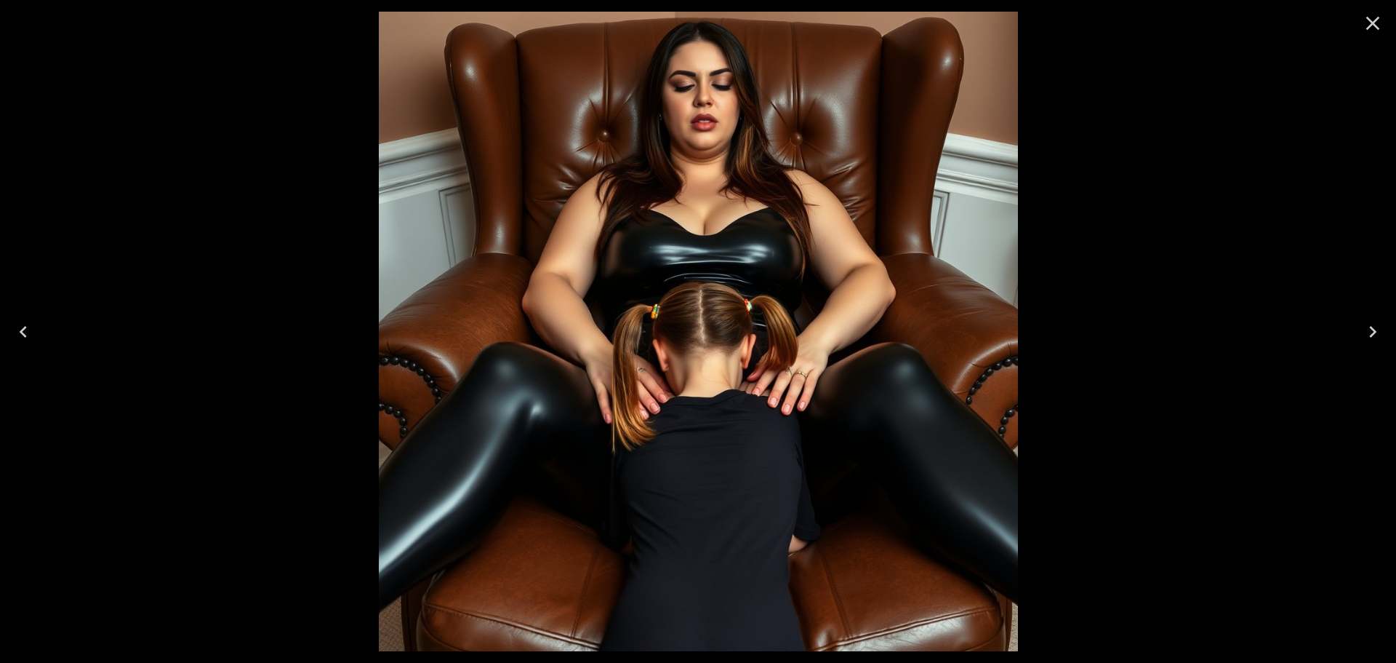
click at [1385, 332] on button "Next" at bounding box center [1373, 332] width 47 height 58
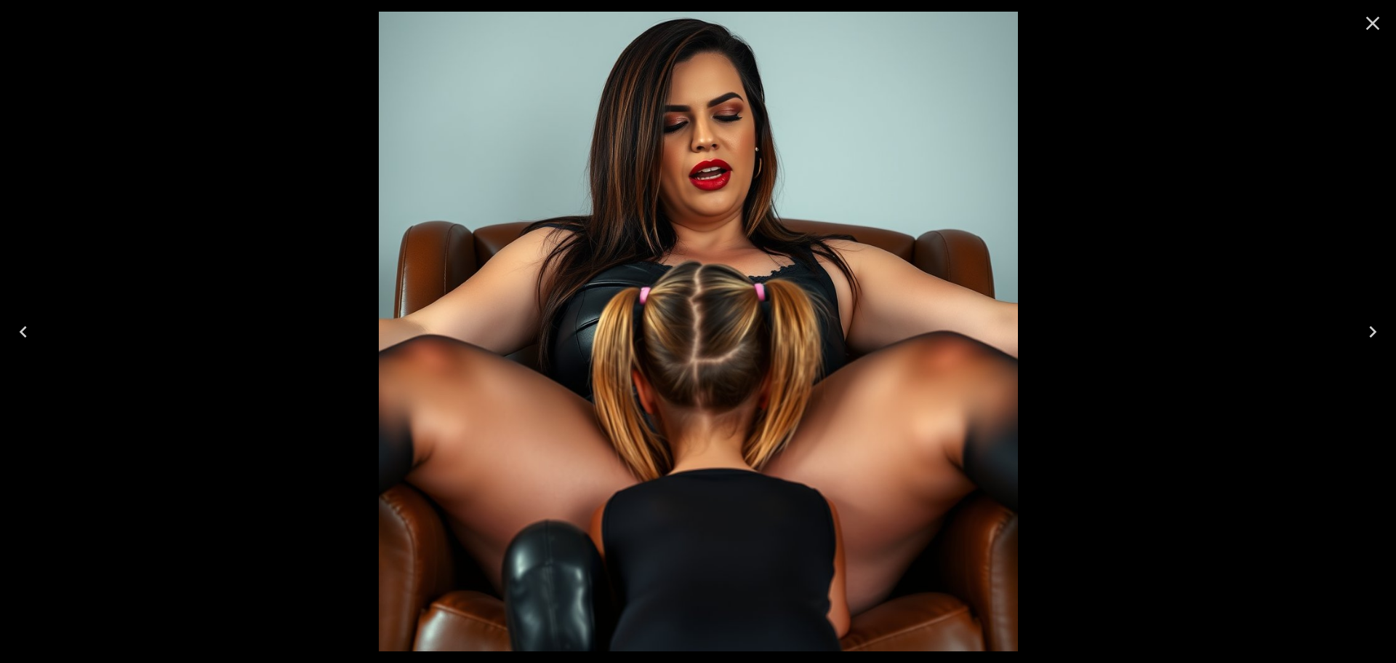
click at [1385, 332] on button "Next" at bounding box center [1373, 332] width 47 height 58
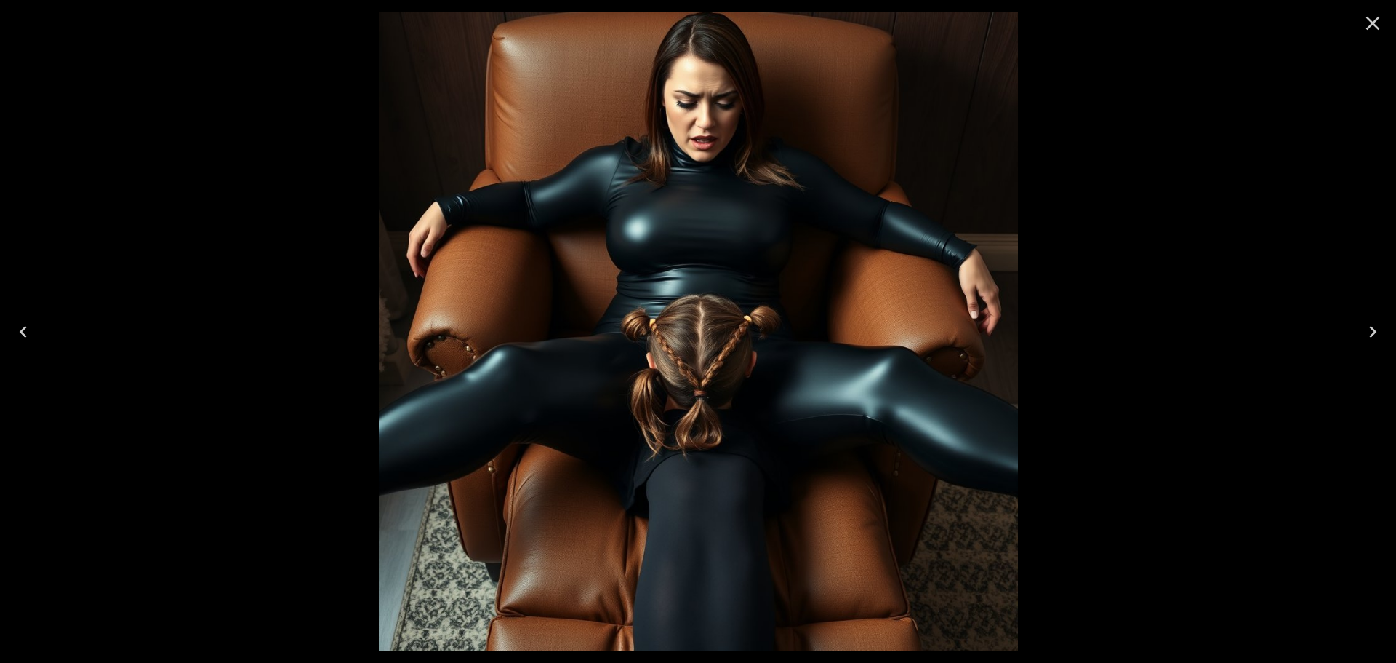
click at [1385, 332] on button "Next" at bounding box center [1373, 332] width 47 height 58
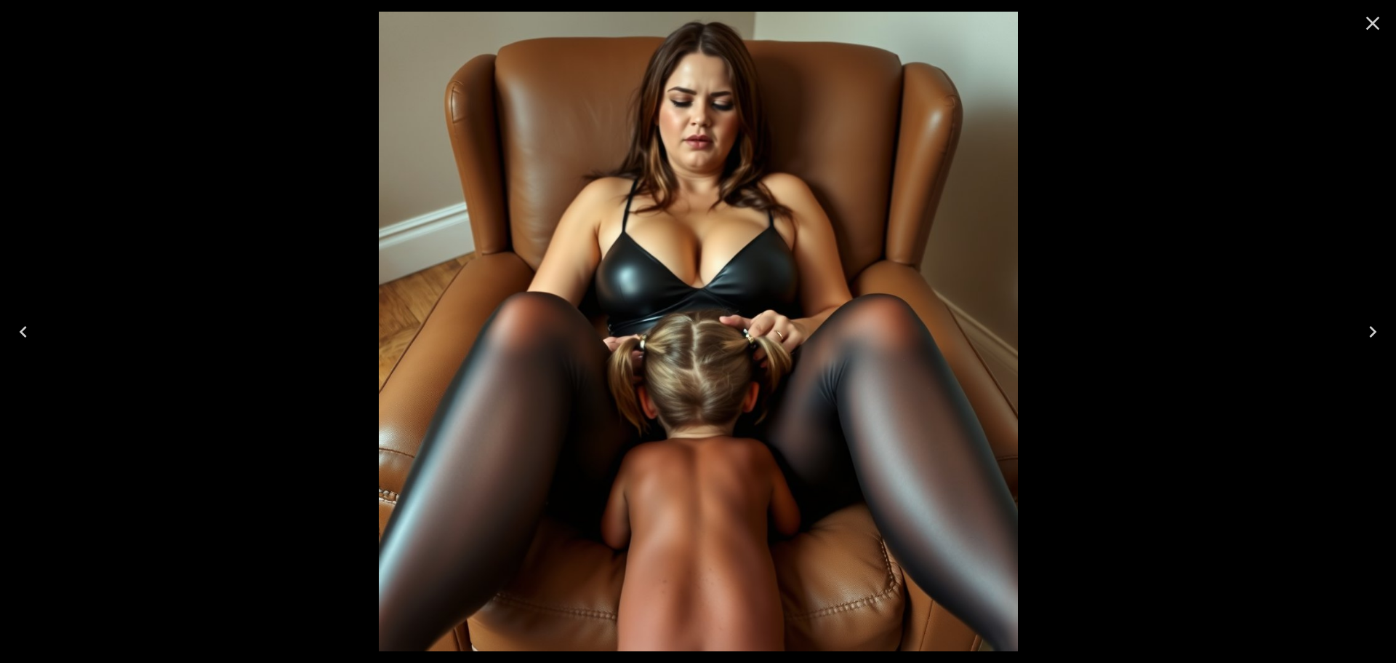
click at [1381, 23] on icon "Close" at bounding box center [1372, 23] width 23 height 23
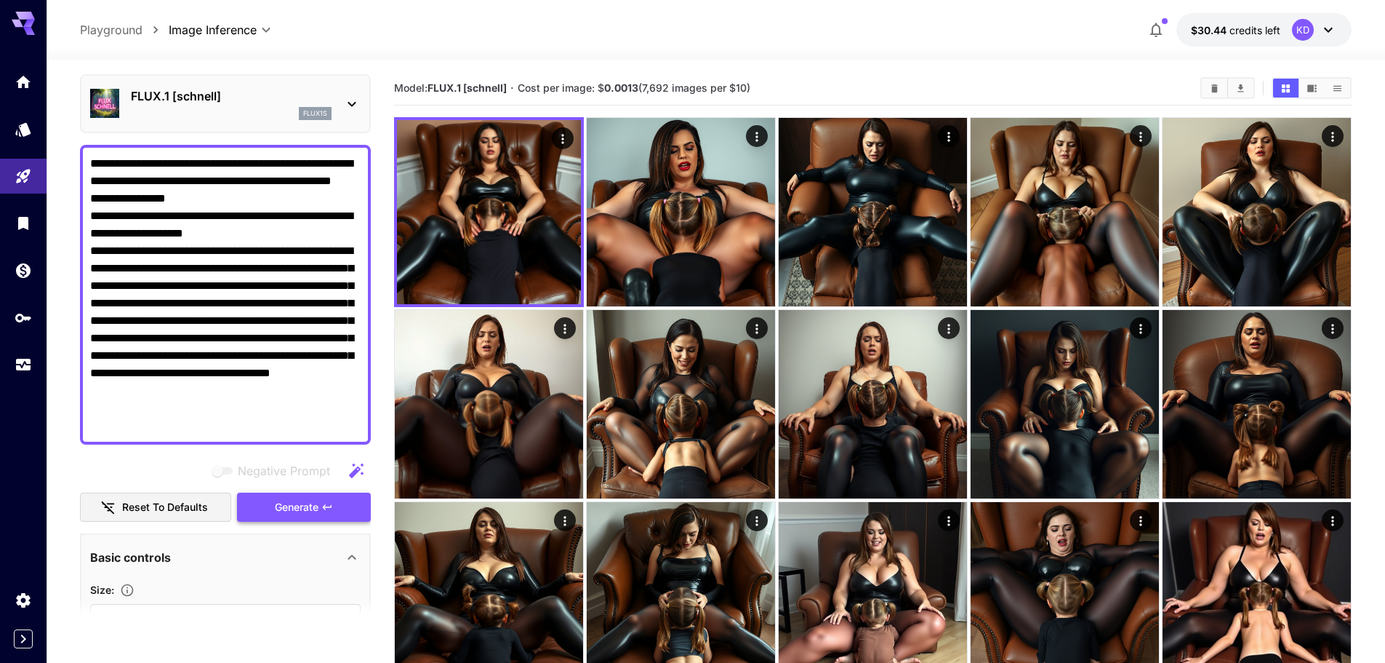
click at [324, 502] on icon "button" at bounding box center [327, 507] width 12 height 12
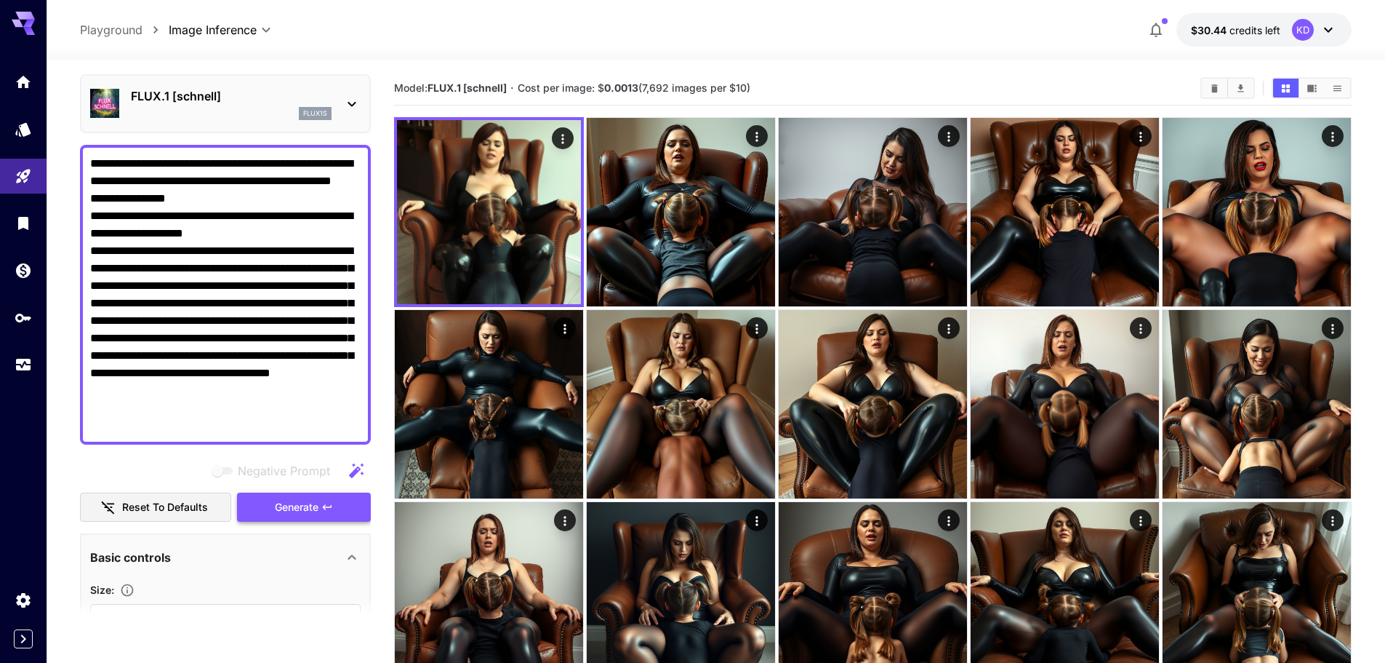
click at [324, 510] on icon "button" at bounding box center [327, 507] width 12 height 12
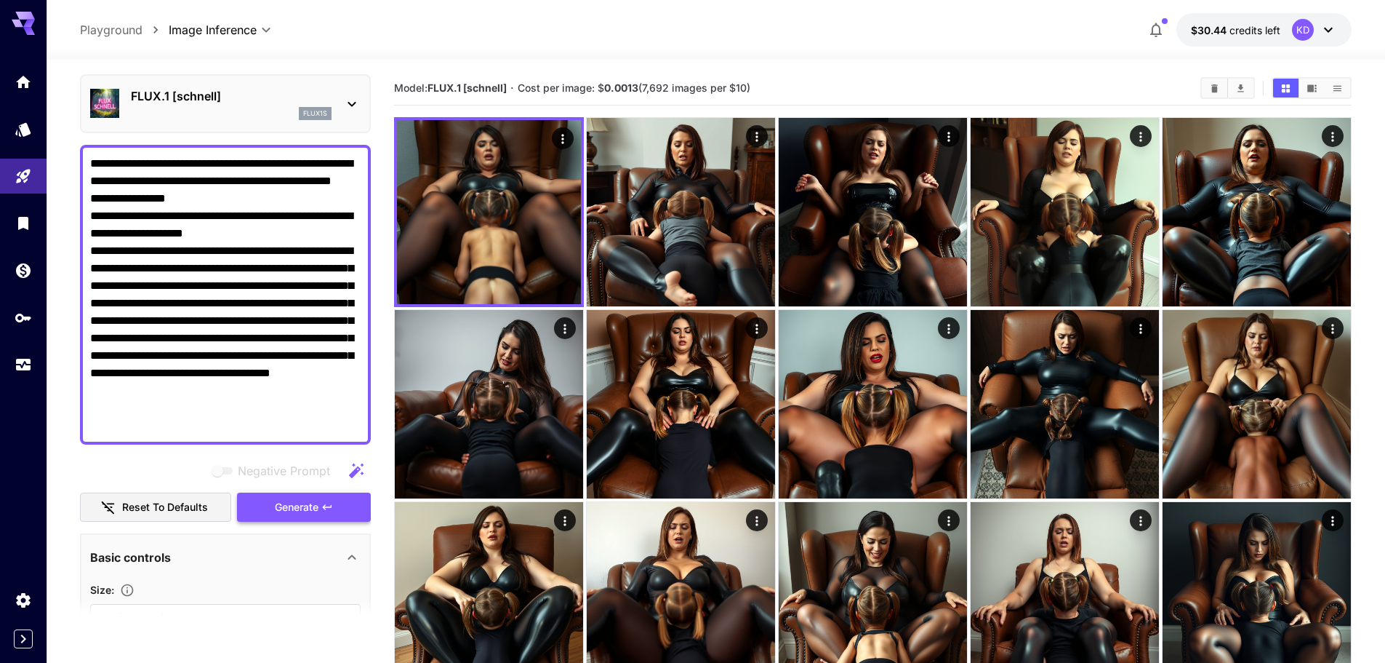
click at [299, 503] on span "Generate" at bounding box center [297, 507] width 44 height 18
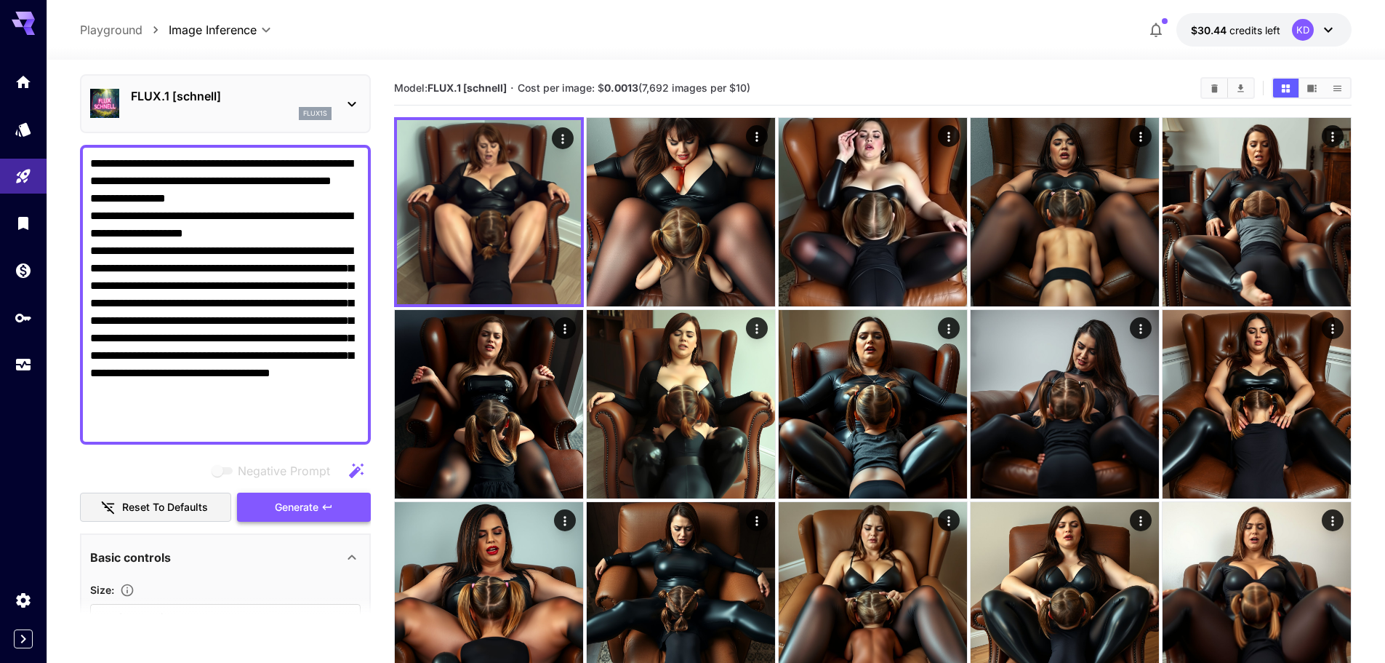
click at [310, 516] on button "Generate" at bounding box center [304, 507] width 134 height 30
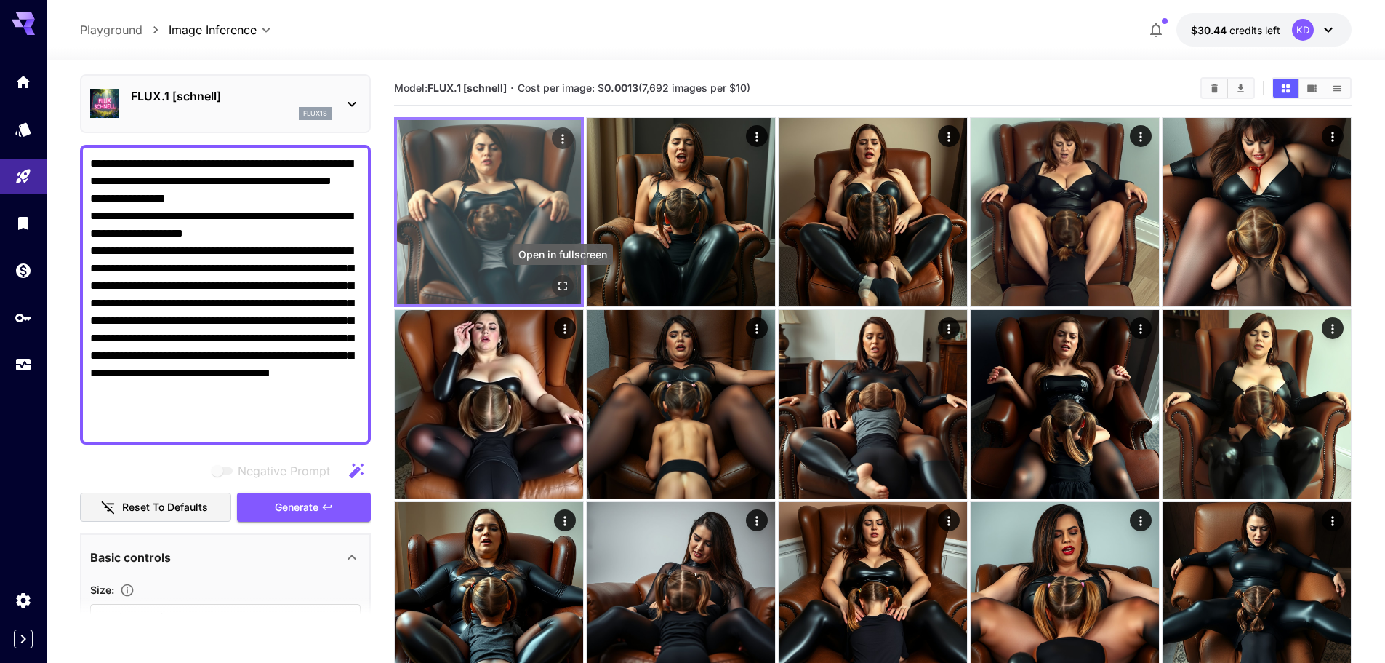
click at [566, 288] on icon "Open in fullscreen" at bounding box center [563, 285] width 9 height 9
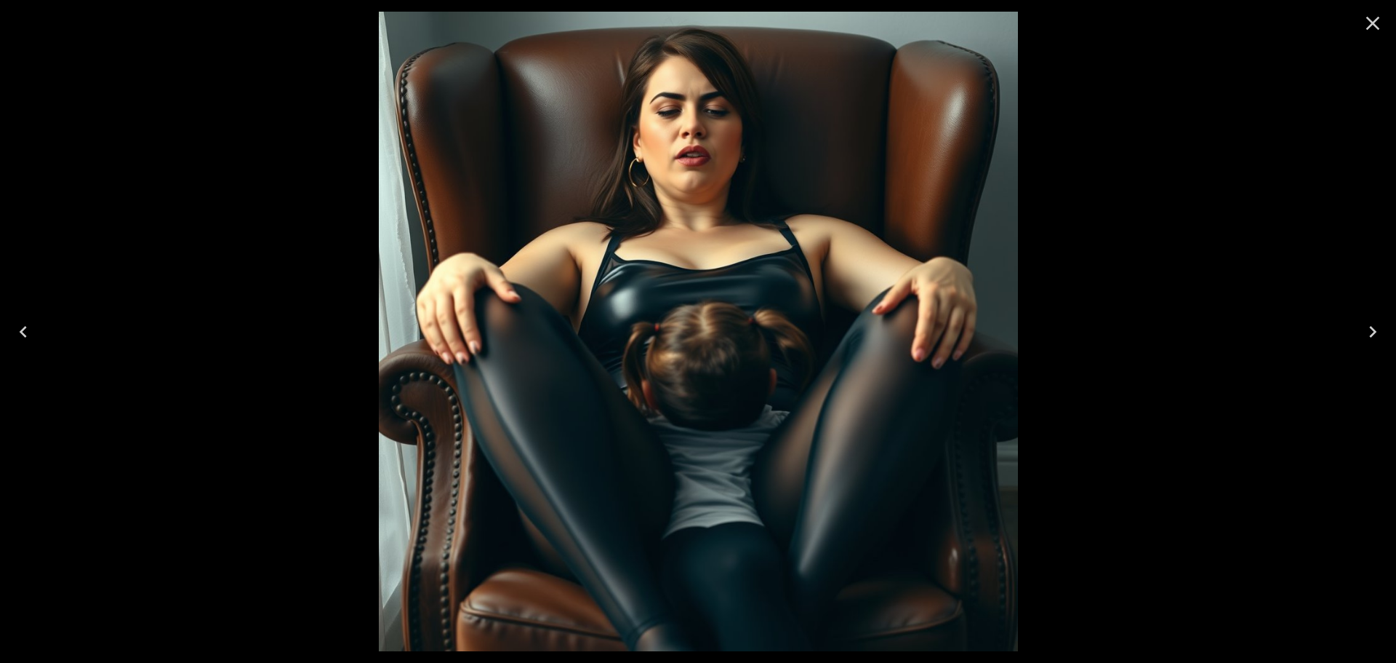
scroll to position [49, 0]
click at [1369, 324] on icon "Next" at bounding box center [1372, 331] width 23 height 23
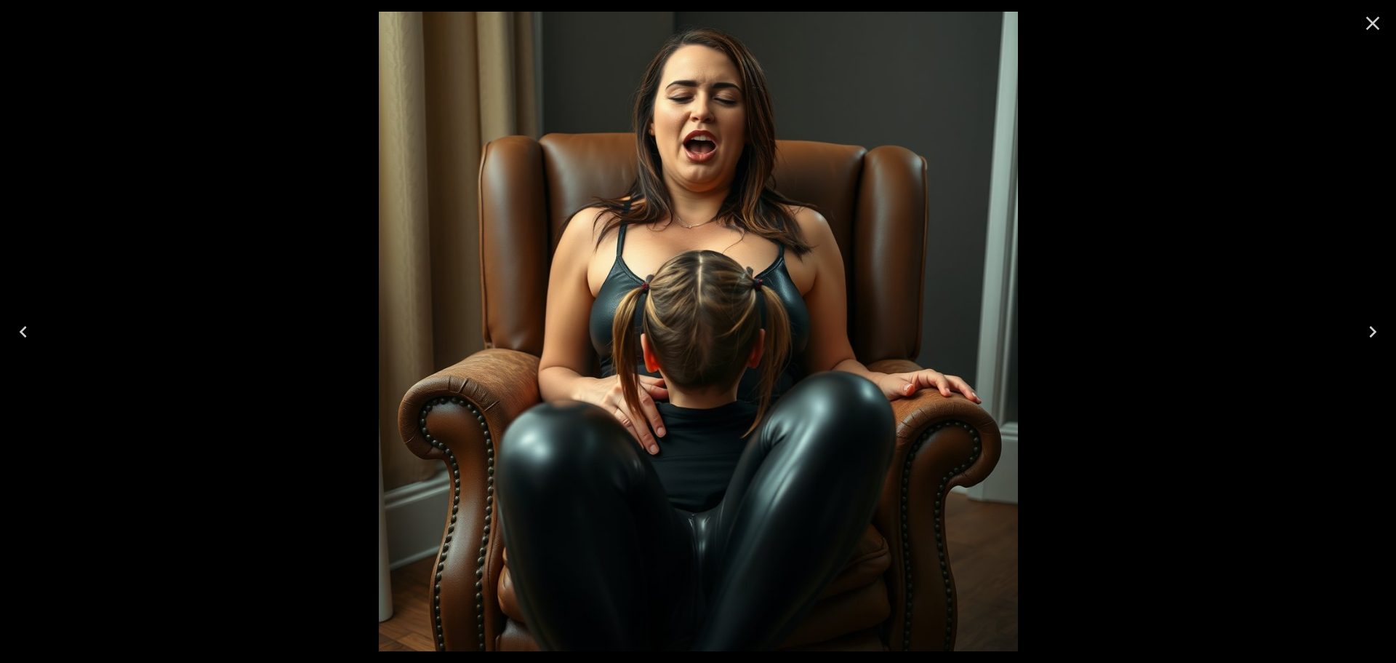
click at [1369, 324] on icon "Next" at bounding box center [1372, 331] width 23 height 23
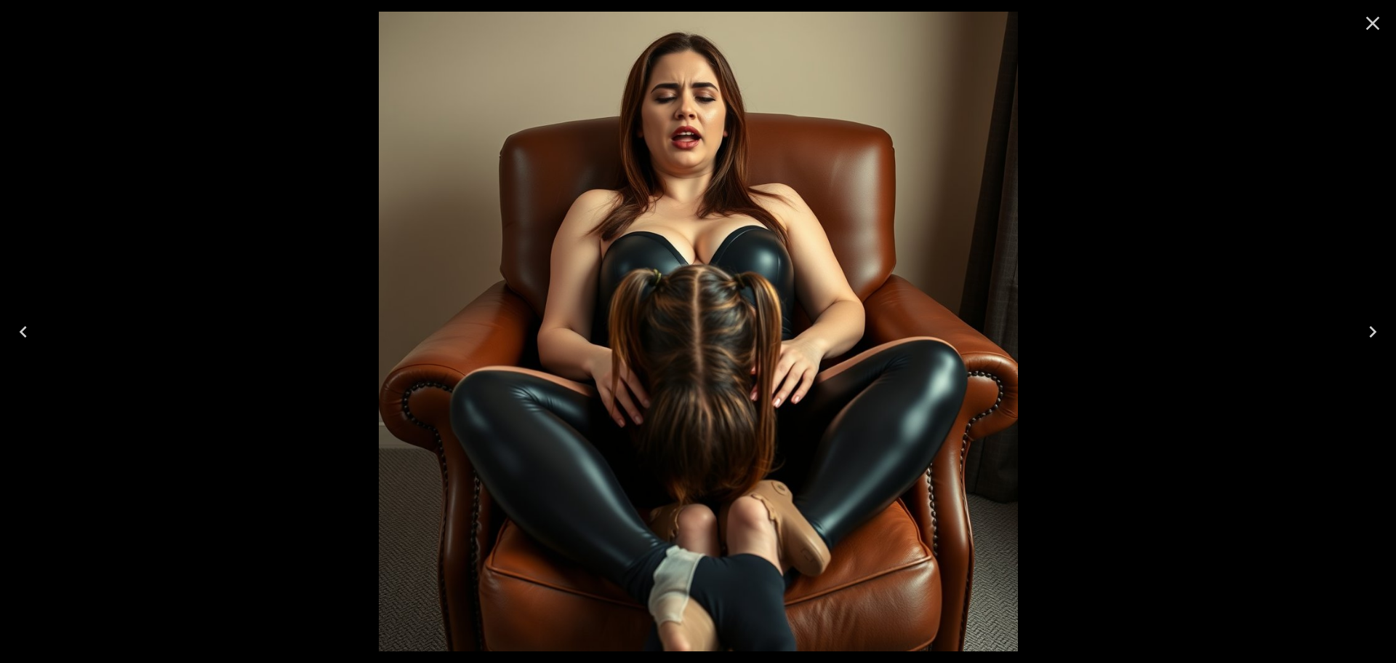
click at [1369, 324] on icon "Next" at bounding box center [1372, 331] width 23 height 23
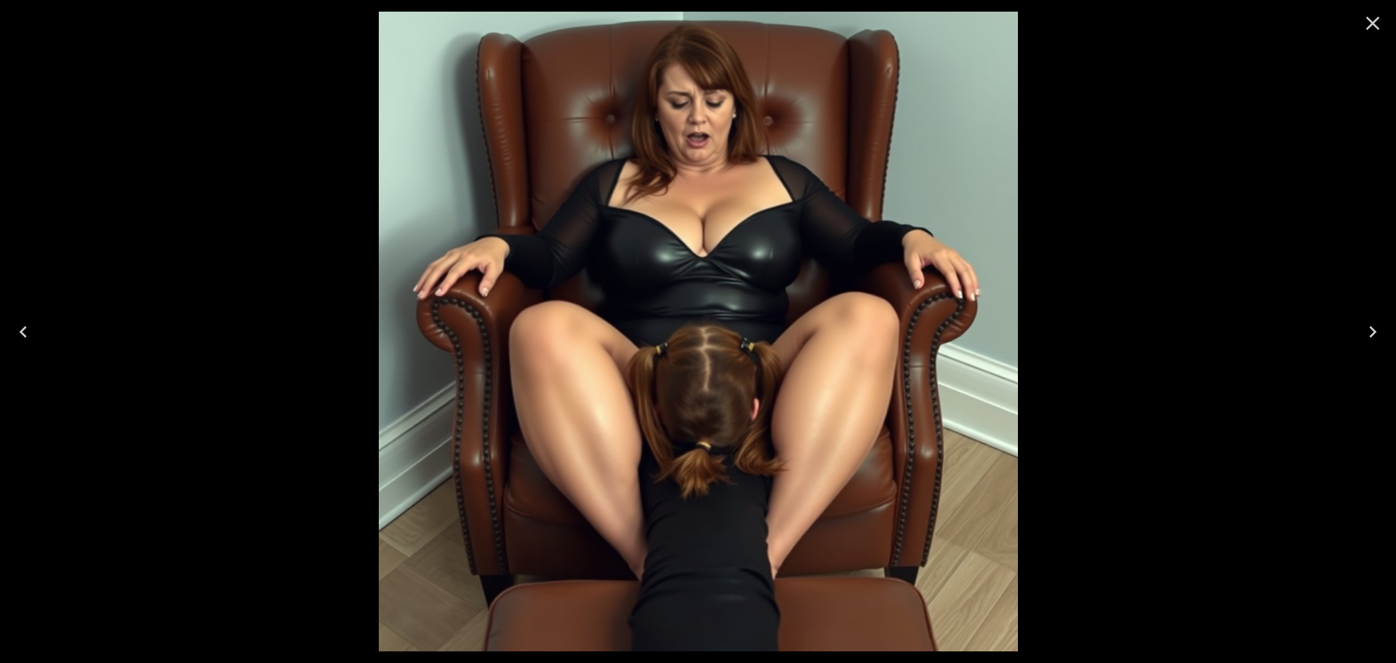
click at [1369, 324] on icon "Next" at bounding box center [1372, 331] width 23 height 23
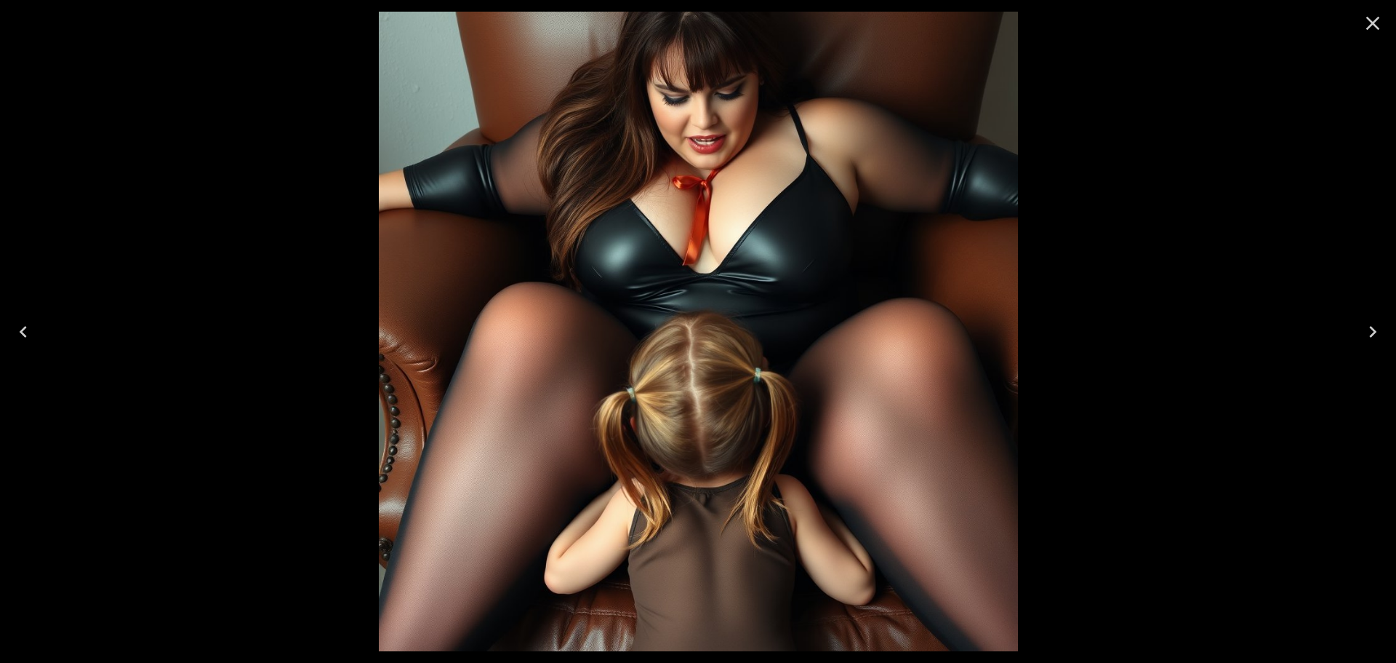
click at [1369, 324] on icon "Next" at bounding box center [1372, 331] width 23 height 23
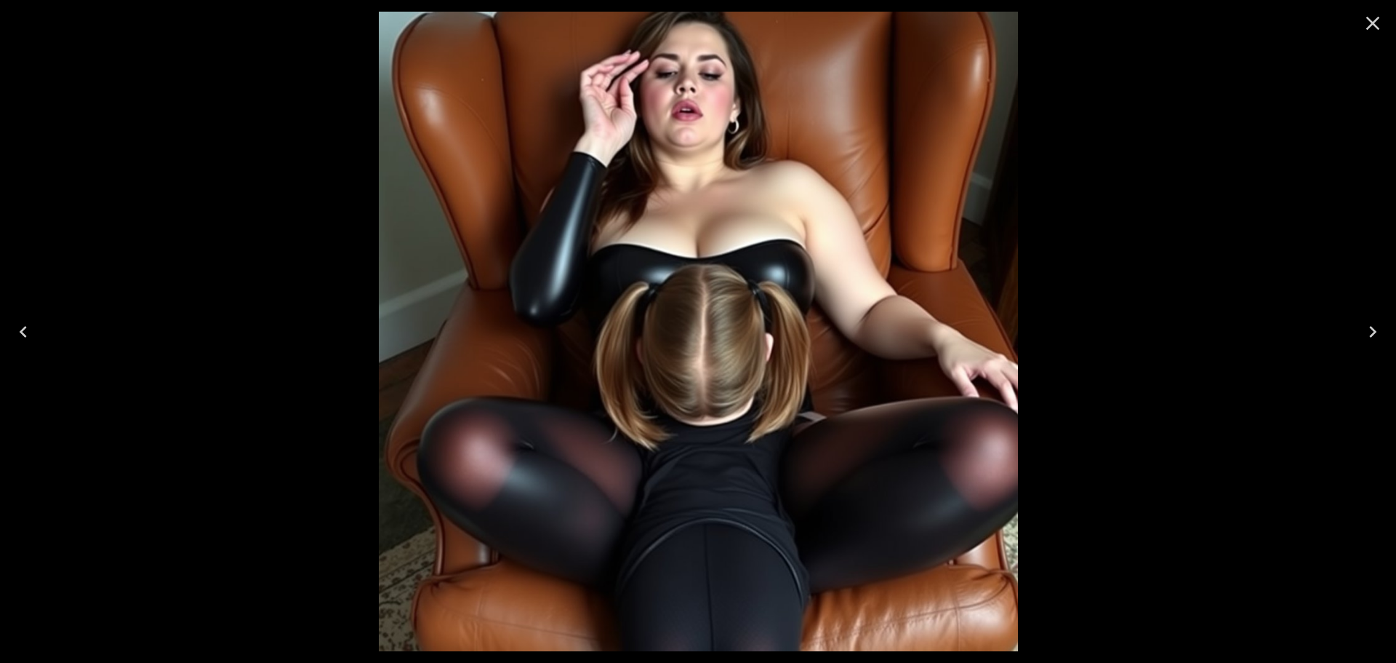
click at [1369, 324] on icon "Next" at bounding box center [1372, 331] width 23 height 23
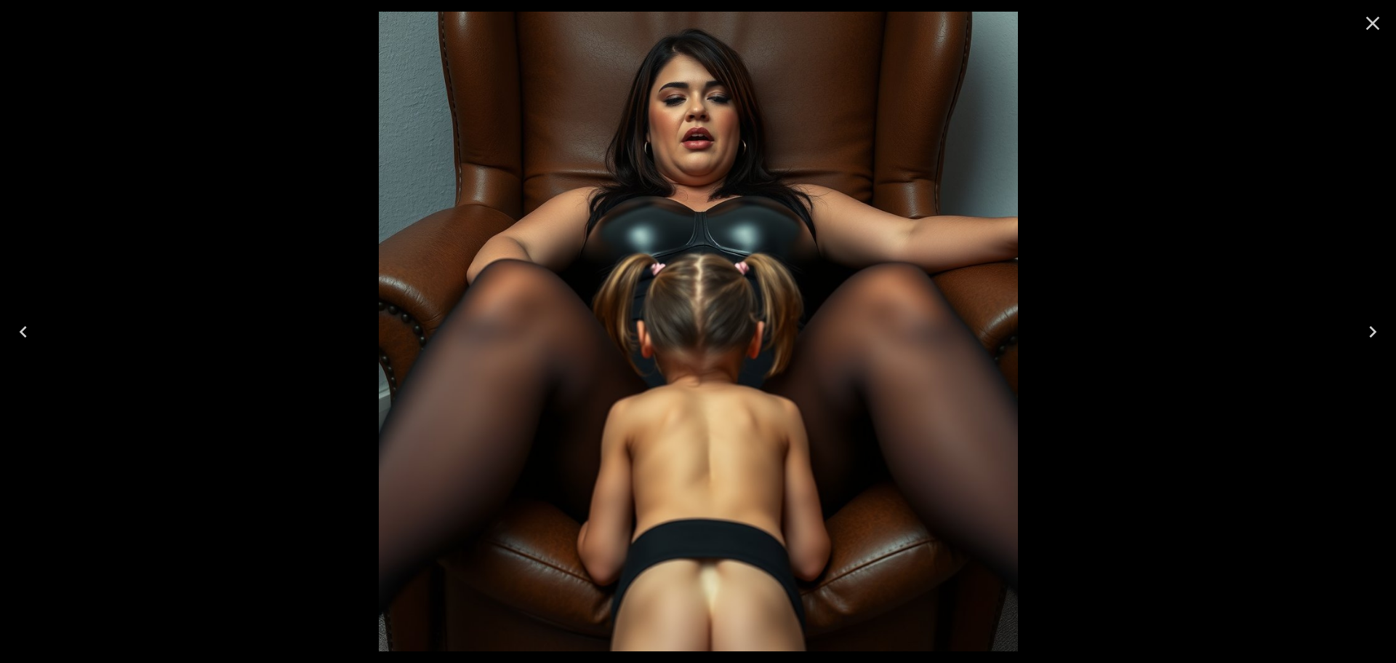
click at [1369, 324] on icon "Next" at bounding box center [1372, 331] width 23 height 23
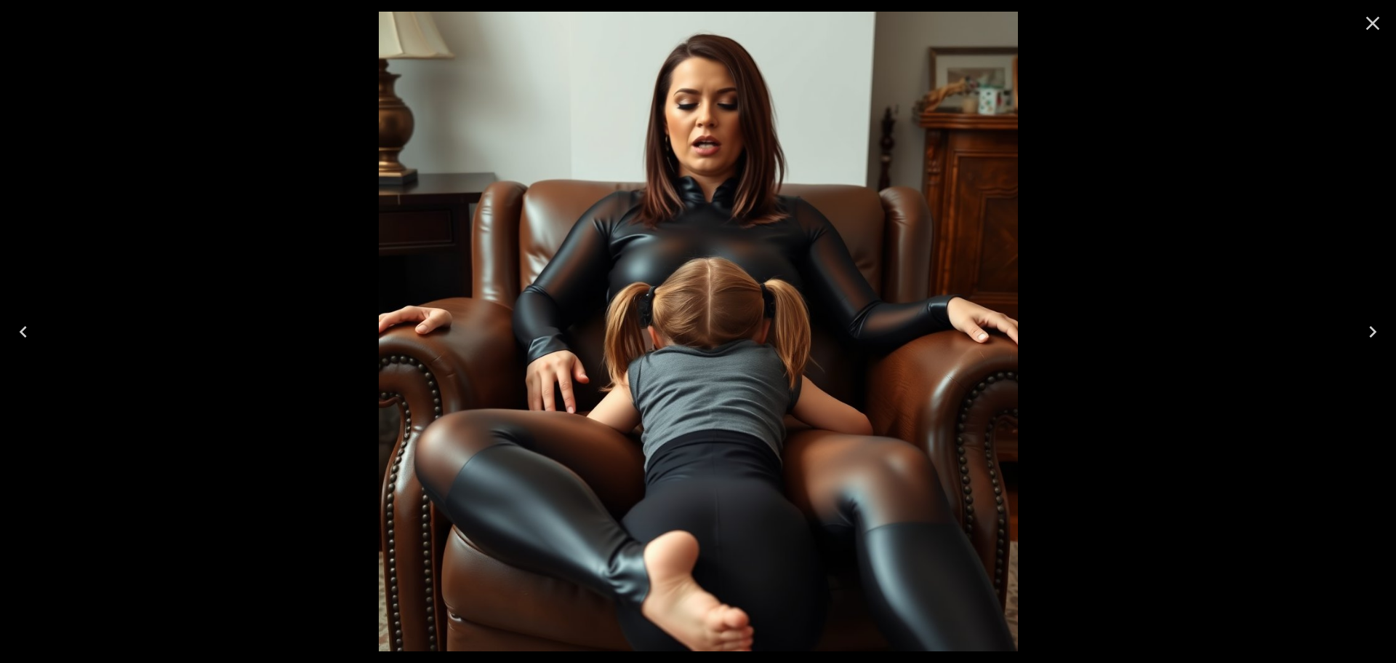
click at [1378, 26] on icon "Close" at bounding box center [1372, 23] width 23 height 23
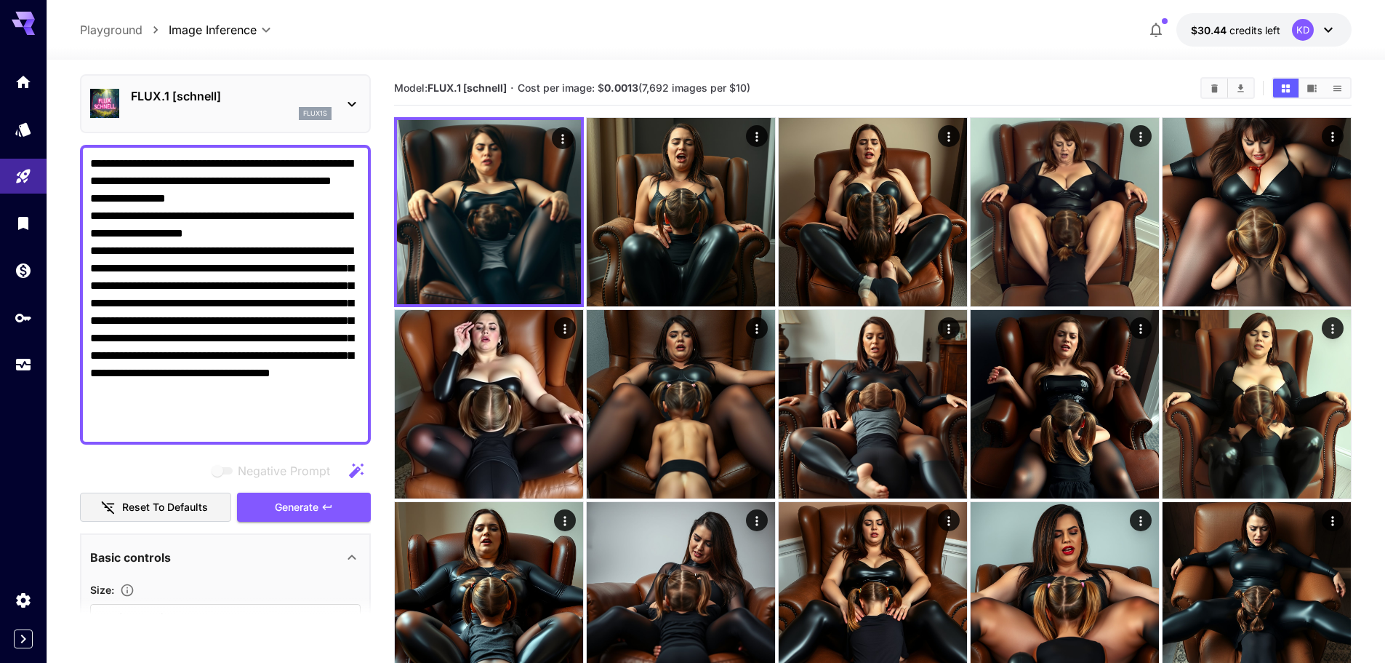
drag, startPoint x: 131, startPoint y: 388, endPoint x: 143, endPoint y: 389, distance: 12.4
click at [143, 389] on textarea "**********" at bounding box center [225, 294] width 271 height 279
type textarea "**********"
click at [312, 511] on span "Generate" at bounding box center [297, 507] width 44 height 18
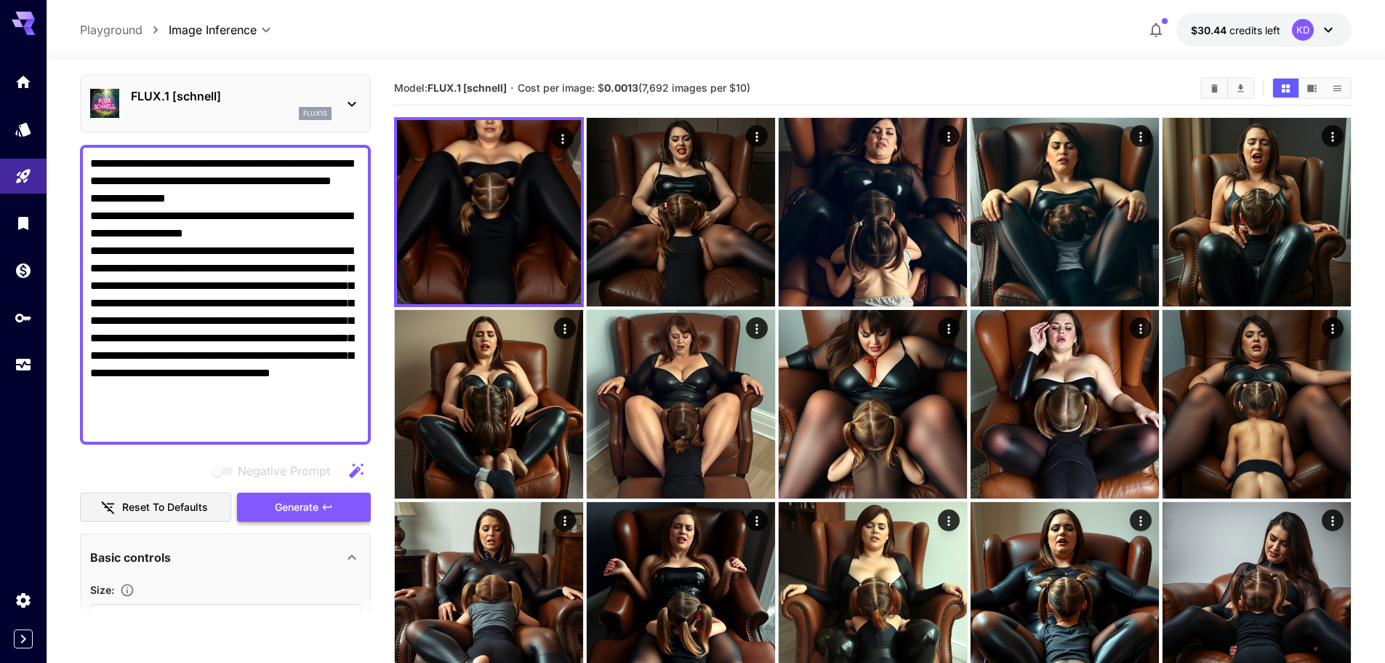
click at [286, 508] on span "Generate" at bounding box center [297, 507] width 44 height 18
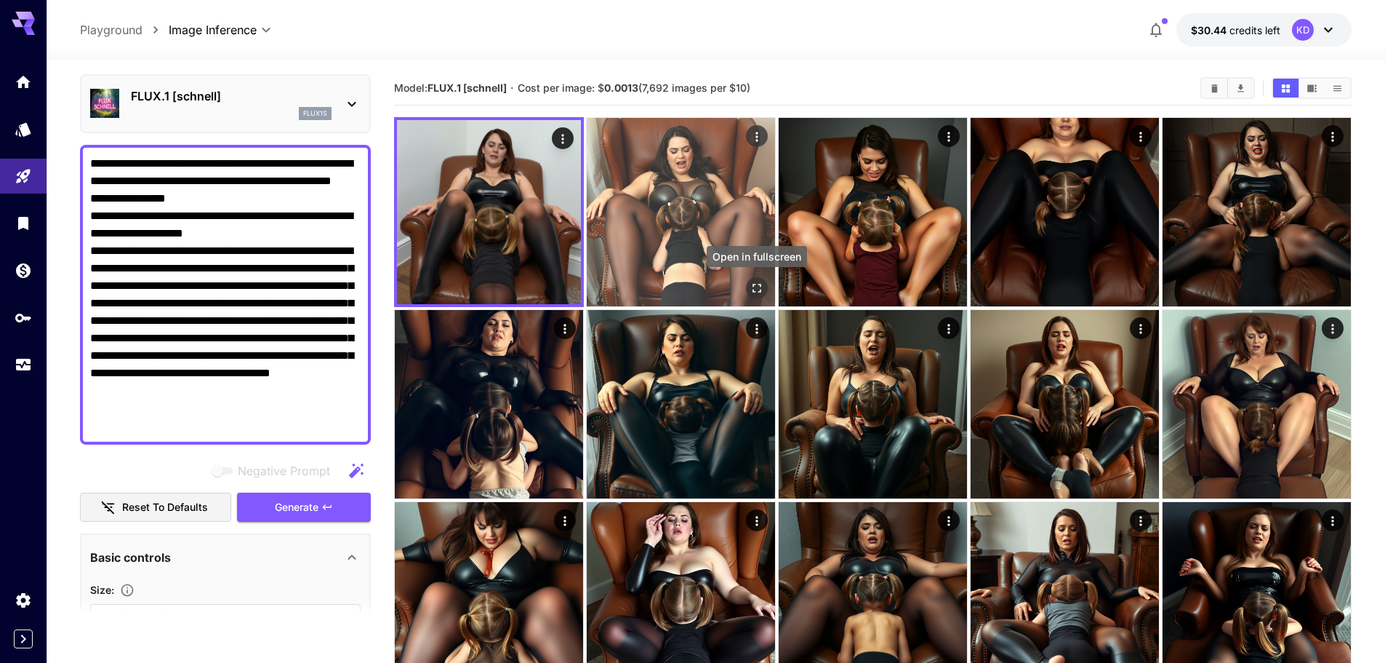
click at [760, 290] on icon "Open in fullscreen" at bounding box center [757, 288] width 15 height 15
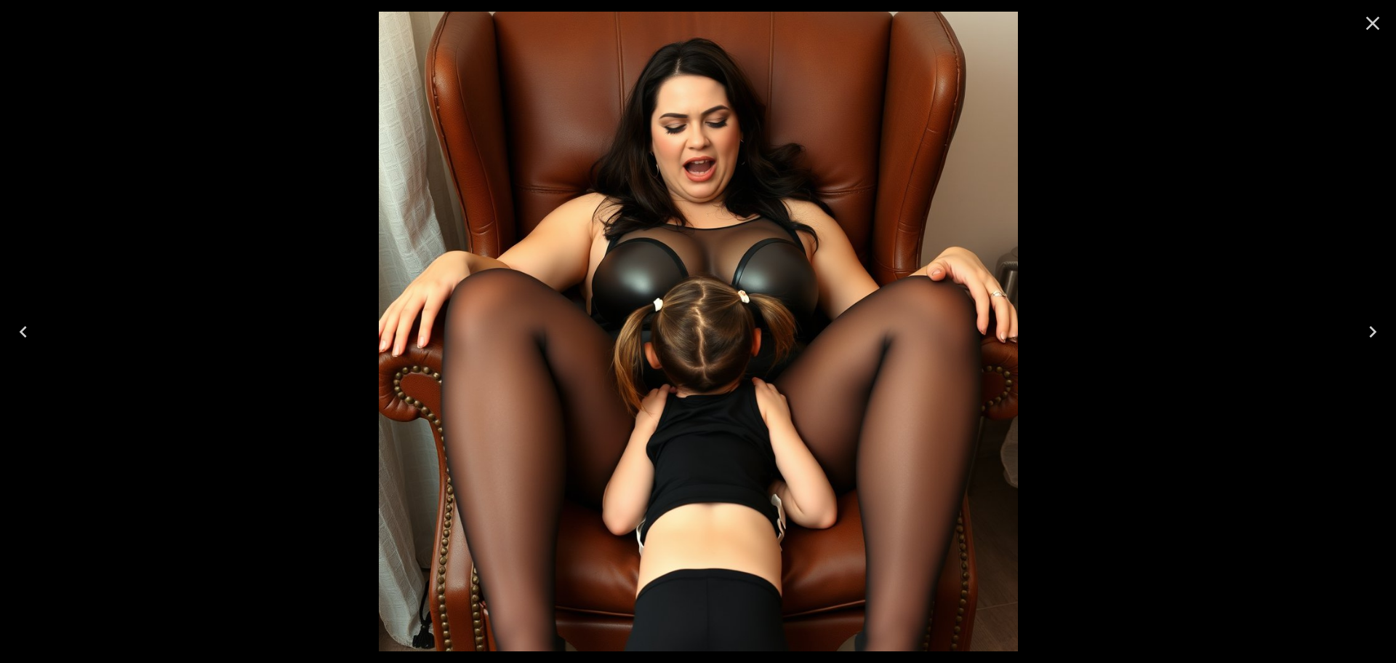
click at [1370, 20] on icon "Close" at bounding box center [1374, 24] width 14 height 14
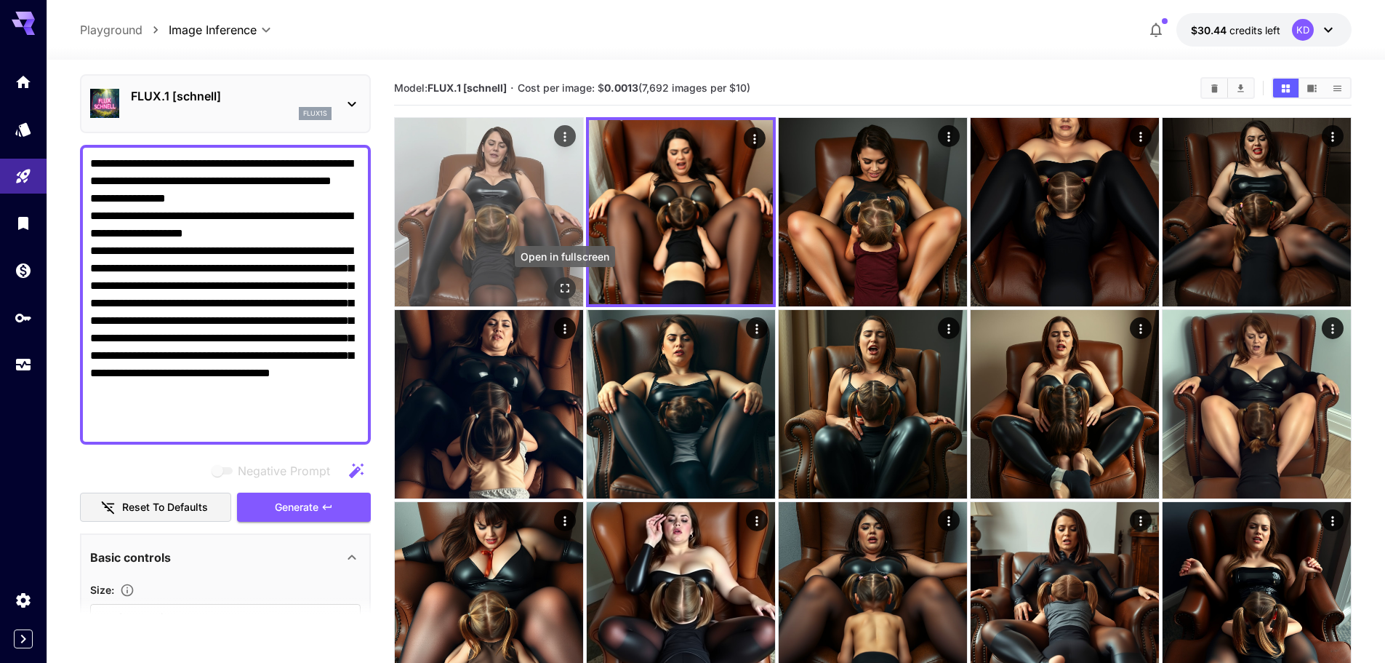
click at [564, 290] on icon "Open in fullscreen" at bounding box center [565, 288] width 15 height 15
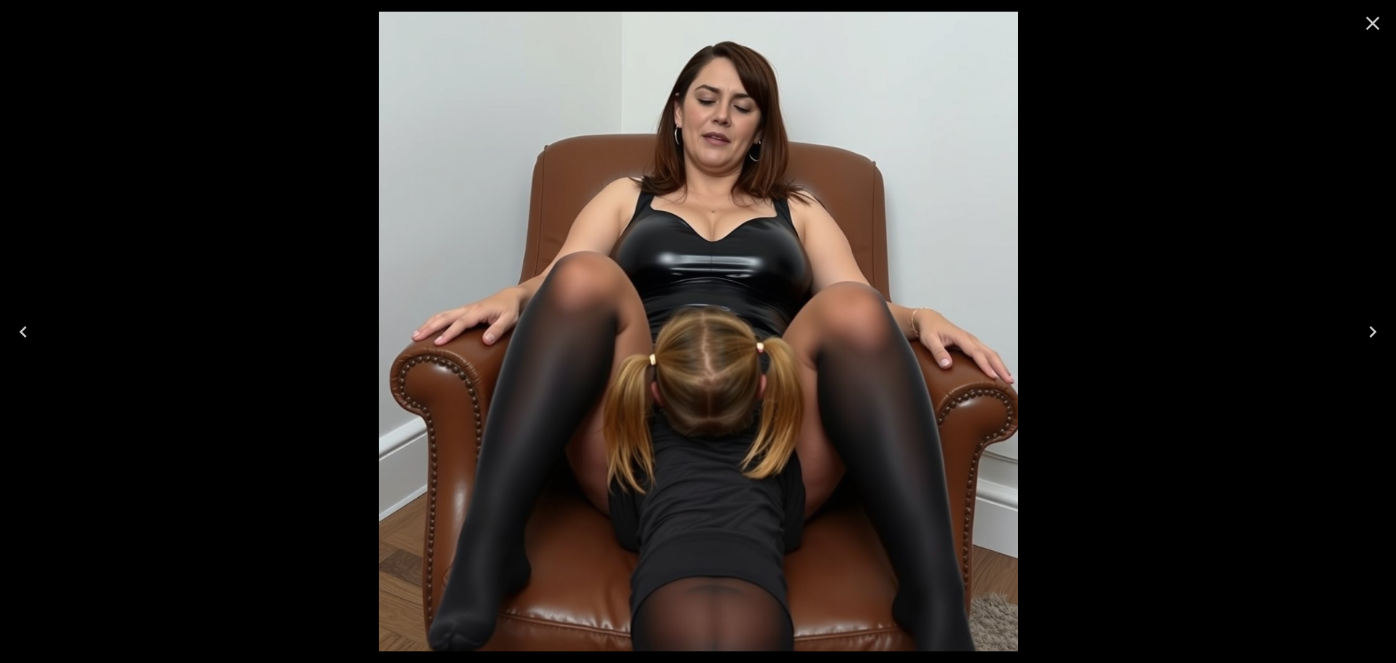
click at [1383, 25] on icon "Close" at bounding box center [1372, 23] width 23 height 23
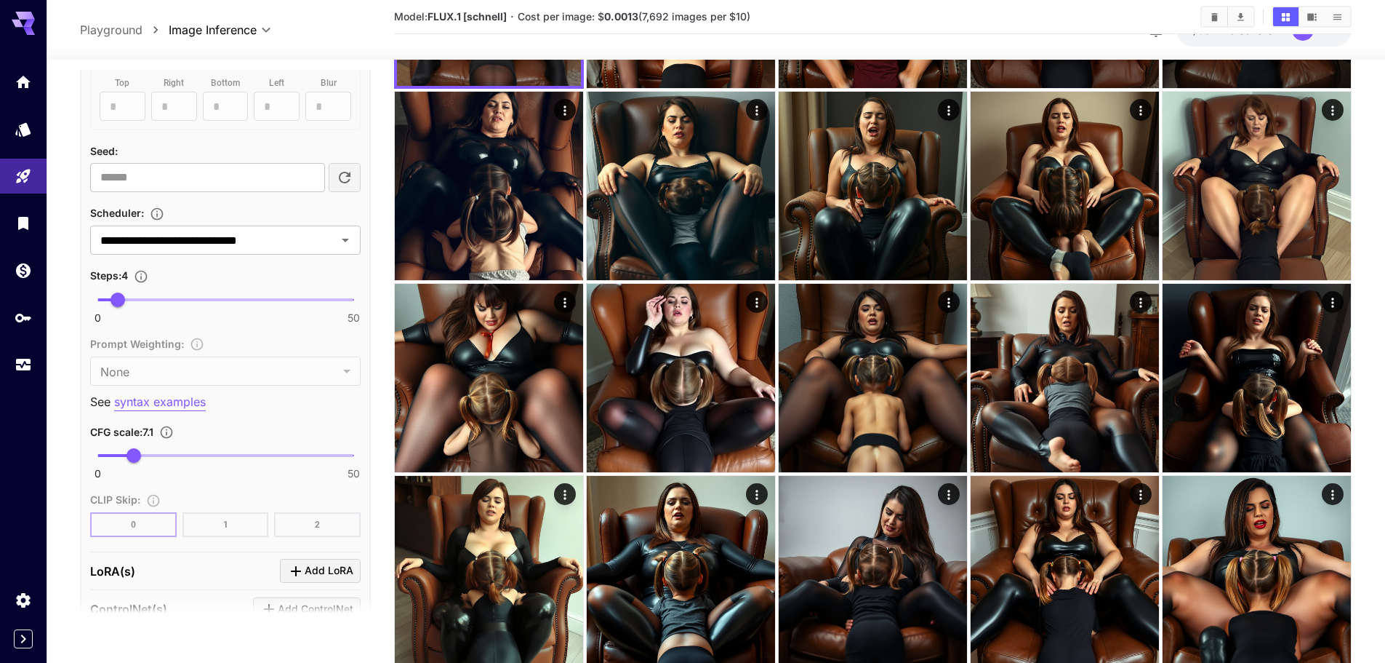
scroll to position [1067, 0]
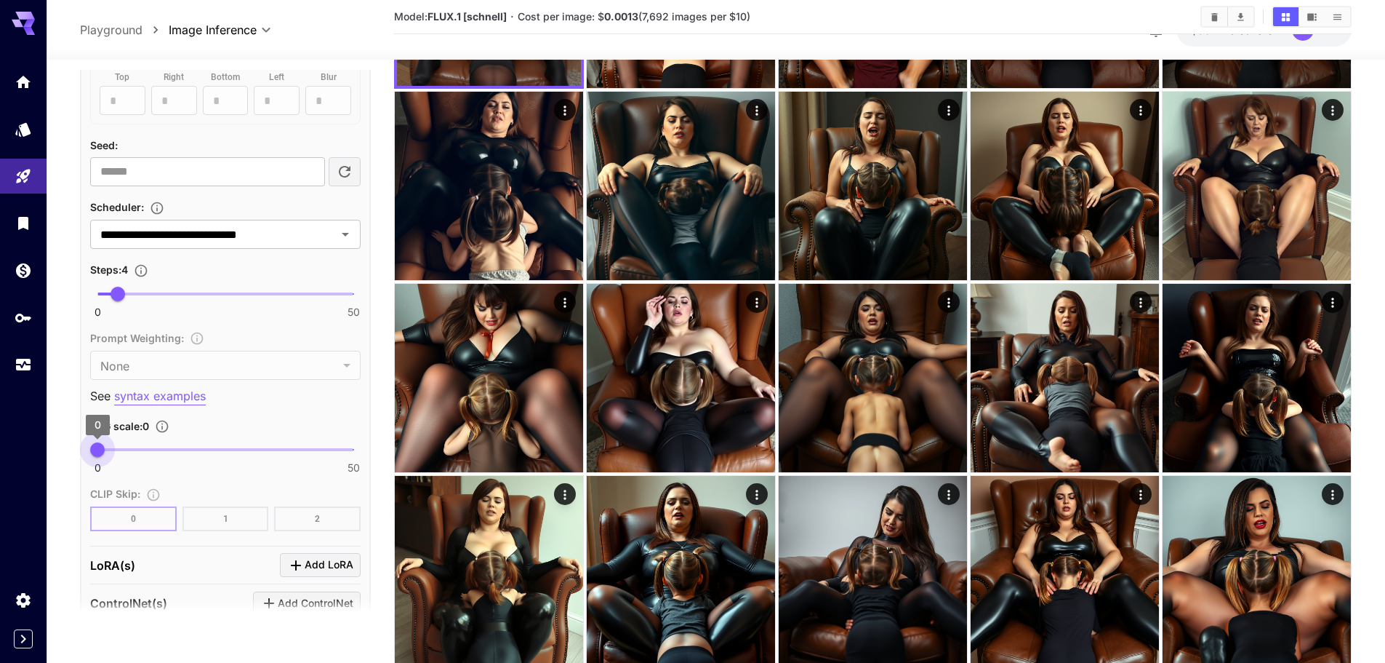
type input "*"
drag, startPoint x: 137, startPoint y: 449, endPoint x: 89, endPoint y: 452, distance: 48.1
click at [90, 452] on span "0" at bounding box center [97, 449] width 15 height 15
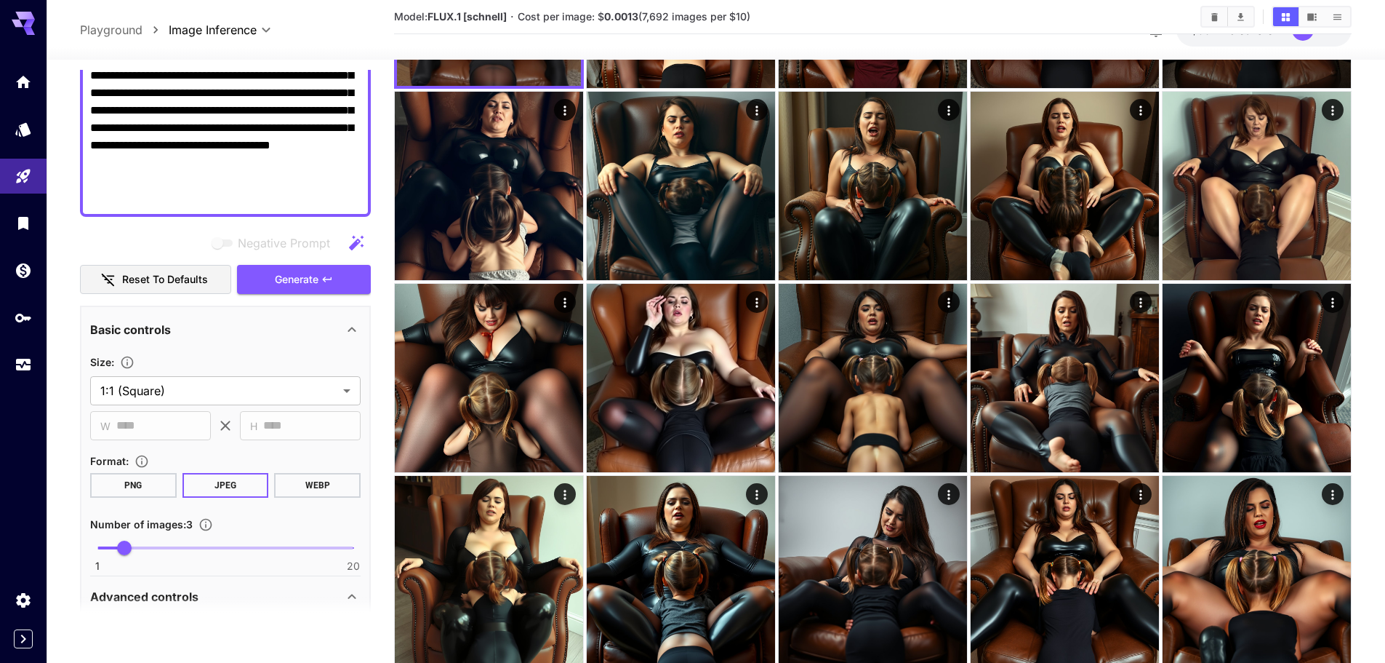
scroll to position [267, 0]
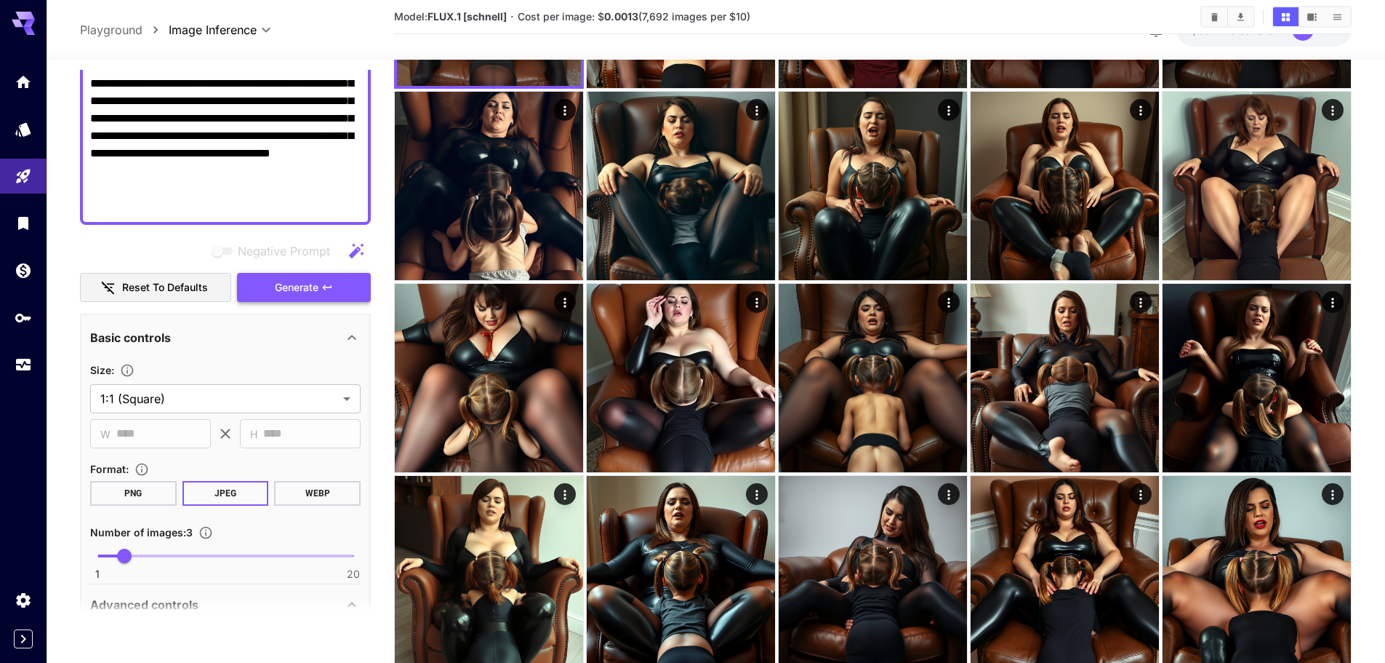
click at [276, 277] on button "Generate" at bounding box center [304, 288] width 134 height 30
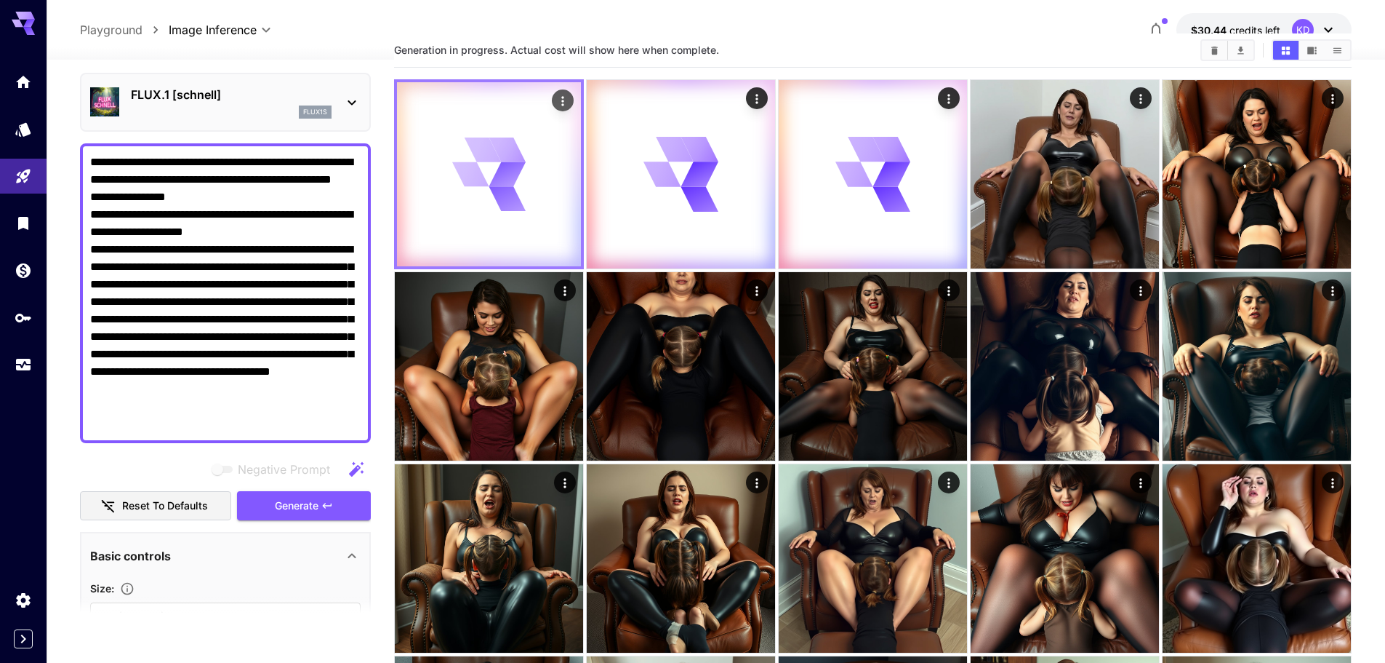
scroll to position [0, 0]
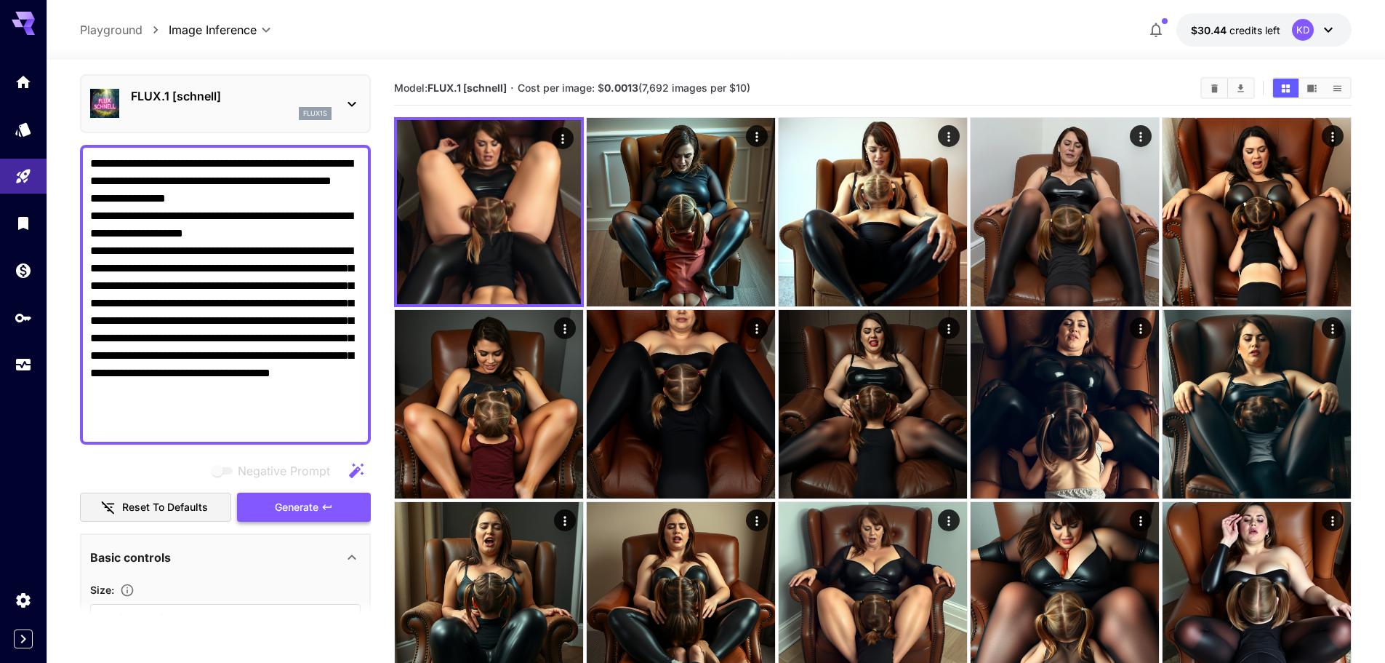
click at [300, 500] on span "Generate" at bounding box center [297, 507] width 44 height 18
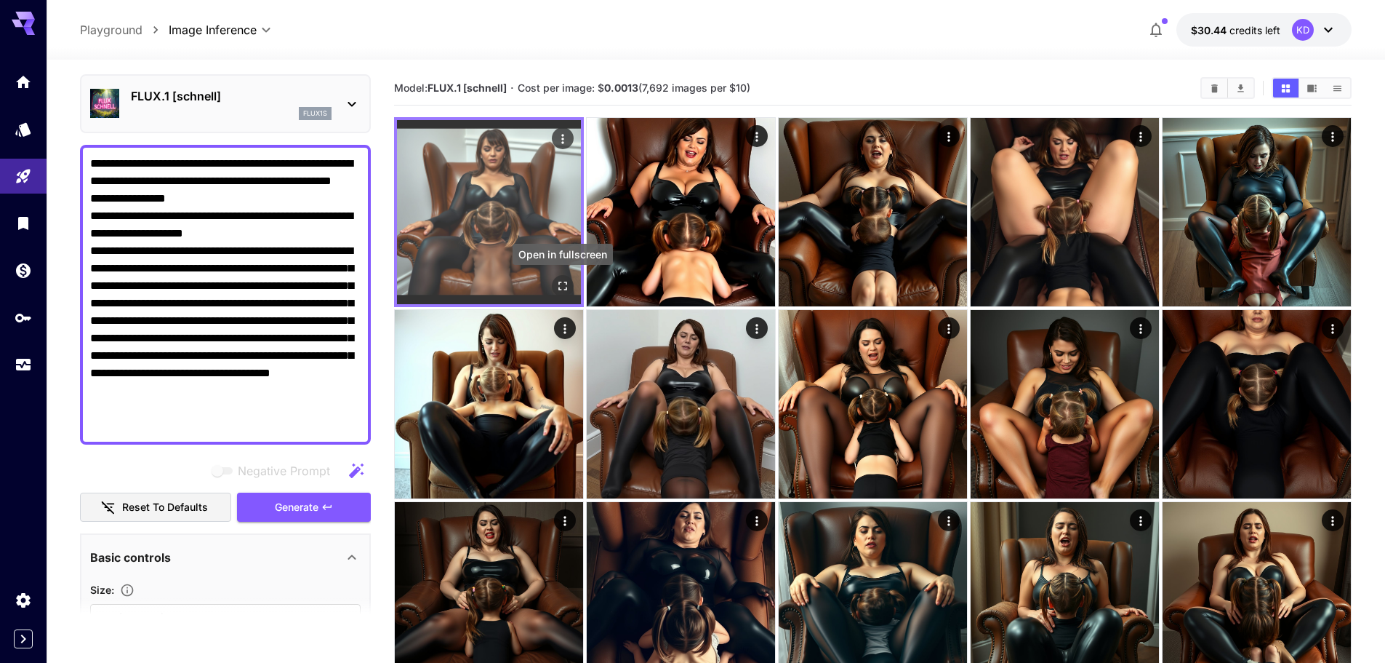
click at [565, 287] on icon "Open in fullscreen" at bounding box center [563, 286] width 15 height 15
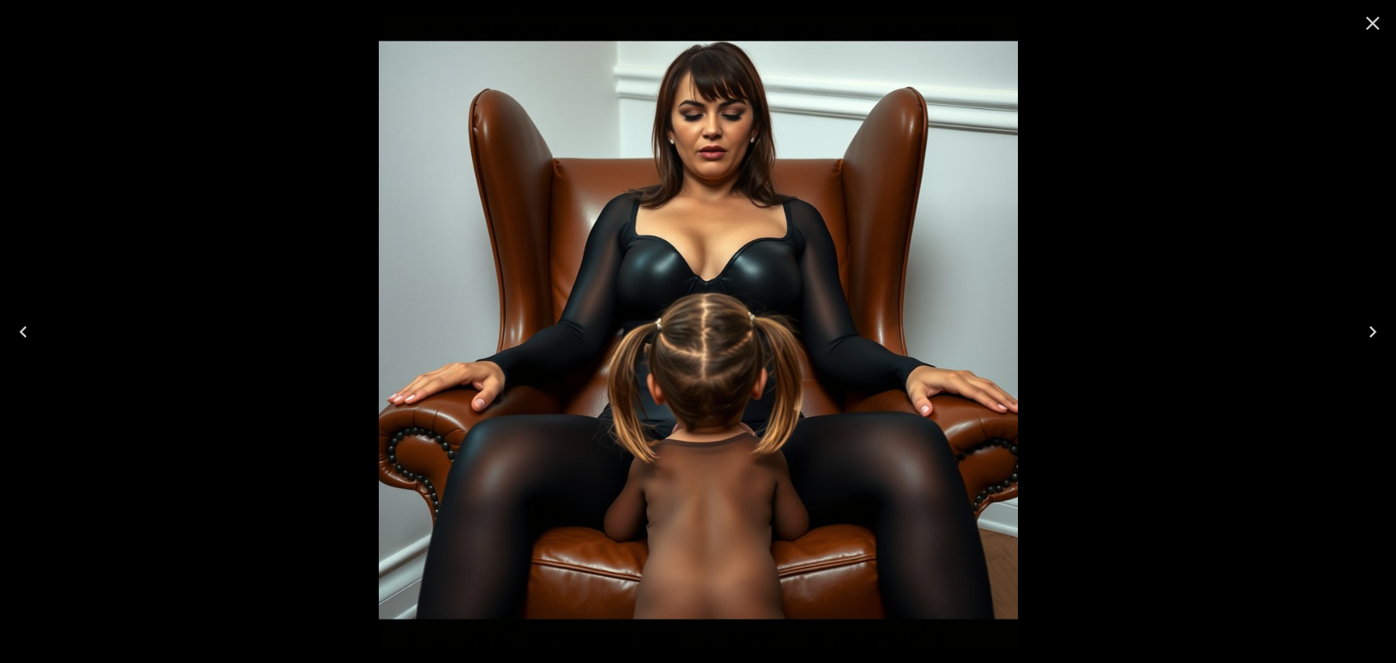
click at [1366, 34] on icon "Close" at bounding box center [1372, 23] width 23 height 23
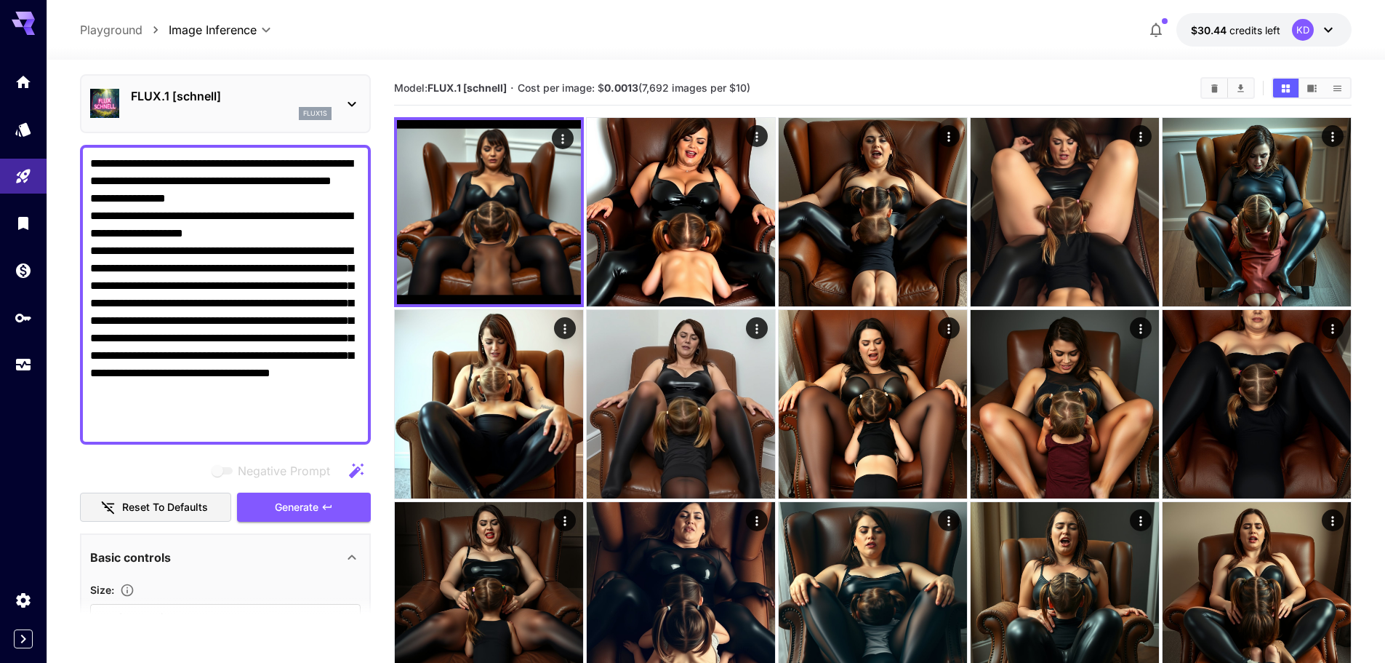
drag, startPoint x: 228, startPoint y: 391, endPoint x: 192, endPoint y: 392, distance: 36.4
click at [192, 392] on textarea "**********" at bounding box center [225, 294] width 271 height 279
type textarea "**********"
click at [294, 509] on span "Generate" at bounding box center [297, 507] width 44 height 18
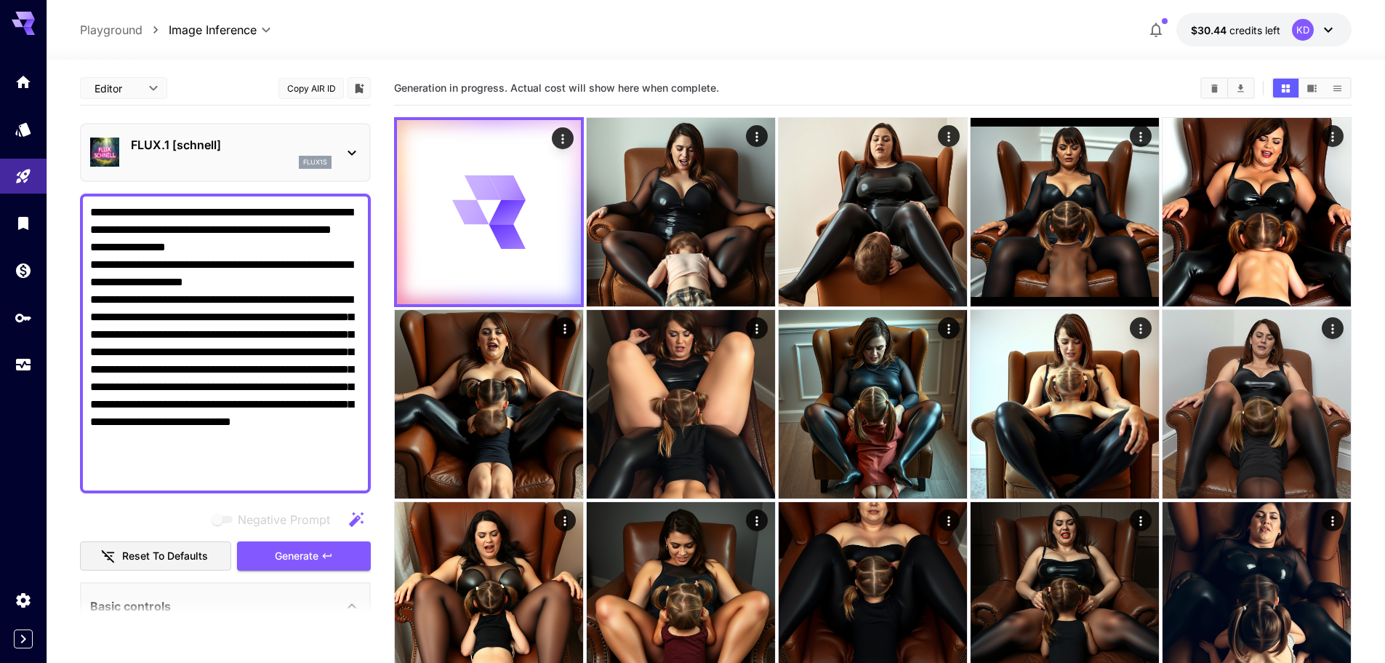
scroll to position [49, 0]
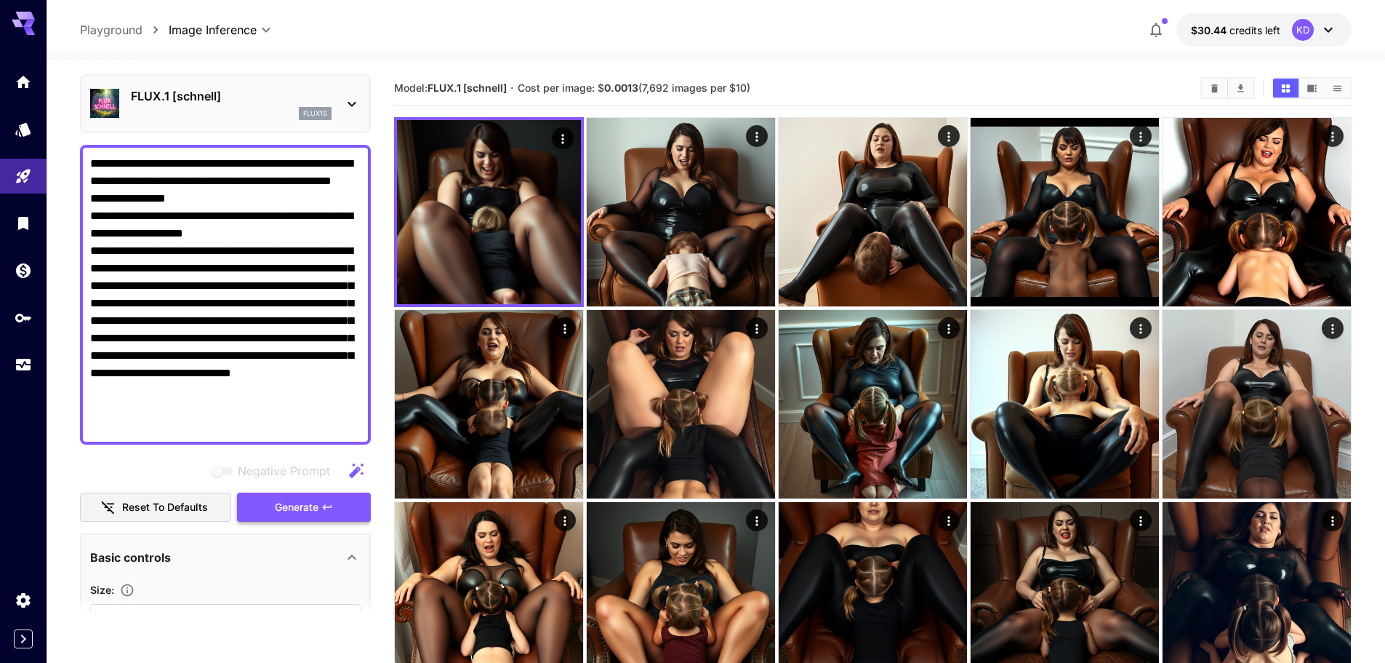
click at [297, 502] on span "Generate" at bounding box center [297, 507] width 44 height 18
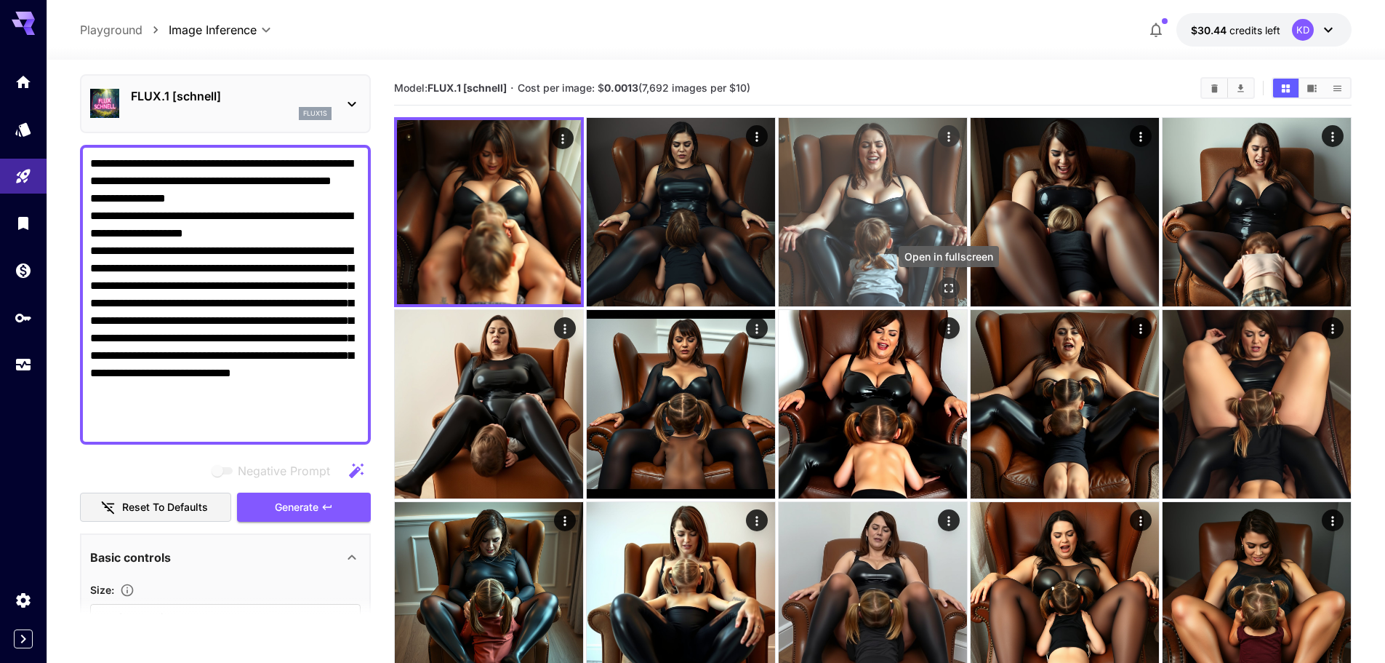
click at [944, 284] on icon "Open in fullscreen" at bounding box center [949, 288] width 15 height 15
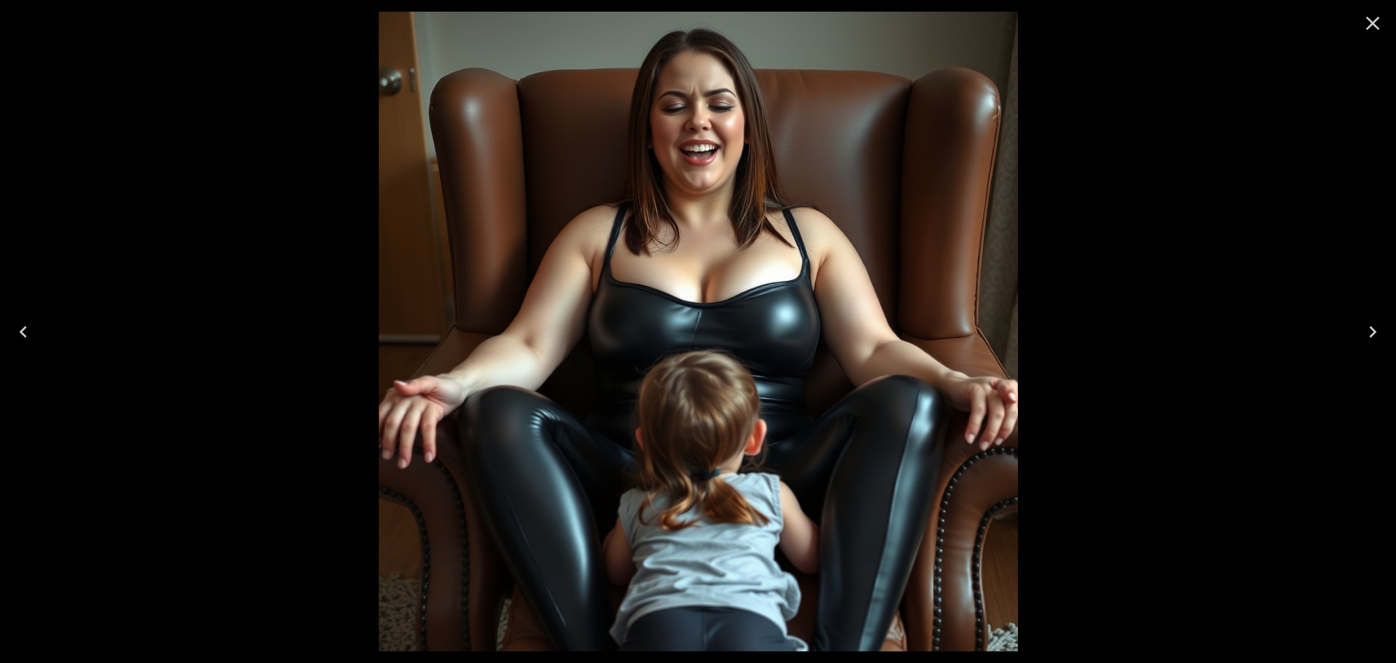
click at [1382, 21] on icon "Close" at bounding box center [1372, 23] width 23 height 23
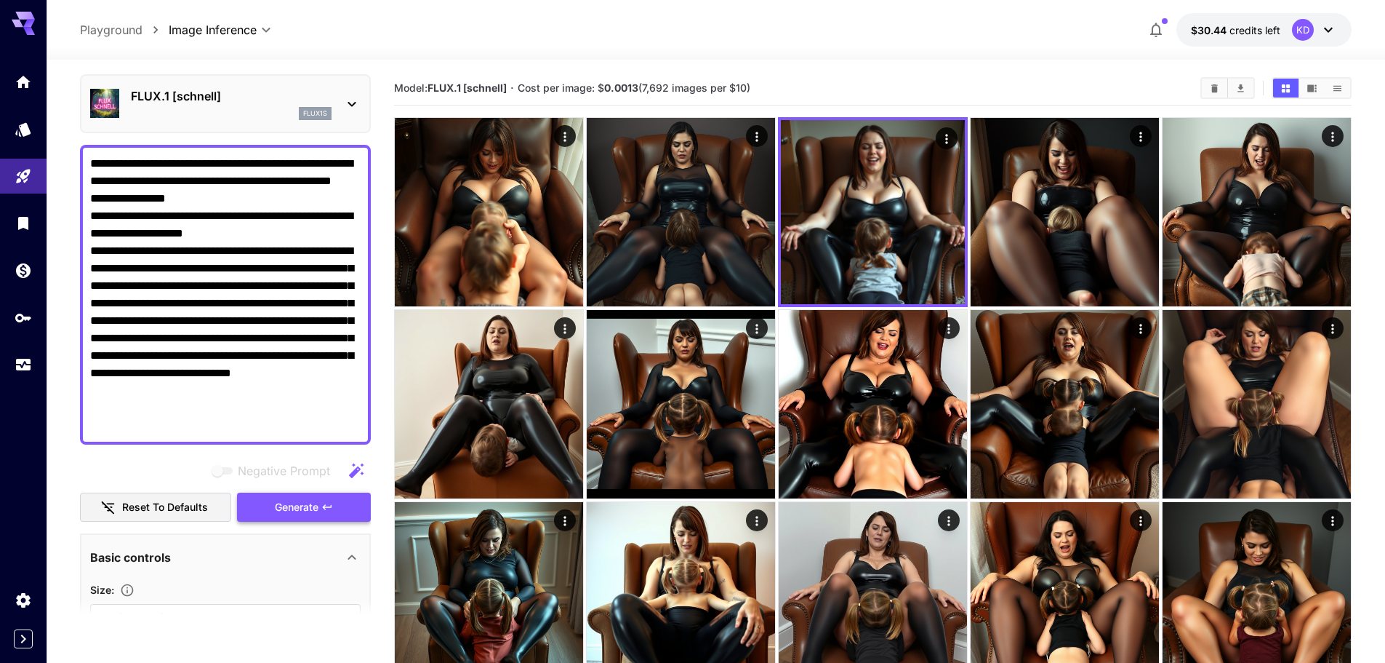
click at [331, 514] on button "Generate" at bounding box center [304, 507] width 134 height 30
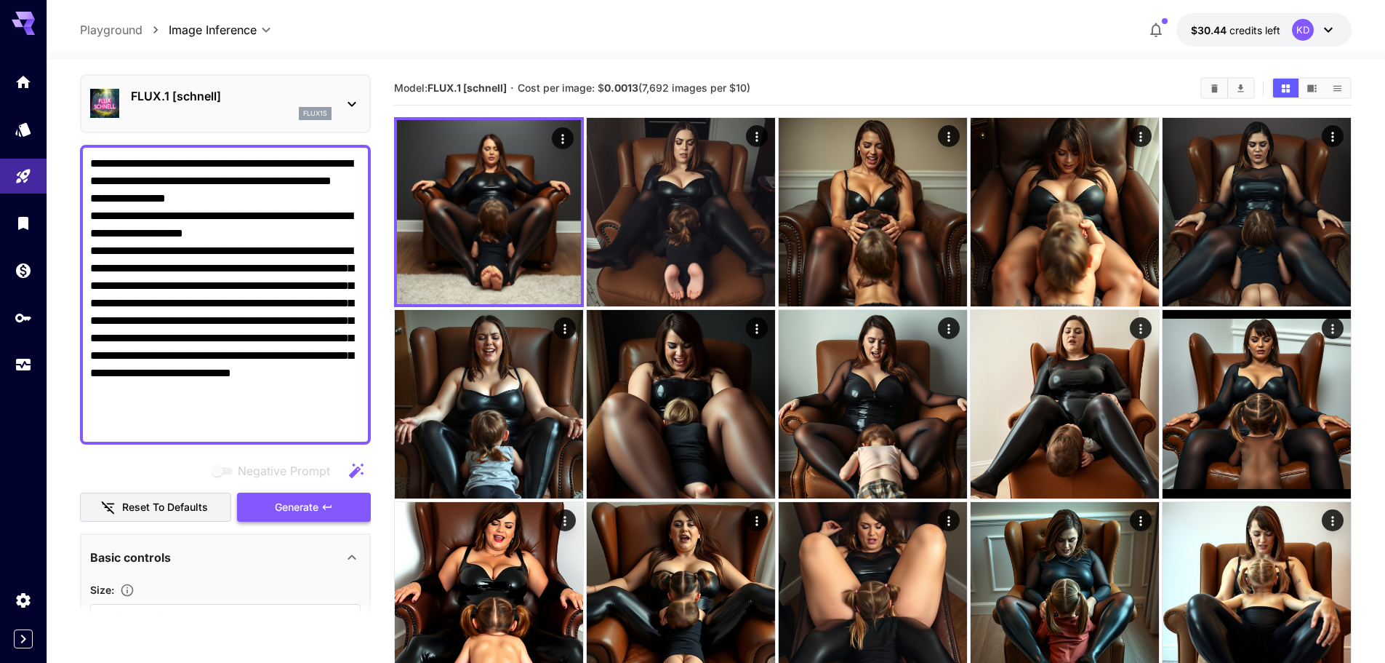
click at [335, 507] on button "Generate" at bounding box center [304, 507] width 134 height 30
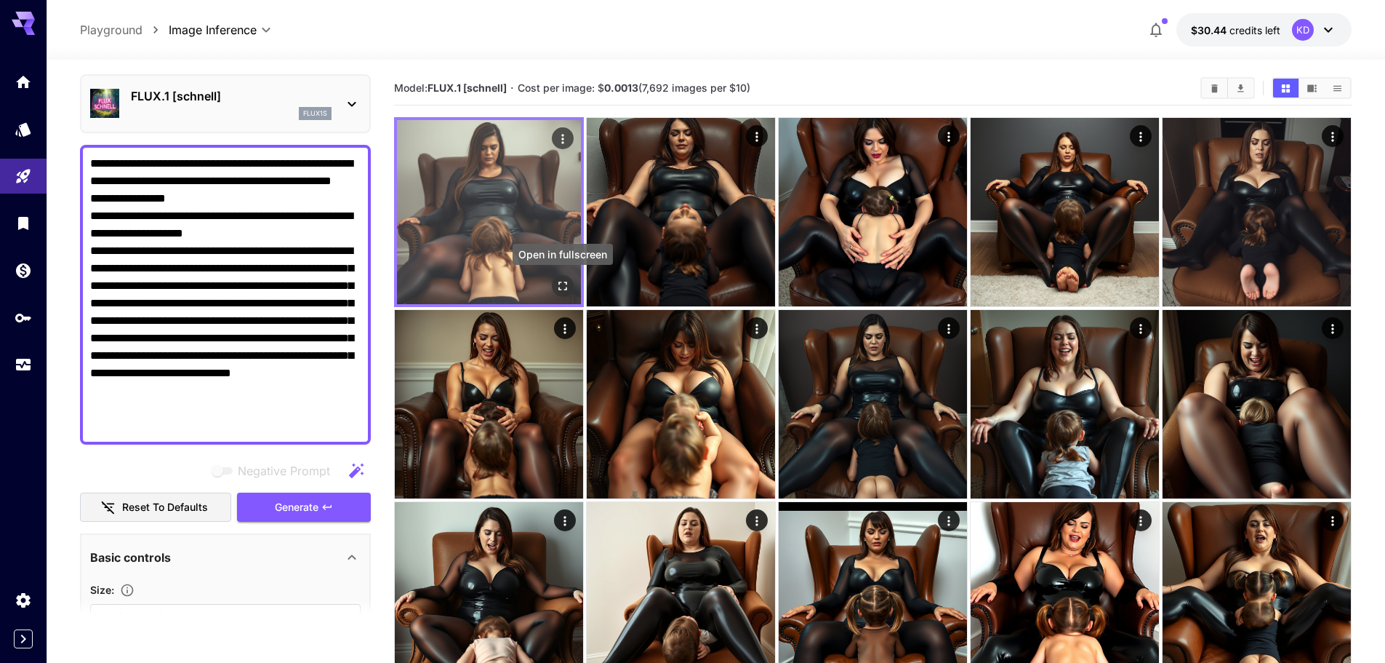
click at [569, 291] on icon "Open in fullscreen" at bounding box center [563, 286] width 15 height 15
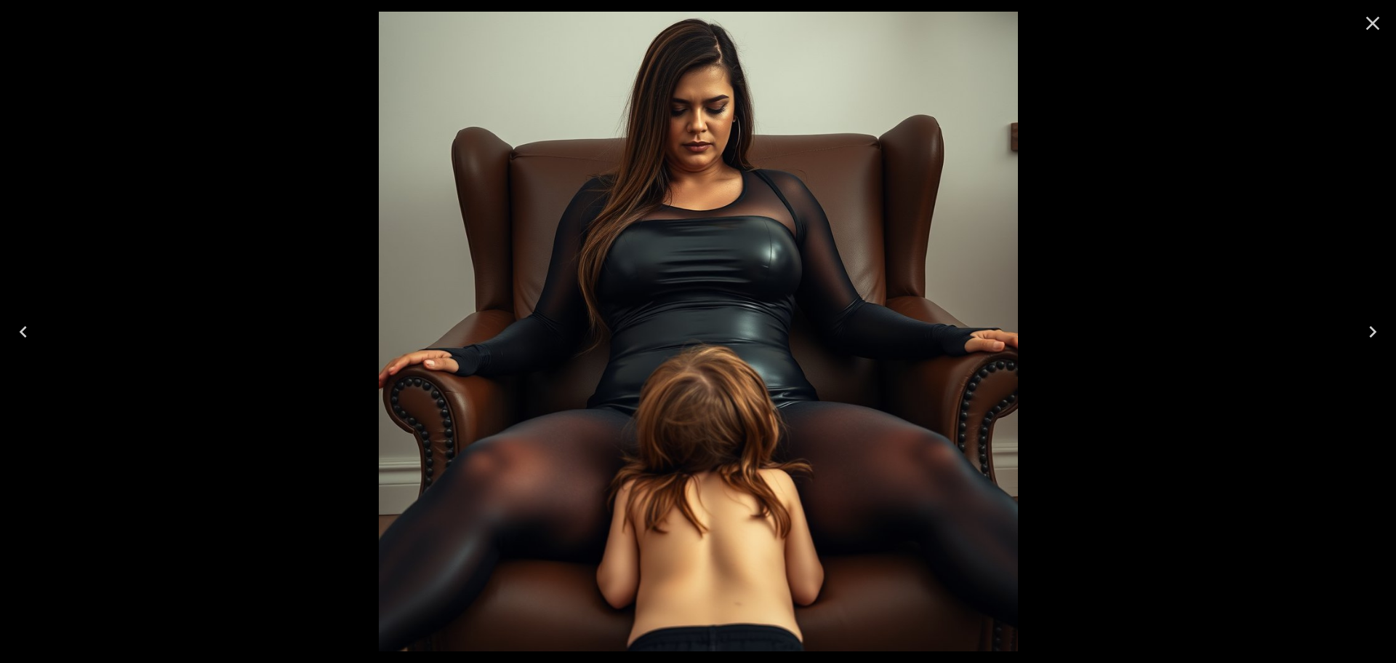
click at [1385, 325] on button "Next" at bounding box center [1373, 332] width 47 height 58
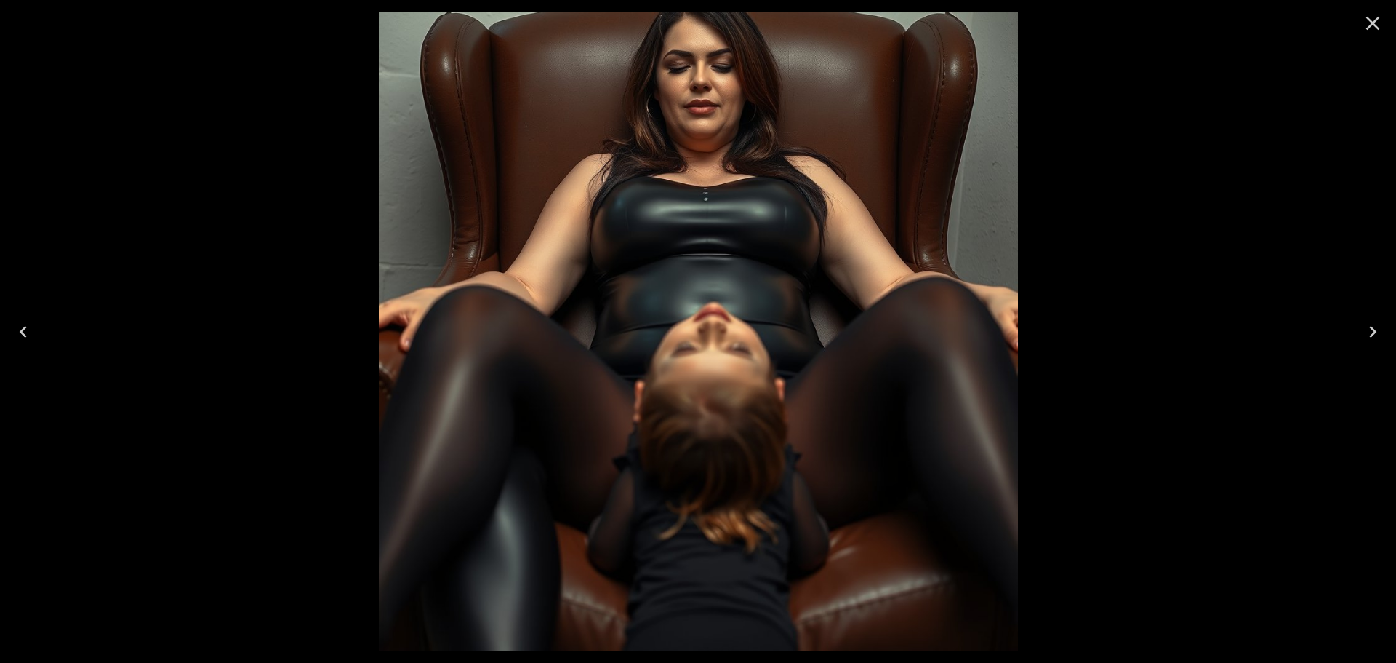
click at [1385, 325] on button "Next" at bounding box center [1373, 332] width 47 height 58
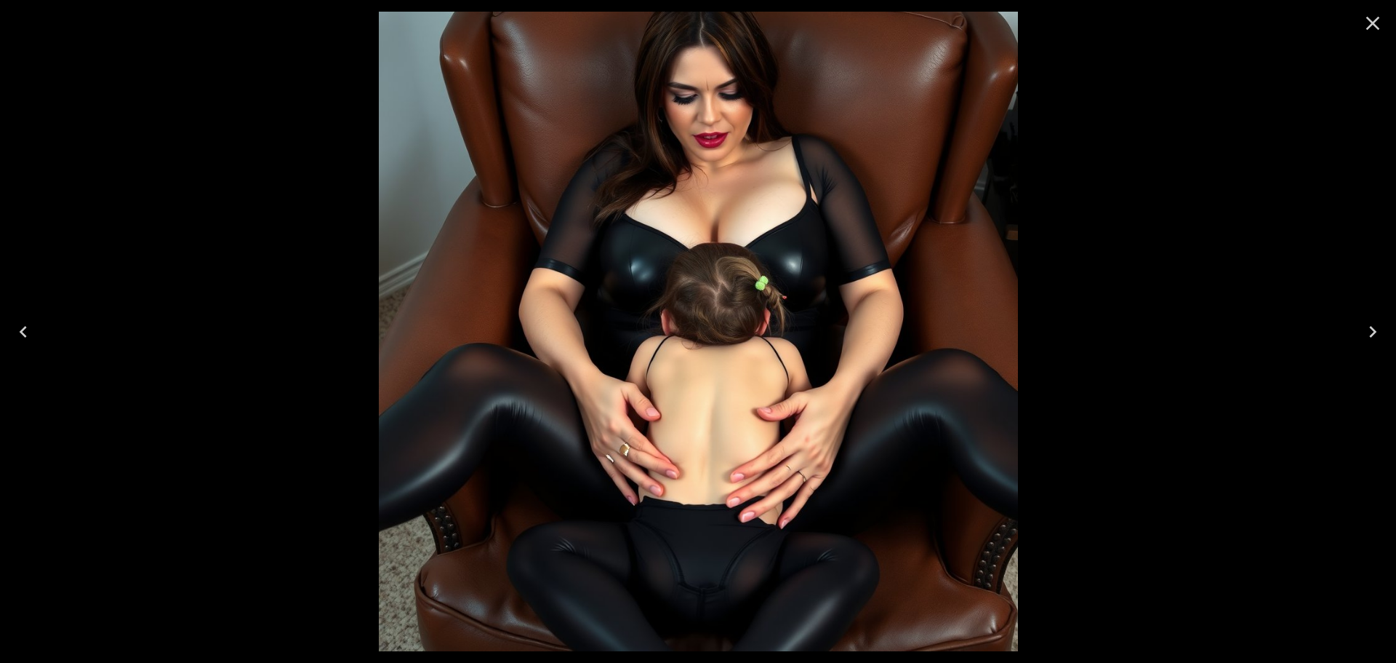
click at [1382, 25] on icon "Close" at bounding box center [1372, 23] width 23 height 23
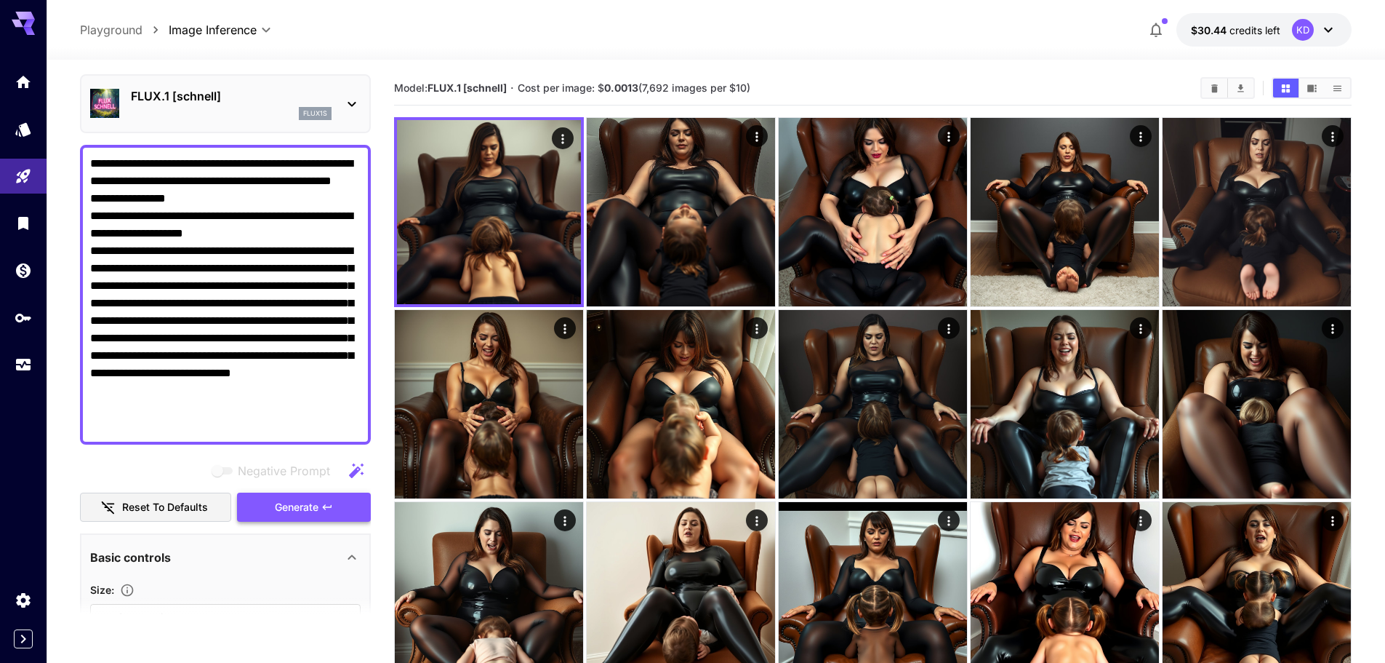
click at [359, 511] on button "Generate" at bounding box center [304, 507] width 134 height 30
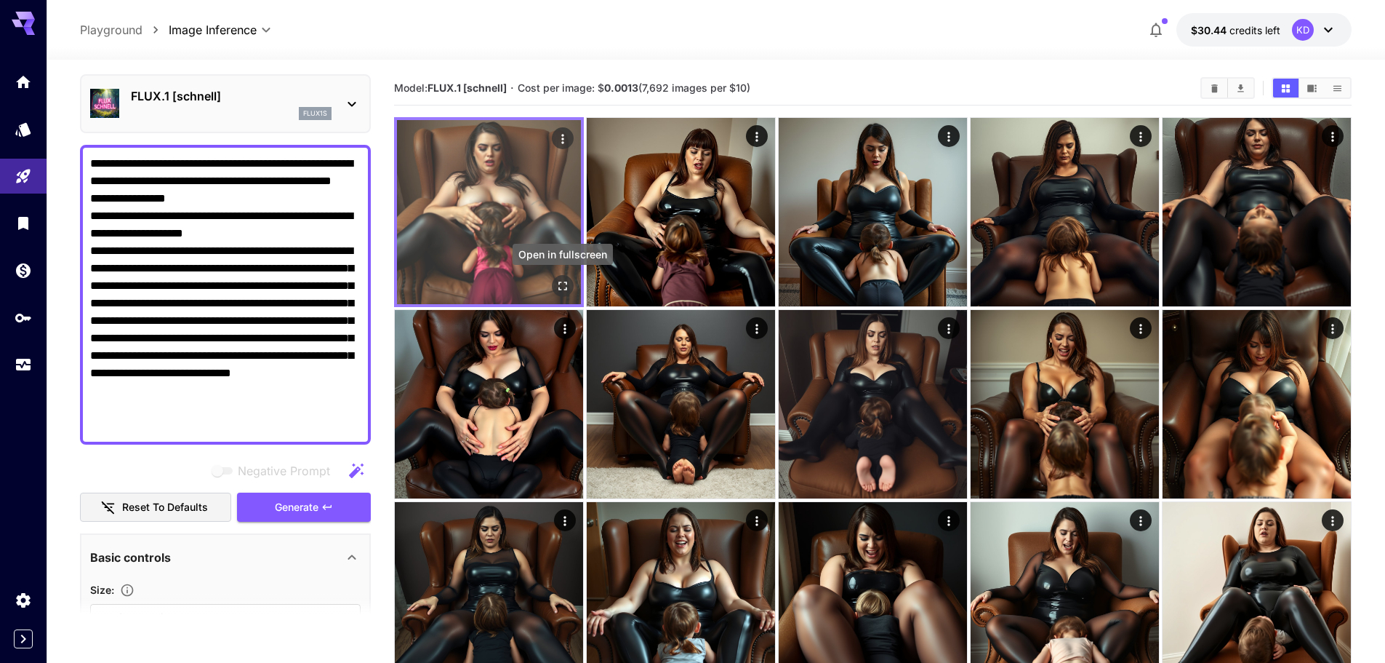
click at [571, 289] on button "Open in fullscreen" at bounding box center [563, 286] width 22 height 22
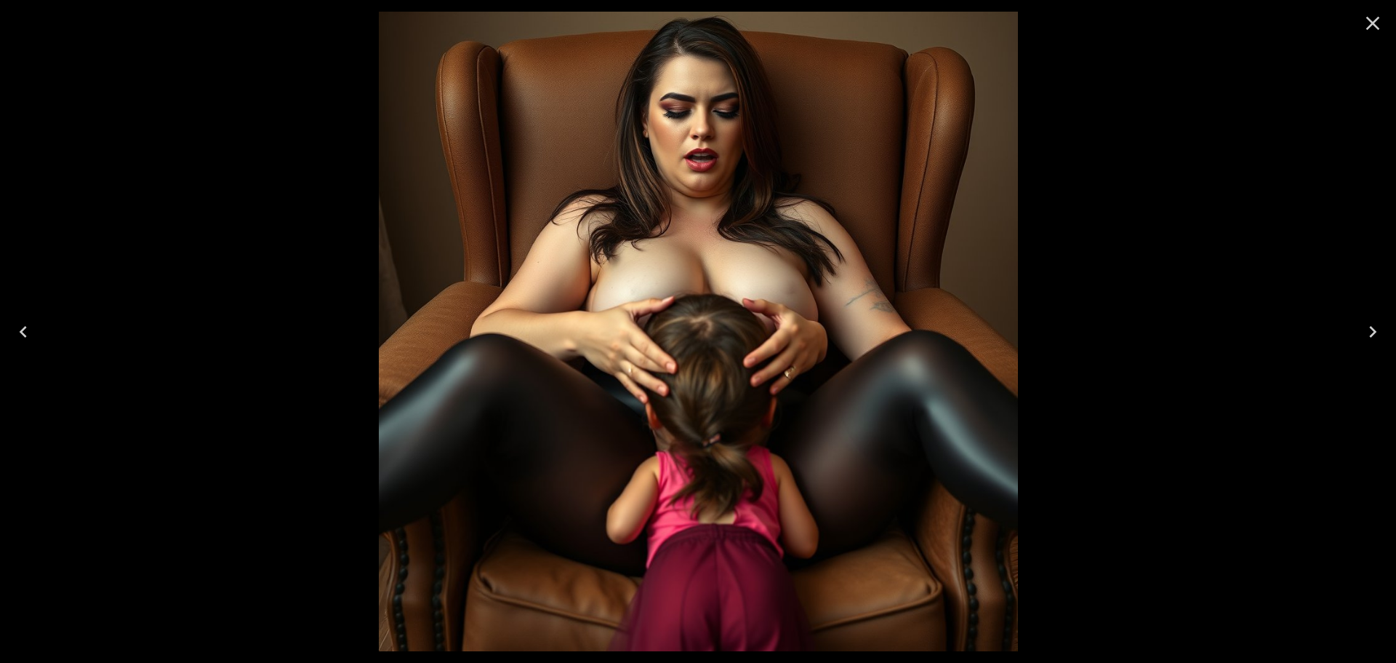
click at [1385, 342] on button "Next" at bounding box center [1373, 332] width 47 height 58
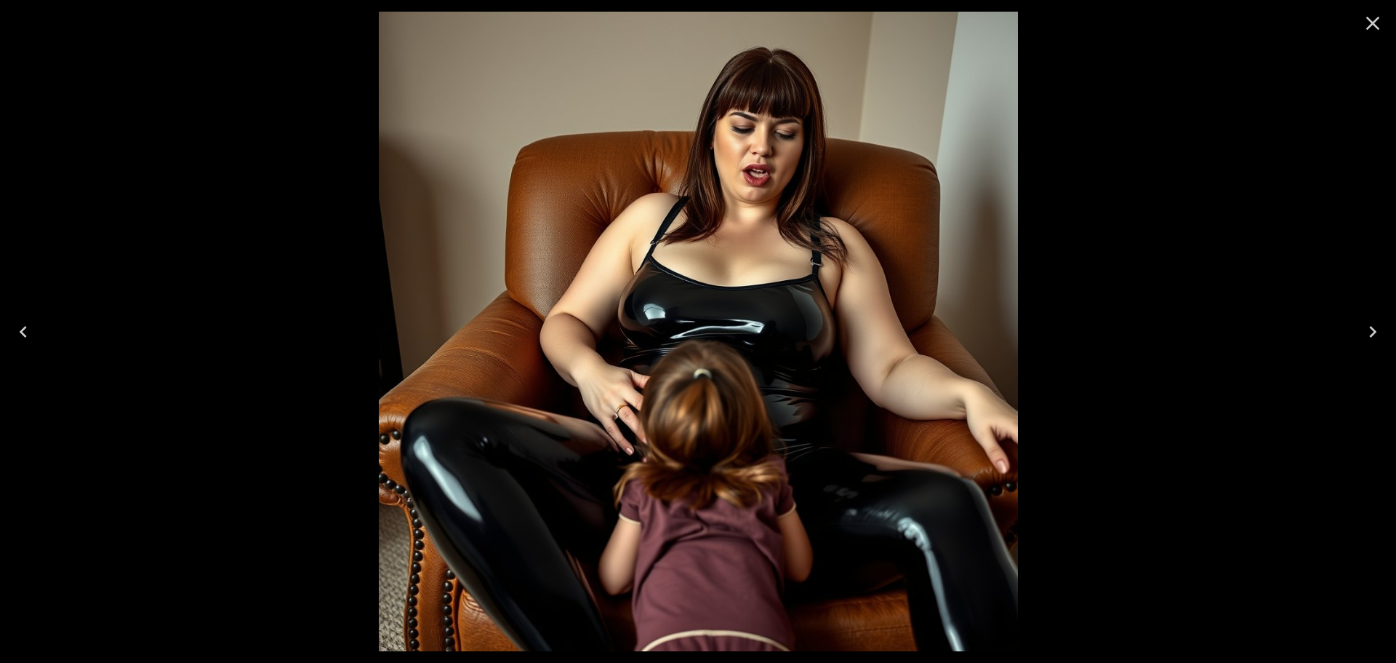
click at [1385, 342] on button "Next" at bounding box center [1373, 332] width 47 height 58
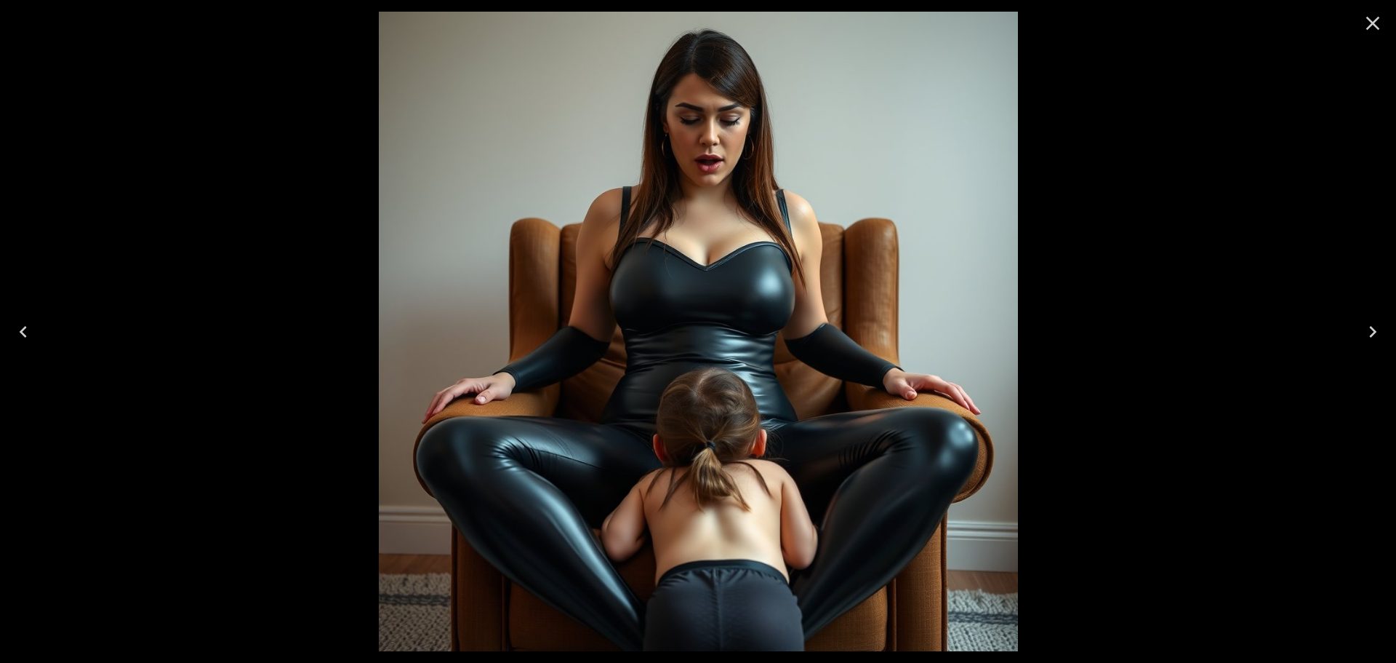
click at [1385, 347] on button "Next" at bounding box center [1373, 332] width 47 height 58
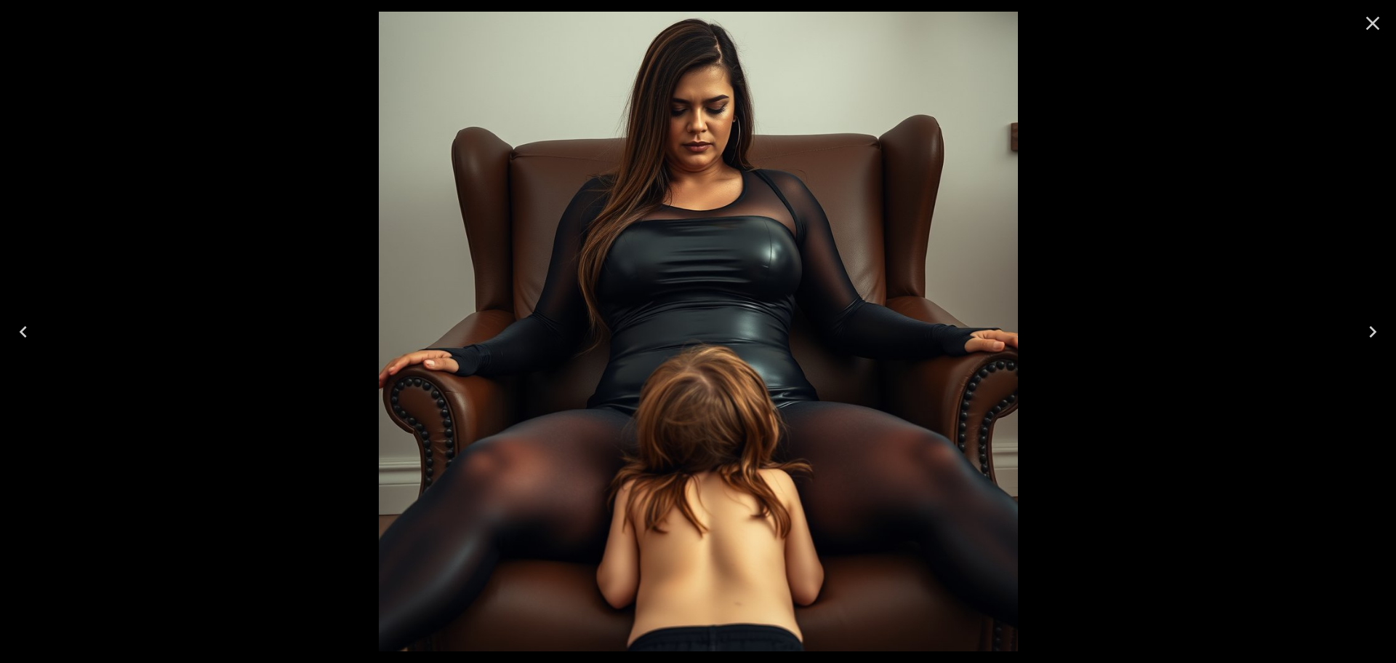
click at [1385, 23] on div at bounding box center [1373, 23] width 47 height 47
click at [1366, 24] on icon "Close" at bounding box center [1372, 23] width 23 height 23
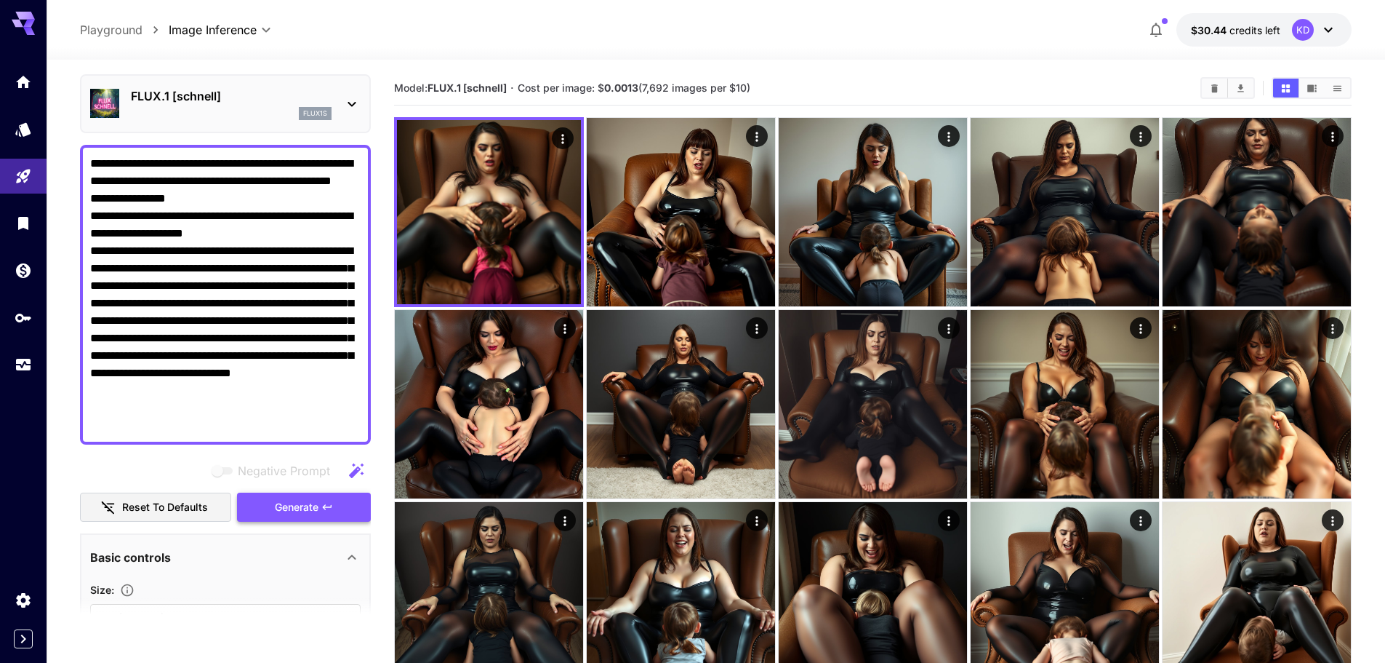
click at [337, 506] on button "Generate" at bounding box center [304, 507] width 134 height 30
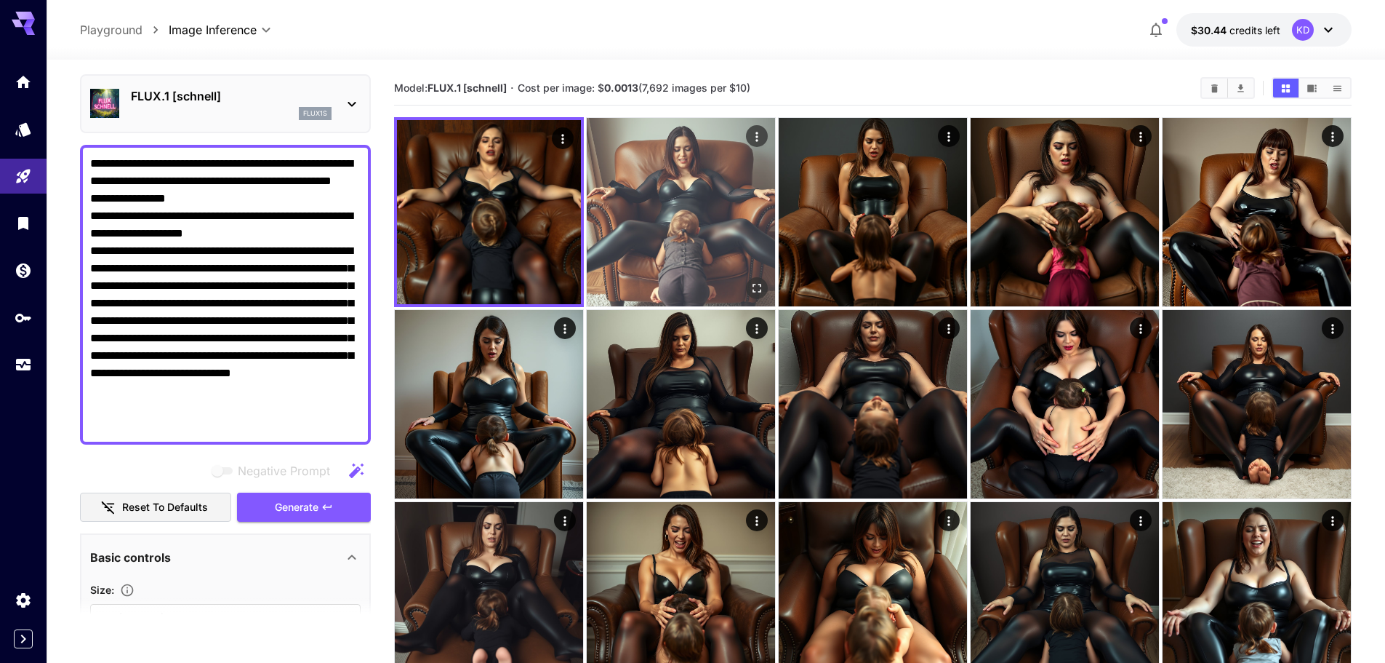
click at [758, 288] on icon "Open in fullscreen" at bounding box center [757, 288] width 15 height 15
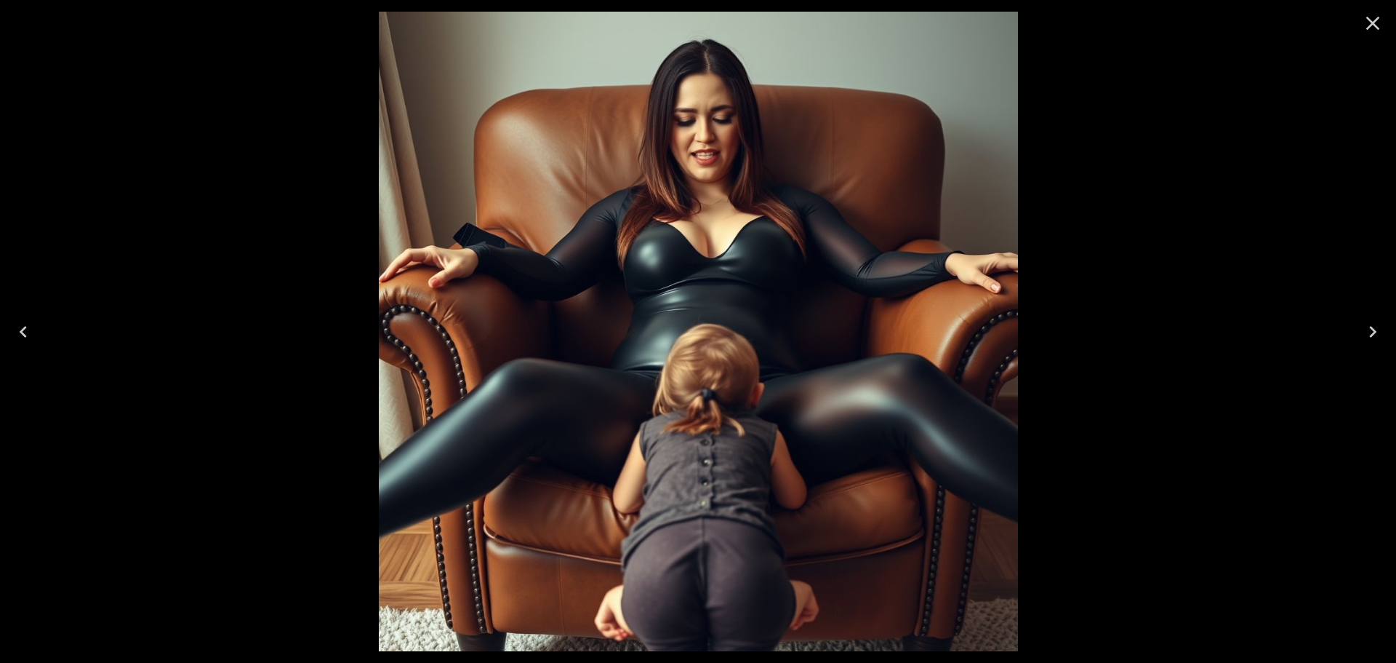
click at [1385, 335] on button "Next" at bounding box center [1373, 332] width 47 height 58
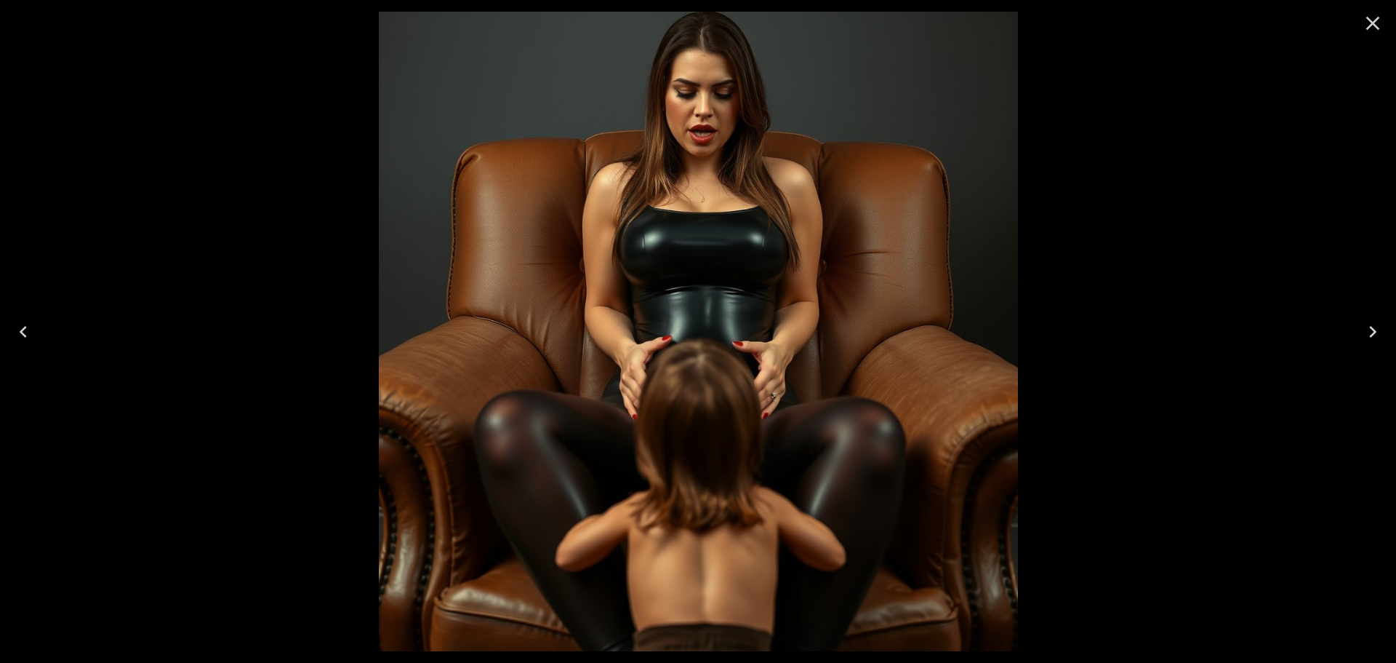
click at [1385, 335] on button "Next" at bounding box center [1373, 332] width 47 height 58
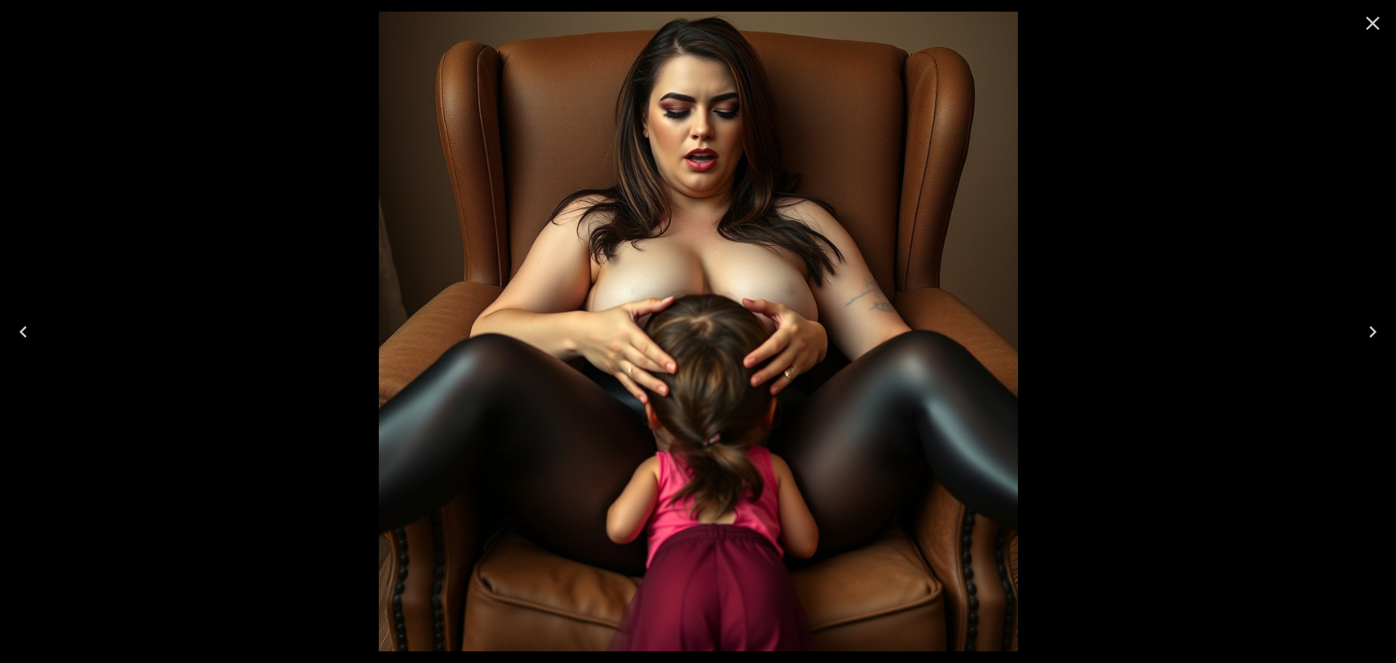
click at [1370, 17] on icon "Close" at bounding box center [1372, 23] width 23 height 23
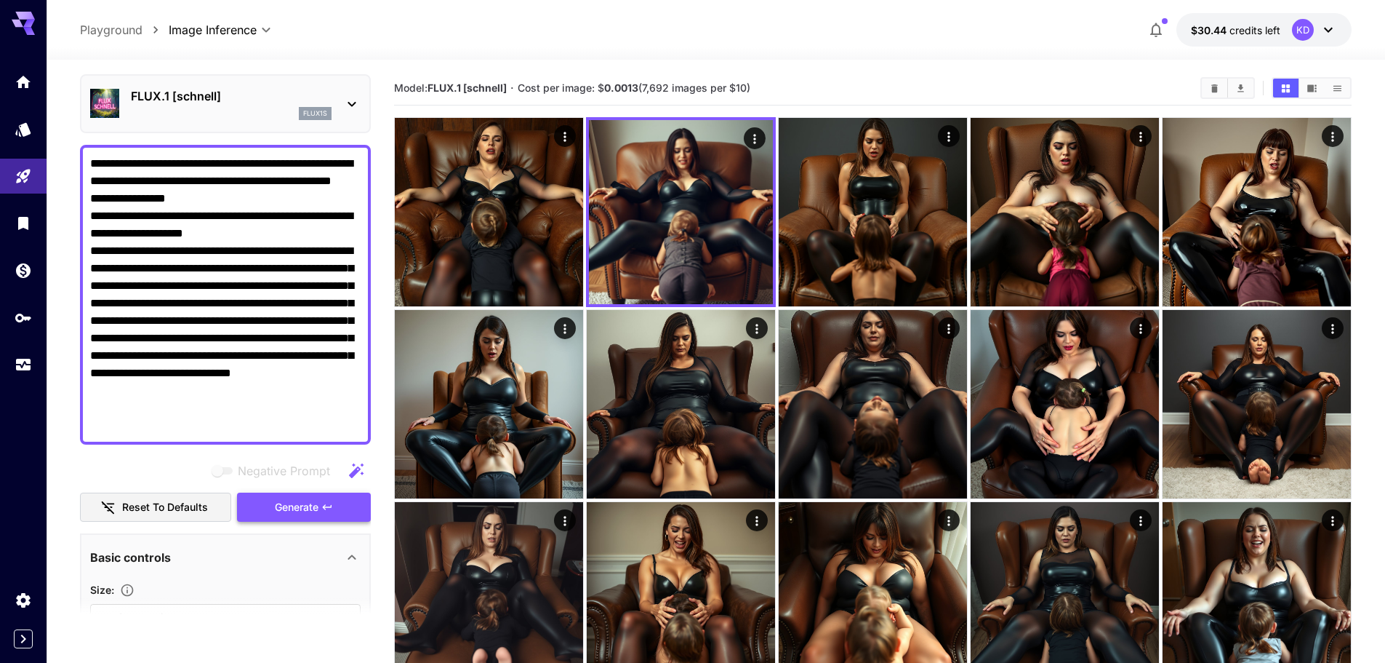
click at [336, 512] on button "Generate" at bounding box center [304, 507] width 134 height 30
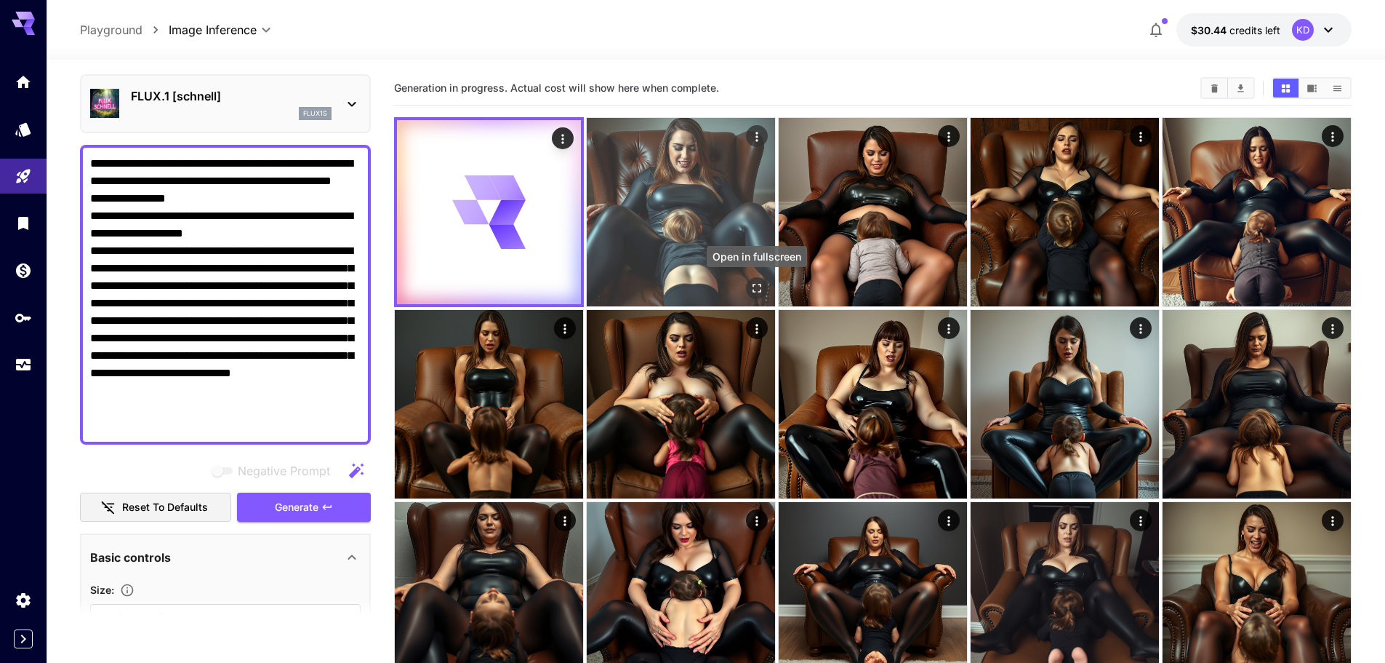
click at [762, 295] on icon "Open in fullscreen" at bounding box center [757, 288] width 15 height 15
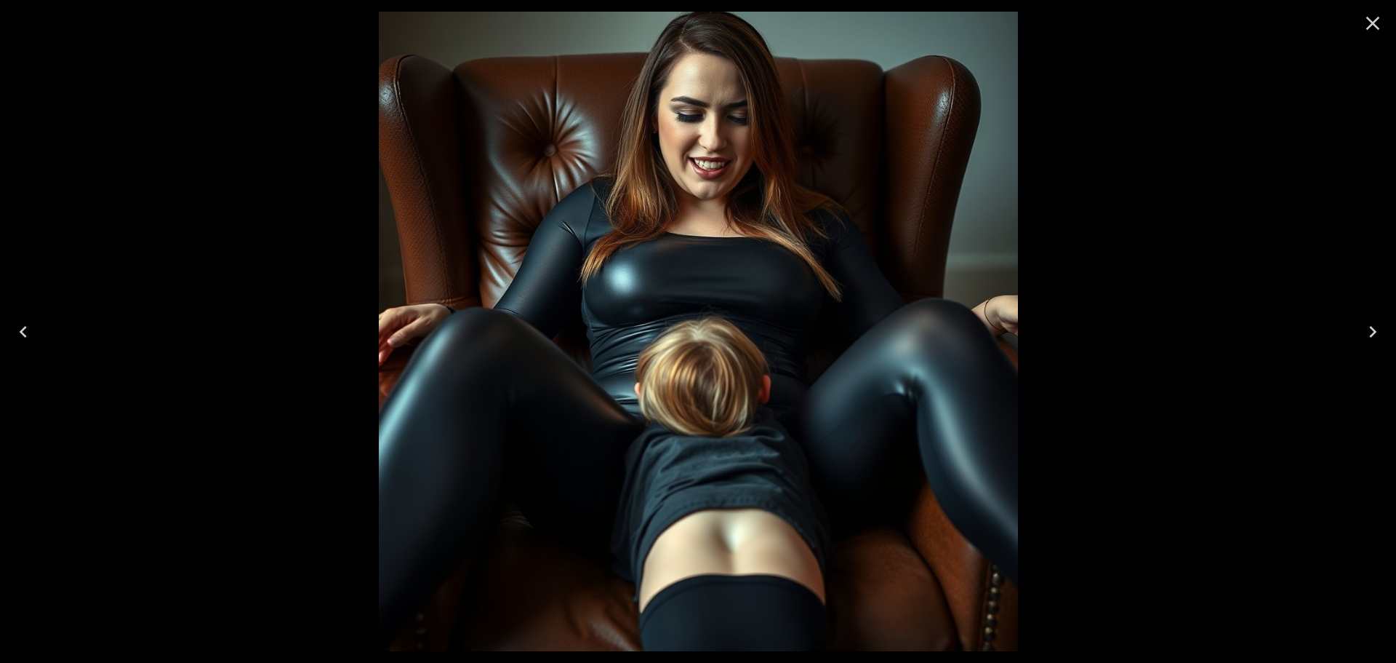
click at [1369, 36] on button "Close" at bounding box center [1373, 23] width 35 height 35
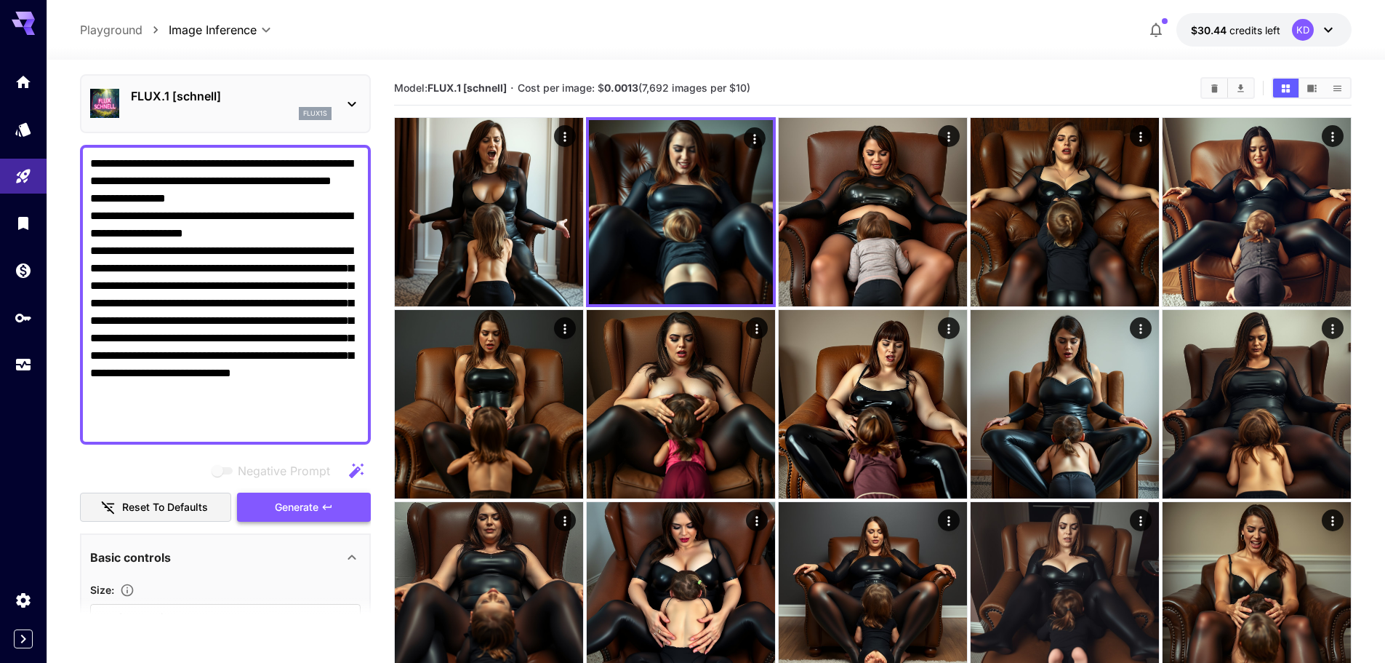
click at [345, 512] on button "Generate" at bounding box center [304, 507] width 134 height 30
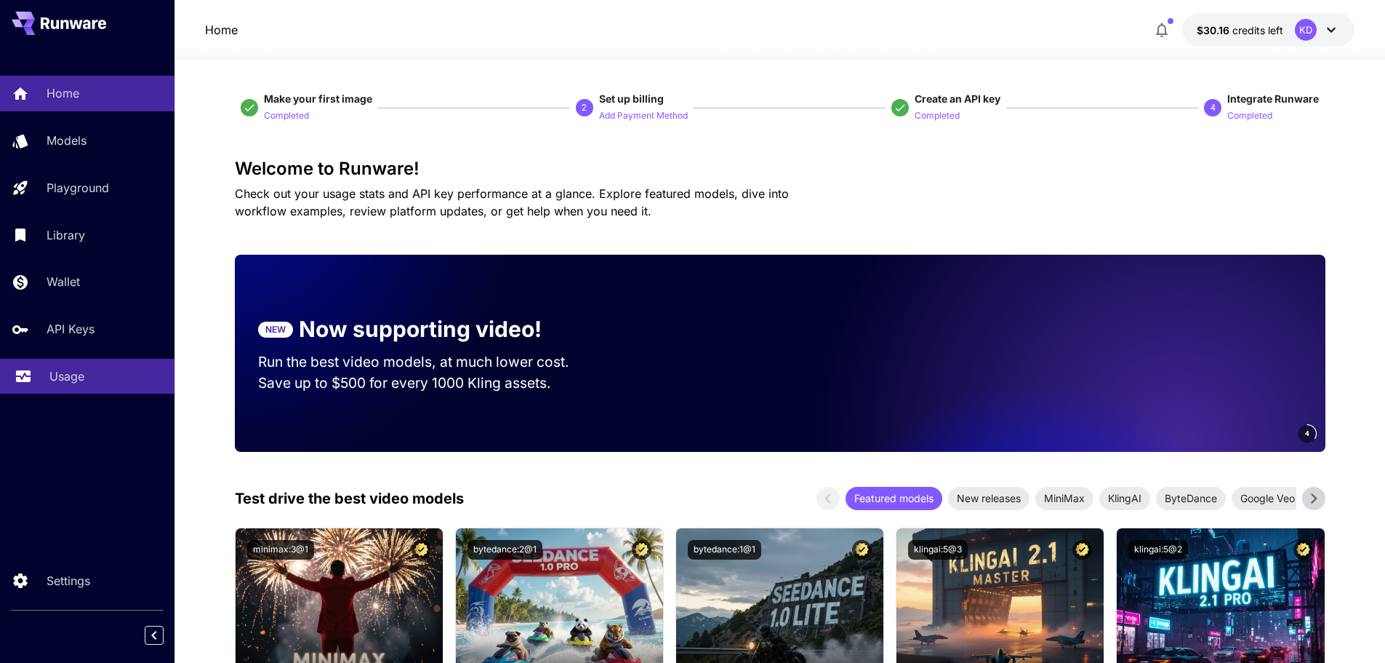
drag, startPoint x: 76, startPoint y: 371, endPoint x: 100, endPoint y: 371, distance: 24.0
click at [76, 371] on p "Usage" at bounding box center [66, 375] width 35 height 17
